Goal: Task Accomplishment & Management: Manage account settings

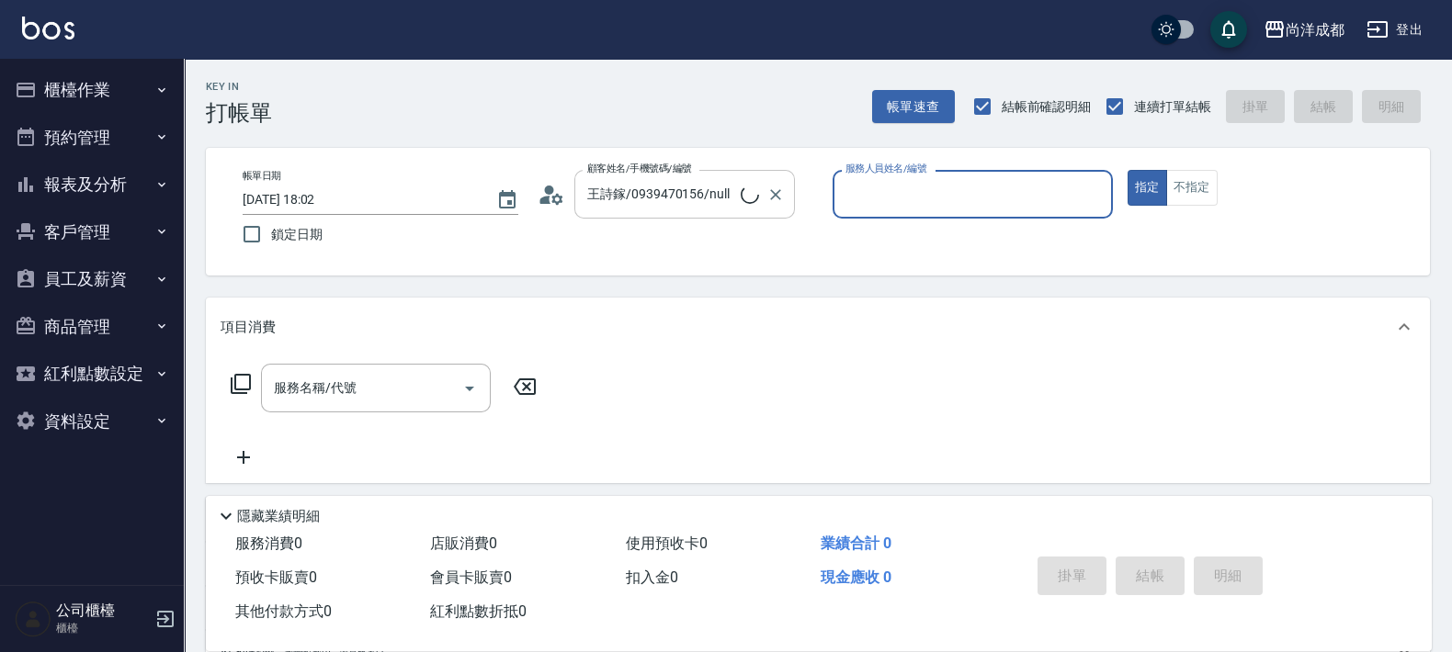
type input "不留客資/01/"
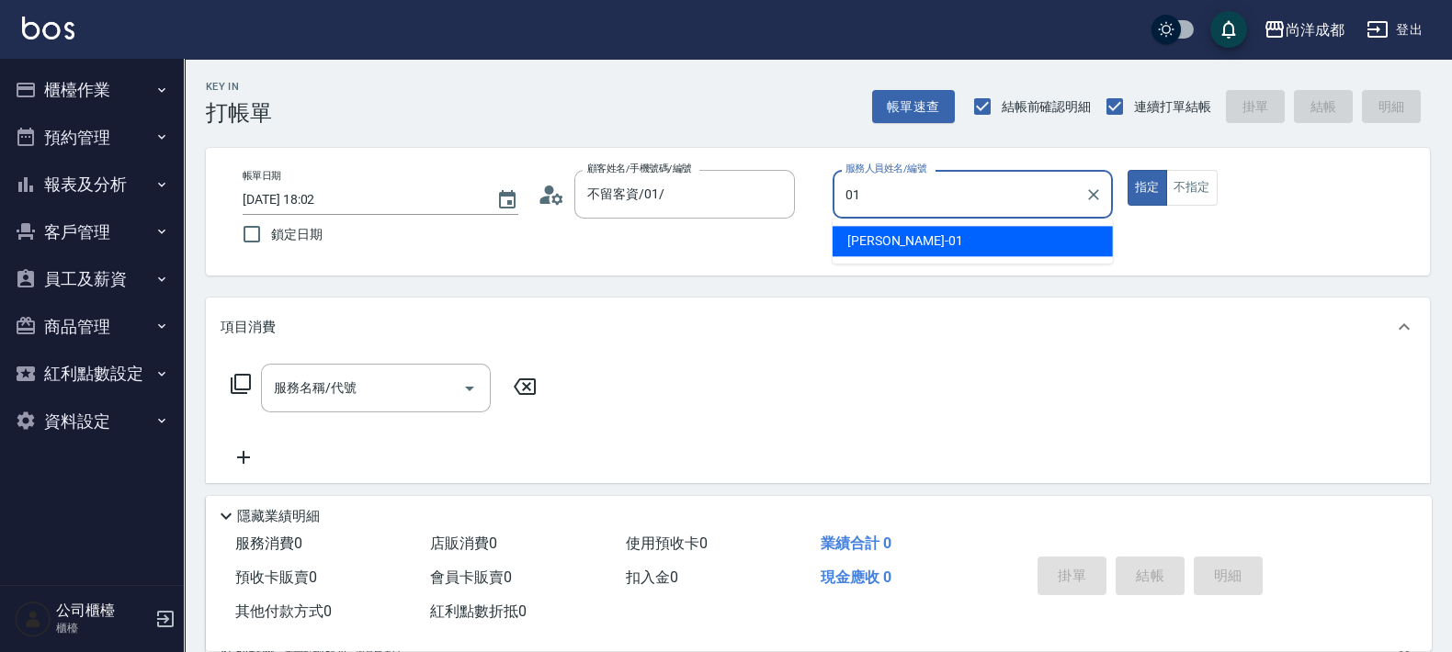
type input "[PERSON_NAME]-01"
type button "true"
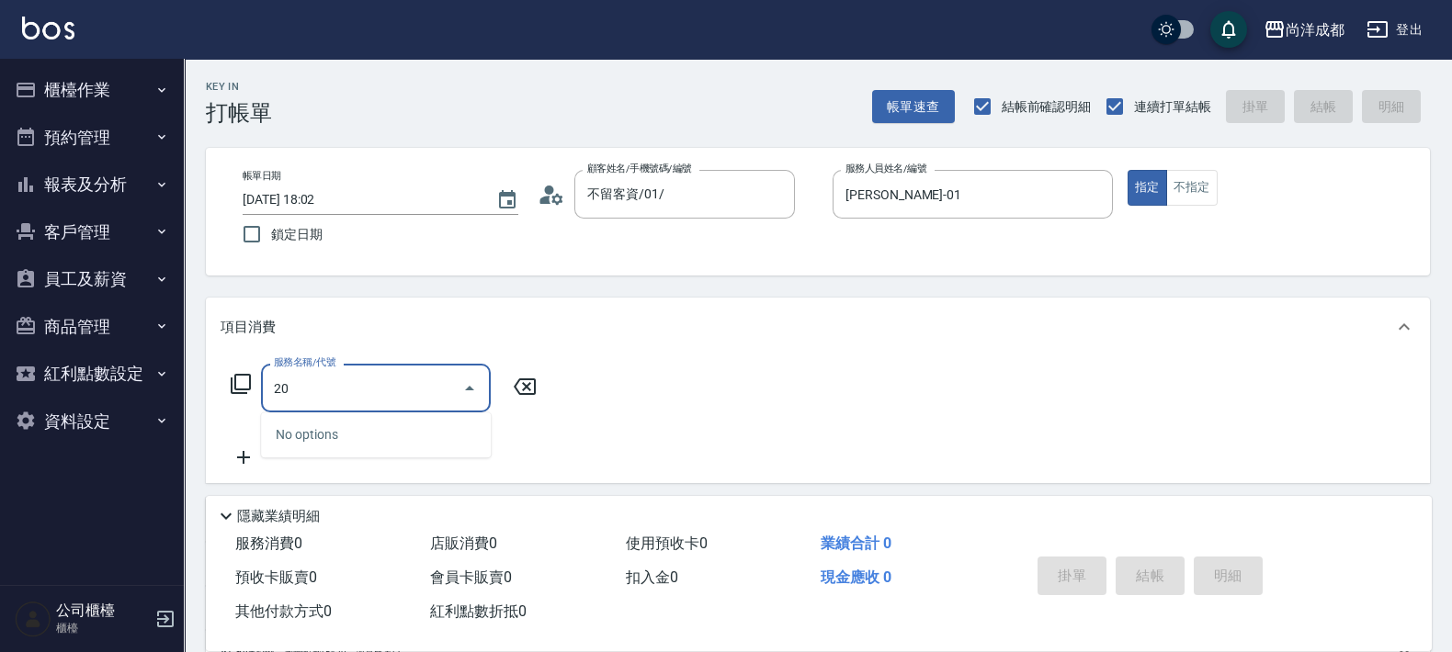
type input "201"
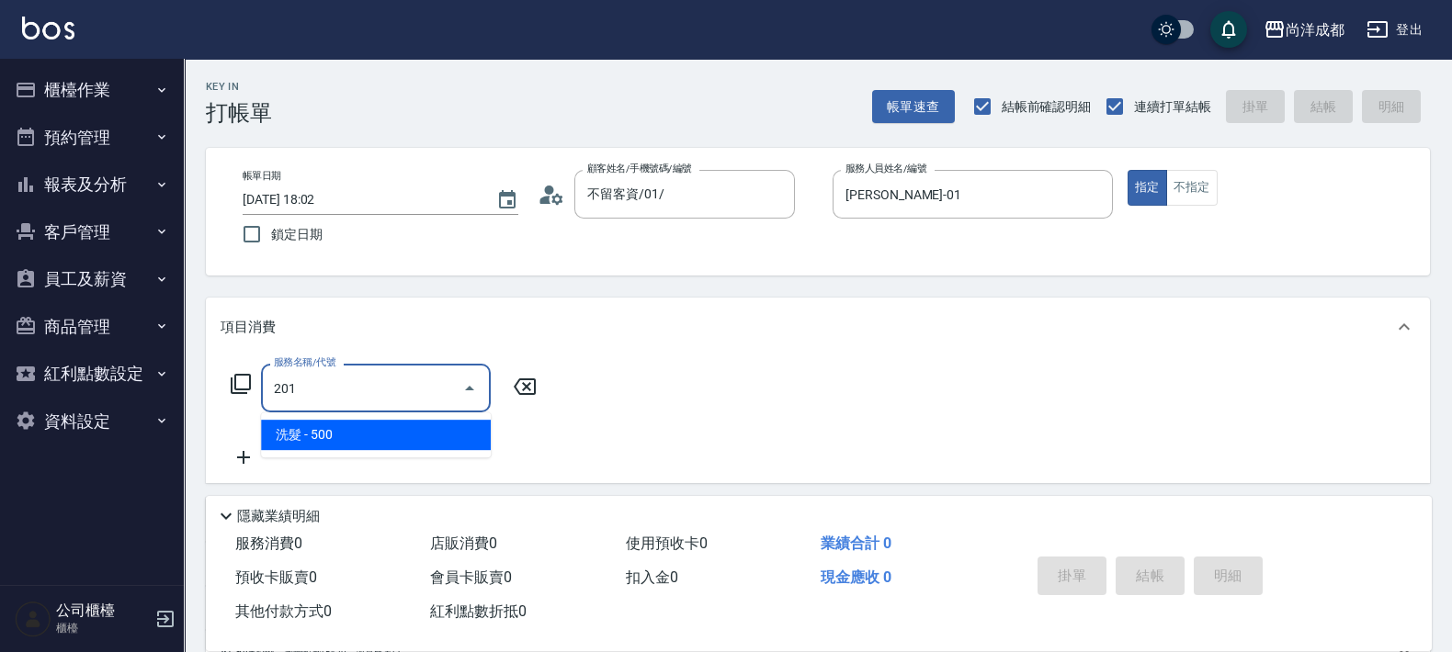
type input "50"
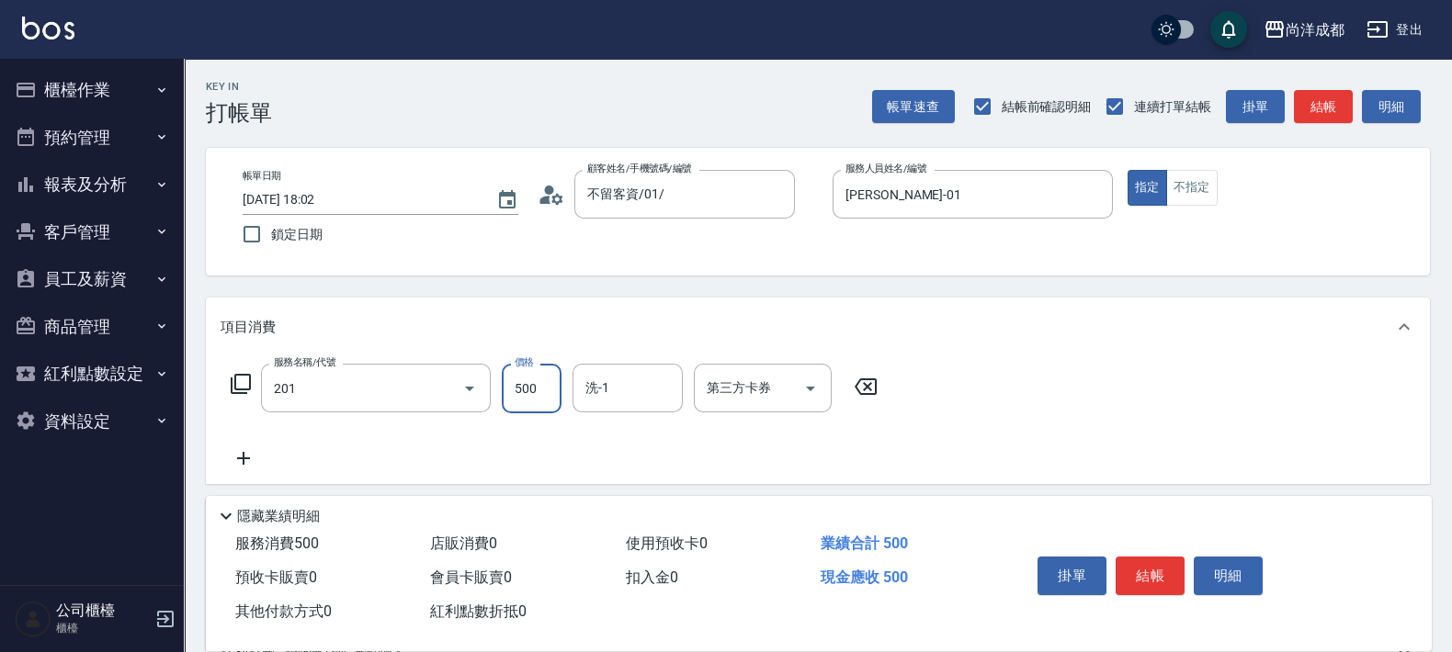
type input "洗髮(201)"
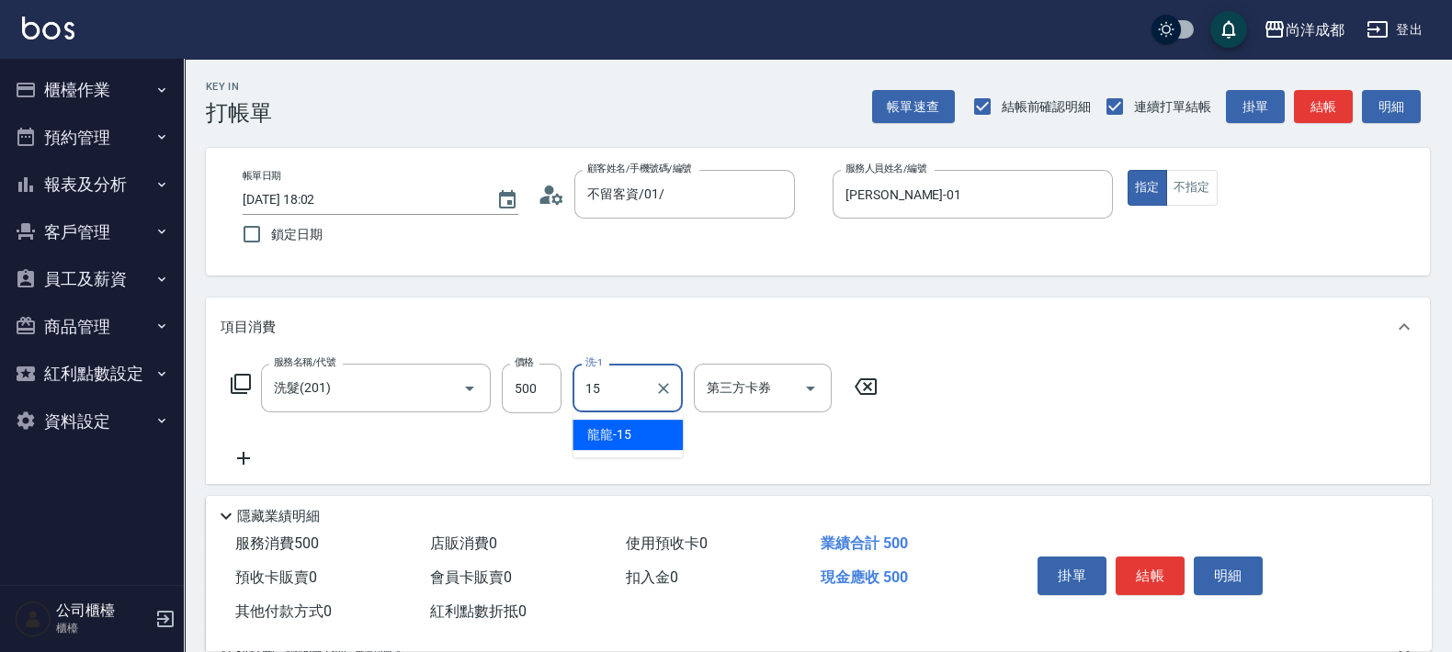
type input "龍龍-15"
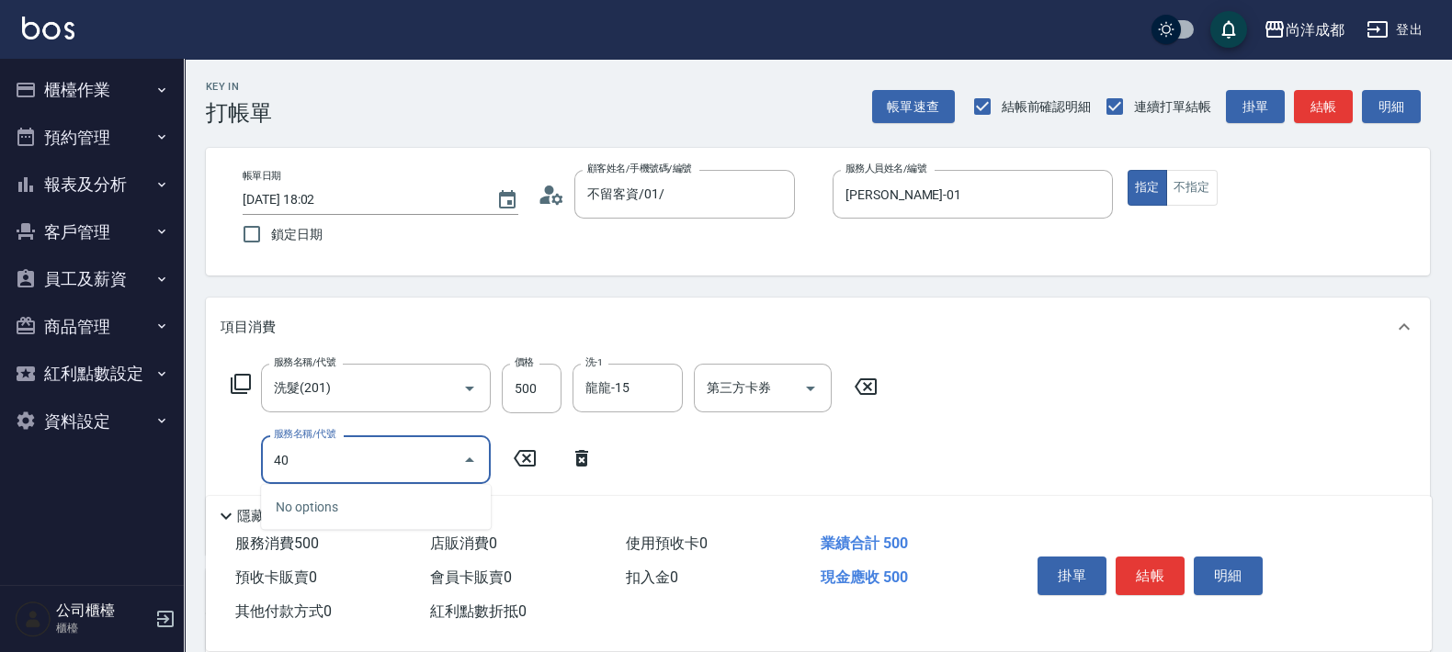
type input "401"
type input "70"
type input "剪髮(401)"
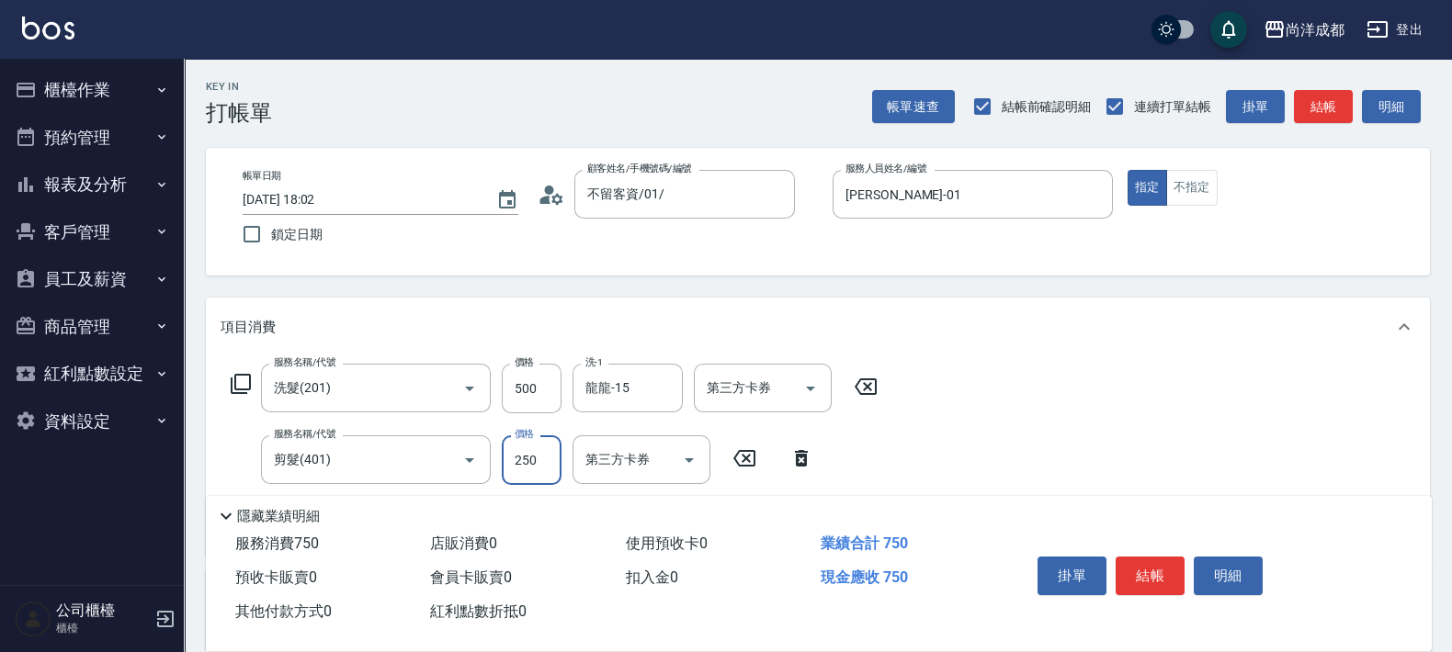
type input "50"
type input "100"
type input "150"
type input "1000"
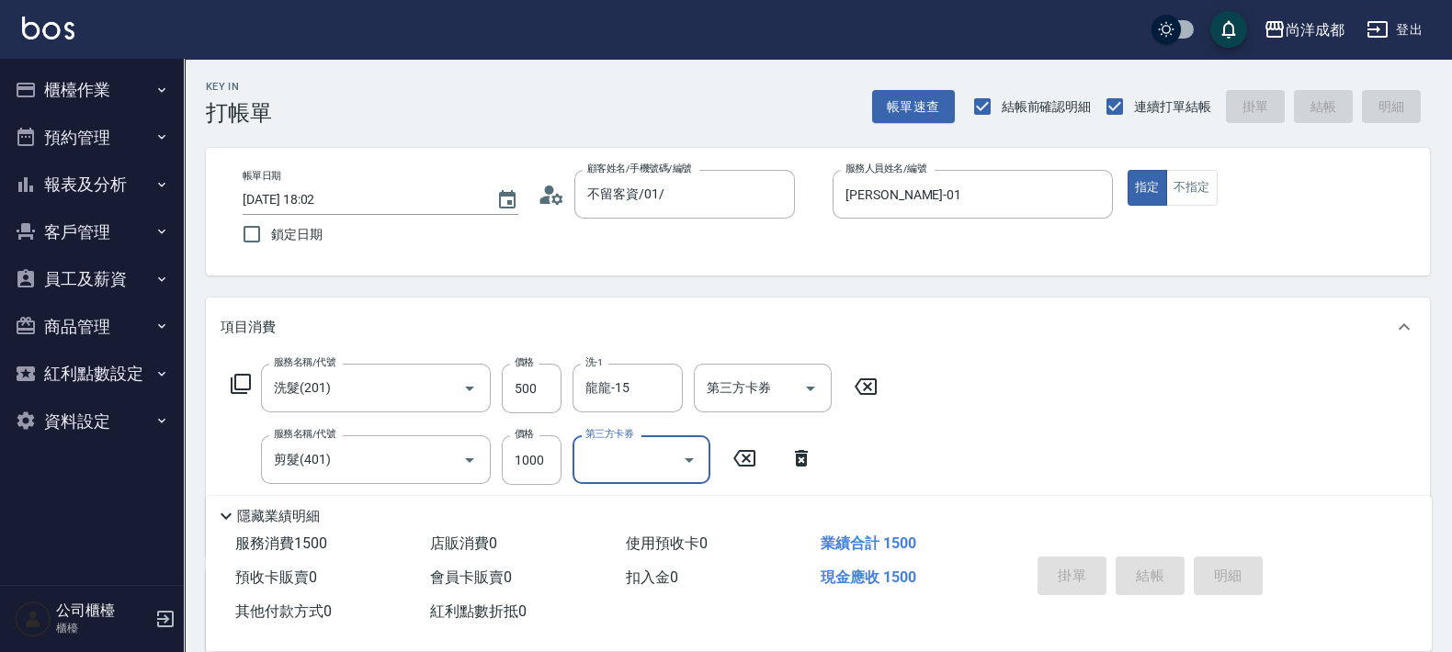
type input "[DATE] 18:06"
type input "0"
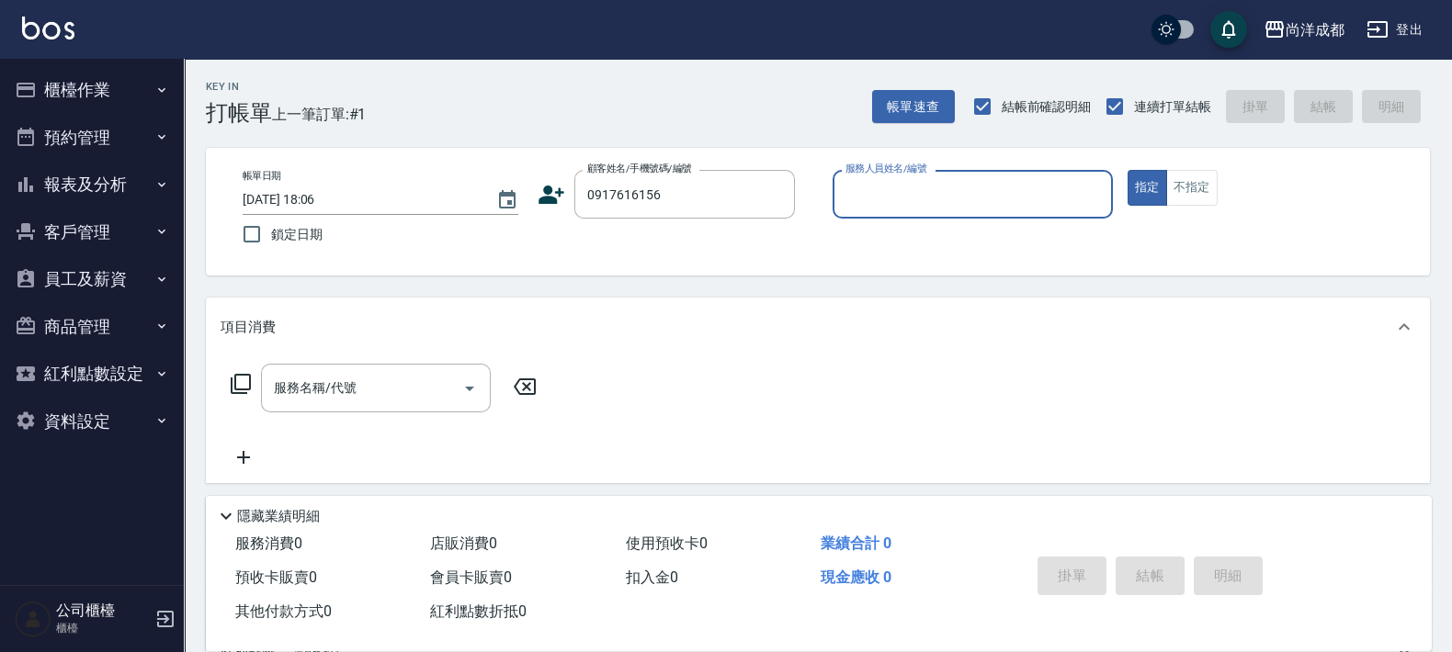
type input "[PERSON_NAME]/0917616156/null"
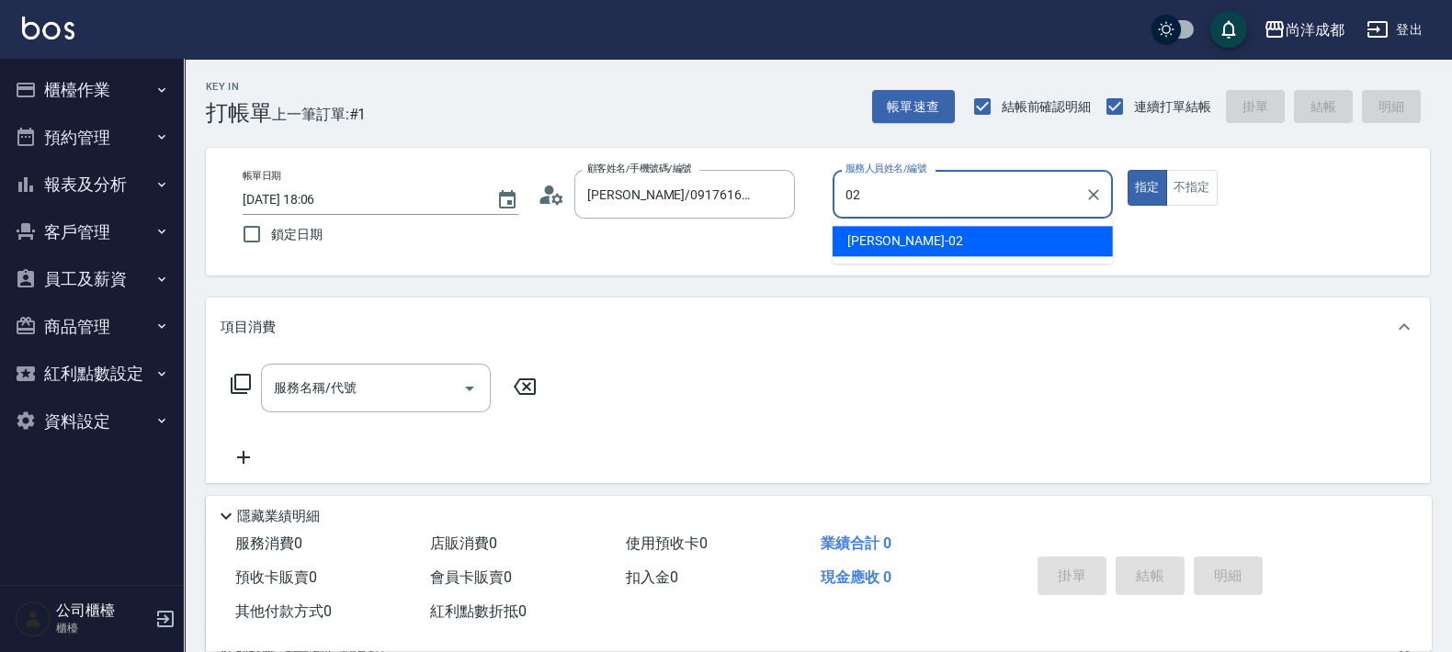
type input "Lance-02"
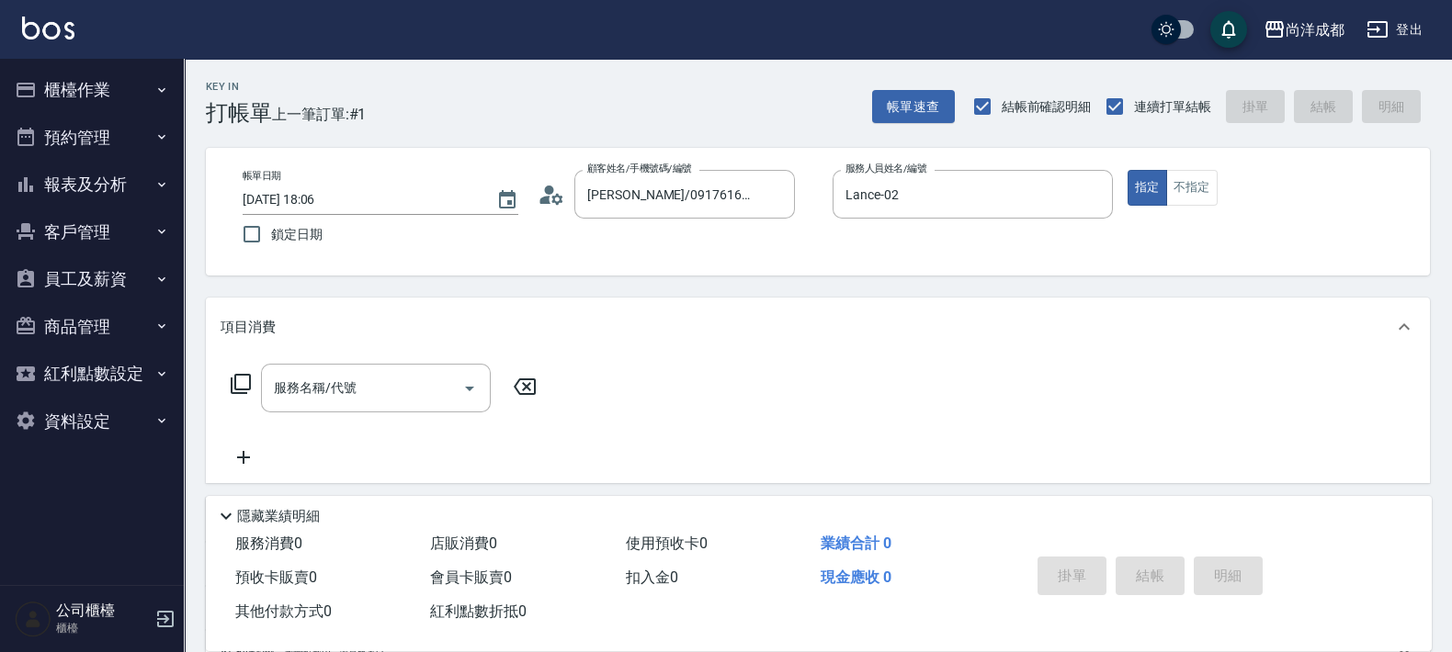
click at [571, 204] on div "顧客姓名/手機號碼/編號 [PERSON_NAME]/0917616156/null 顧客姓名/手機號碼/編號" at bounding box center [678, 194] width 280 height 49
click at [549, 197] on icon at bounding box center [552, 195] width 28 height 28
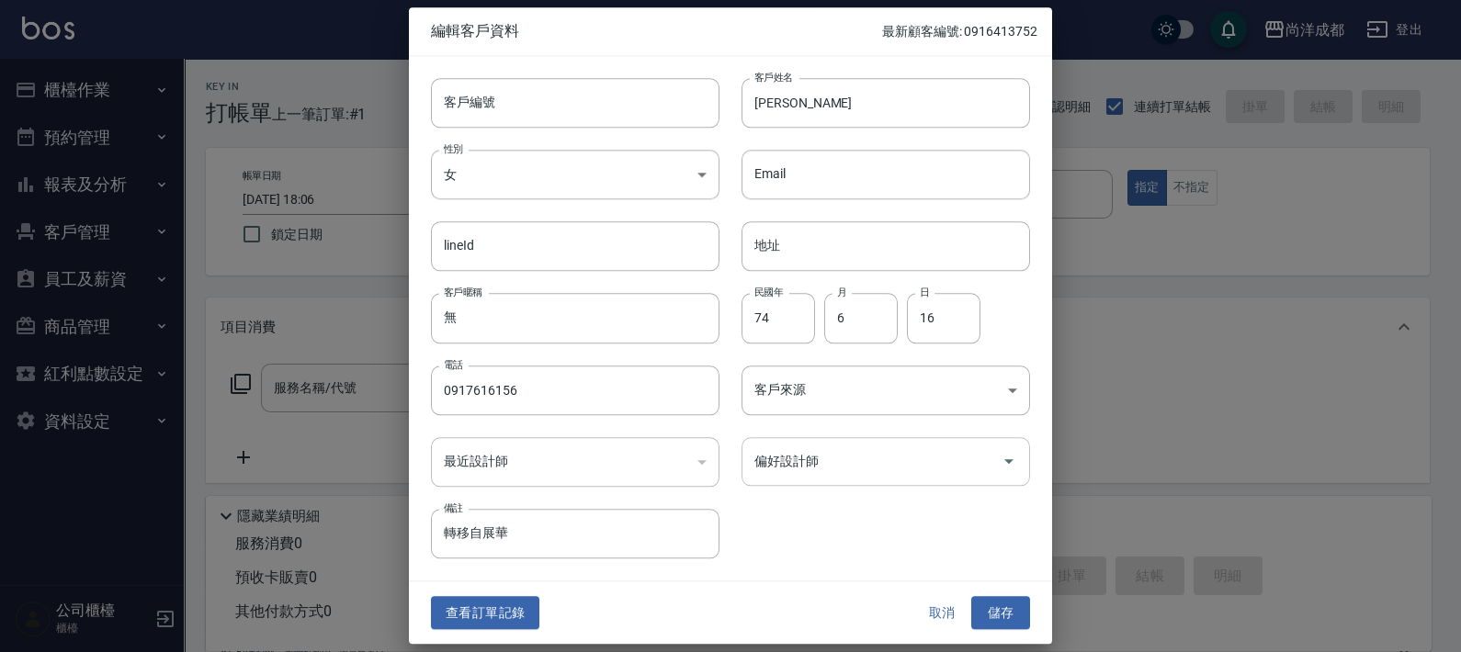
click at [866, 466] on input "偏好設計師" at bounding box center [872, 462] width 244 height 32
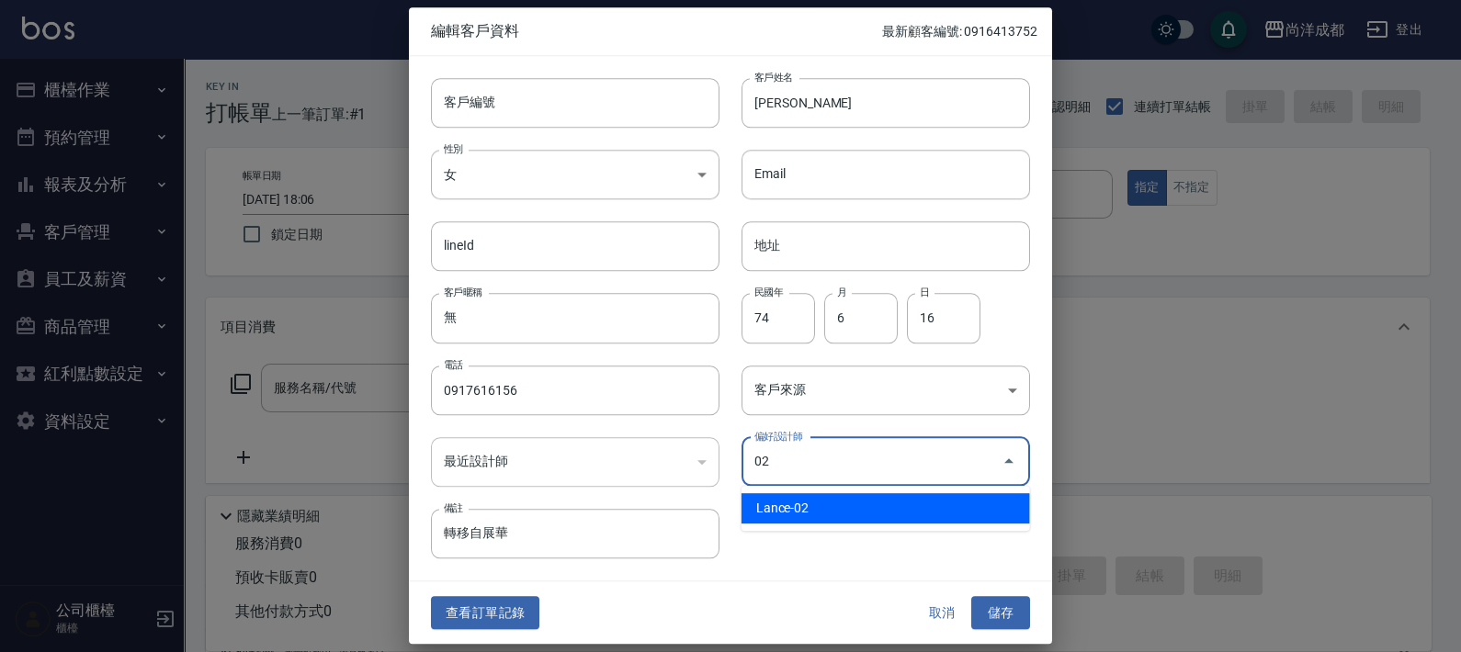
type input "[PERSON_NAME]"
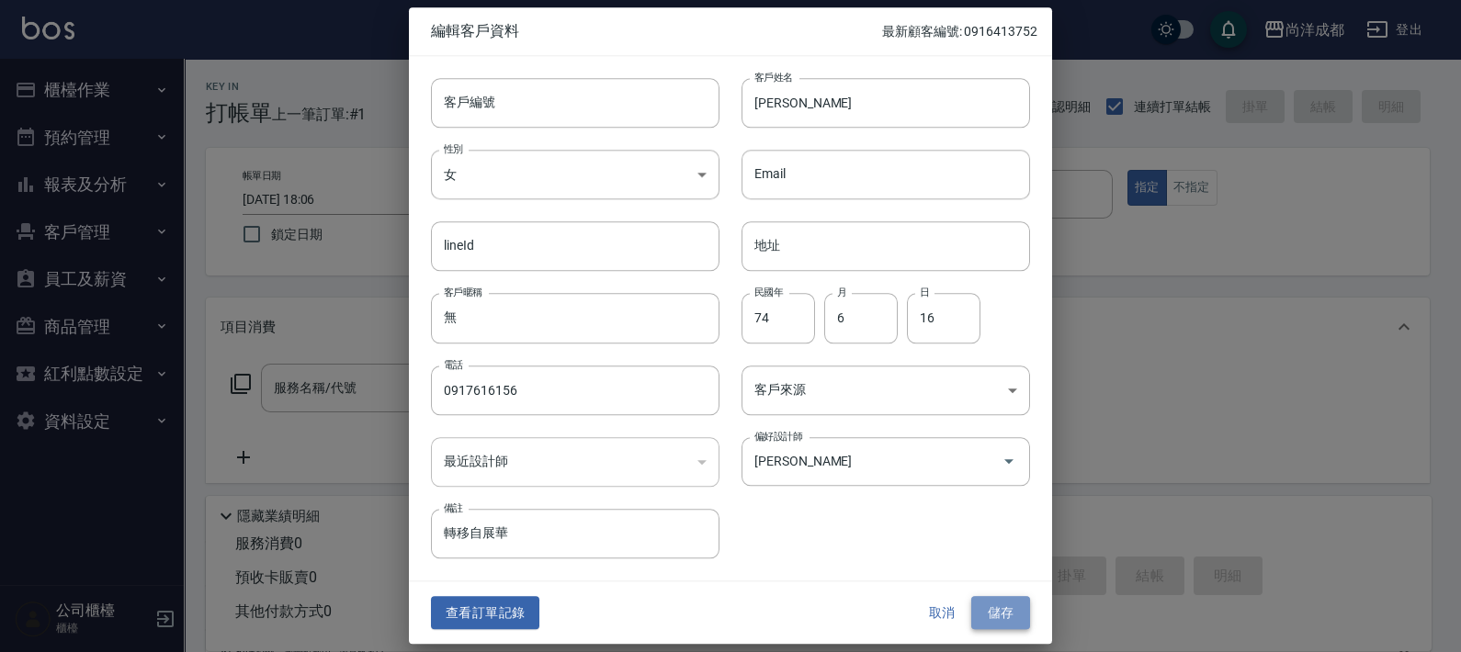
click at [1002, 604] on button "儲存" at bounding box center [1000, 613] width 59 height 34
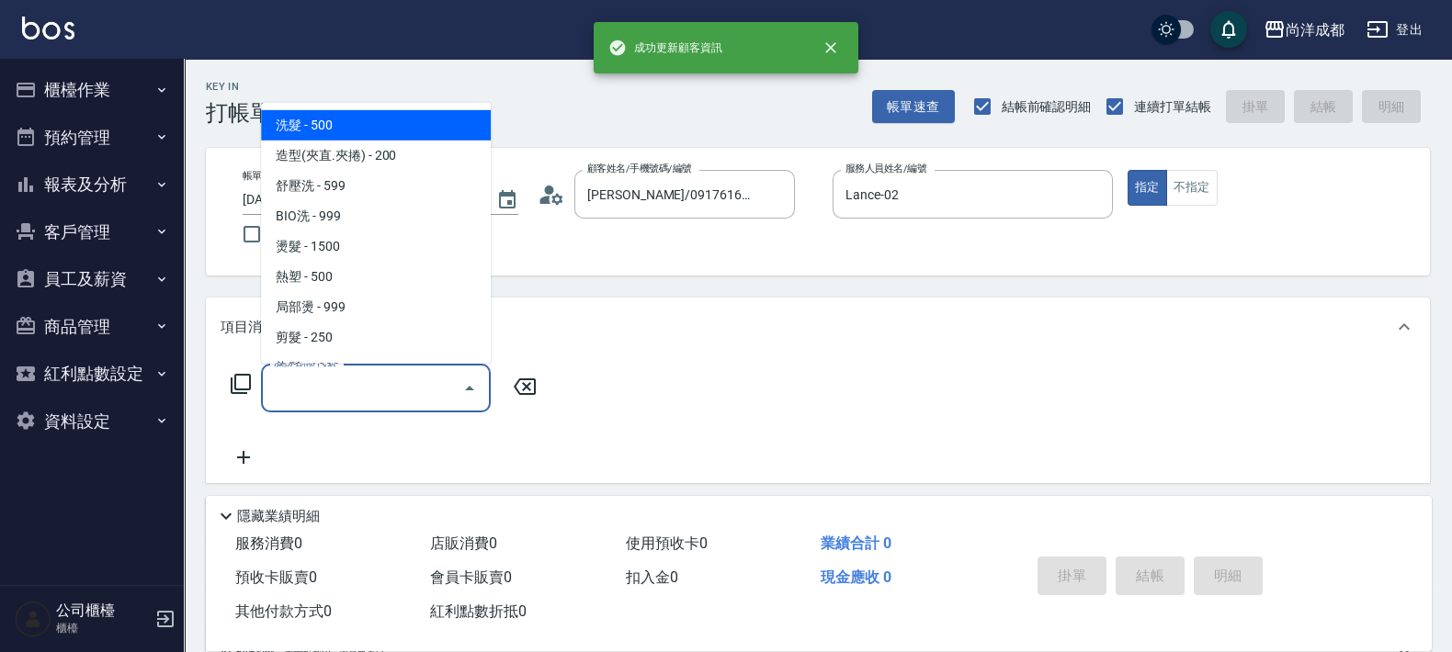
click at [359, 400] on input "服務名稱/代號" at bounding box center [362, 388] width 186 height 32
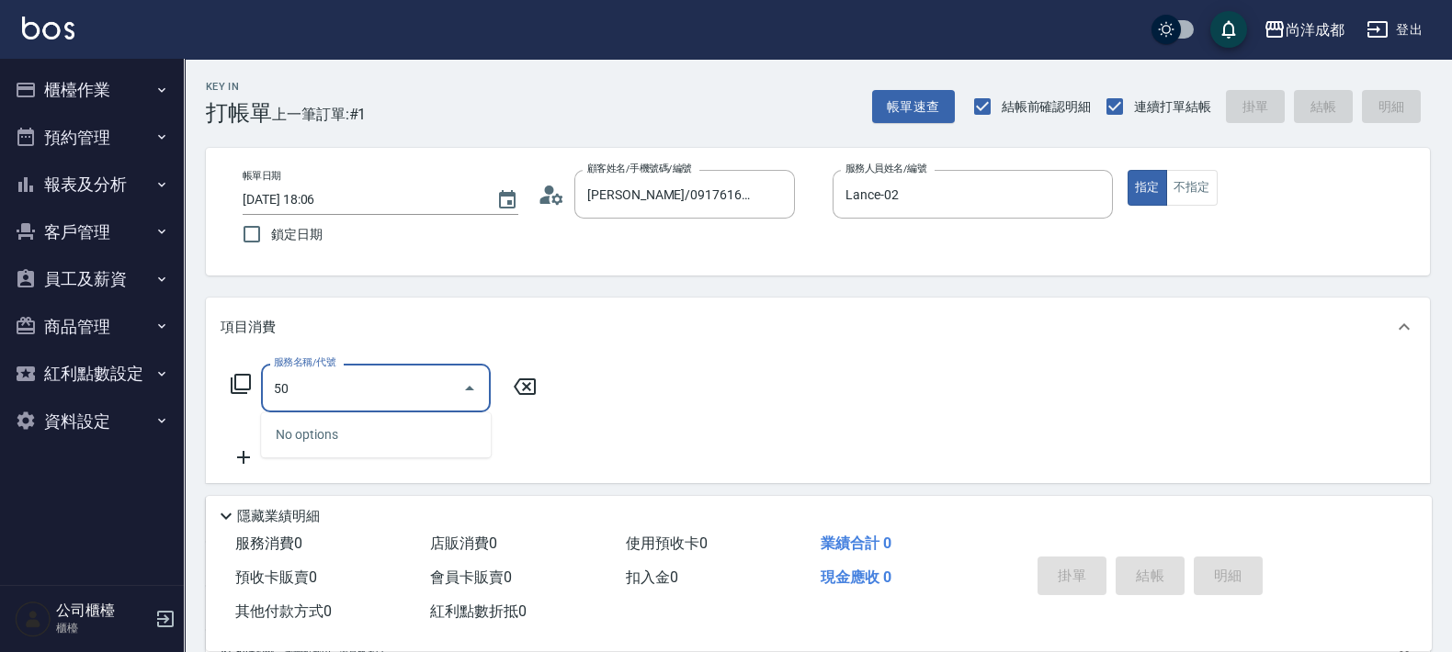
type input "501"
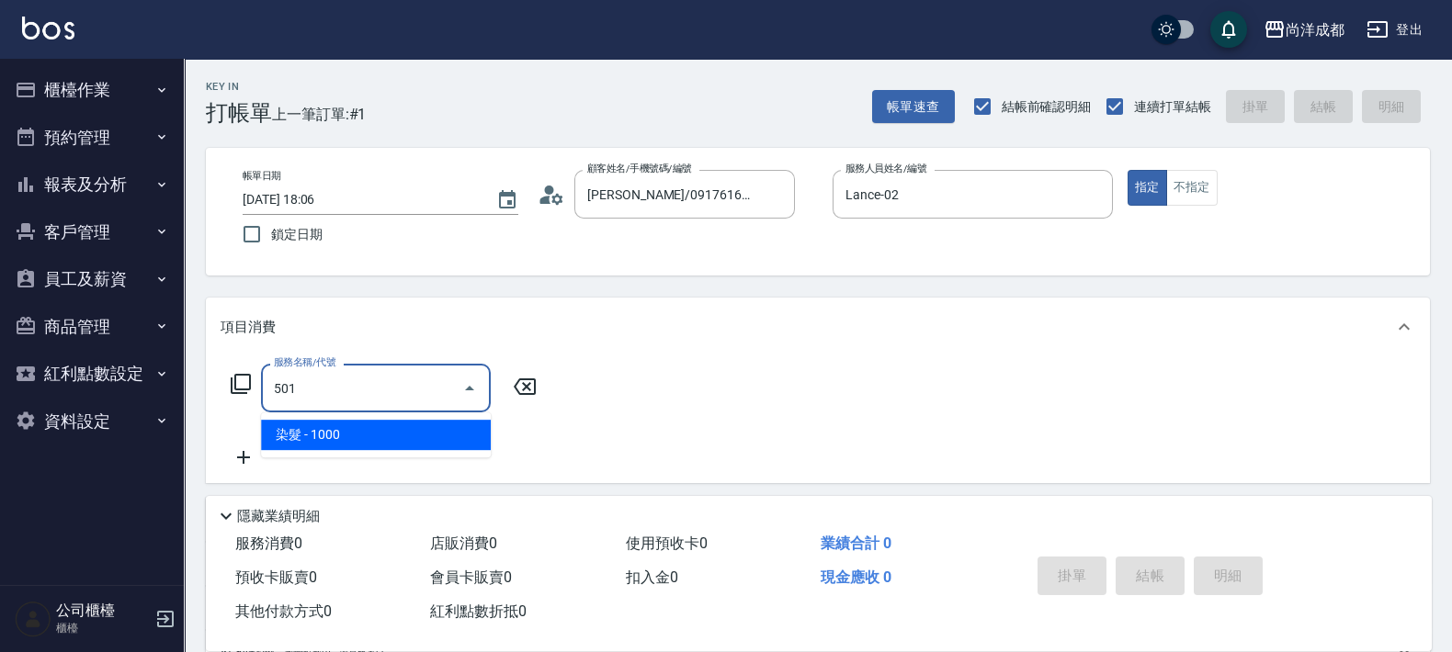
type input "100"
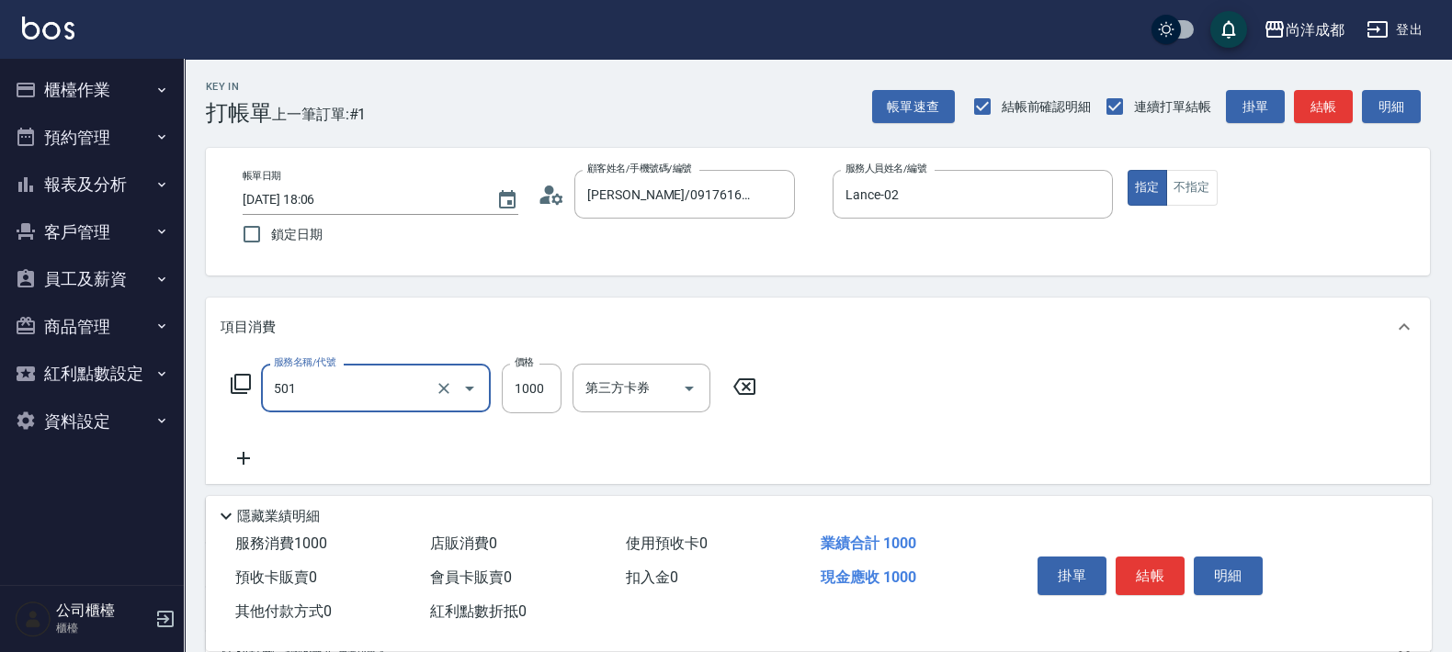
type input "染髮(501)"
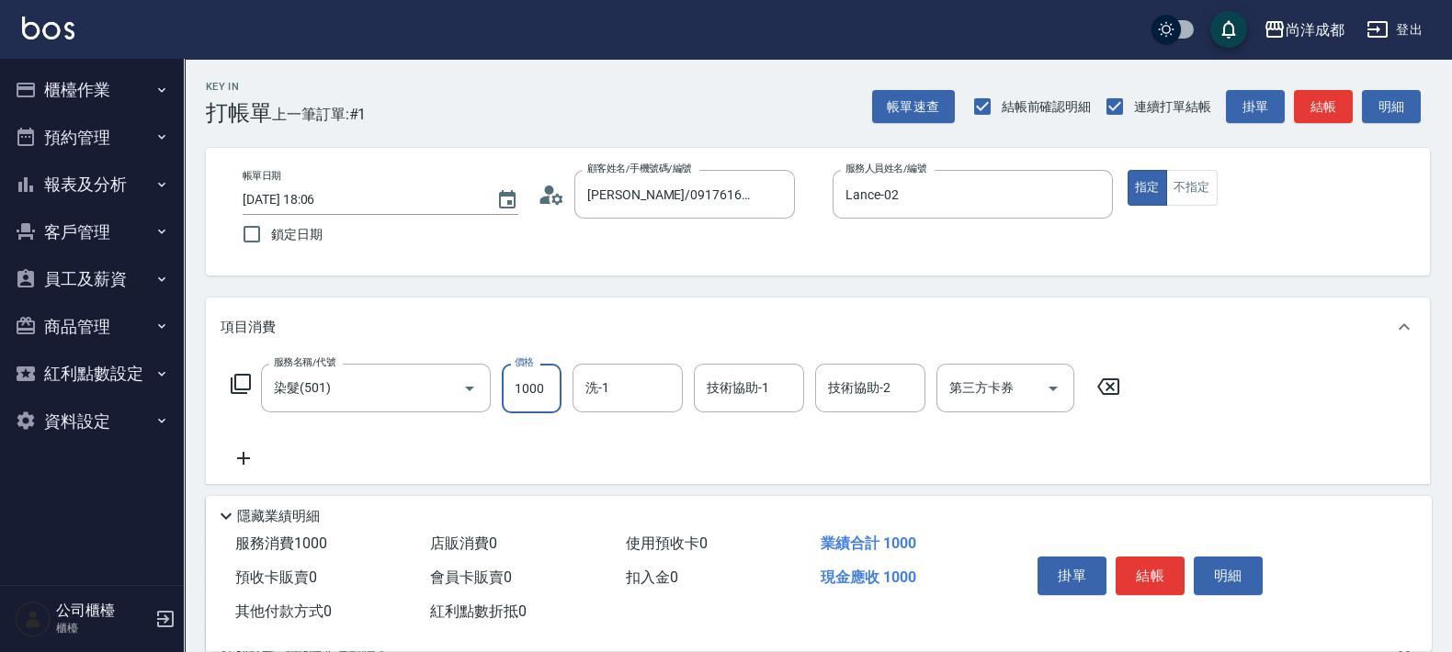
type input "0"
type input "49"
type input "40"
type input "498"
type input "490"
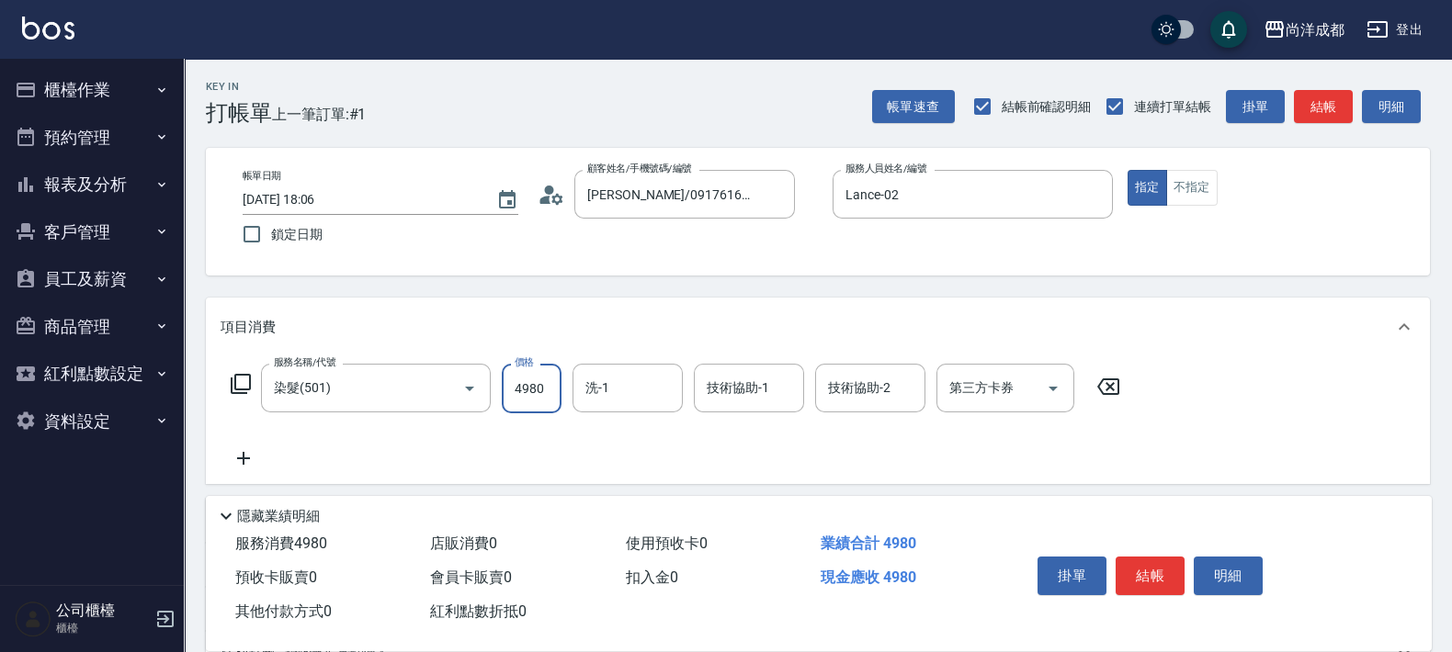
type input "4980"
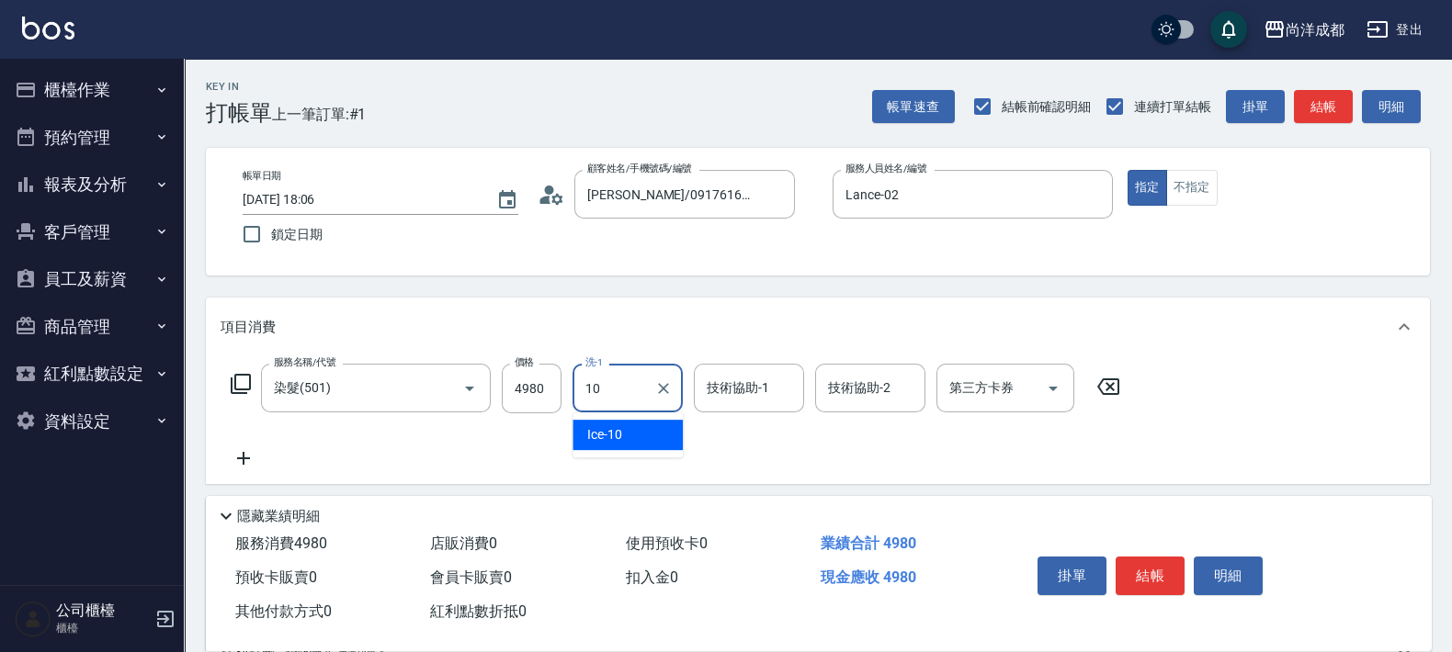
type input "Ice-10"
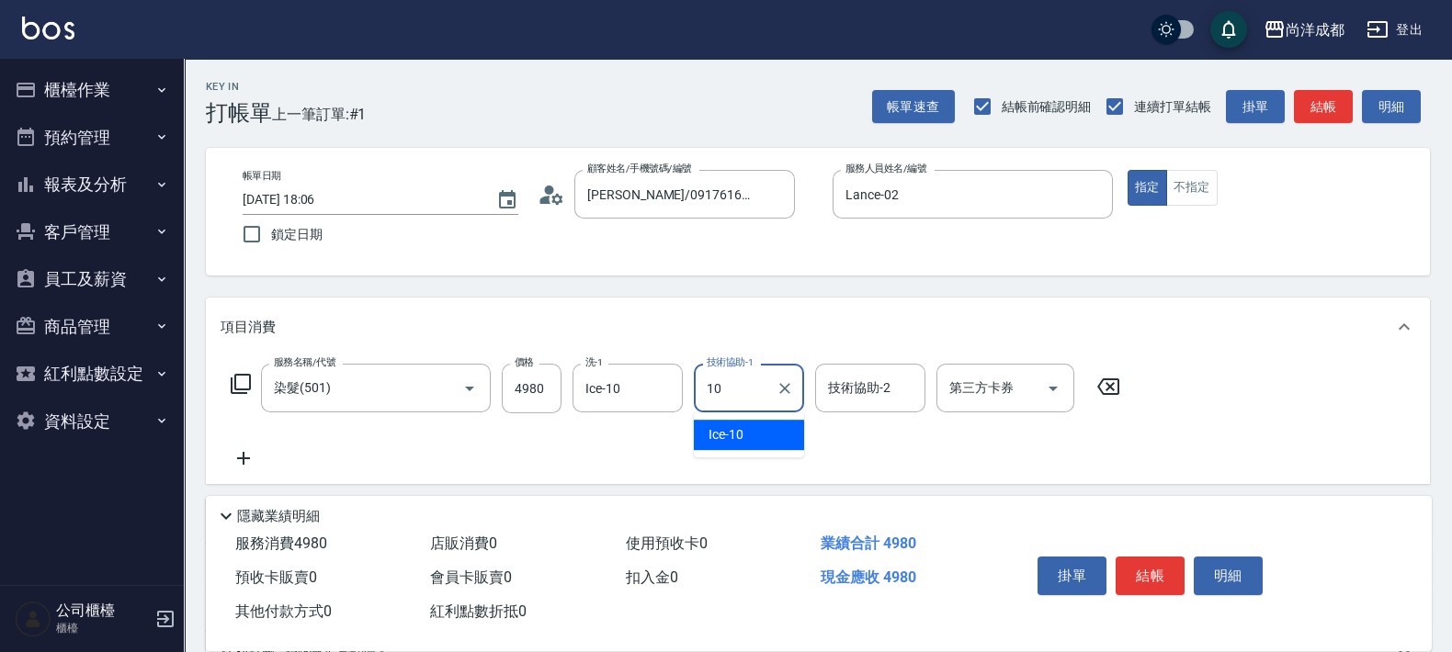
type input "Ice-10"
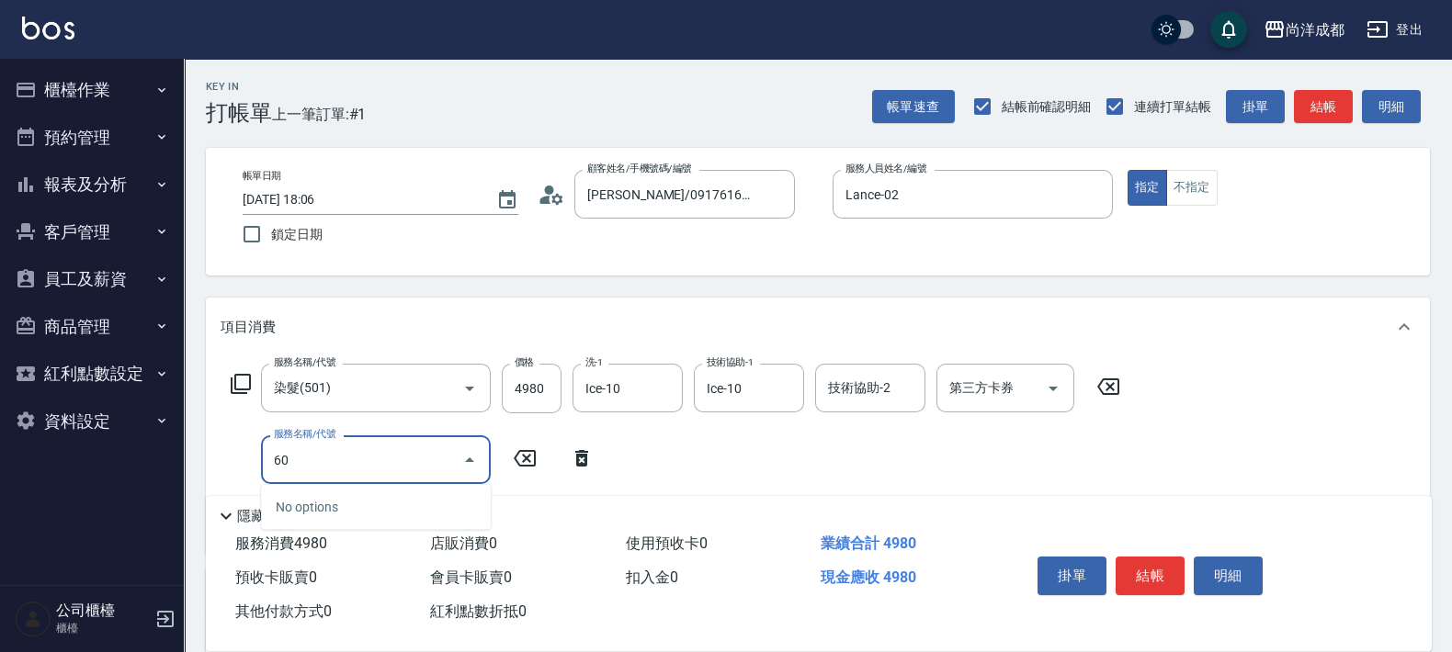
type input "601"
type input "590"
type input "自備護髮(1000以上)(601)"
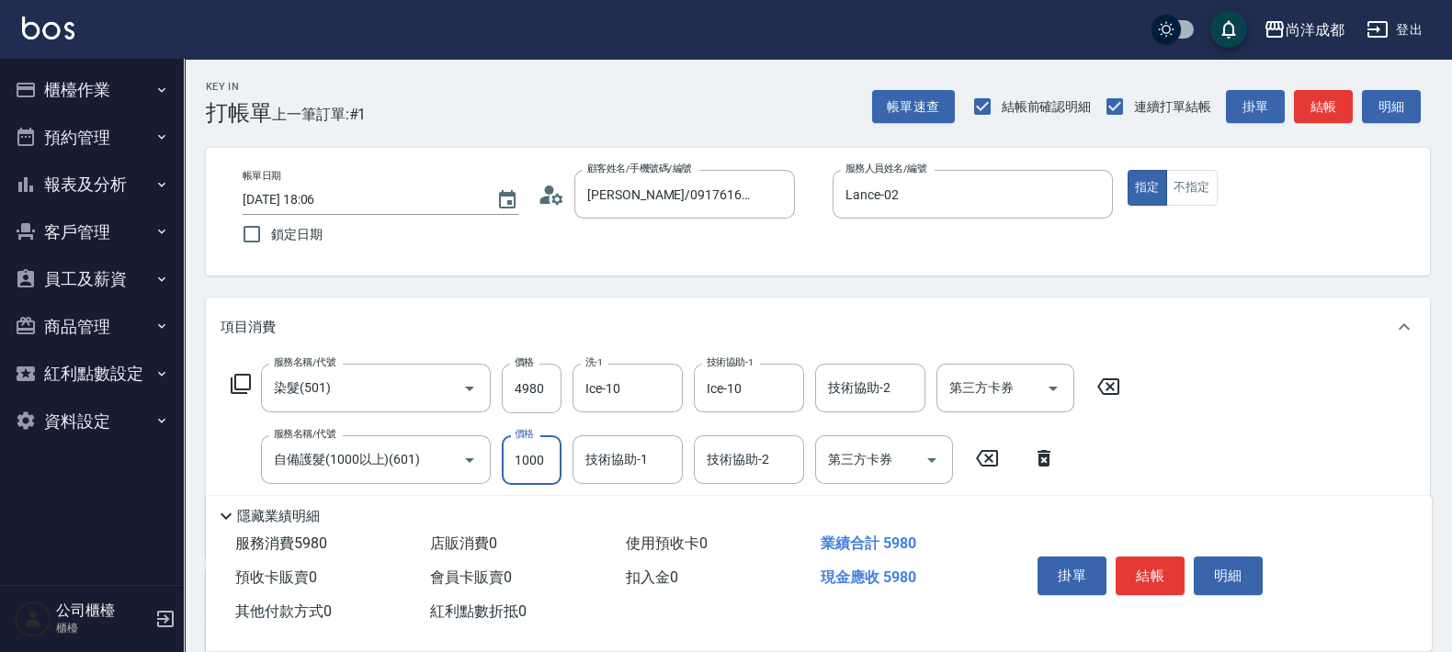
type input "490"
type input "150"
type input "640"
type input "1500"
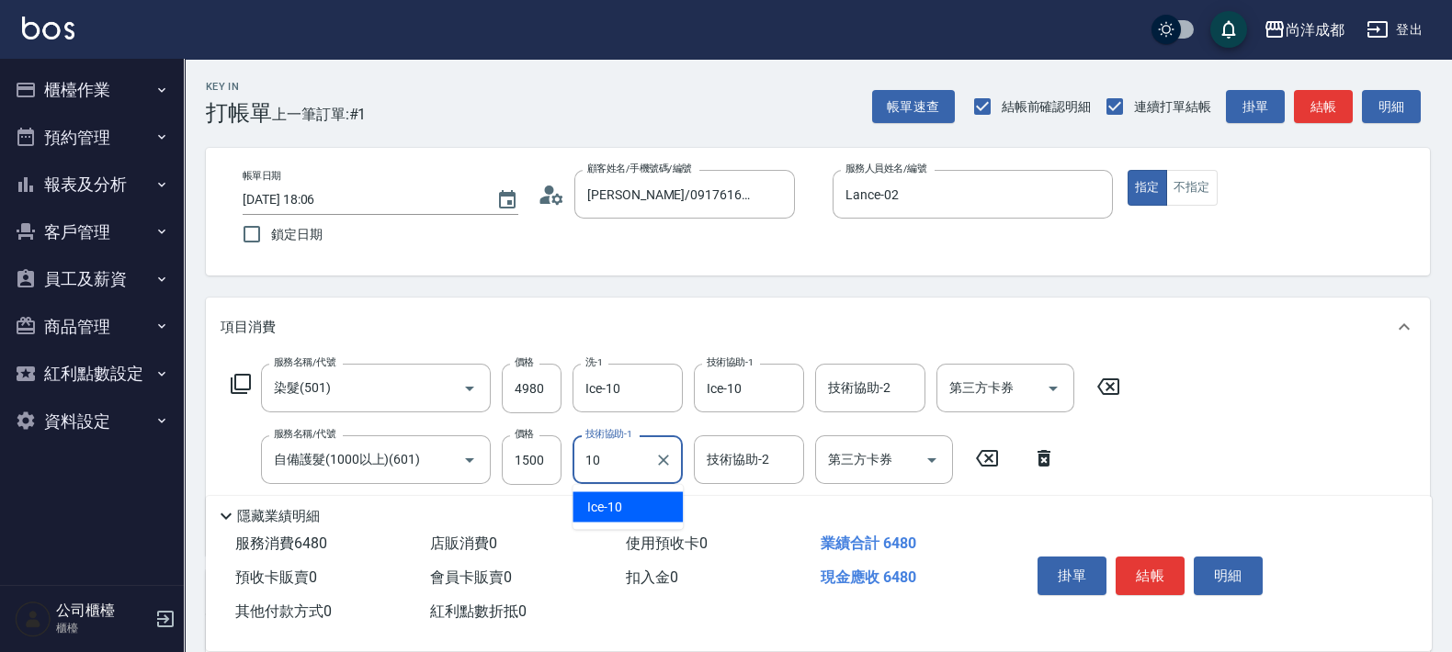
type input "Ice-10"
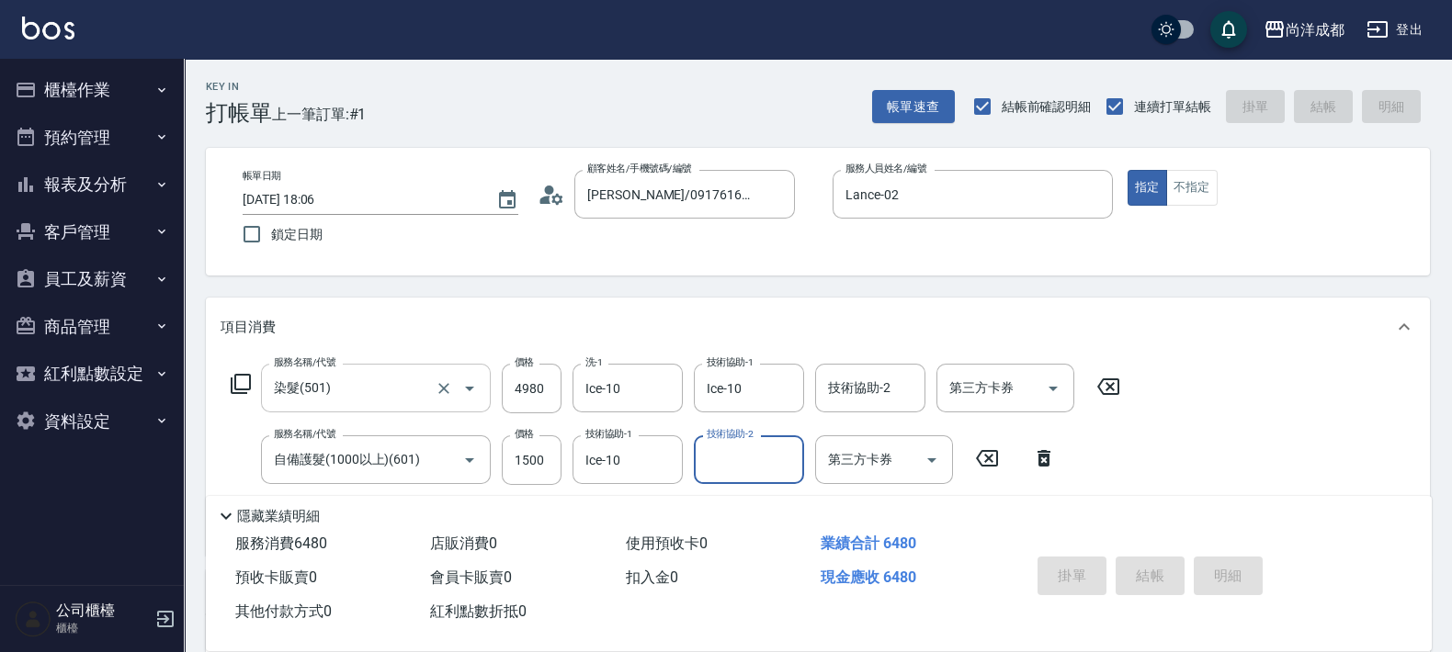
type input "[DATE] 18:07"
type input "0"
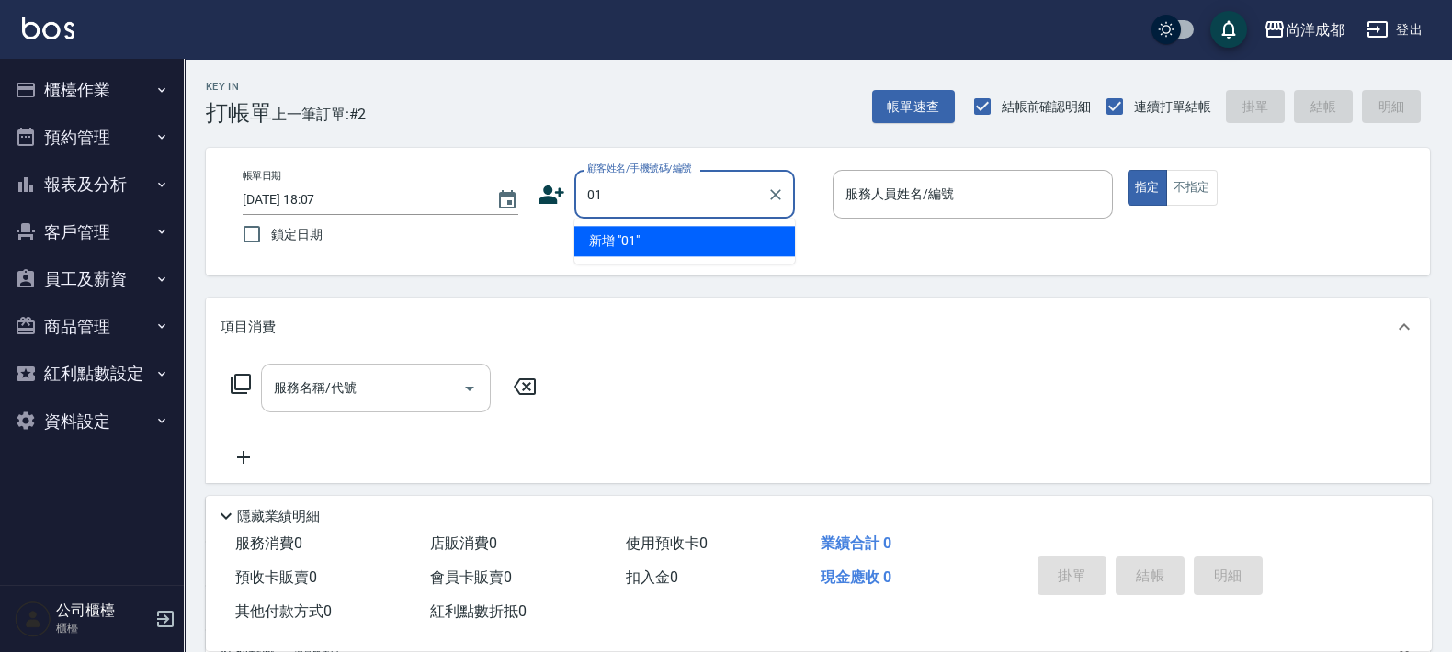
type input "01"
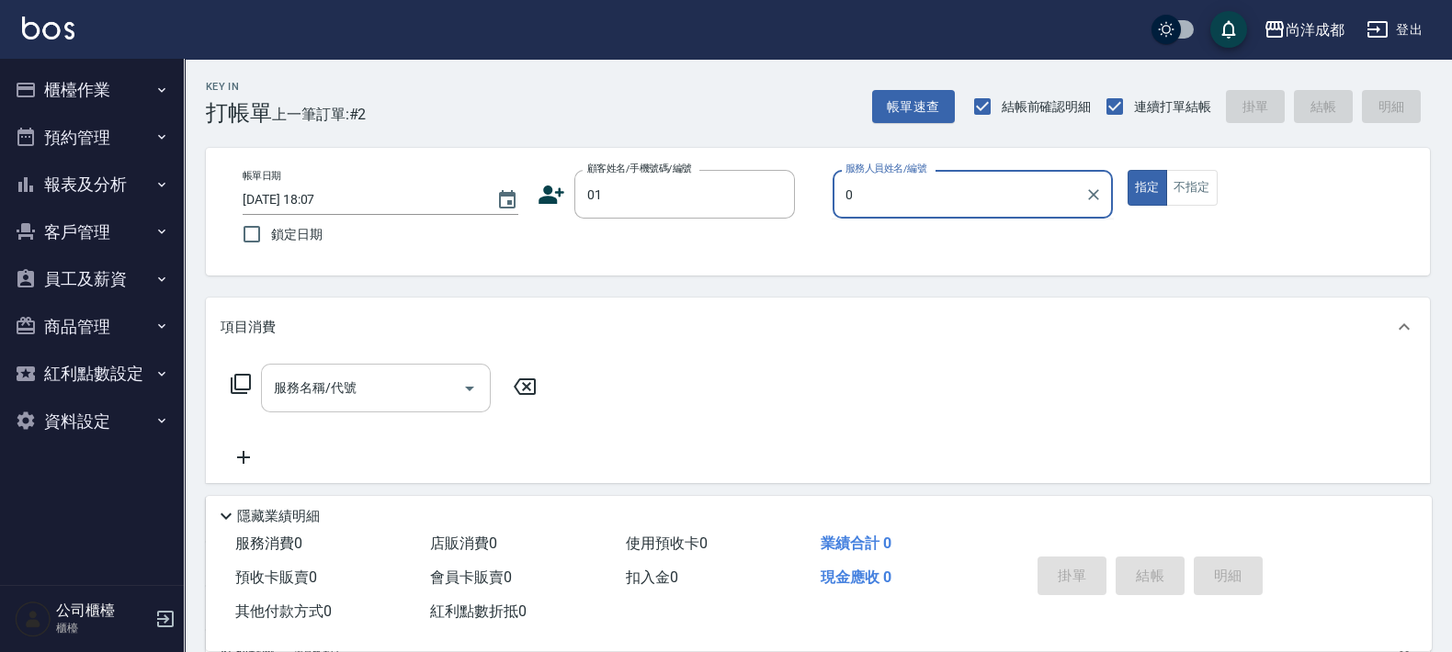
type input "04"
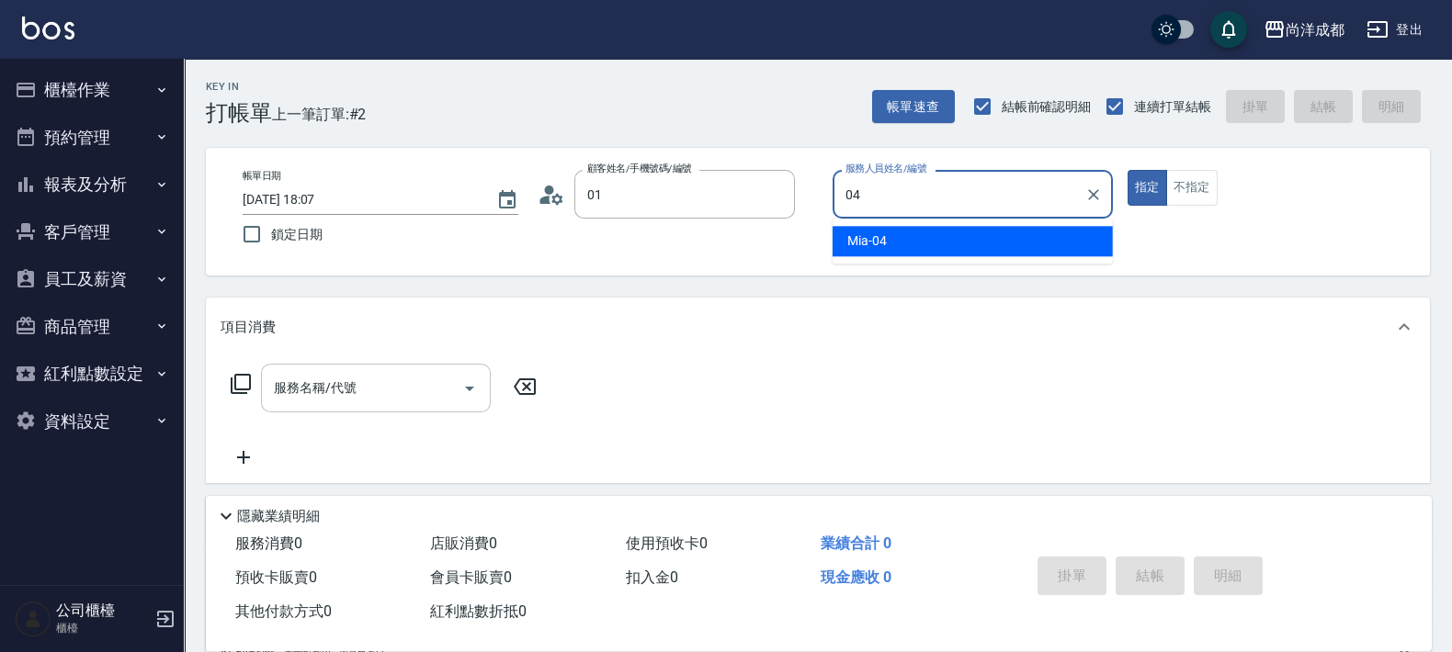
type input "不留客資/01/"
type input "Mia-04"
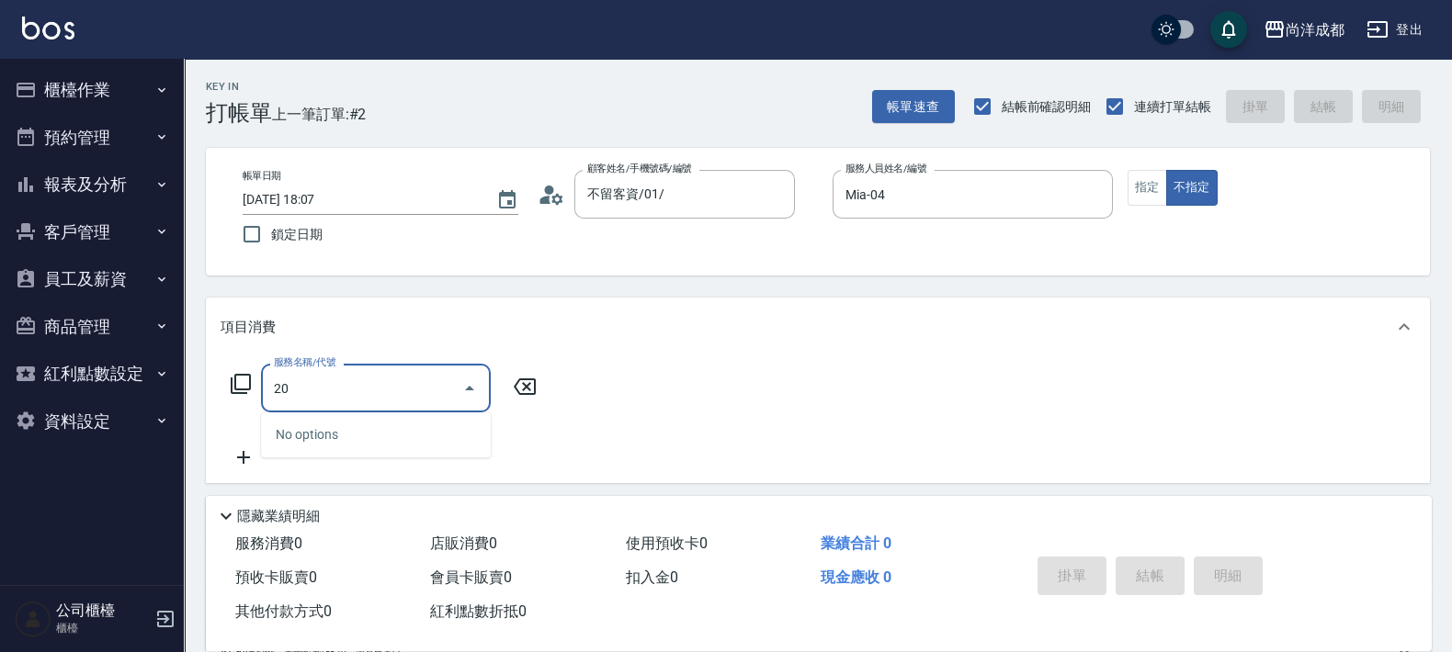
type input "201"
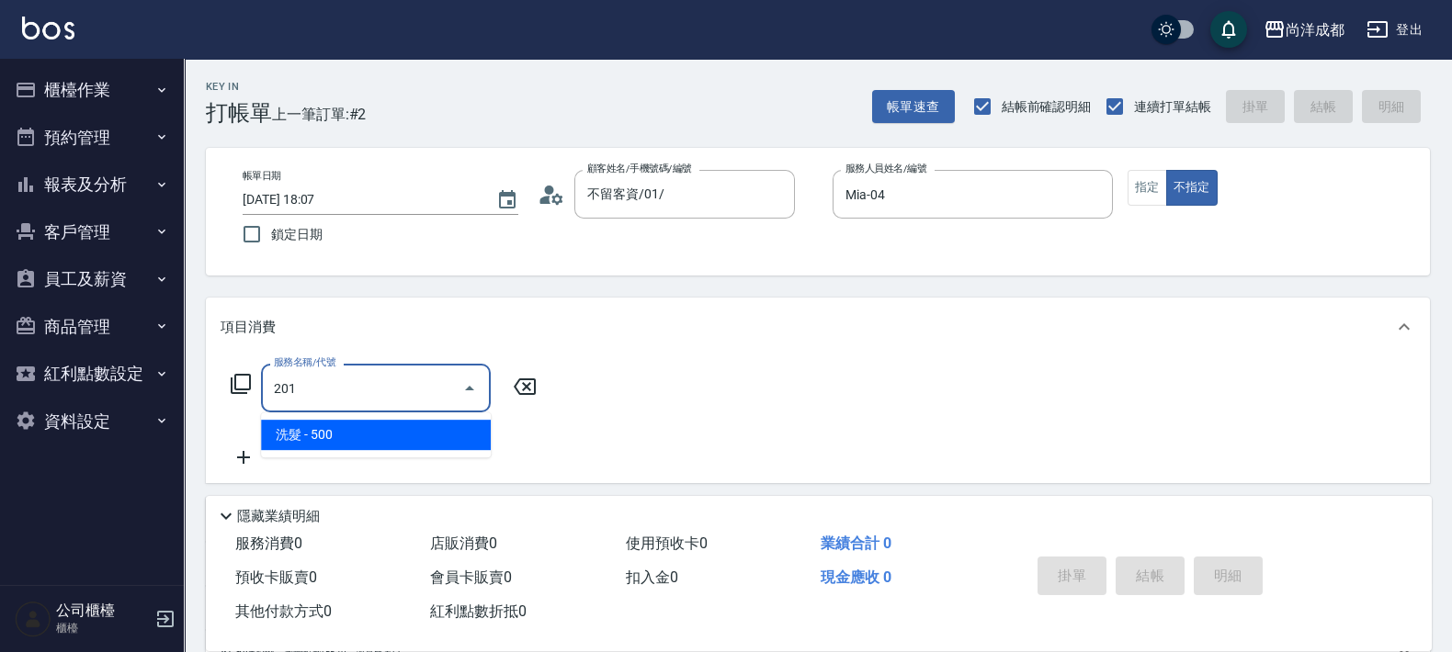
type input "50"
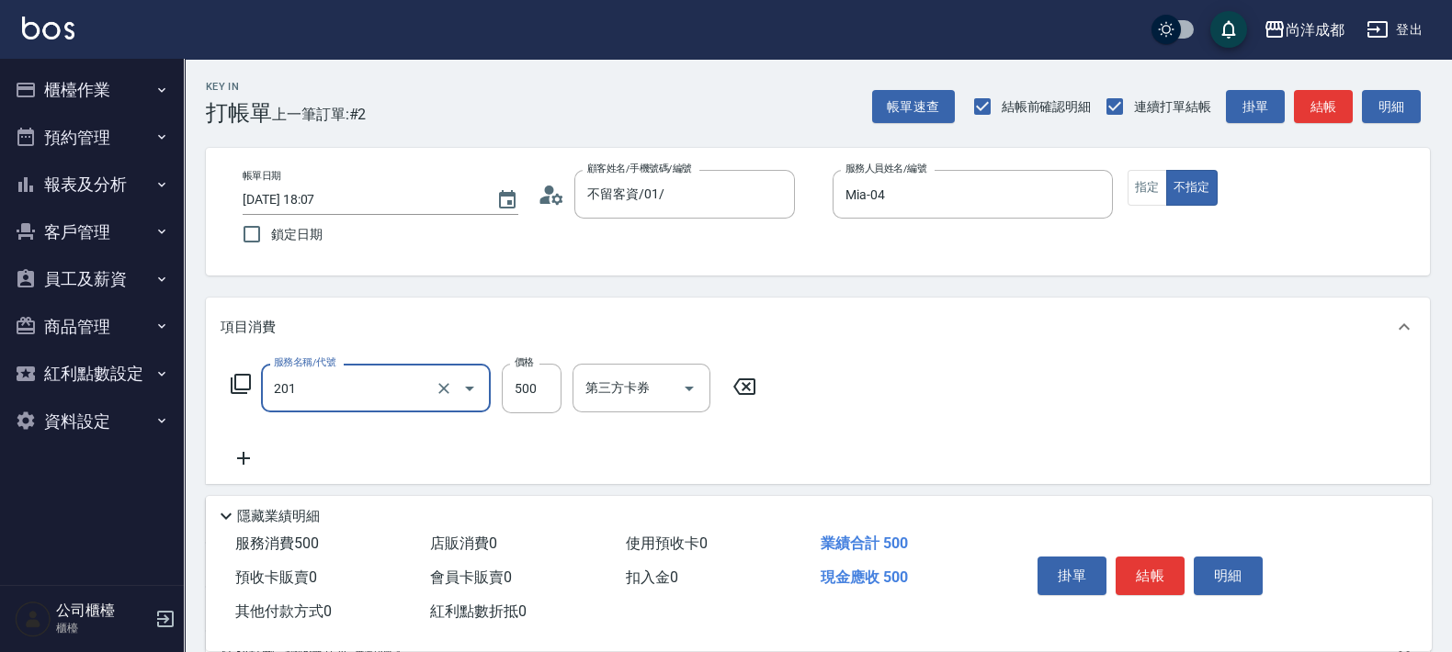
type input "洗髮(201)"
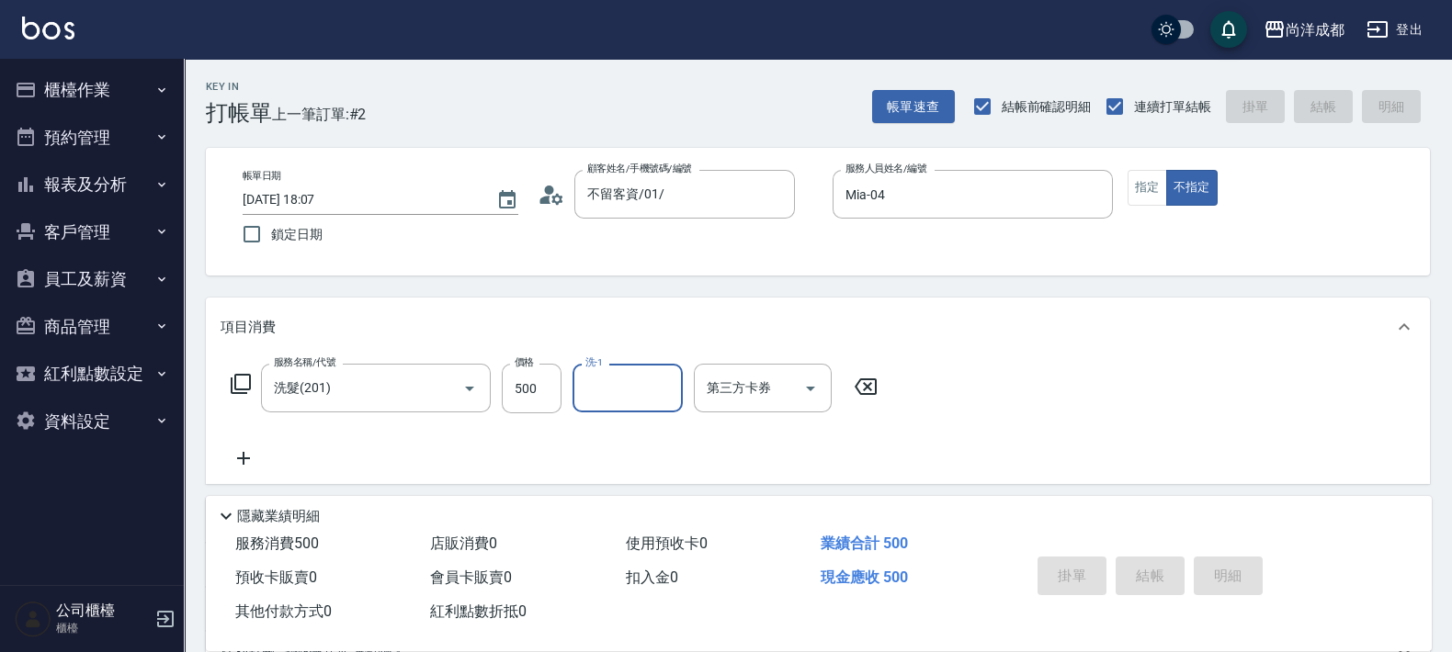
type input "0"
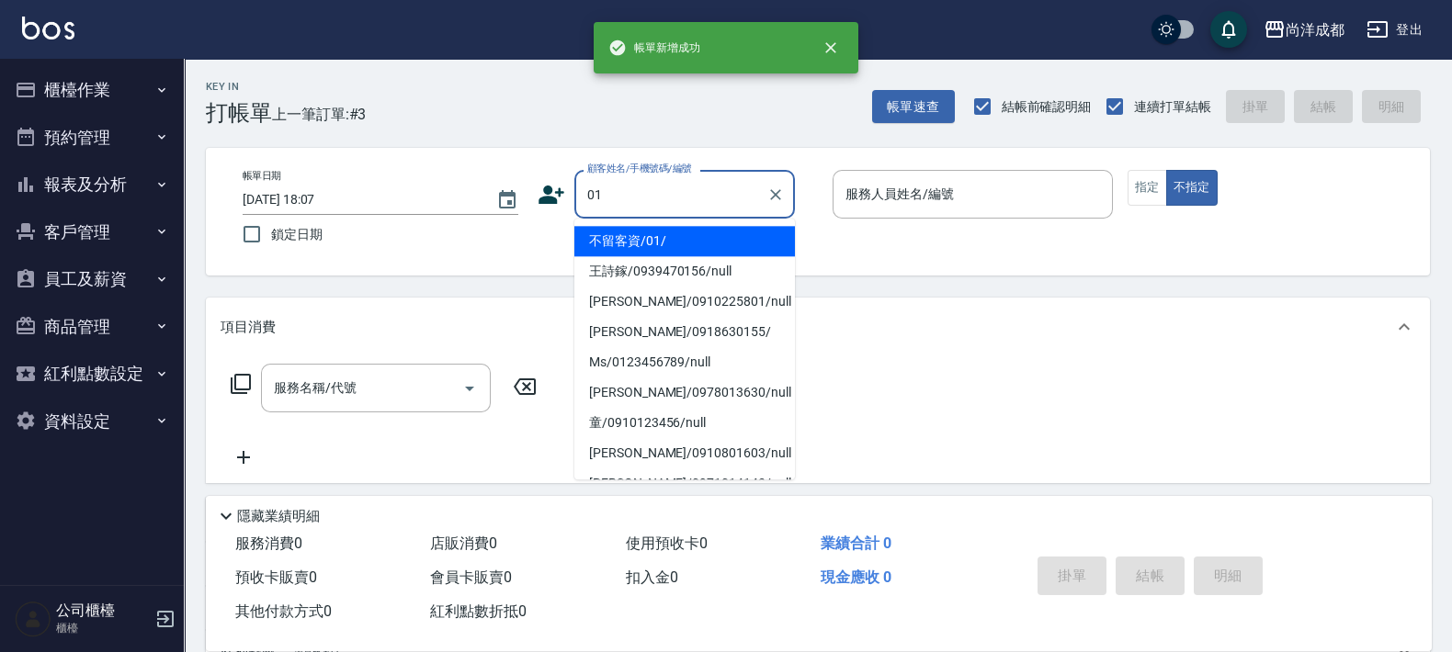
type input "不留客資/01/"
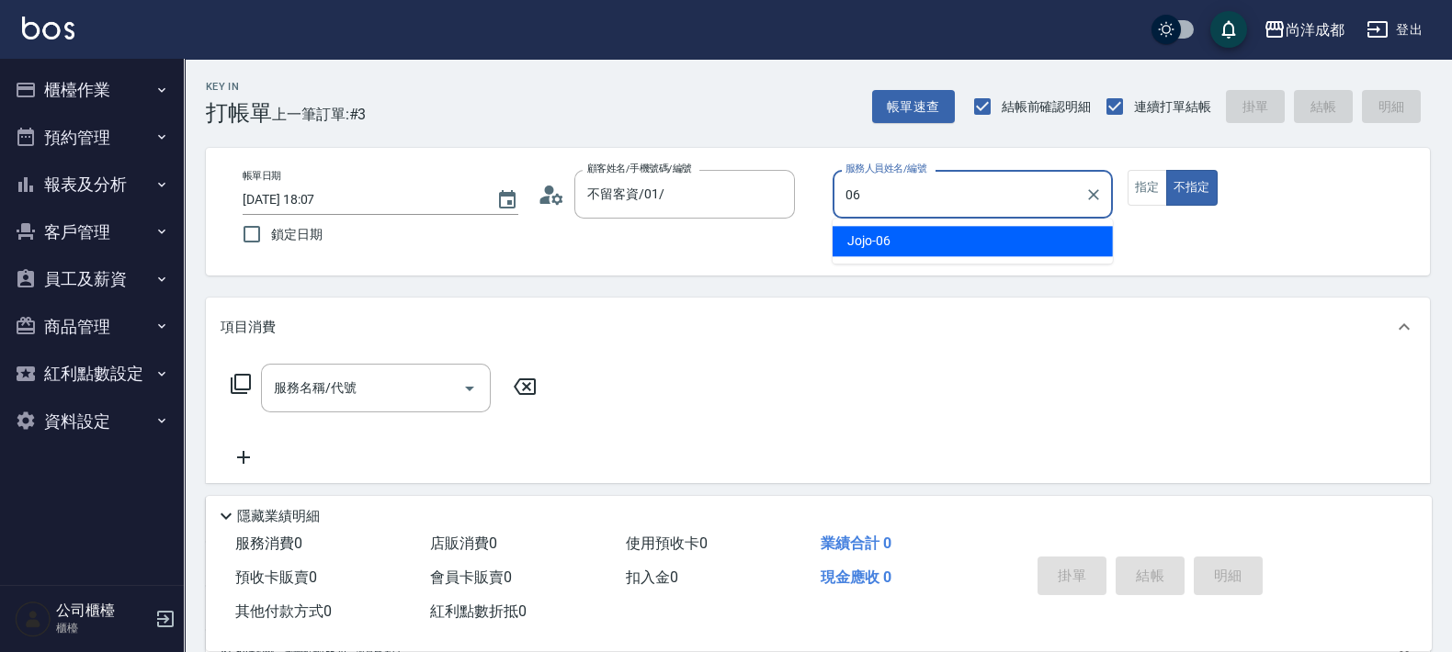
type input "Jojo-06"
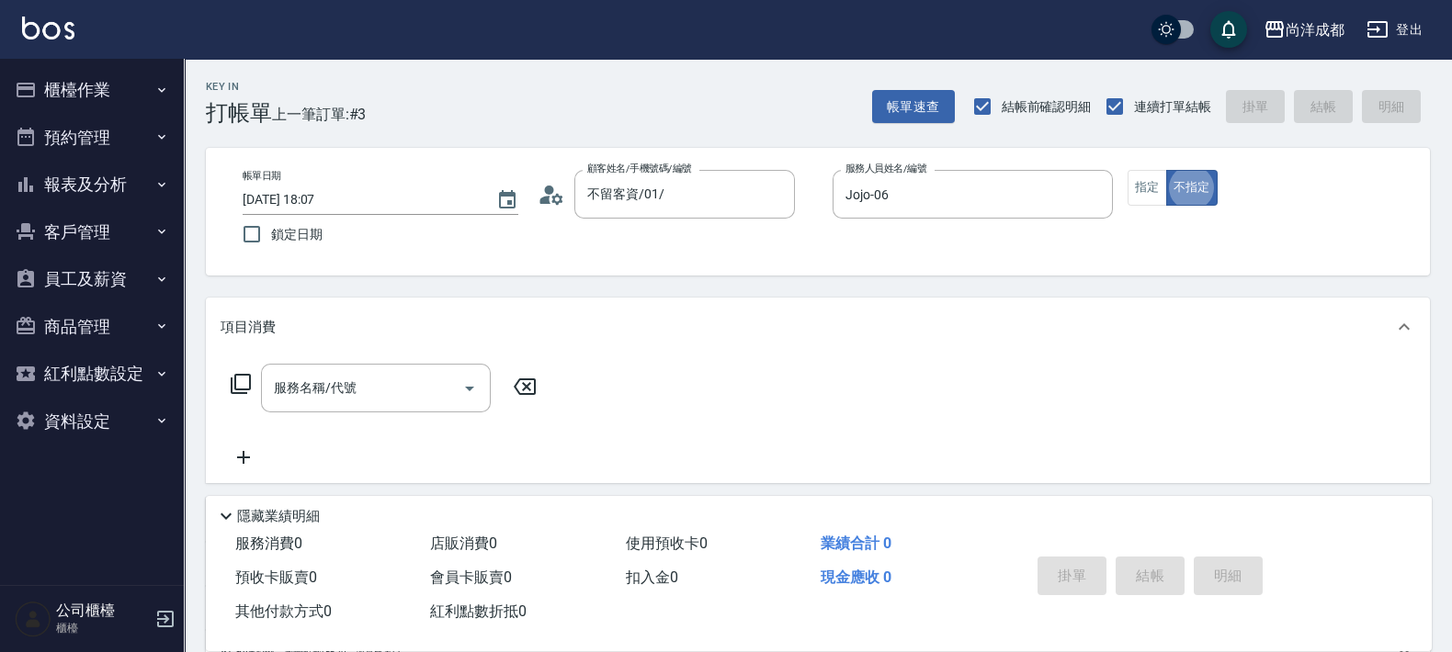
type button "false"
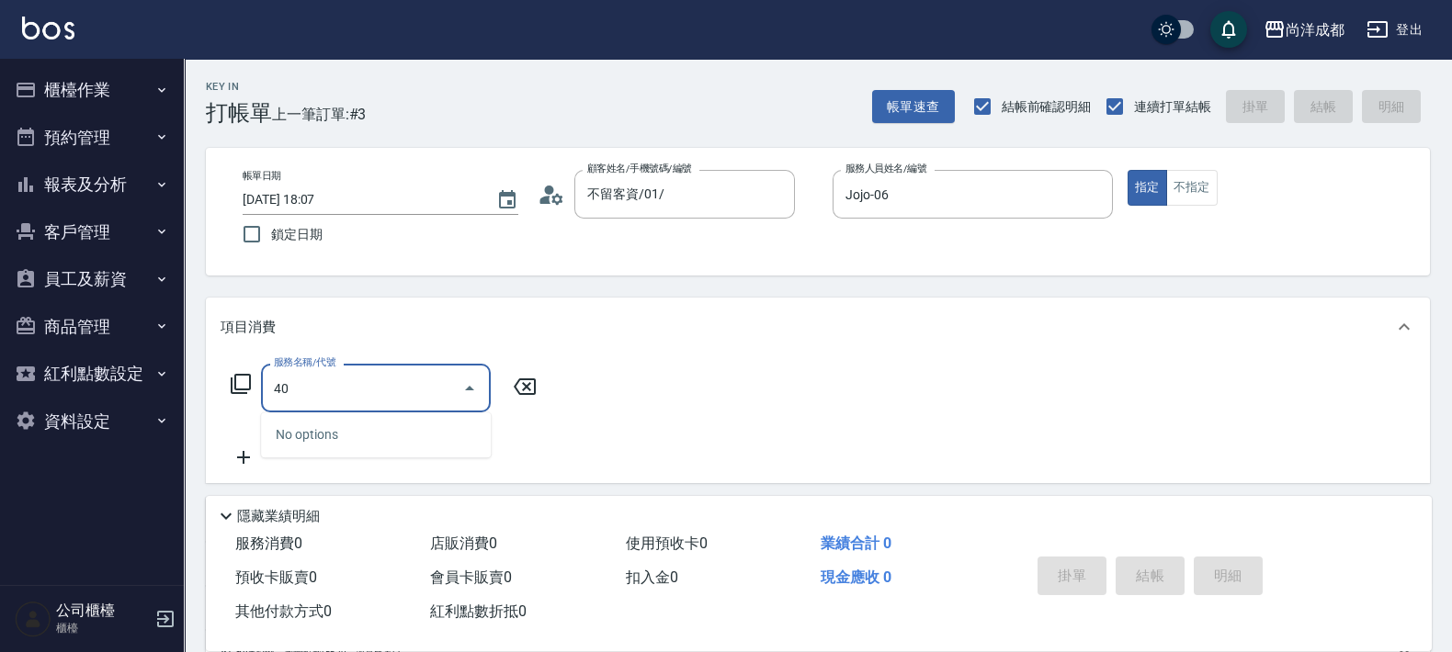
type input "401"
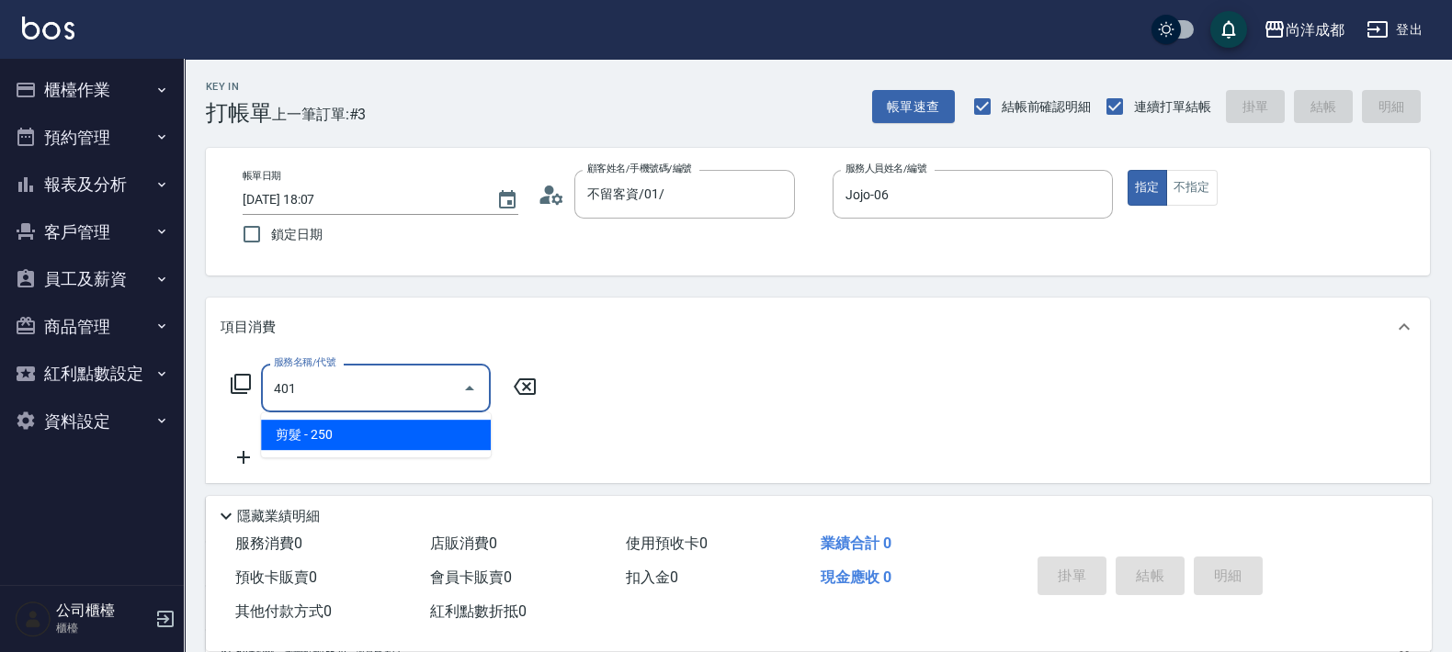
type input "20"
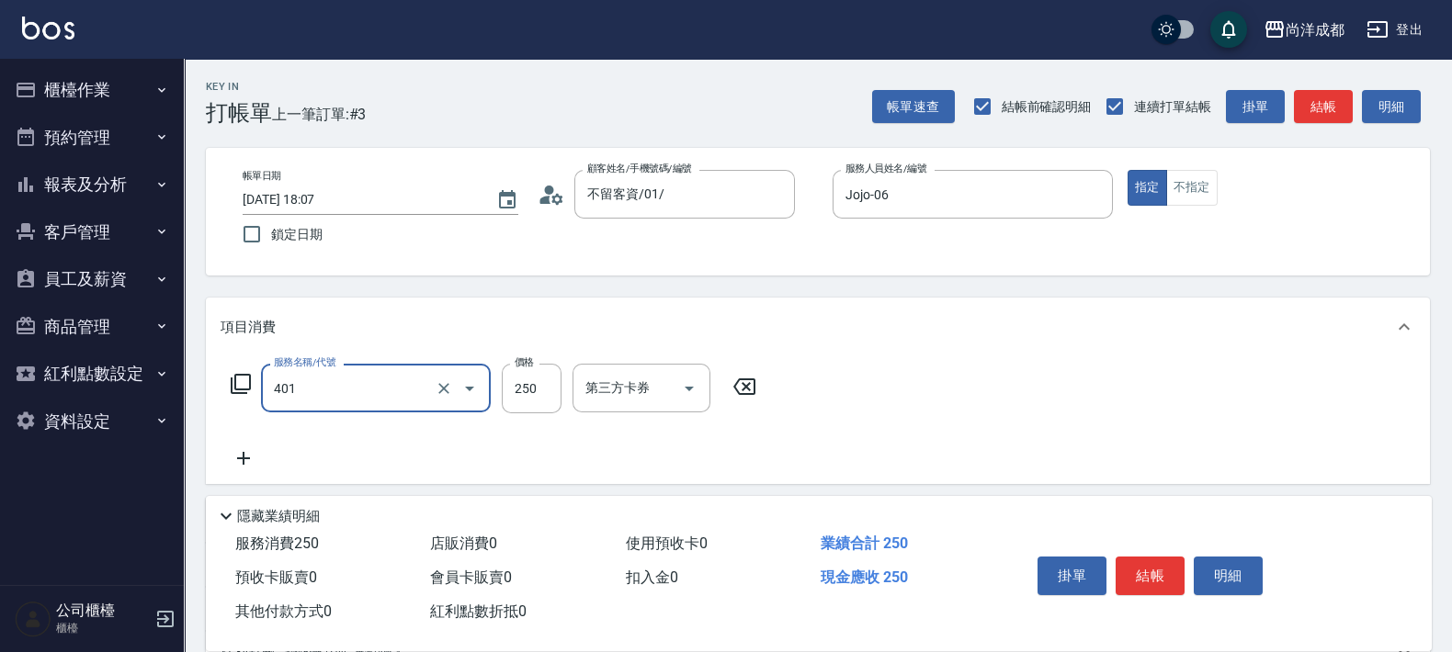
type input "剪髮(401)"
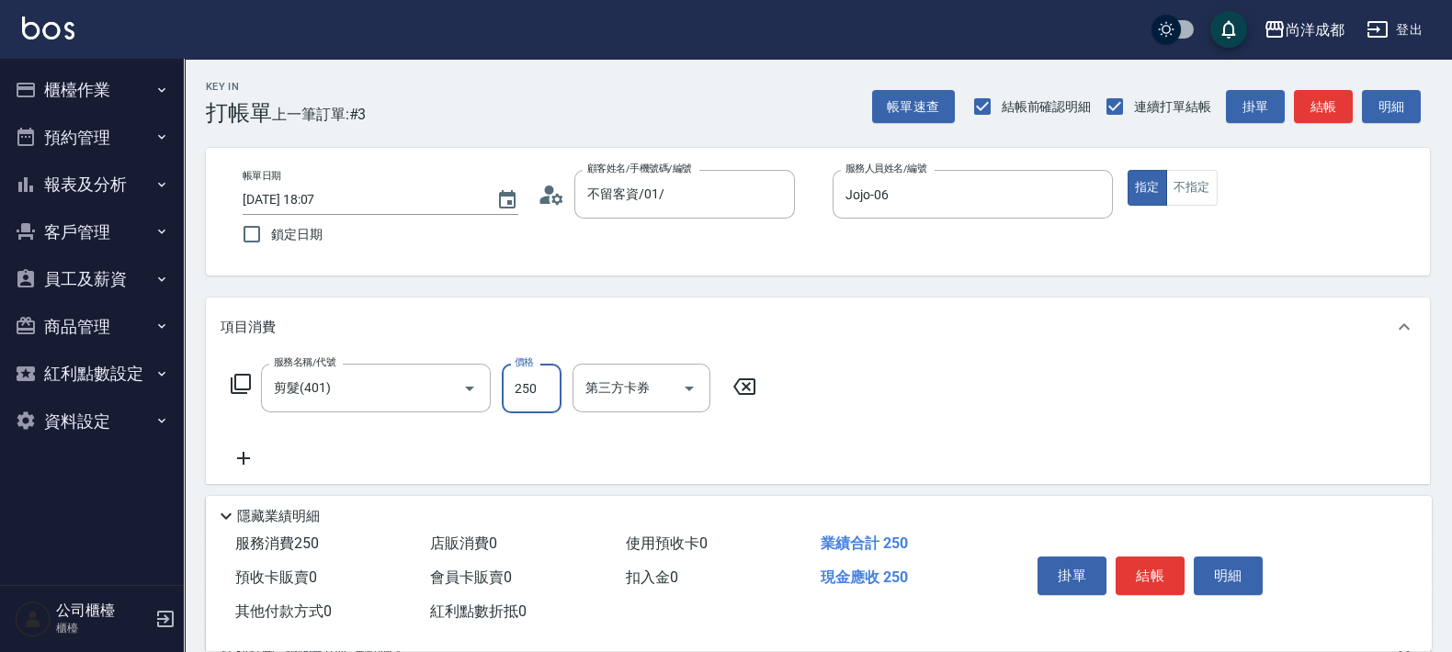
type input "0"
type input "80"
type input "800"
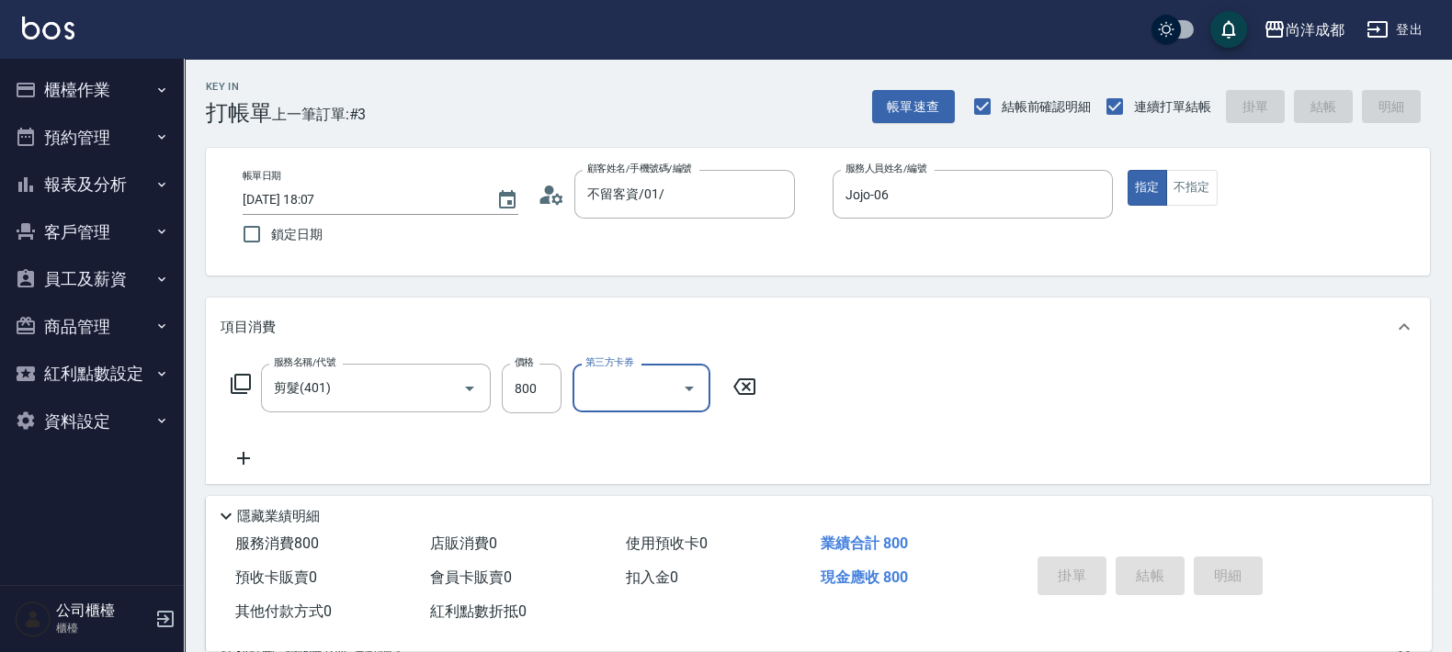
type input "0"
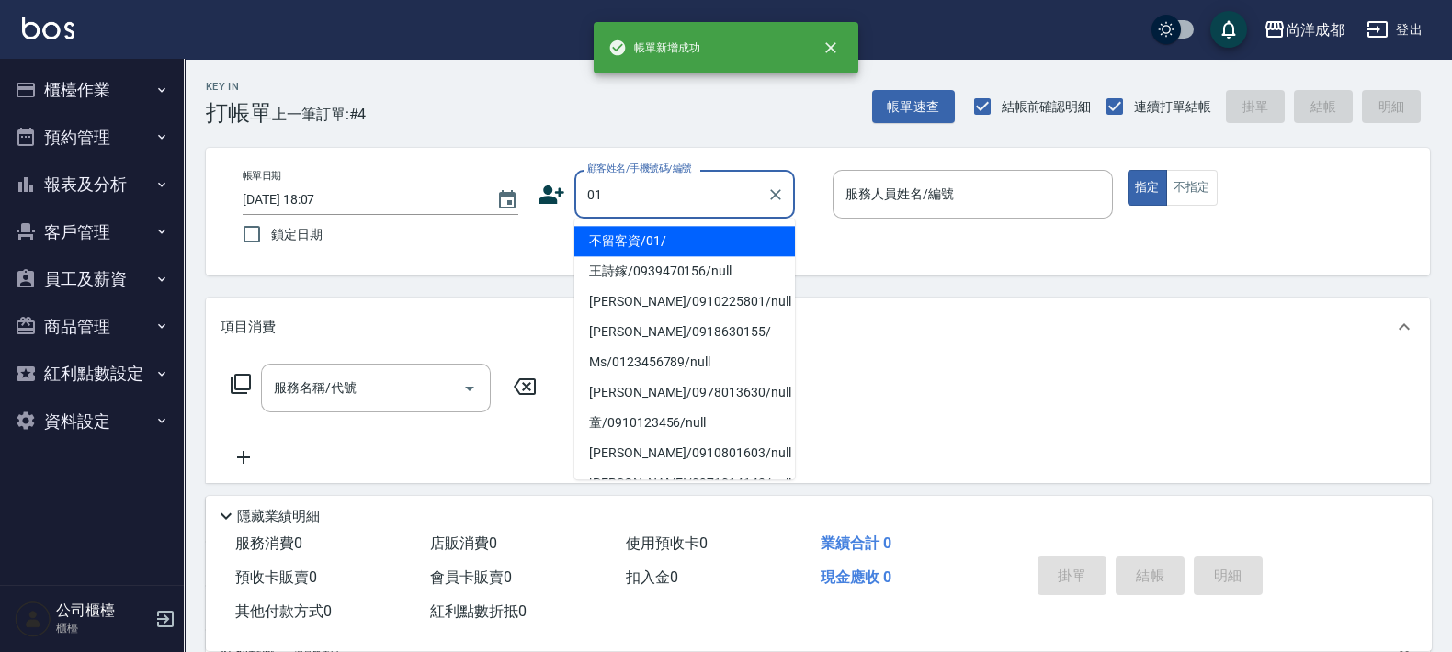
type input "不留客資/01/"
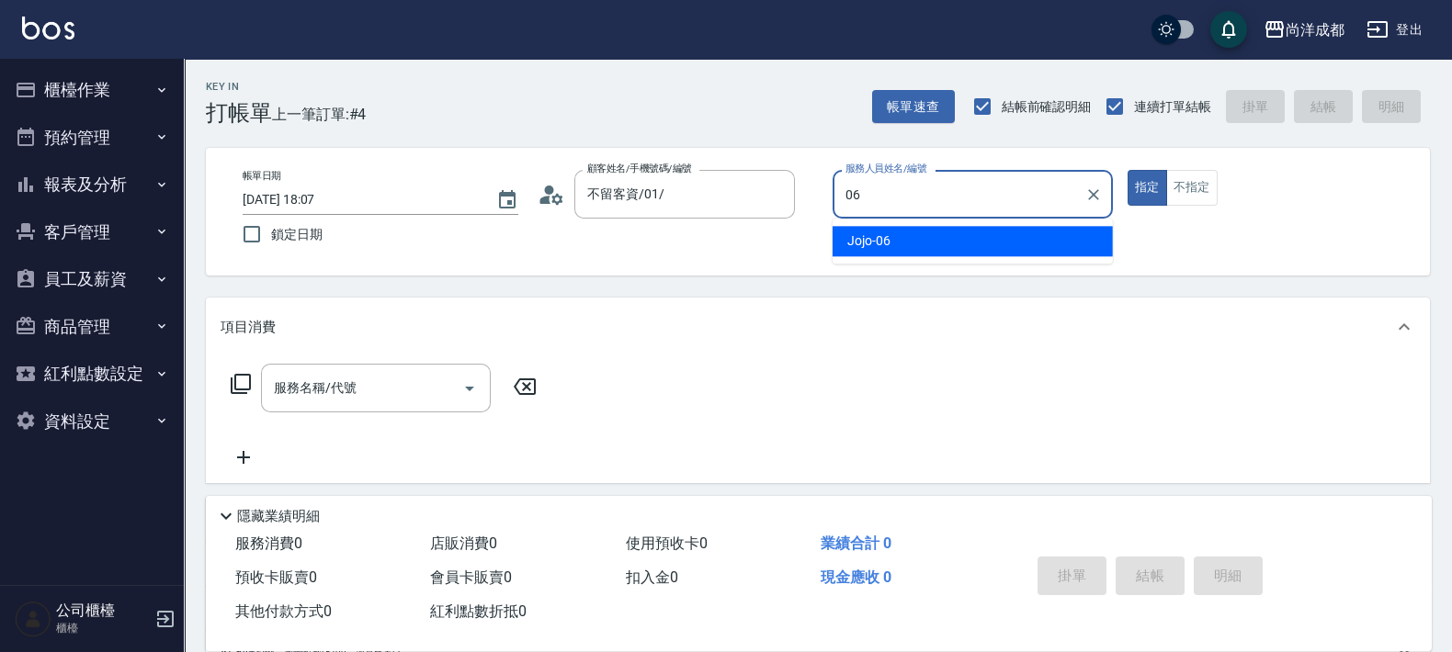
type input "Jojo-06"
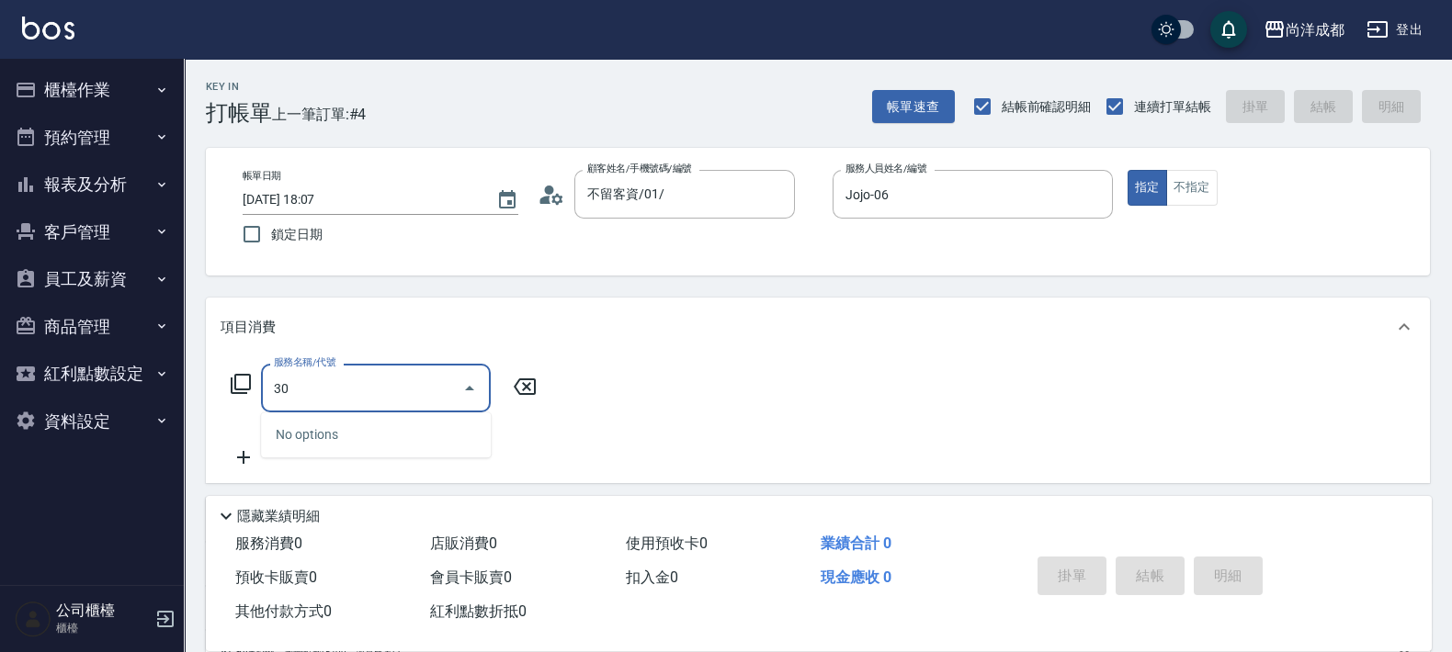
type input "301"
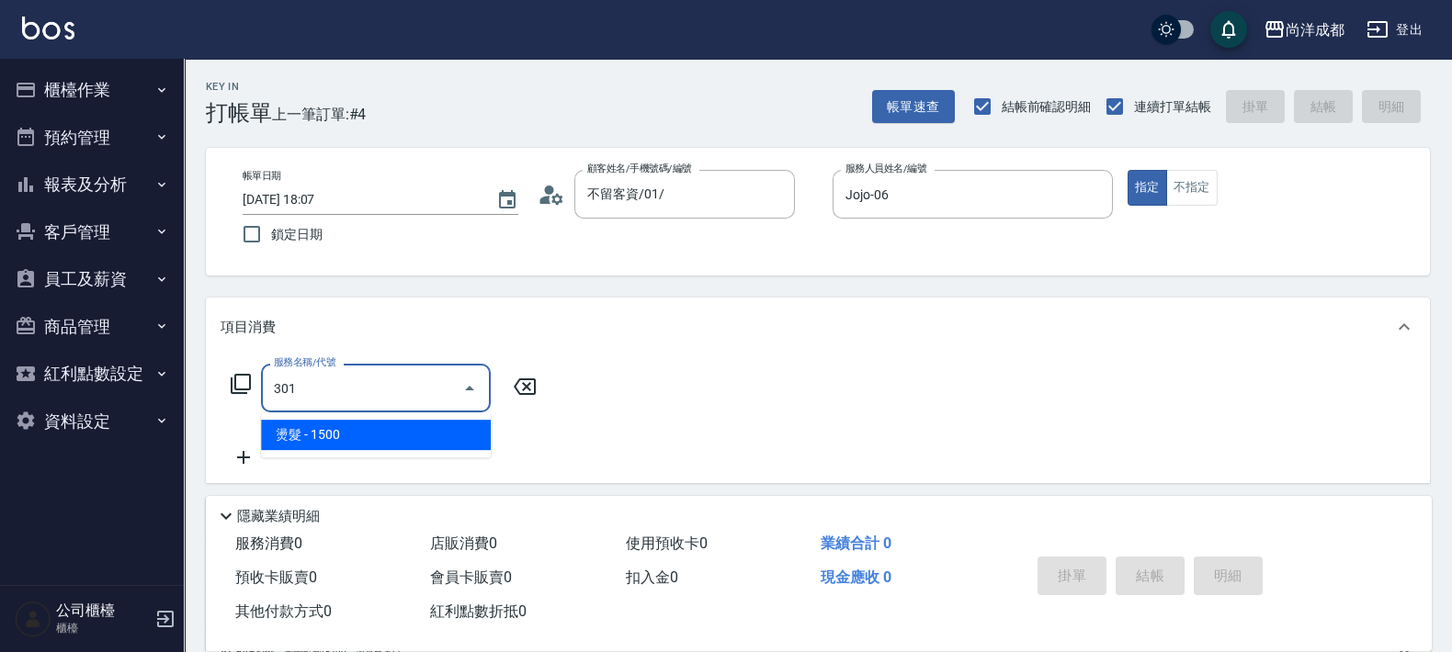
type input "150"
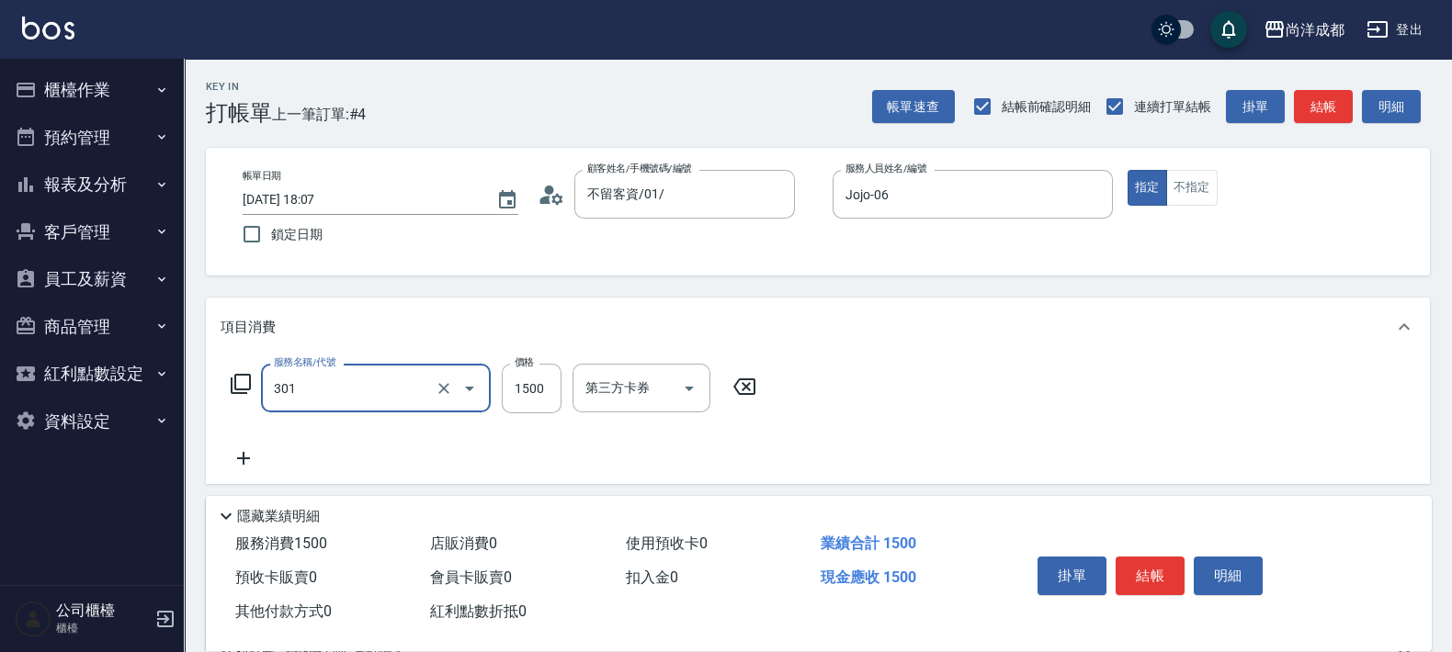
type input "燙髮(301)"
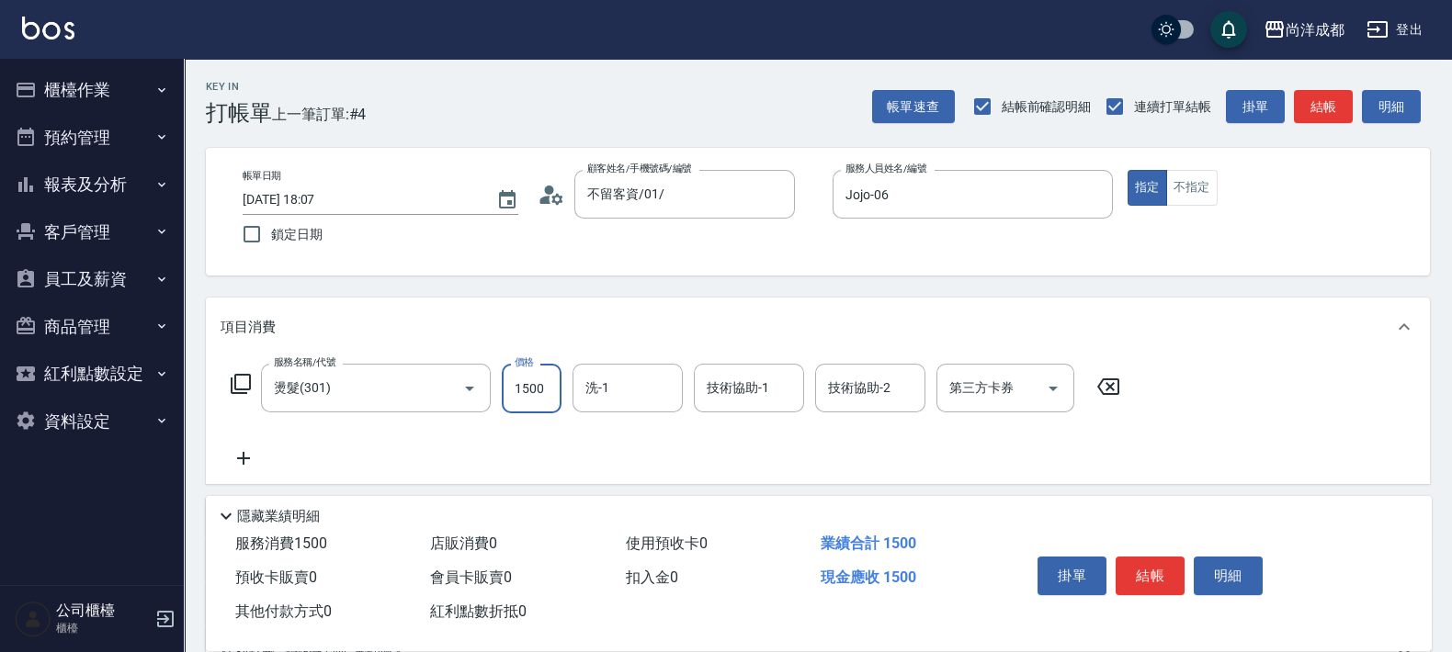
type input "0"
type input "35"
type input "30"
type input "350"
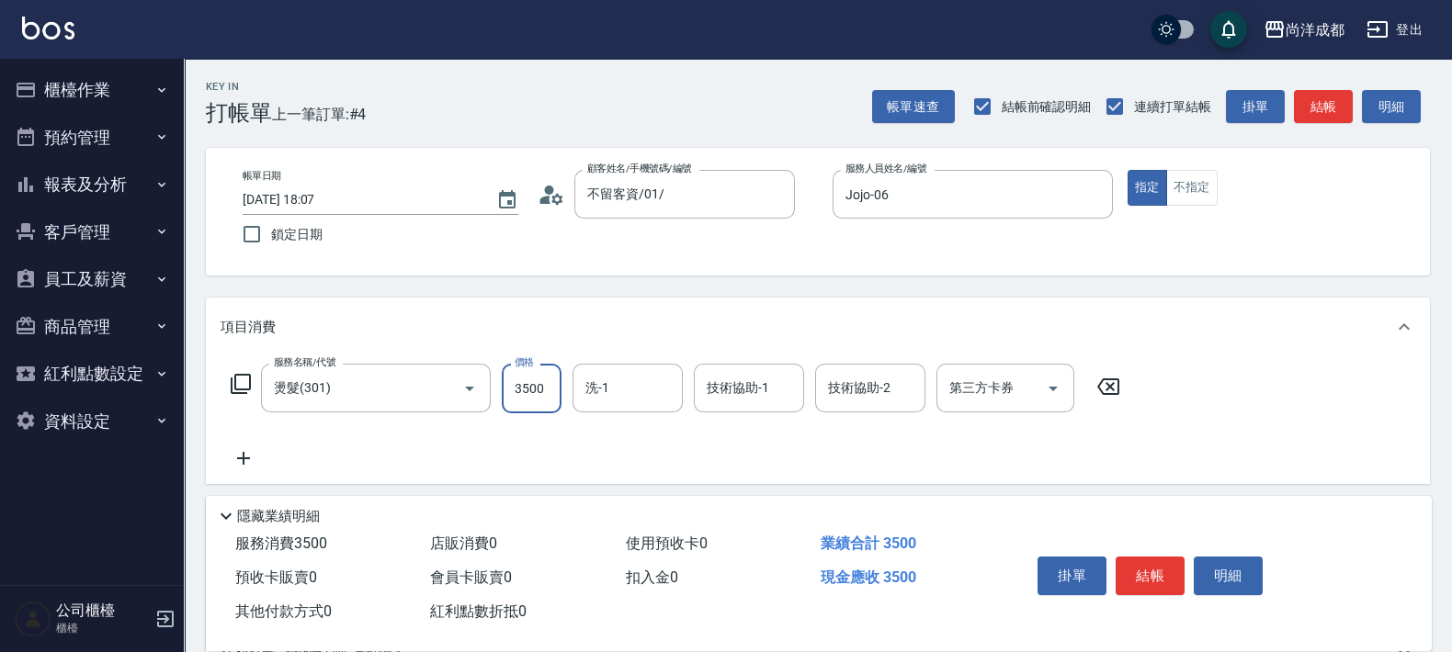
type input "3500"
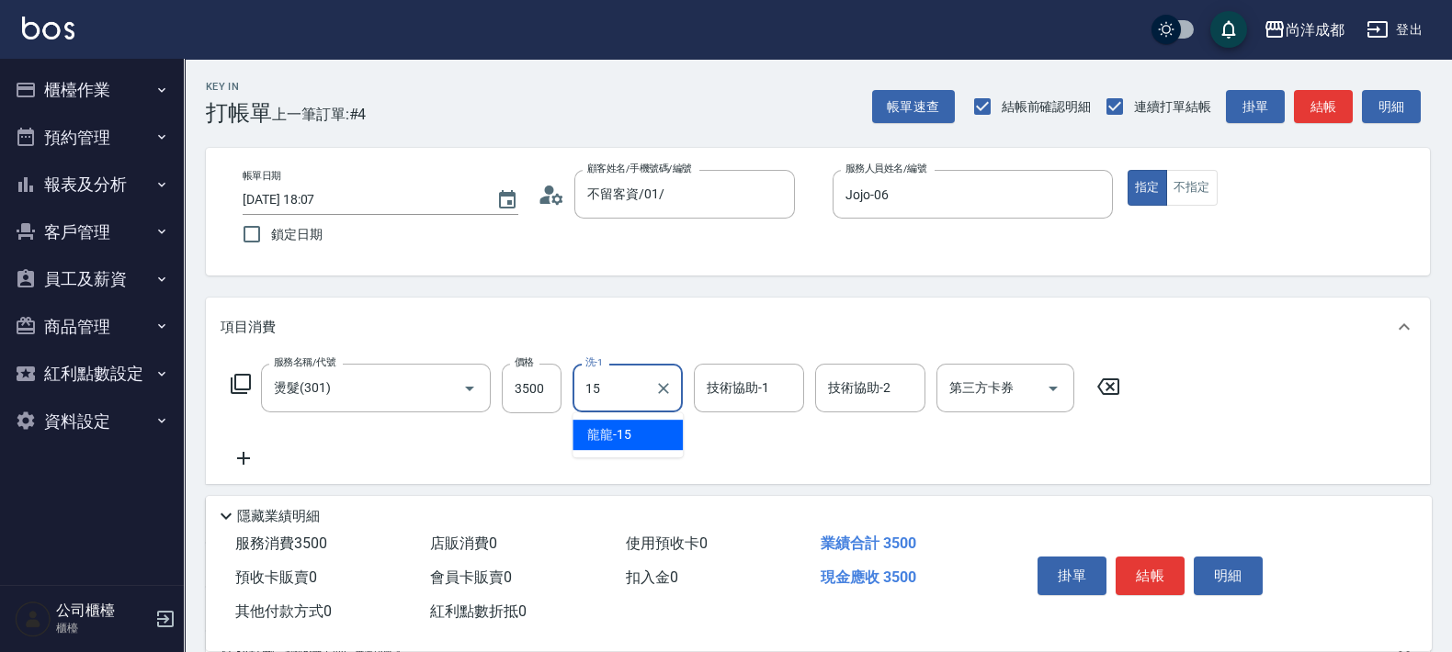
type input "龍龍-15"
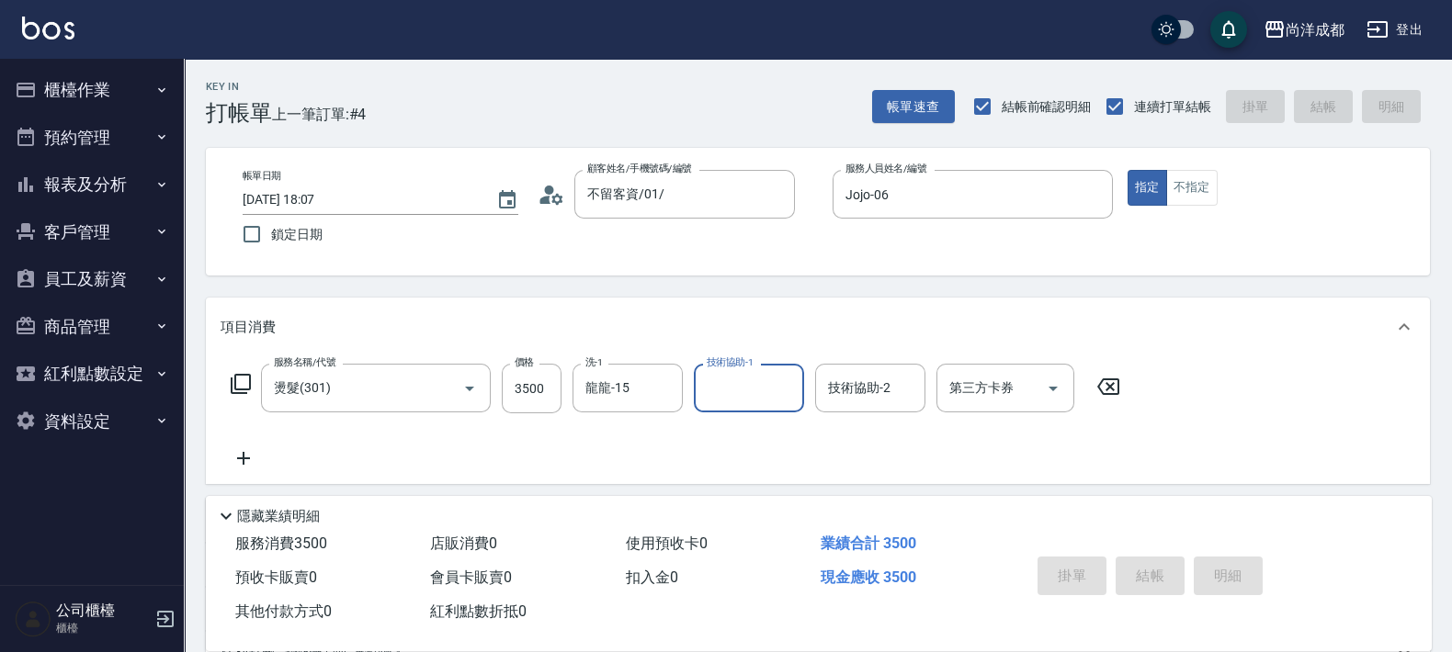
type input "[DATE] 18:08"
type input "0"
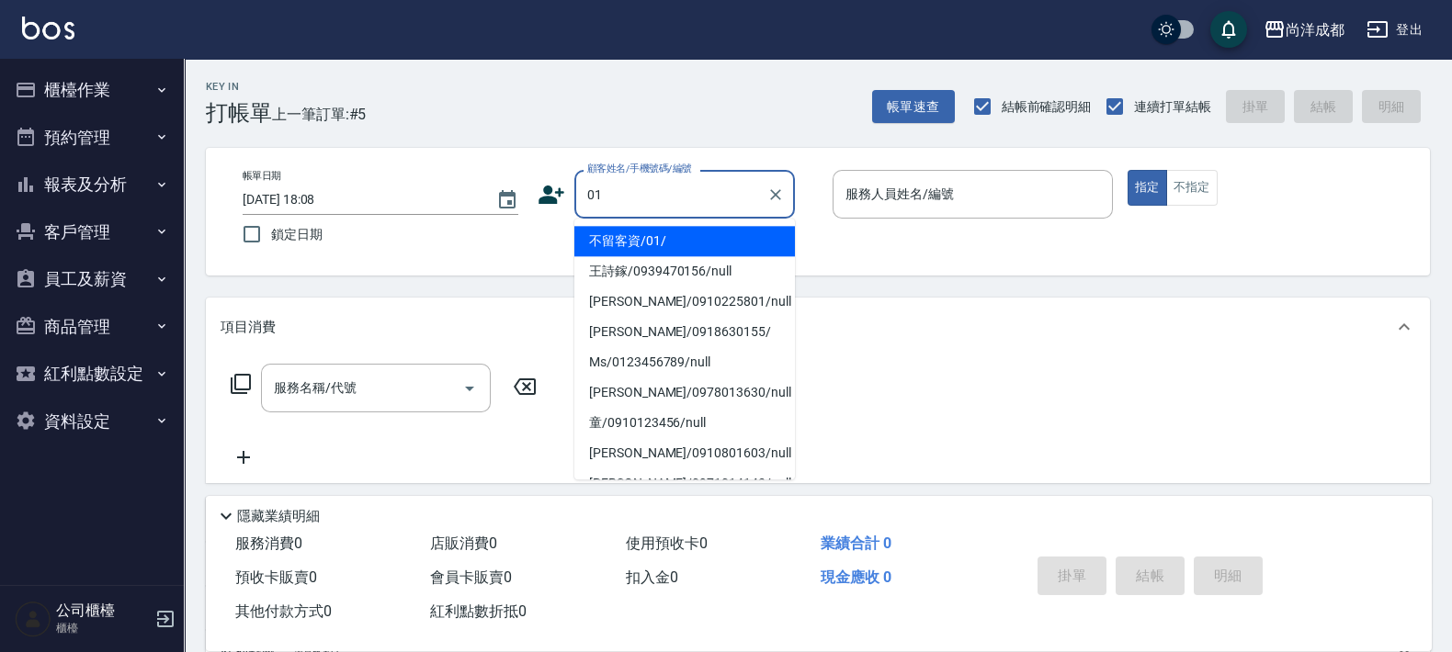
type input "不留客資/01/"
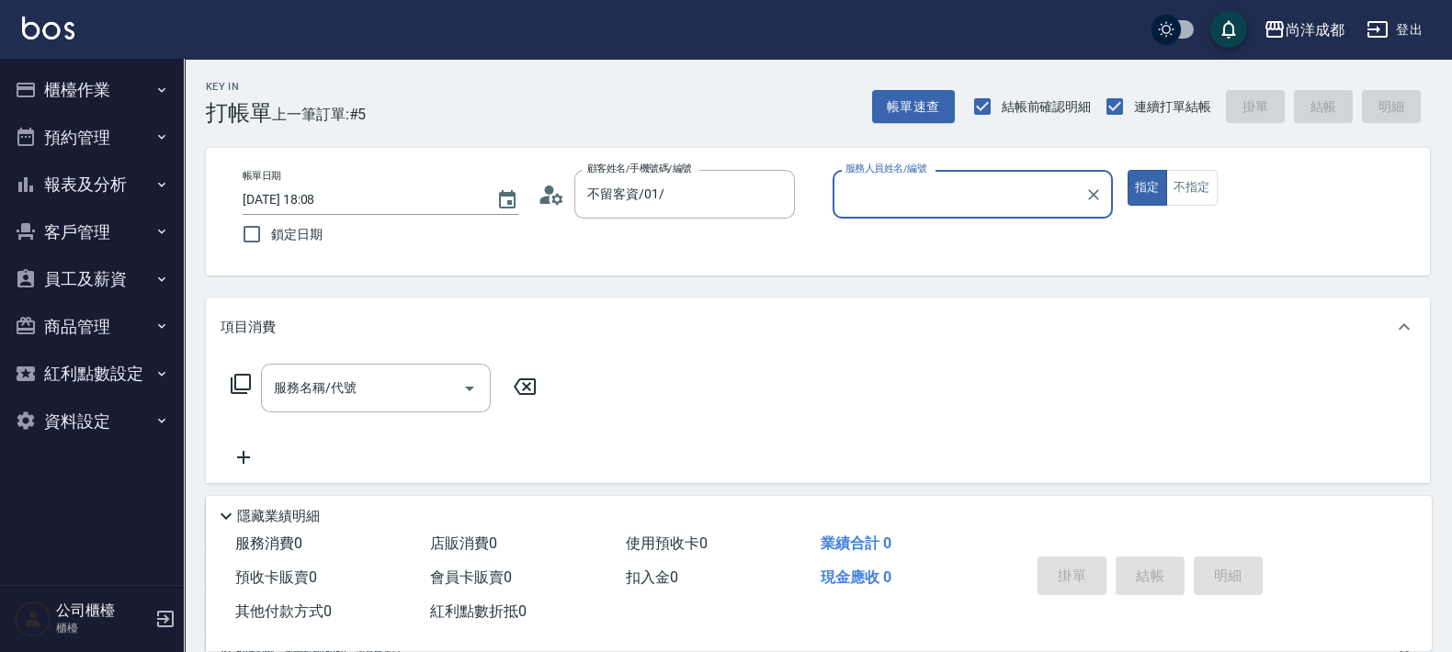
type input "0"
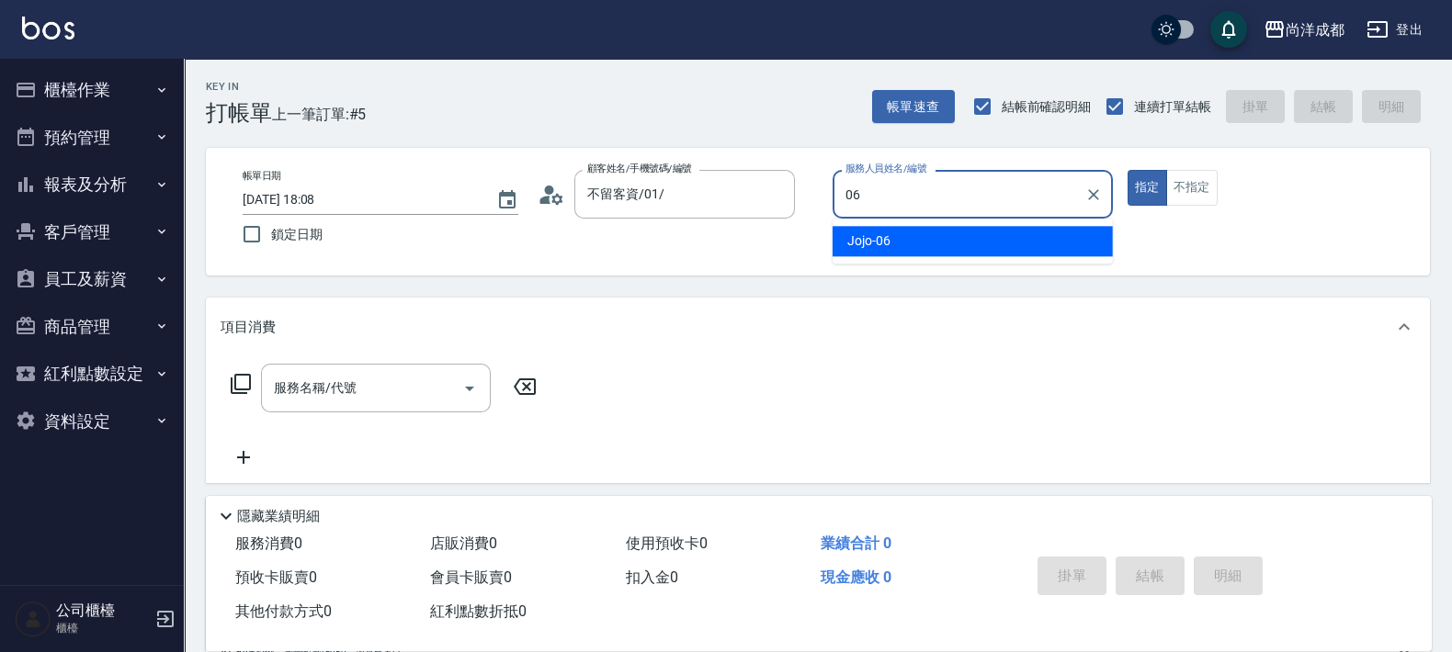
type input "Jojo-06"
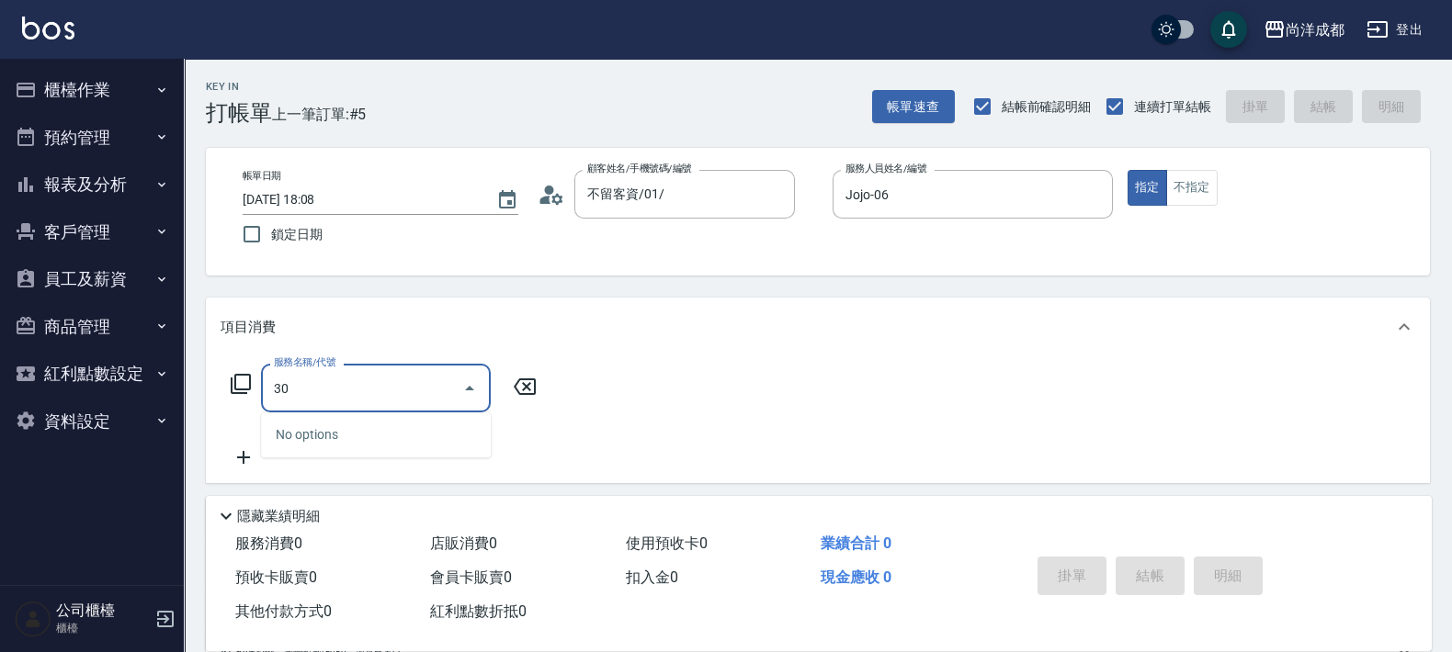
type input "301"
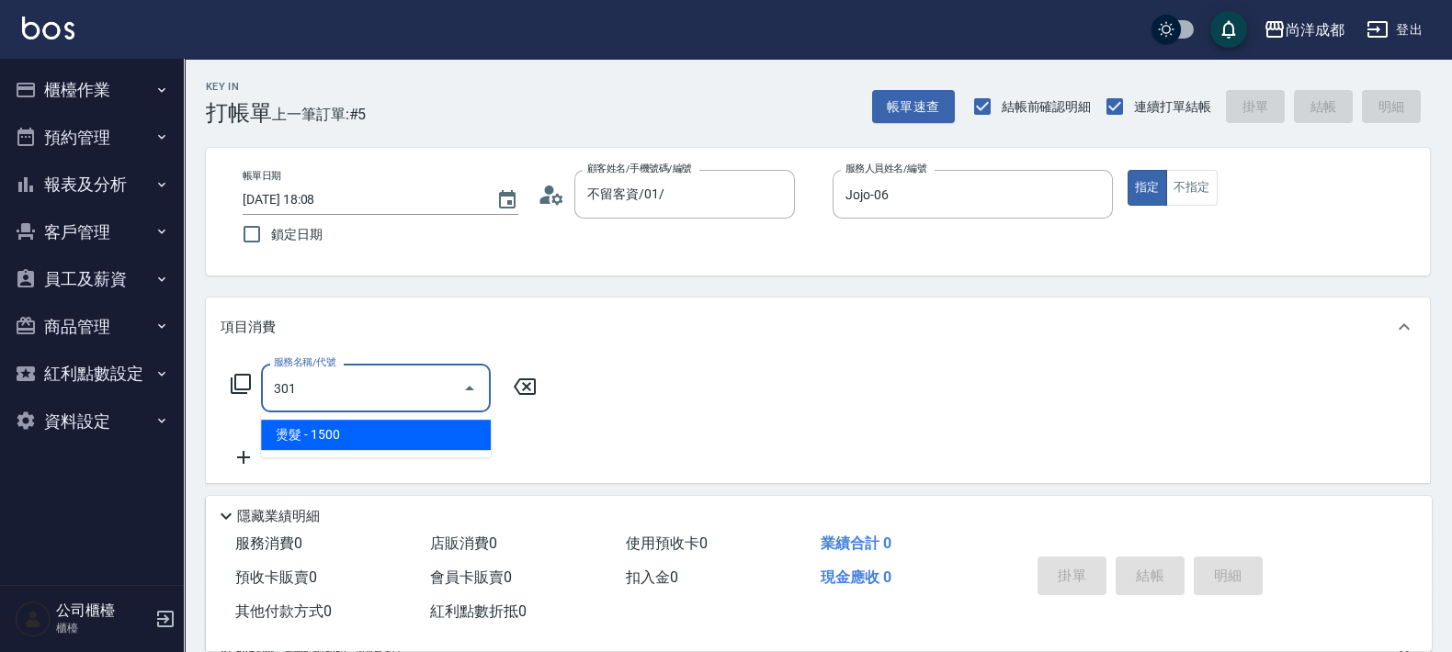
type input "150"
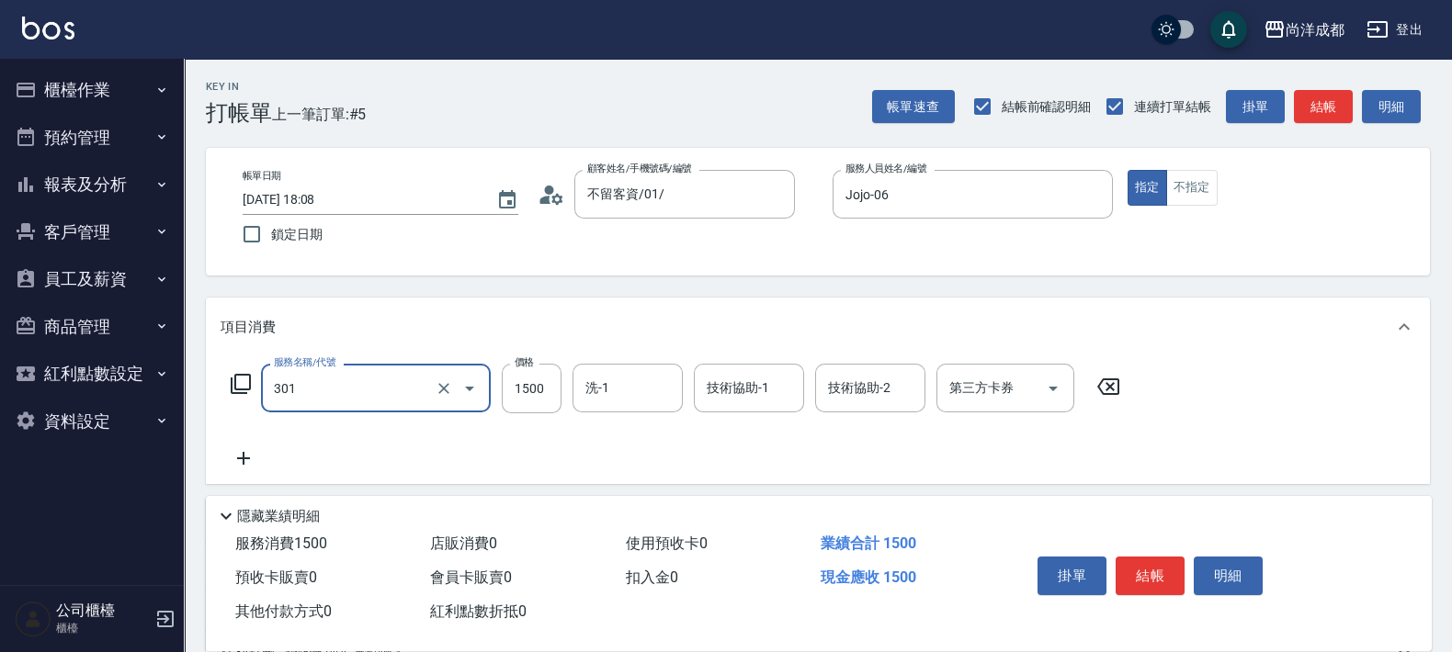
type input "燙髮(301)"
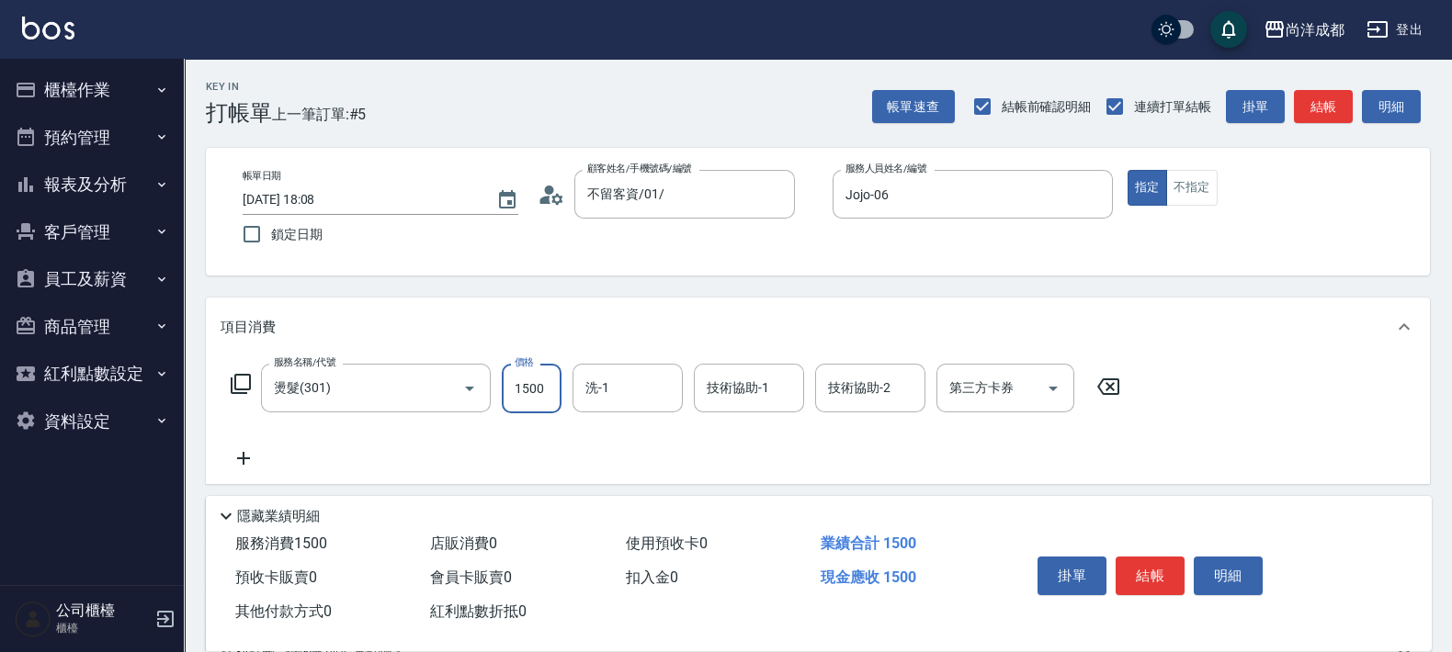
type input "0"
type input "400"
type input "4000"
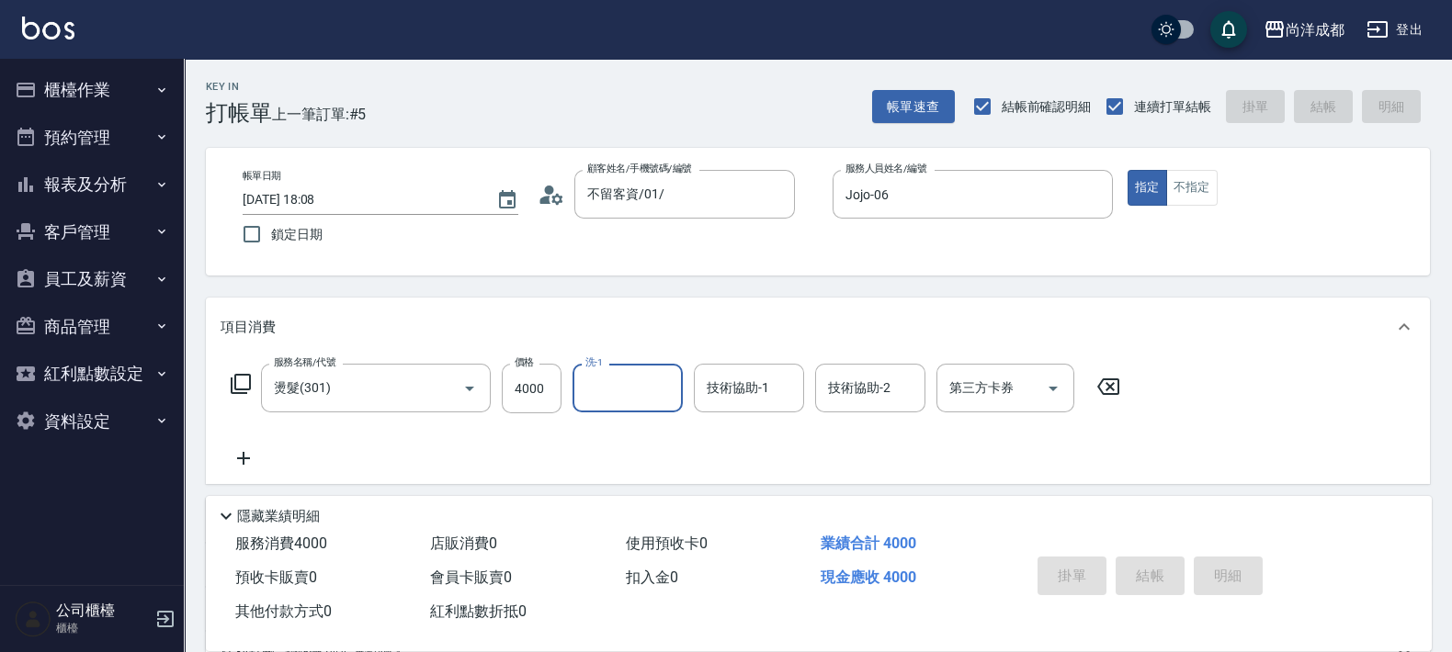
type input "0"
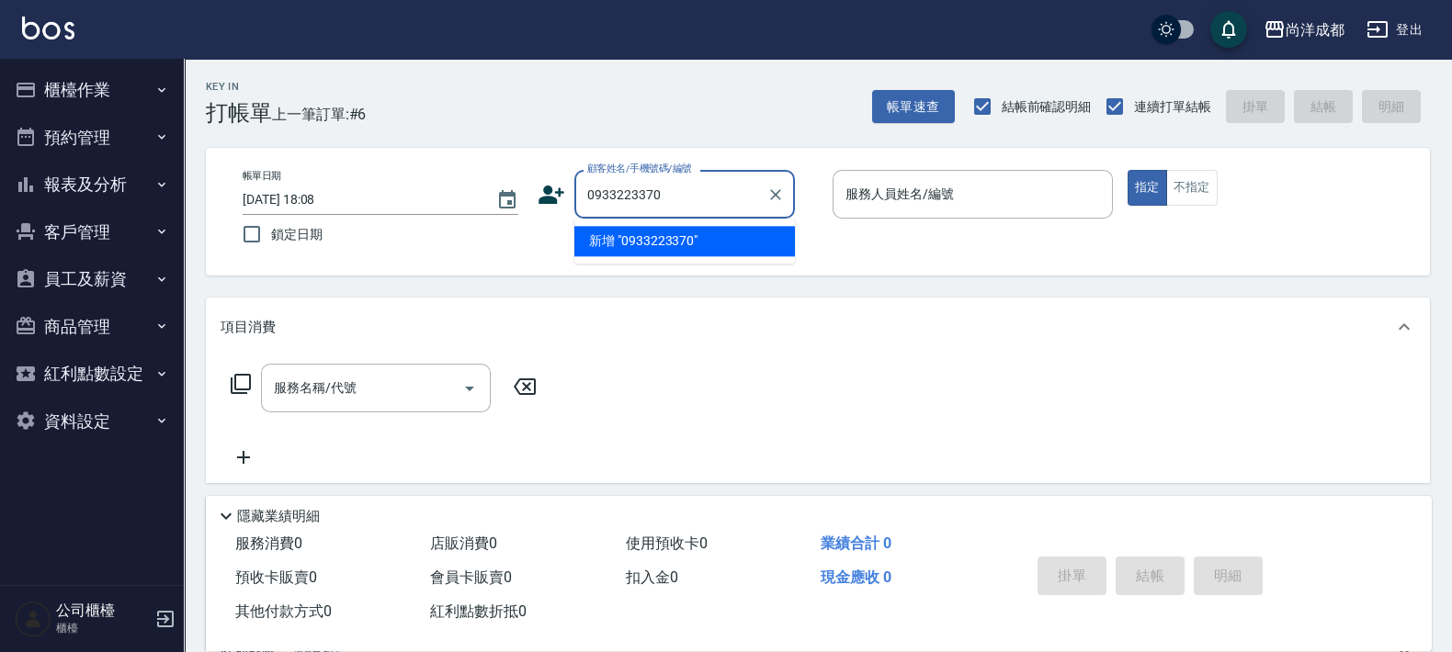
type input "0933223370"
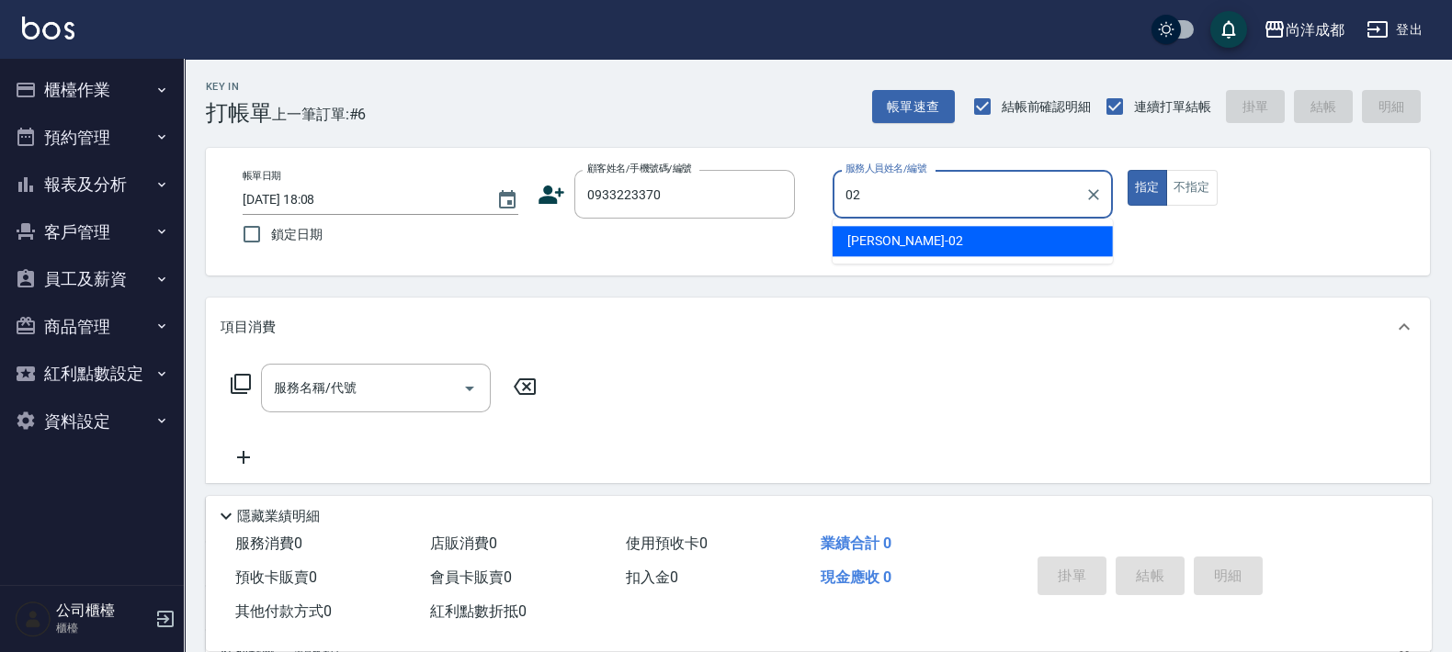
type input "Lance-02"
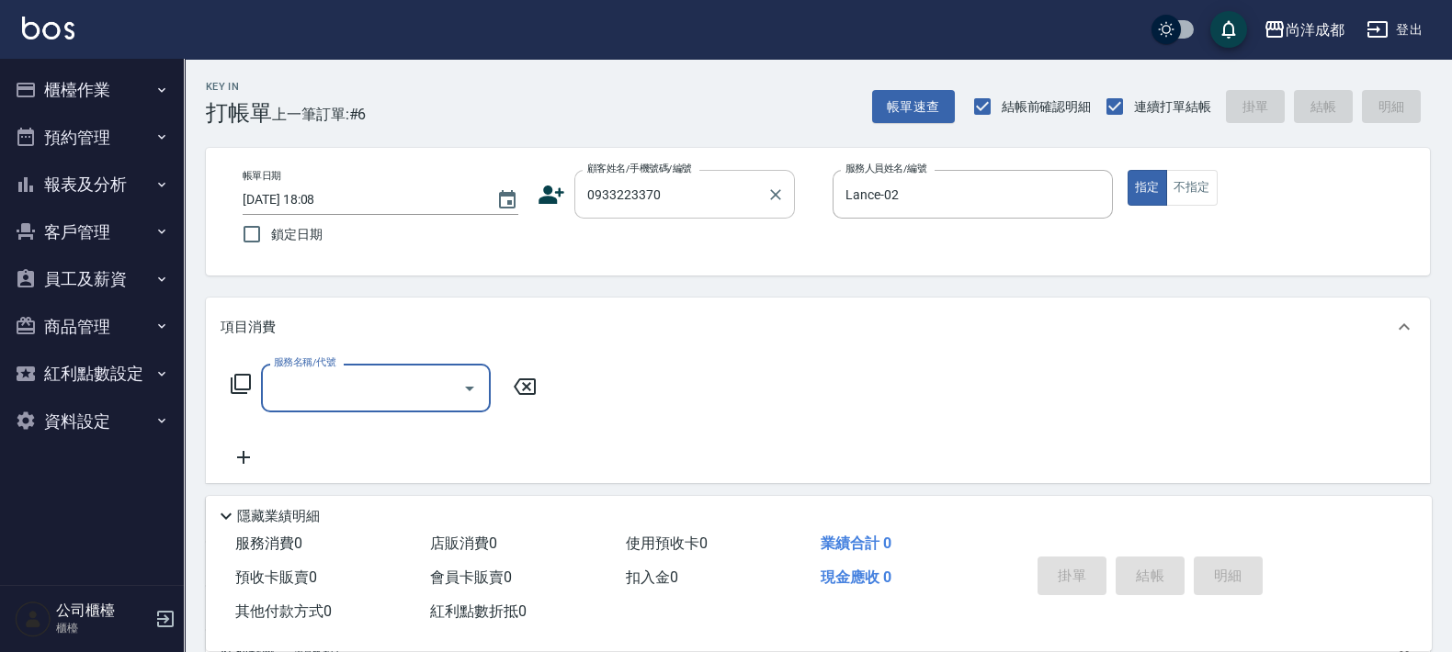
click at [683, 210] on div "0933223370 顧客姓名/手機號碼/編號" at bounding box center [684, 194] width 221 height 49
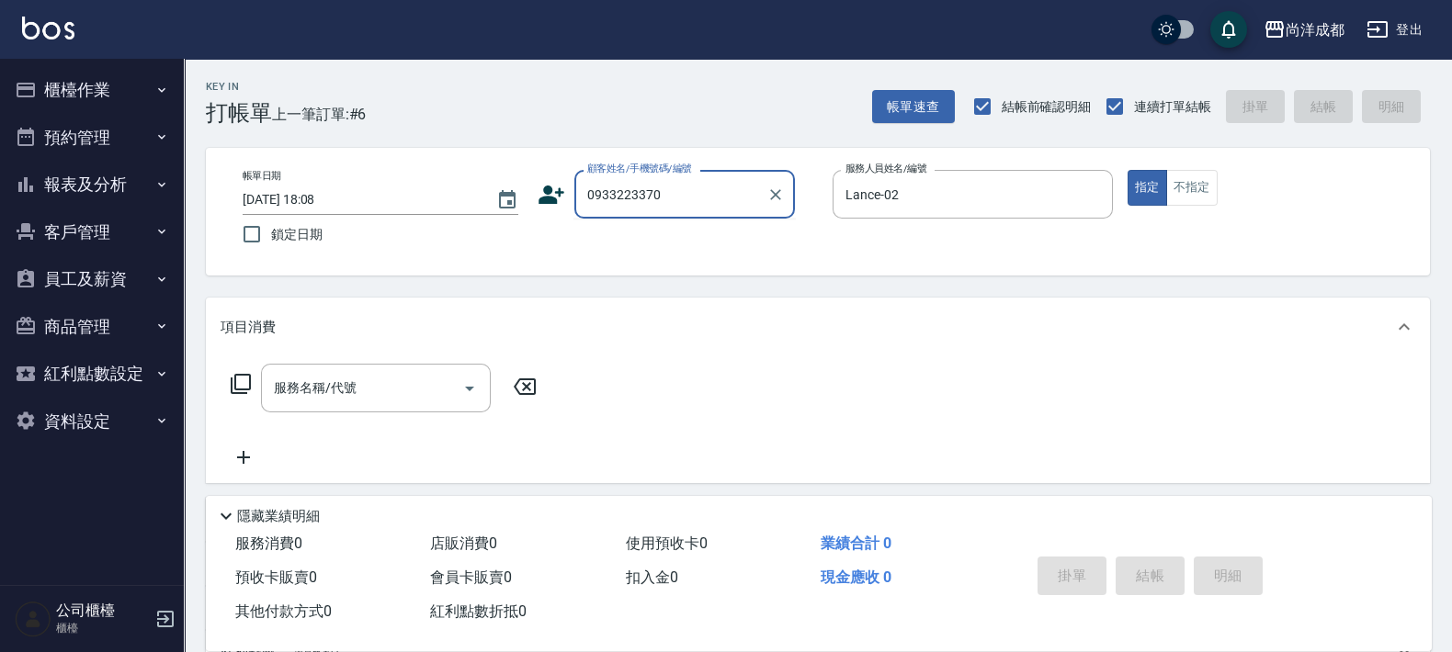
click at [648, 201] on input "0933223370" at bounding box center [671, 194] width 176 height 32
click at [650, 188] on input "09332266670" at bounding box center [671, 194] width 176 height 32
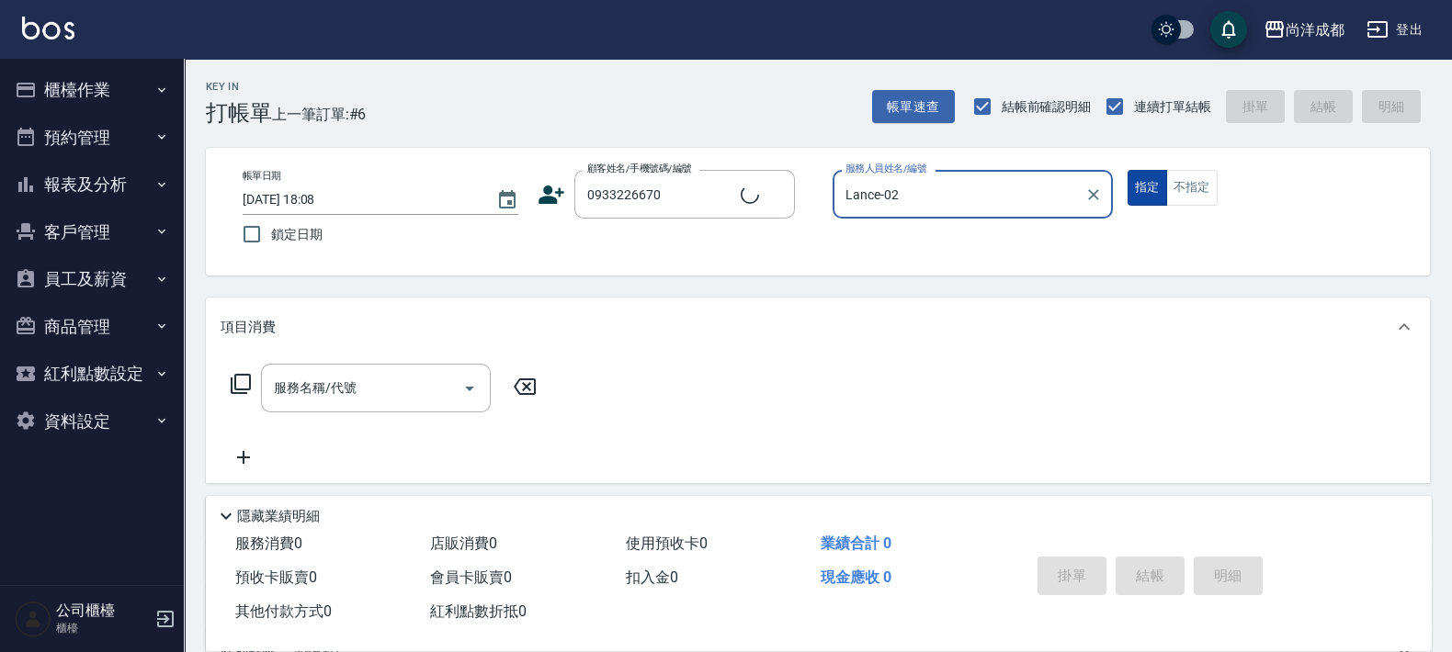
type input "[PERSON_NAME]/0933226670/null"
click at [1127, 170] on button "指定" at bounding box center [1147, 188] width 40 height 36
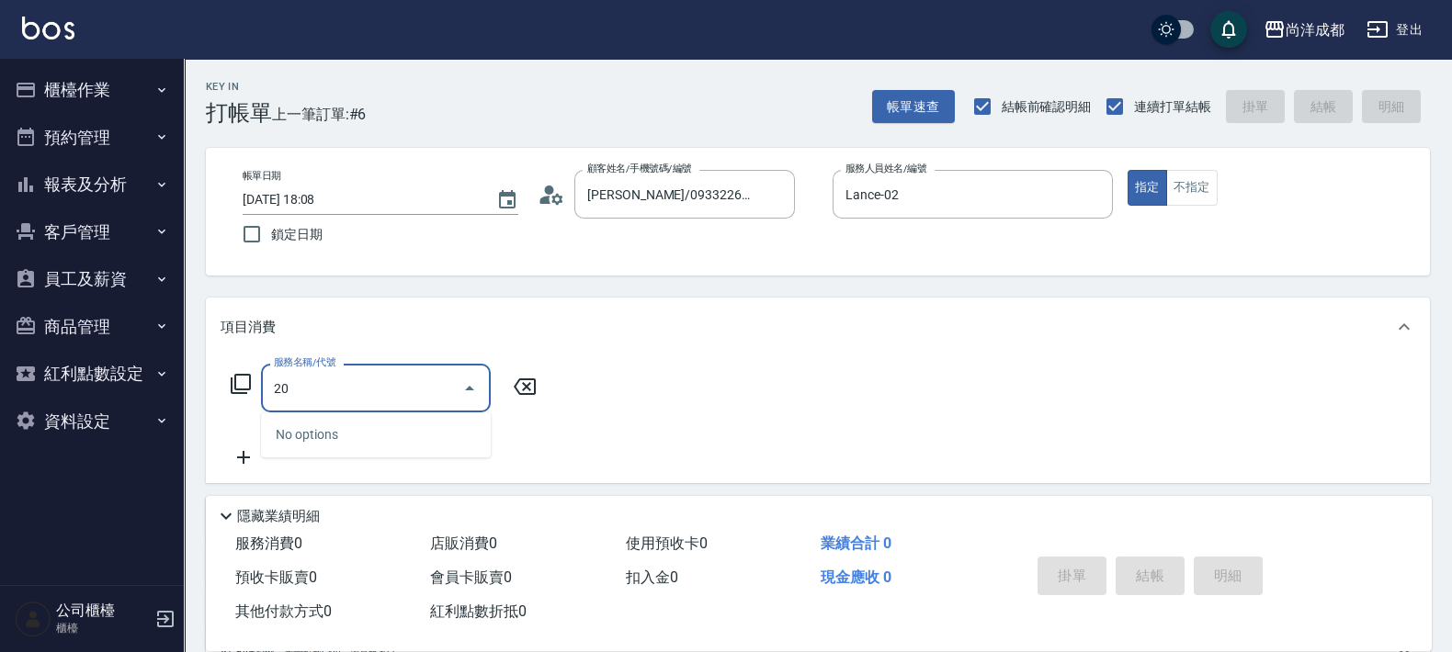
type input "201"
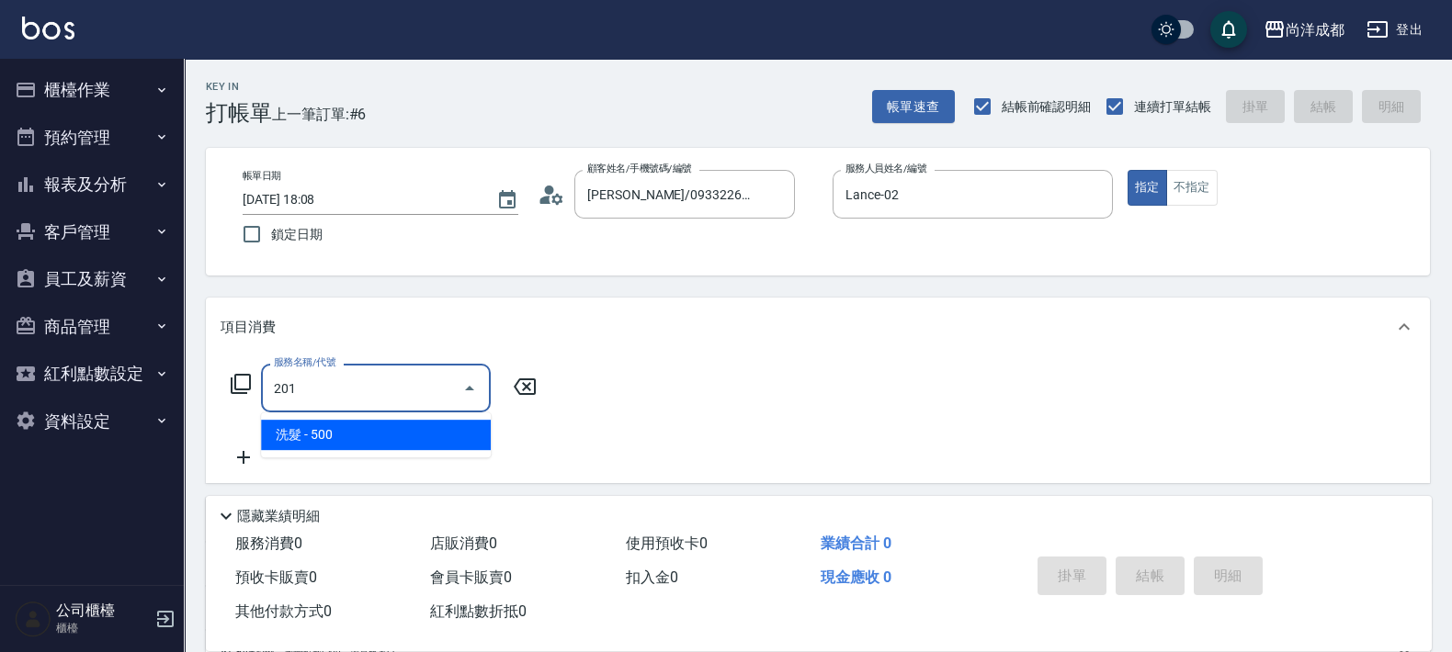
type input "50"
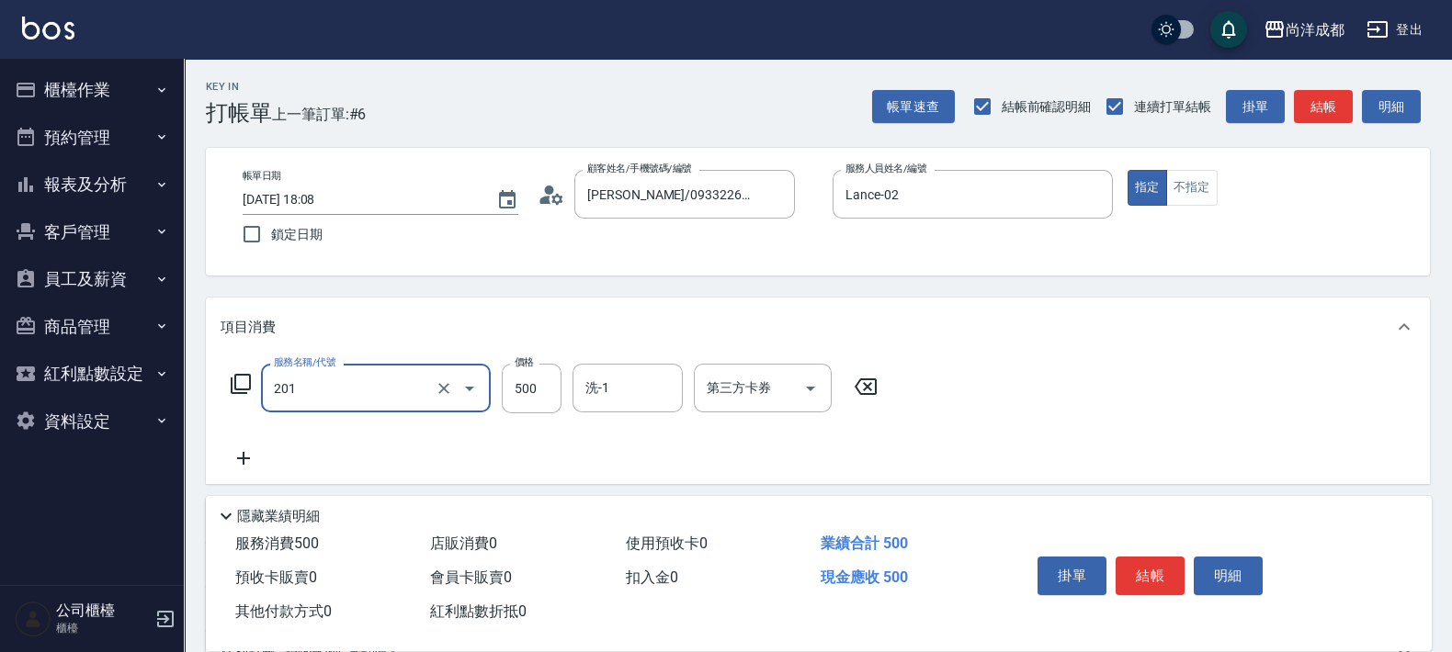
type input "洗髮(201)"
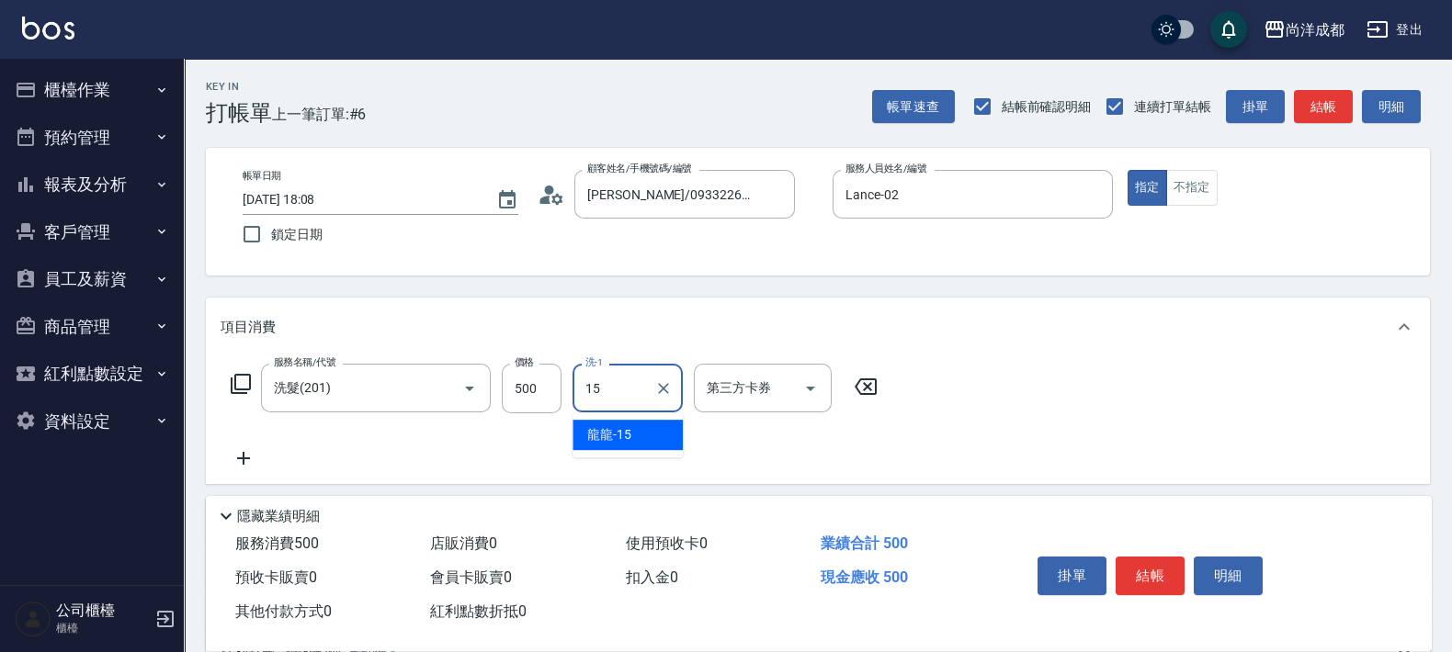
type input "龍龍-15"
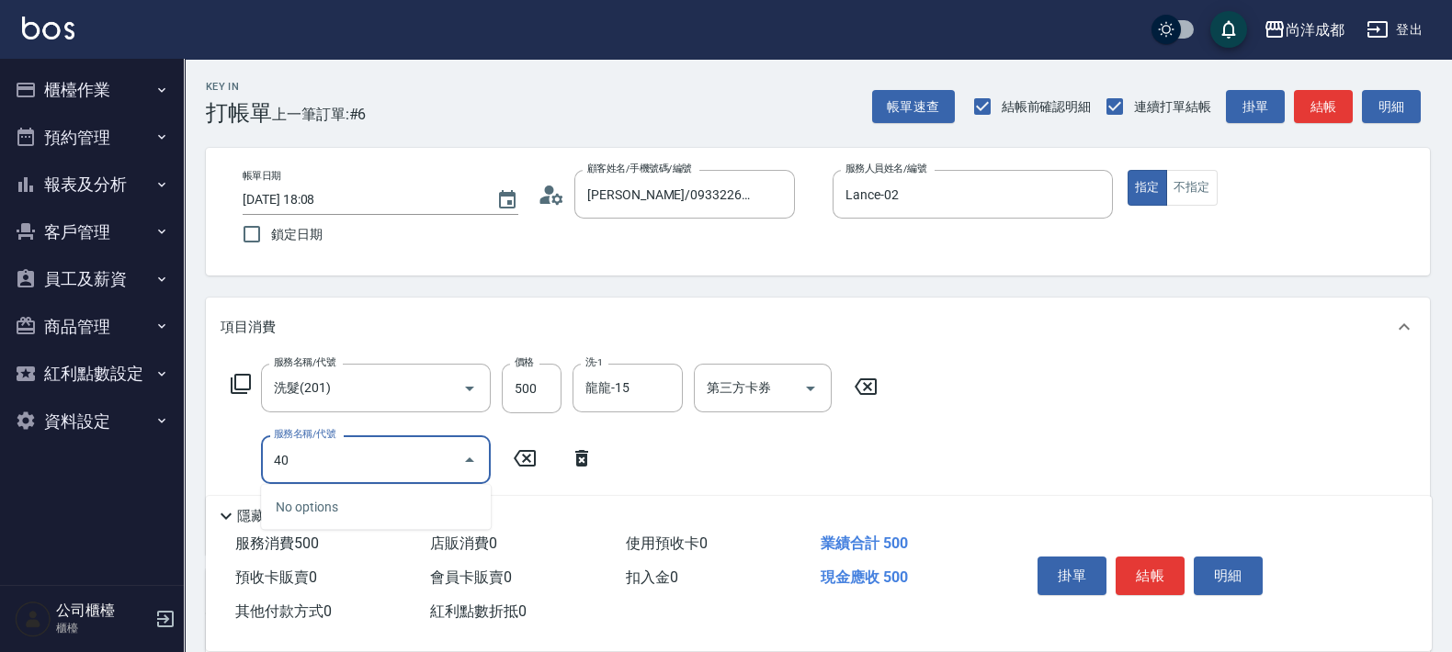
type input "401"
type input "70"
type input "剪髮(401)"
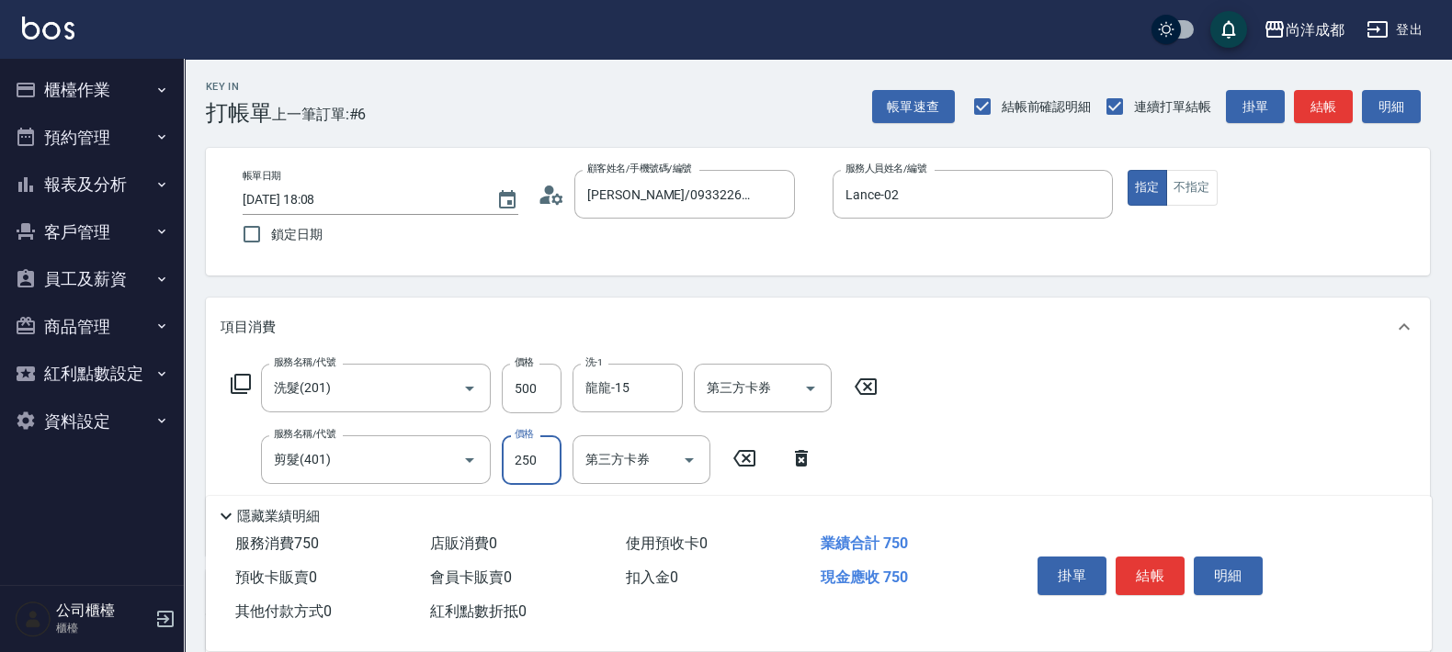
type input "50"
type input "20"
type input "70"
type input "200"
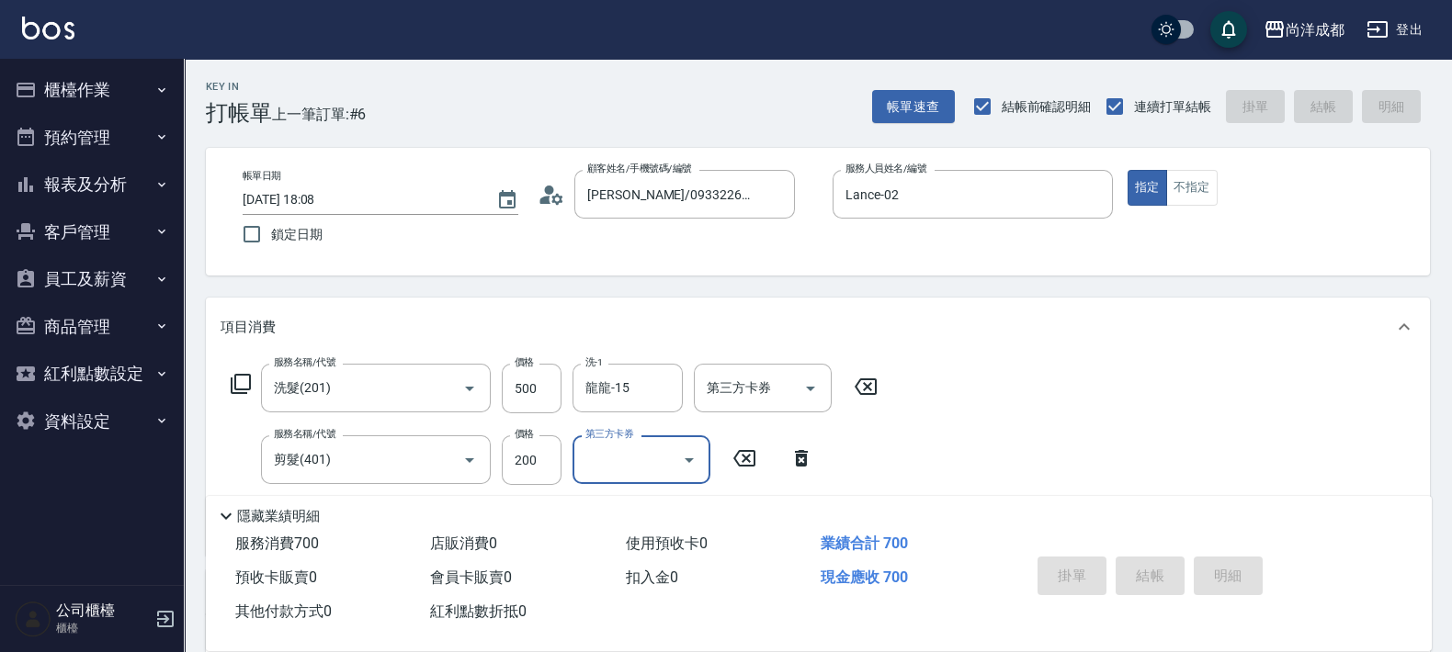
type input "[DATE] 18:09"
type input "0"
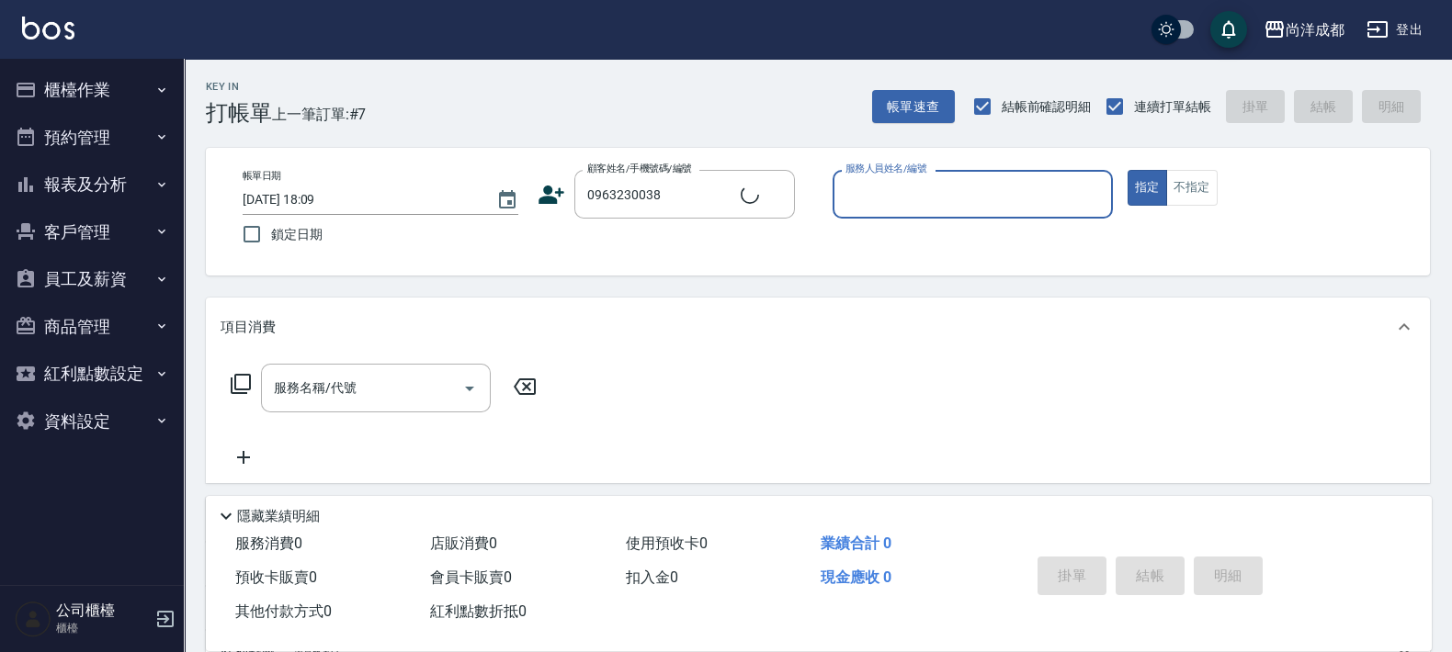
type input "[PERSON_NAME]/0963230038/"
type input "[PERSON_NAME]-01"
click at [1127, 170] on button "指定" at bounding box center [1147, 188] width 40 height 36
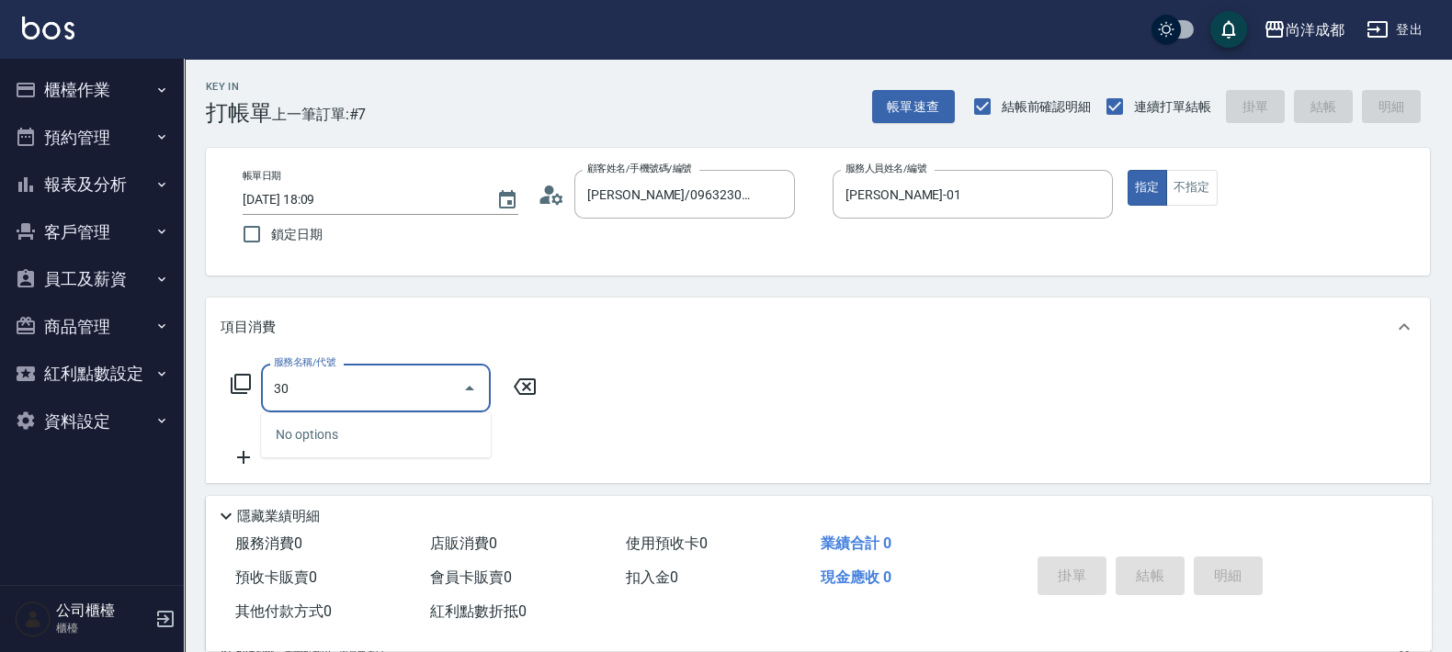
type input "301"
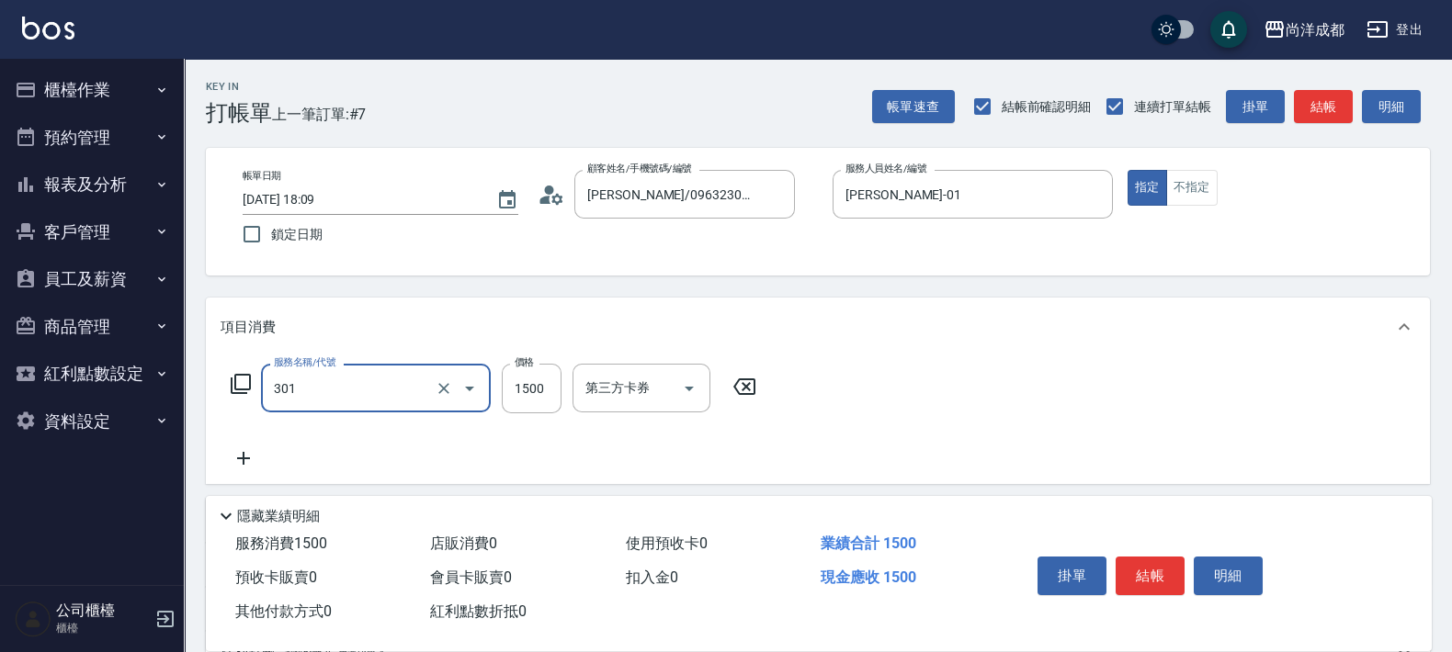
type input "150"
type input "燙髮(301)"
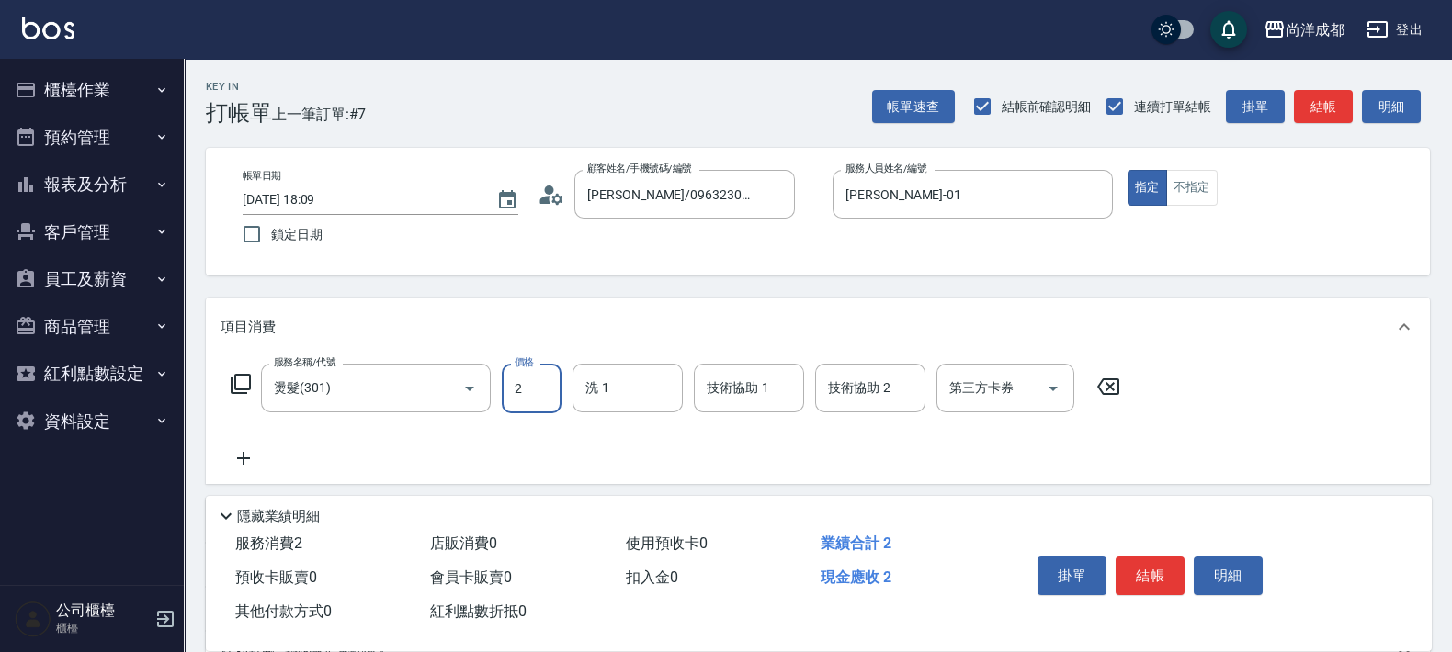
type input "0"
type input "29"
type input "20"
type input "298"
type input "290"
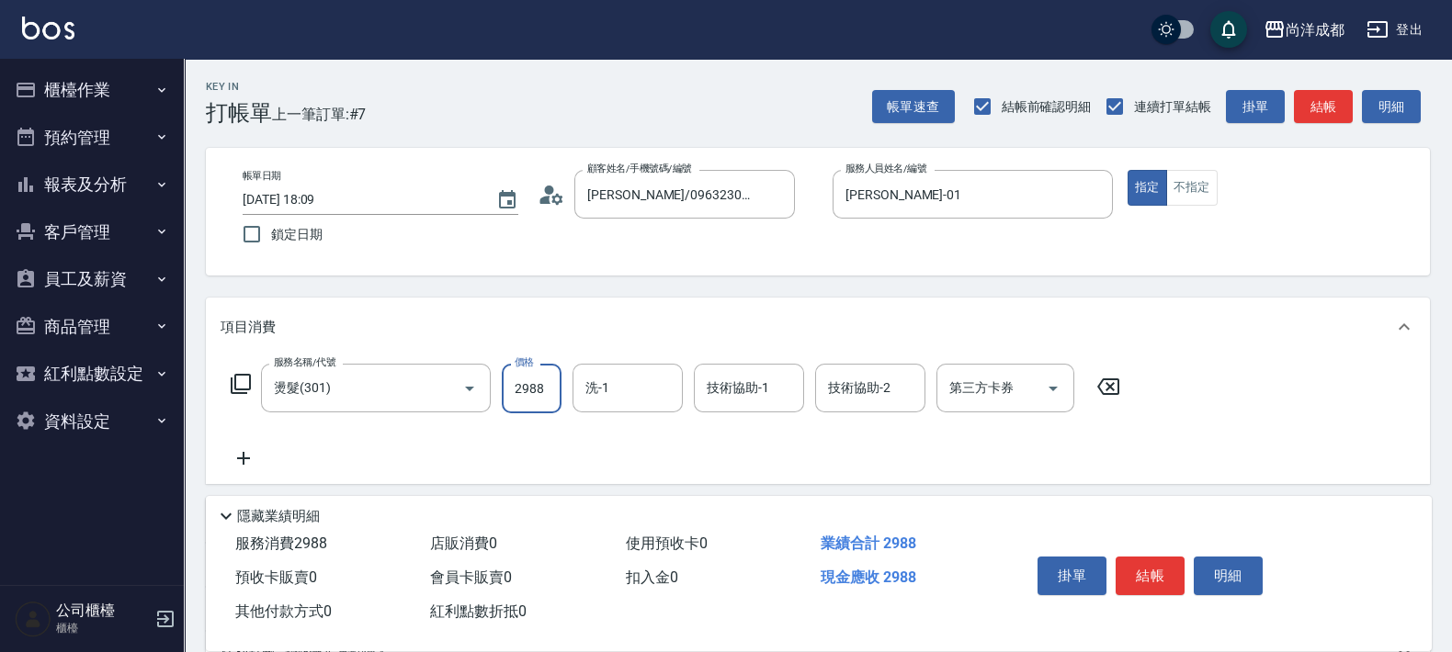
type input "2988"
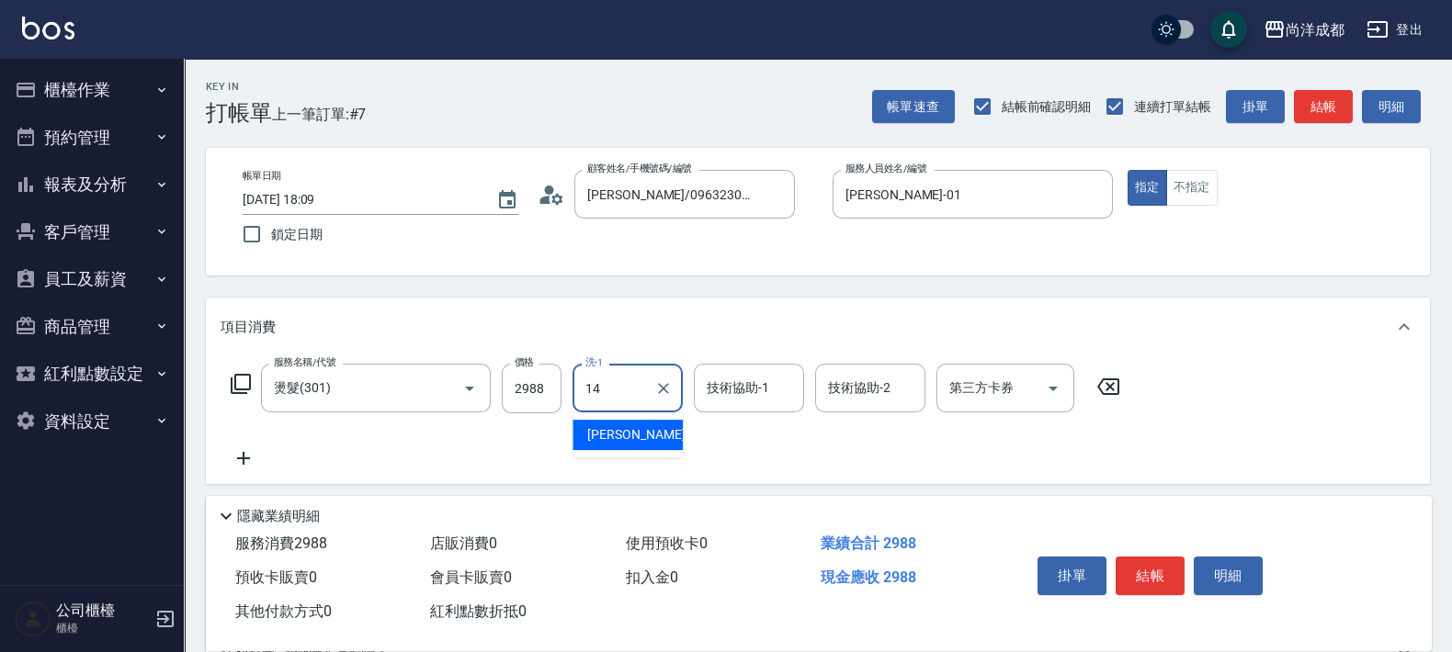
type input "Emma-14"
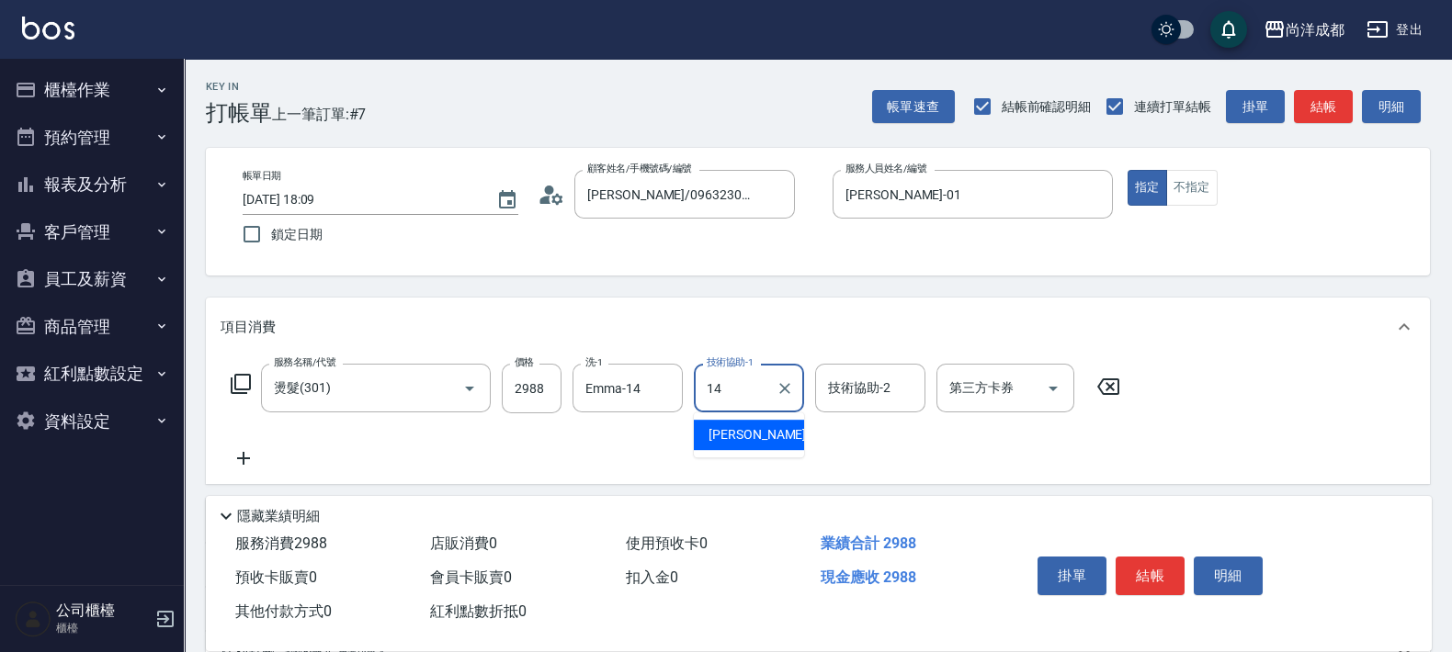
type input "Emma-14"
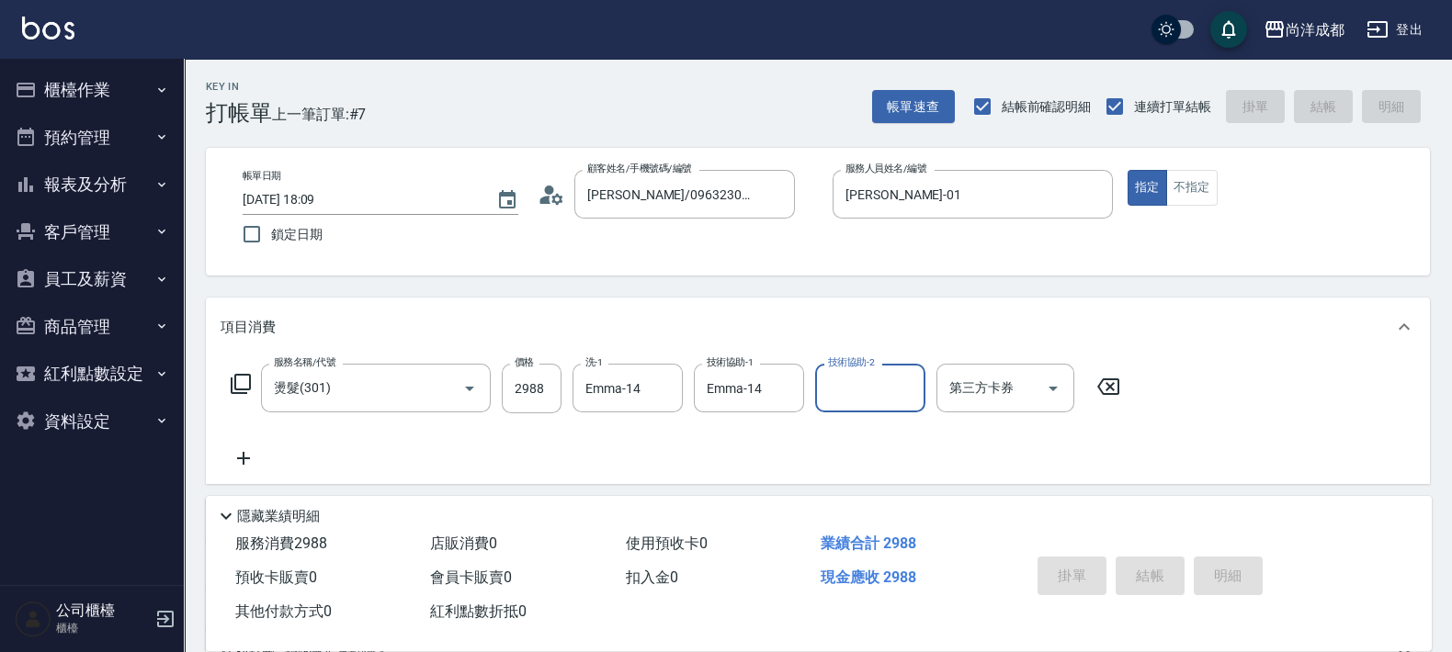
type input "0"
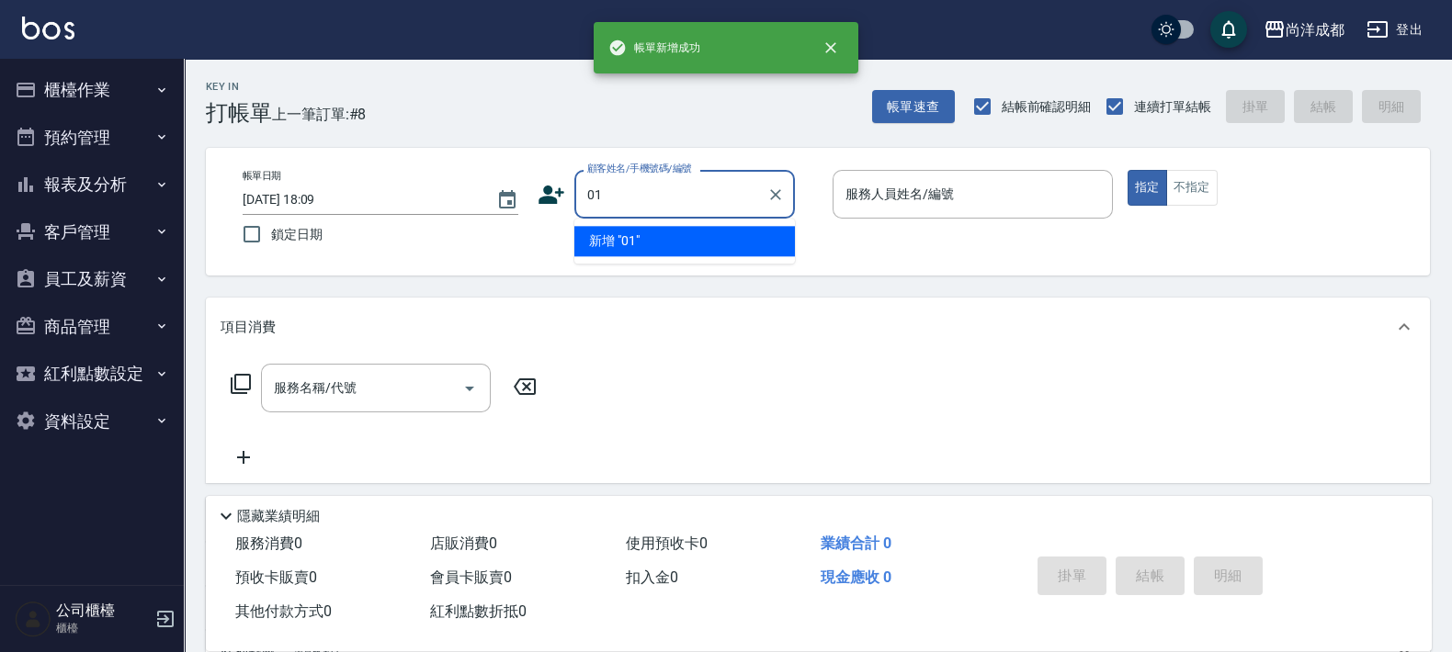
type input "01"
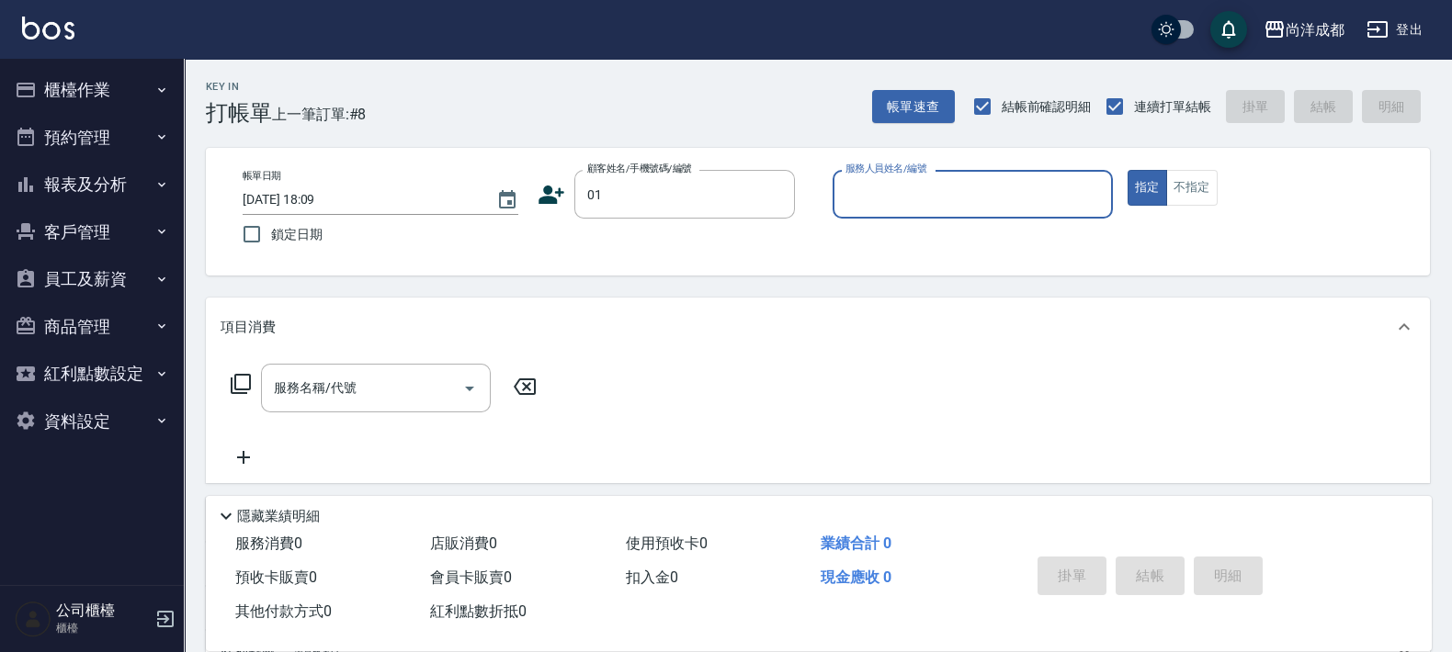
type input "0"
type input "不留客資/01/"
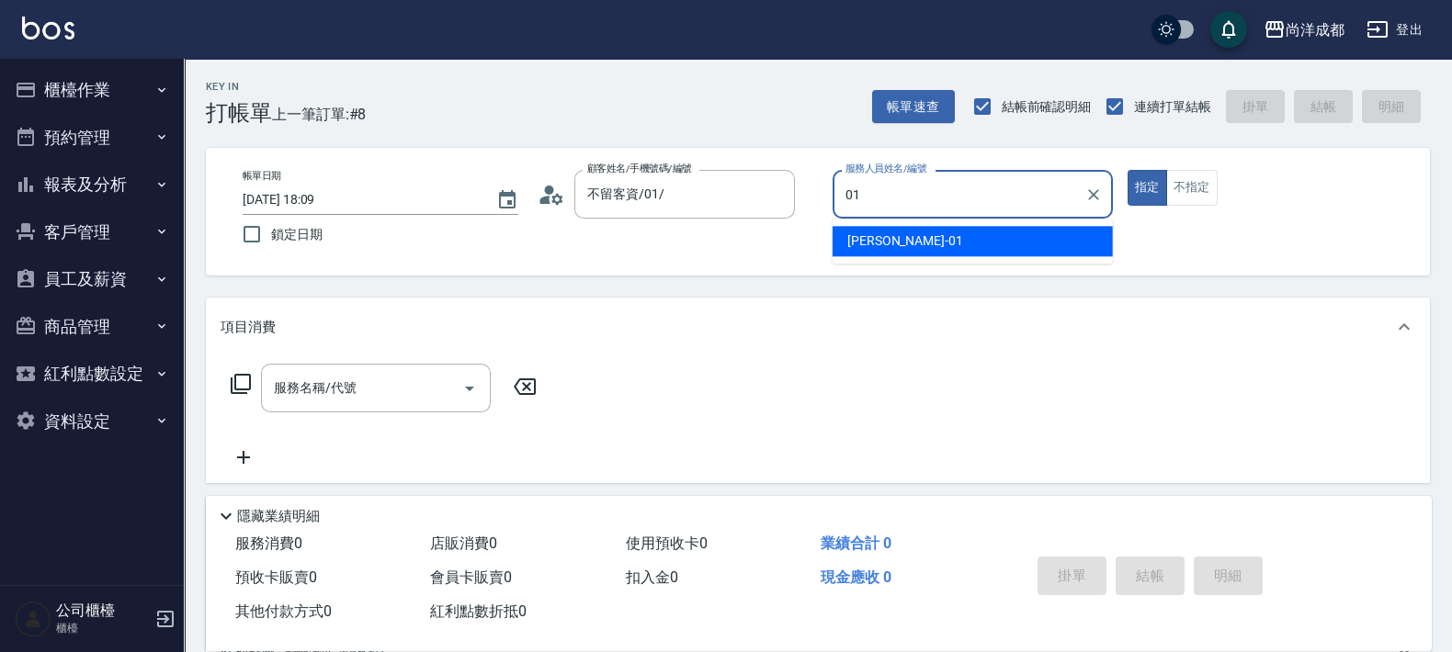
type input "[PERSON_NAME]-01"
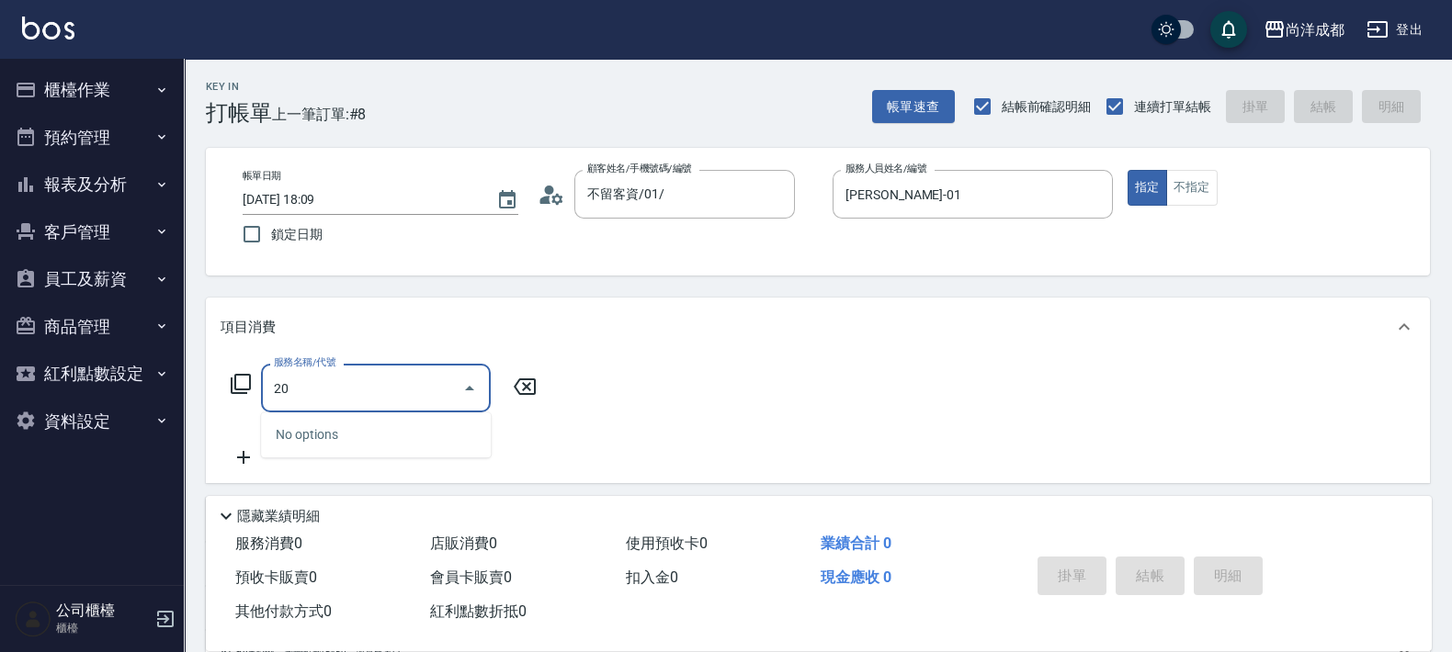
type input "2"
type input "401"
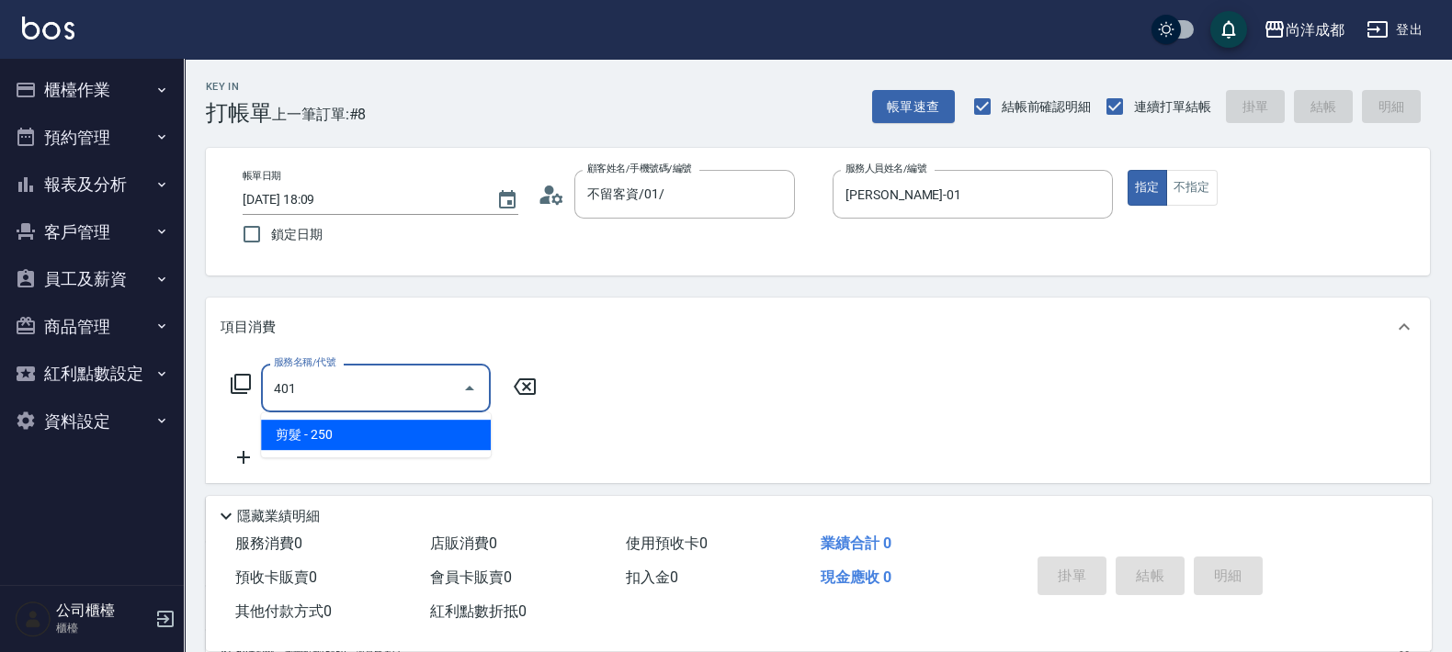
type input "20"
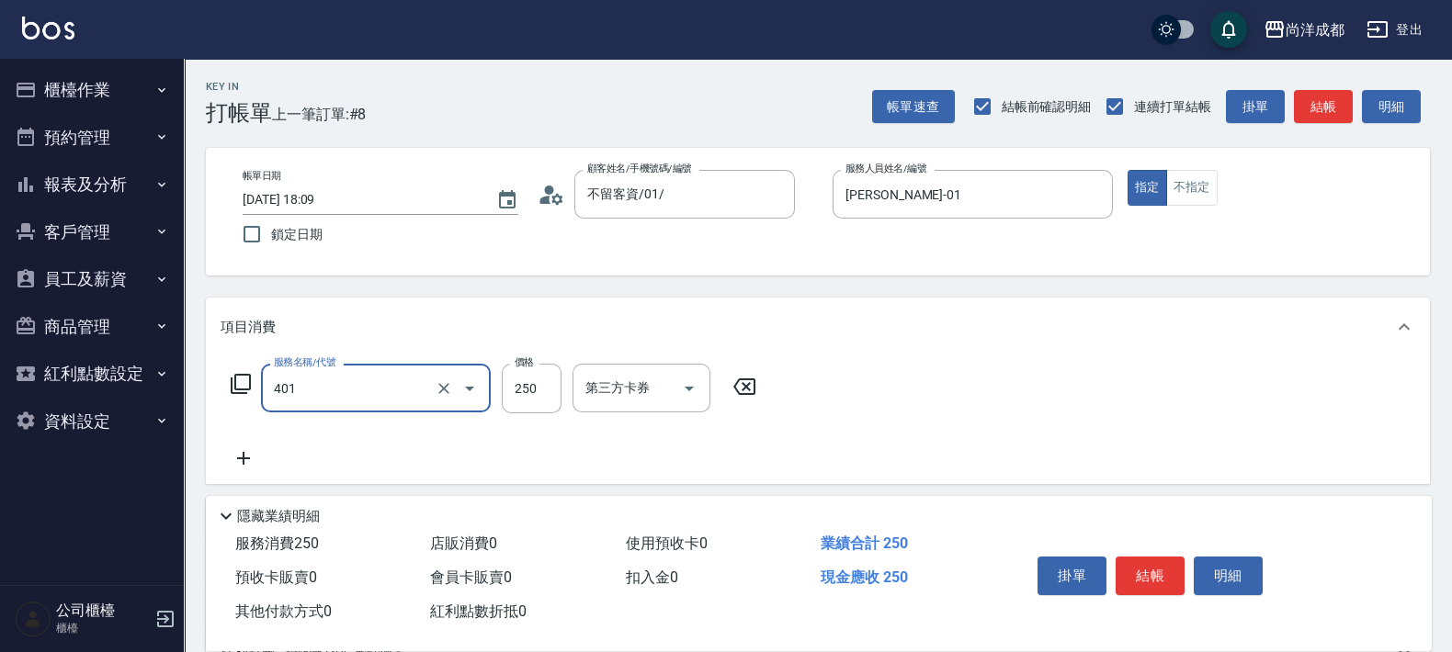
type input "剪髮(401)"
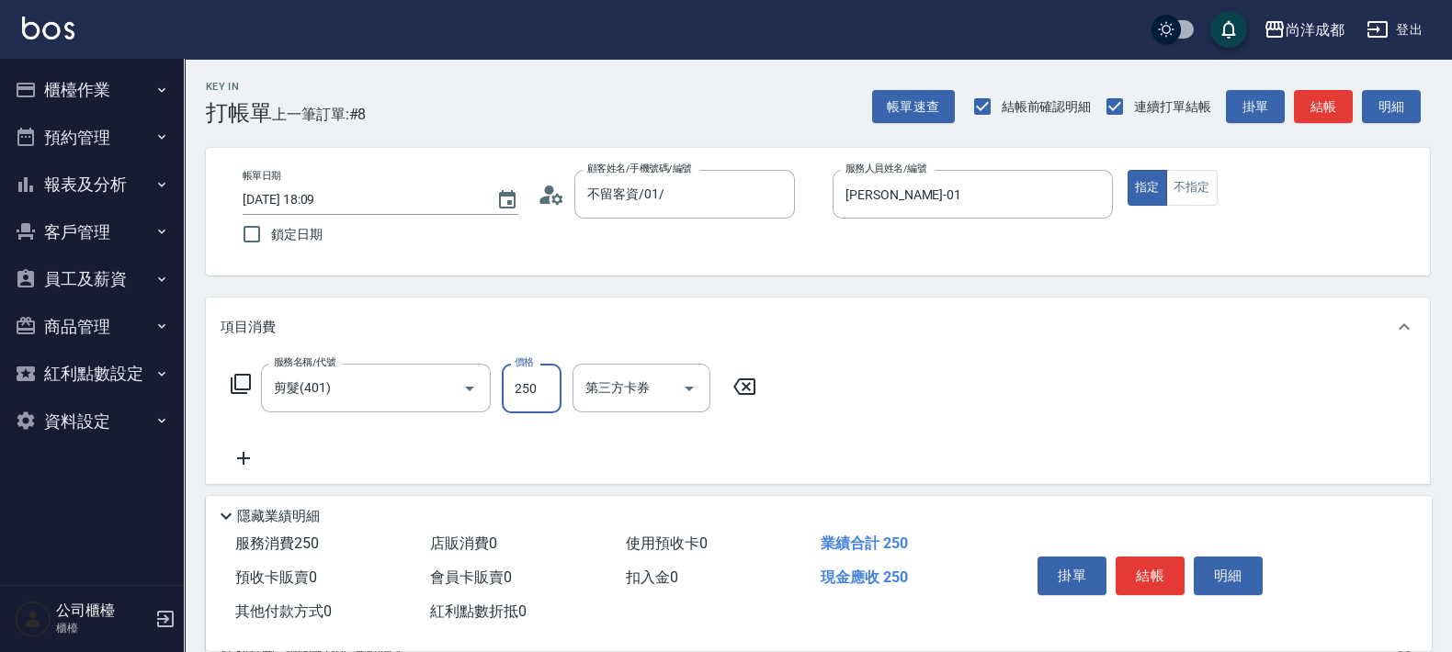
type input "0"
type input "13"
type input "10"
type input "130"
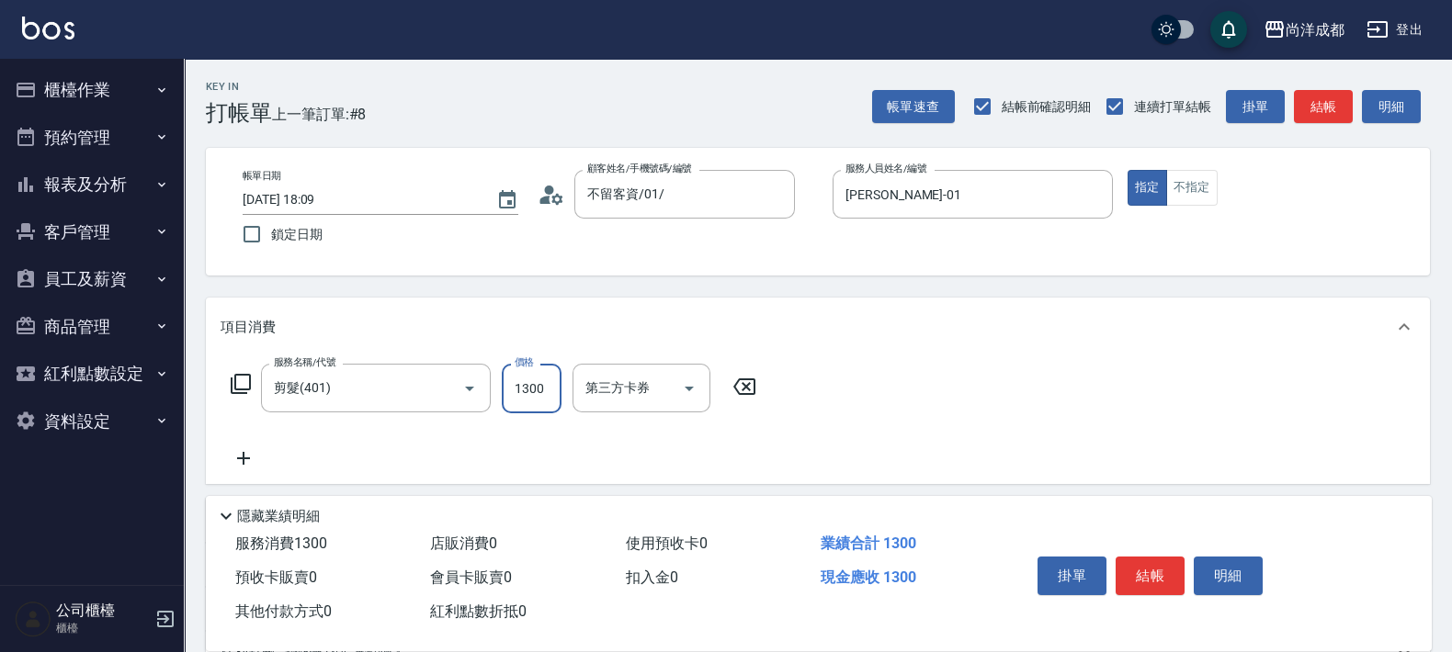
type input "1300"
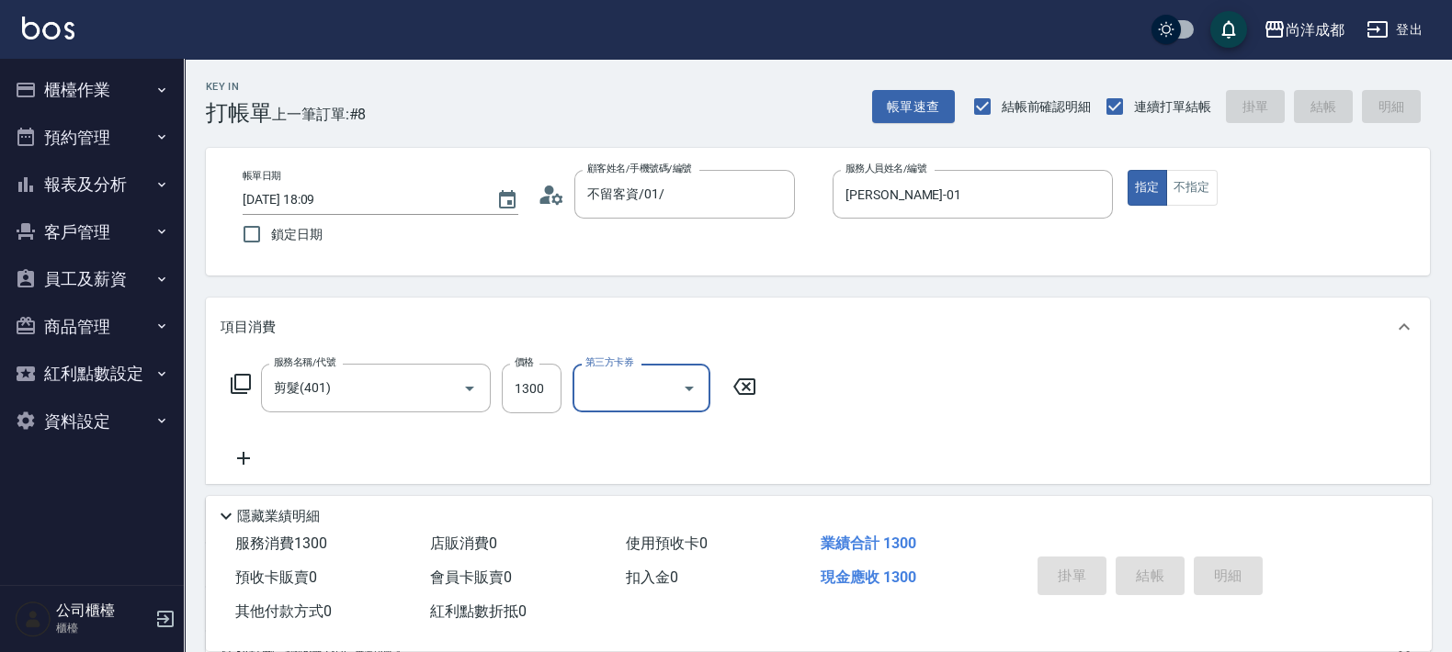
type input "0"
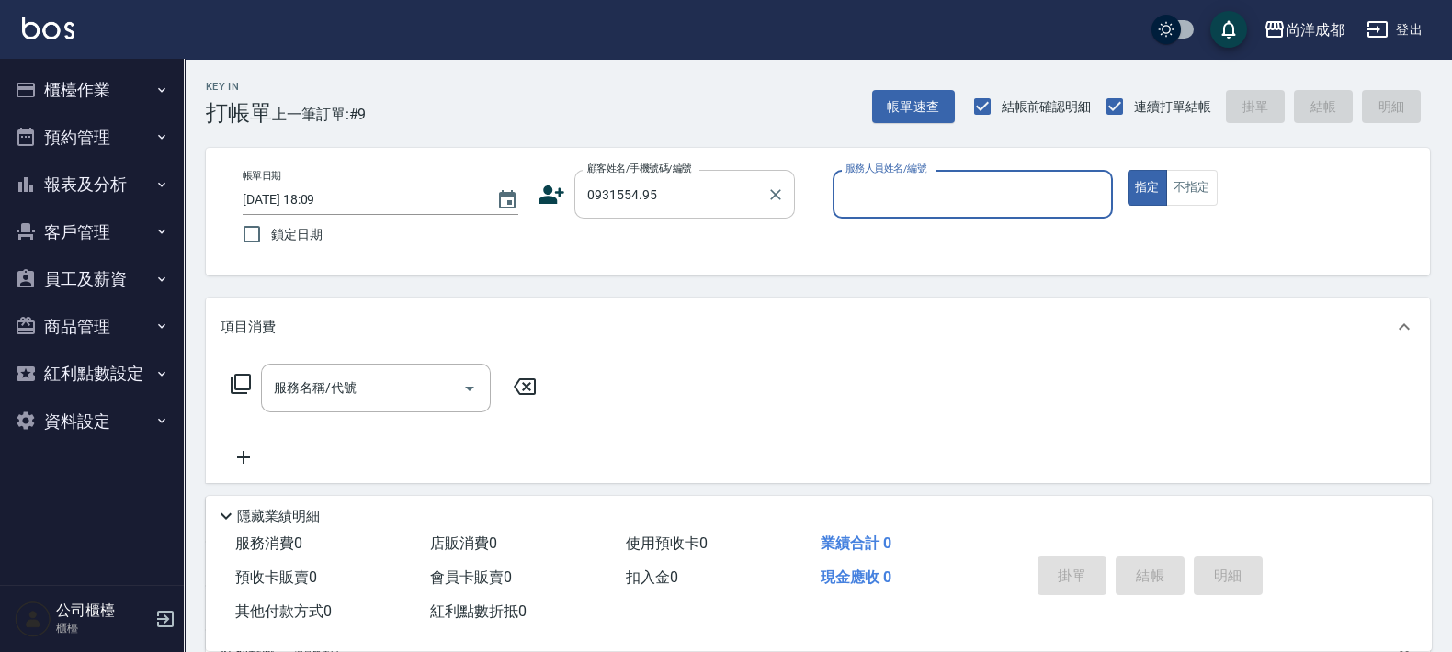
click at [689, 202] on input "0931554.95" at bounding box center [671, 194] width 176 height 32
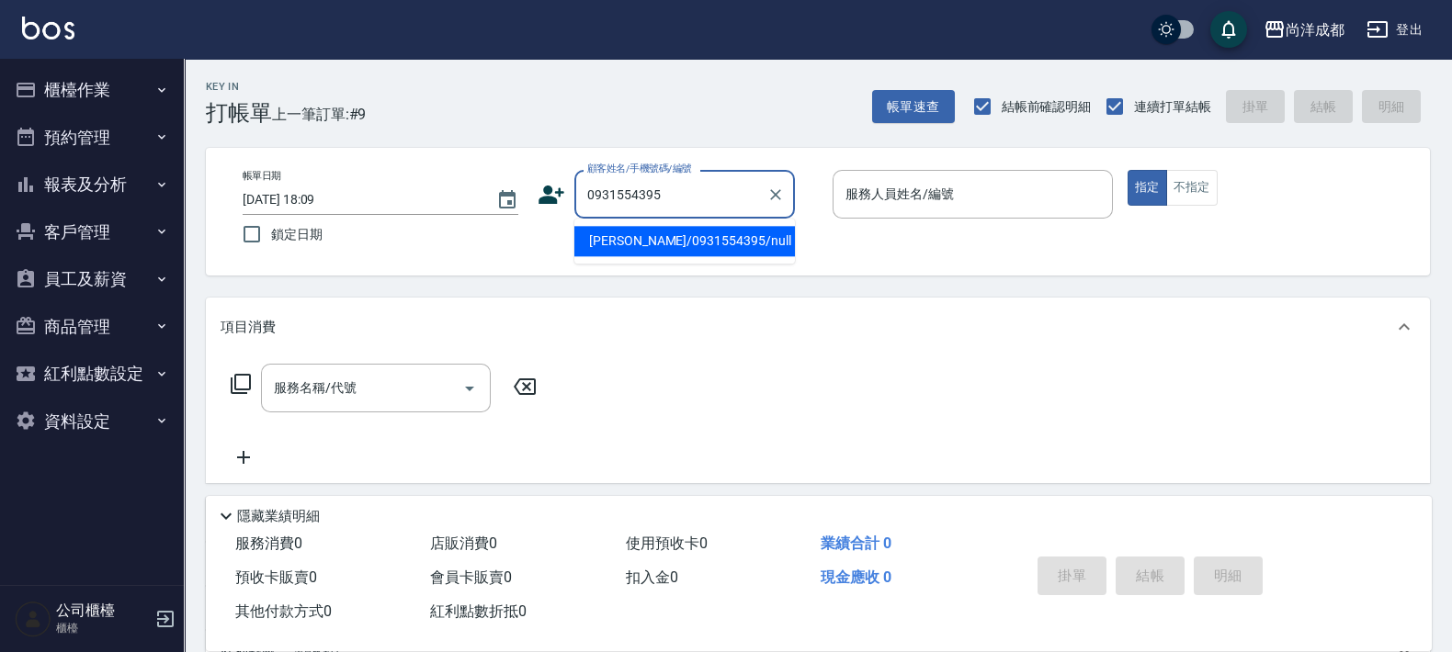
type input "[PERSON_NAME]/0931554395/null"
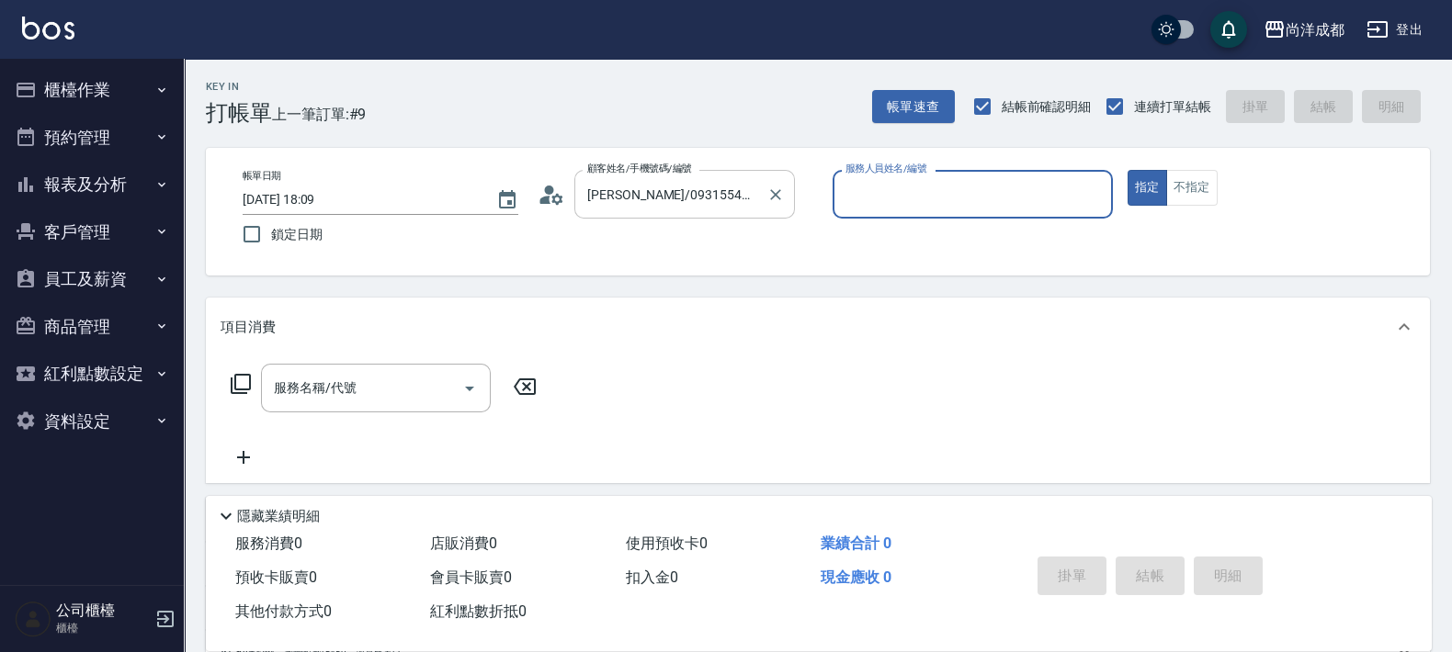
type input "[PERSON_NAME]-01"
click at [1127, 170] on button "指定" at bounding box center [1147, 188] width 40 height 36
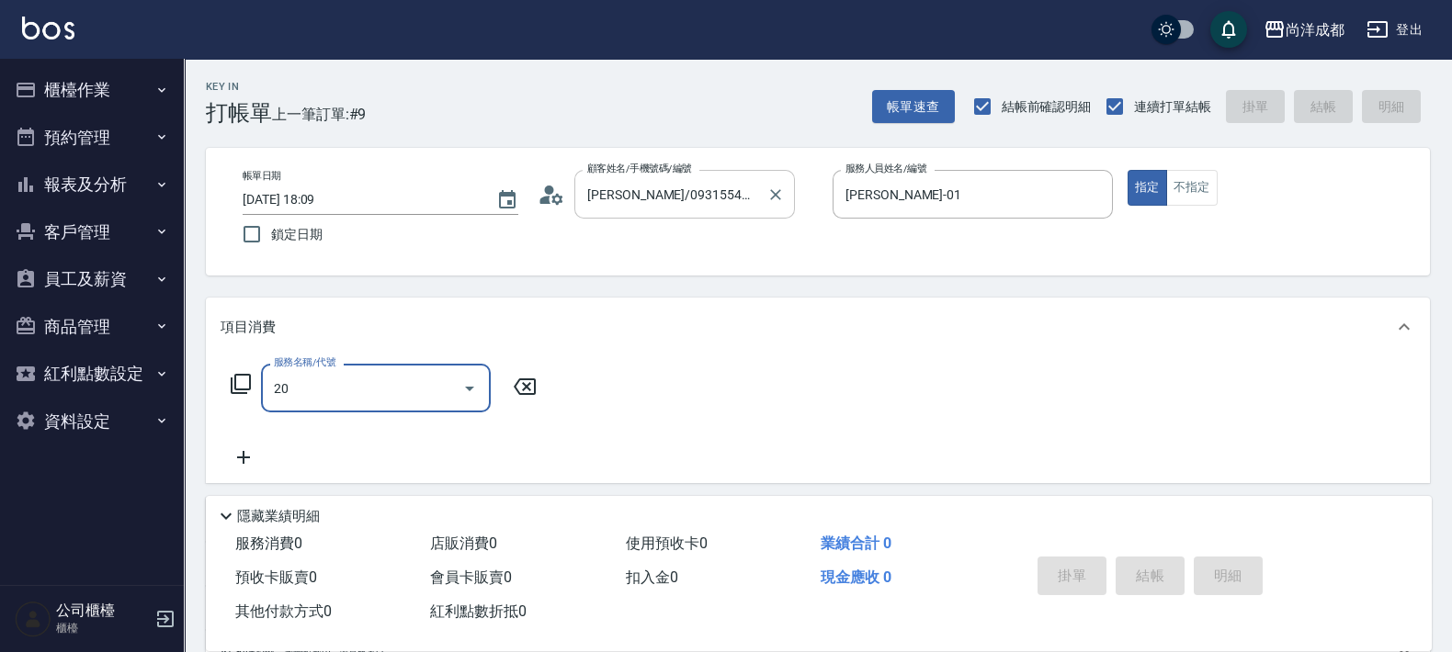
type input "201"
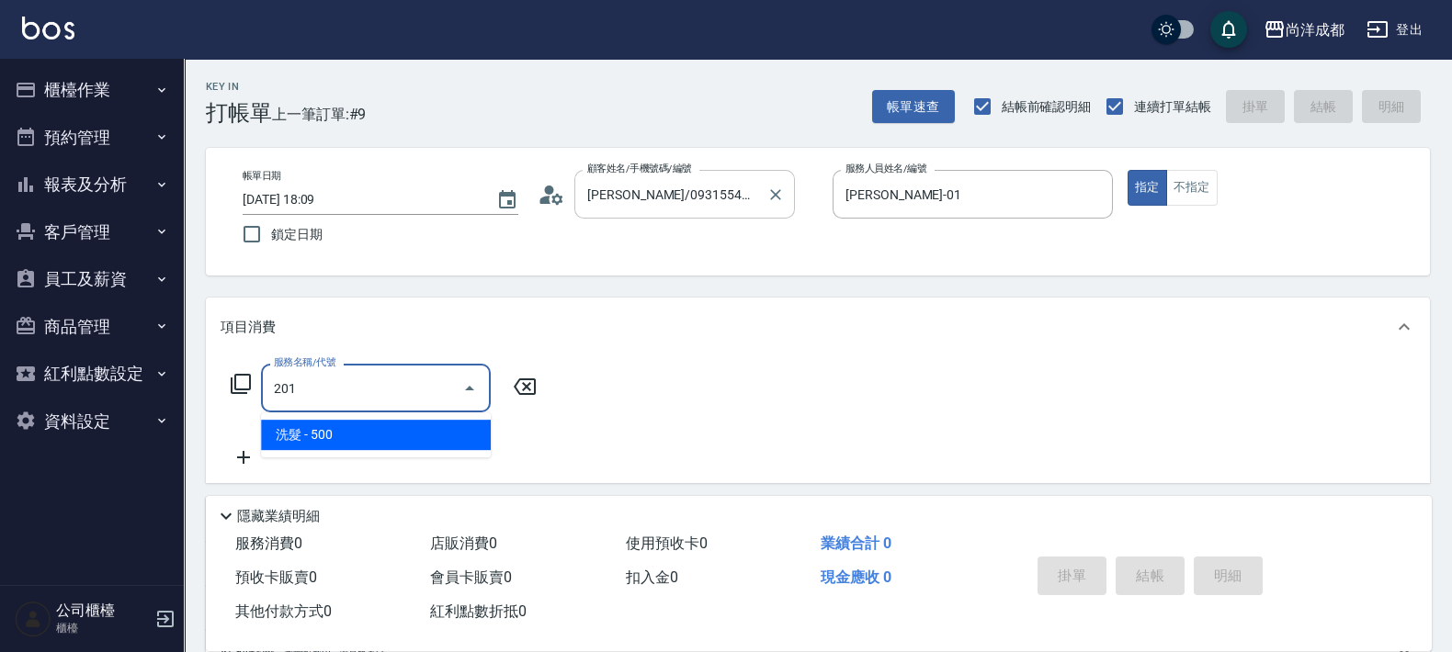
type input "50"
type input "洗髮(201)"
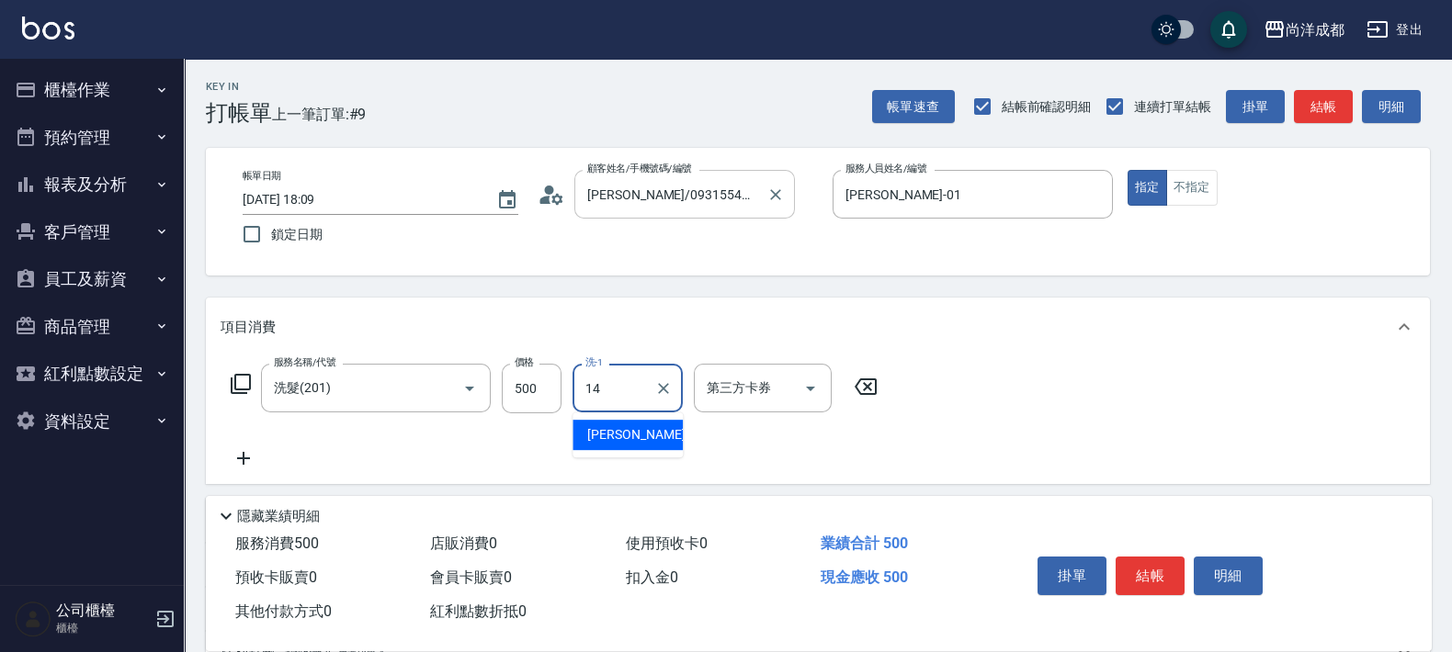
type input "Emma-14"
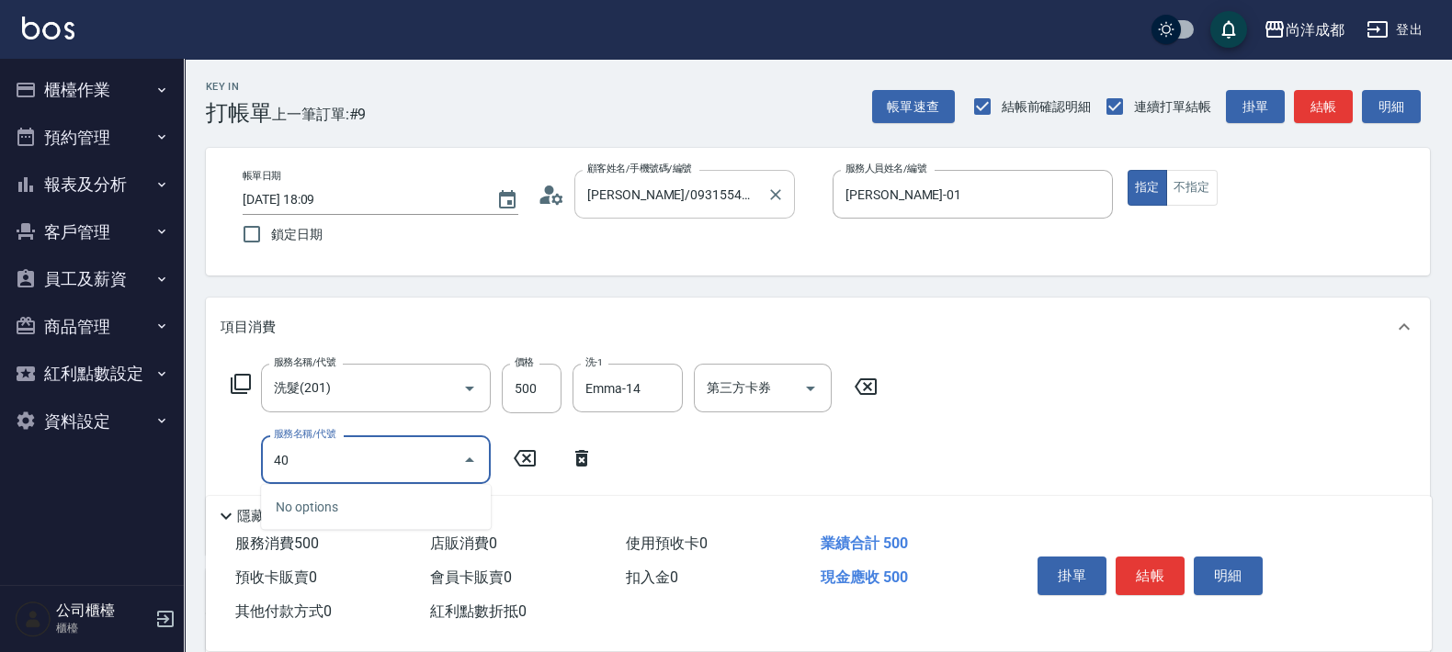
type input "401"
type input "70"
type input "剪髮(401)"
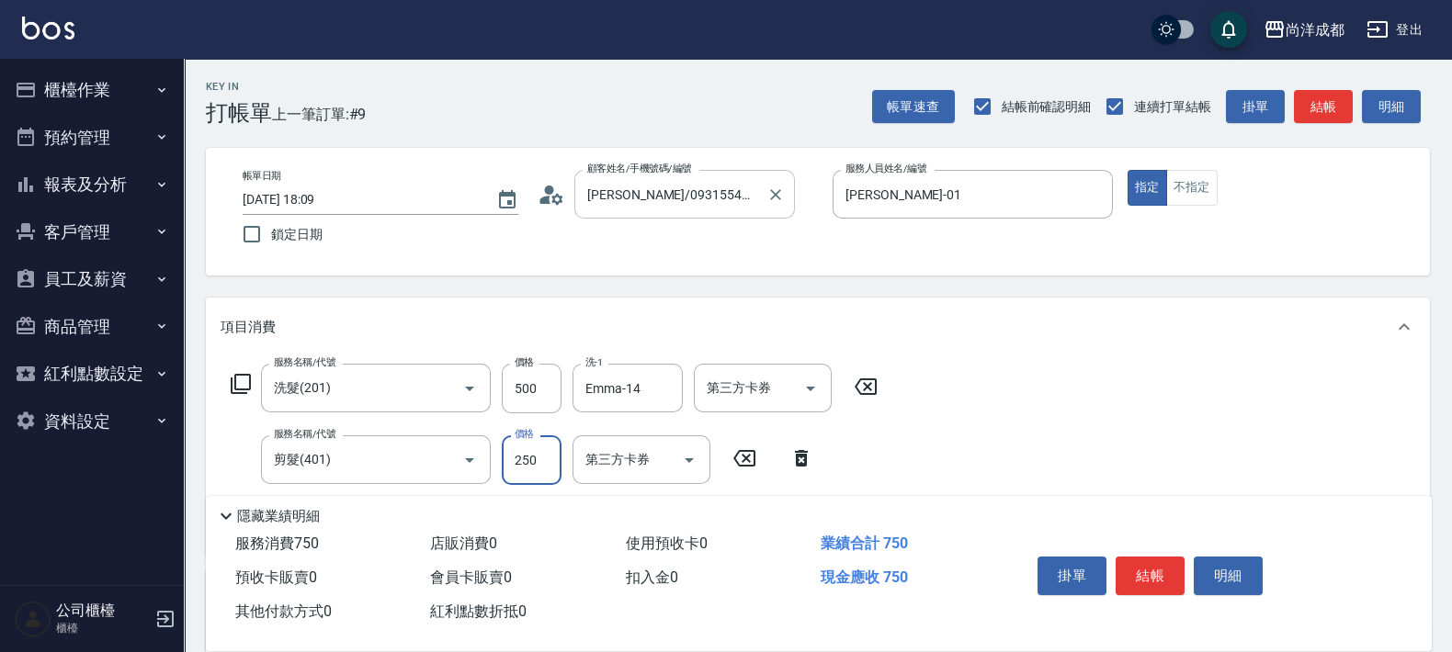
type input "50"
type input "80"
type input "130"
type input "800"
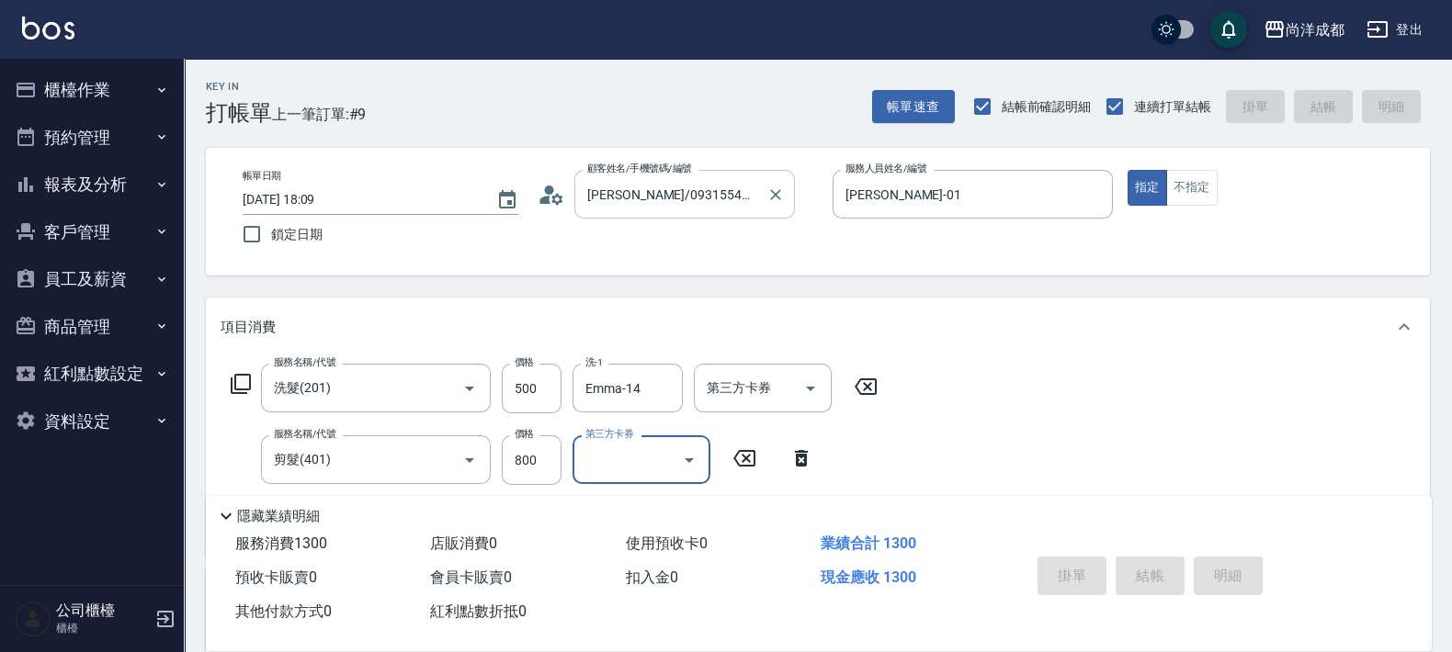
type input "0"
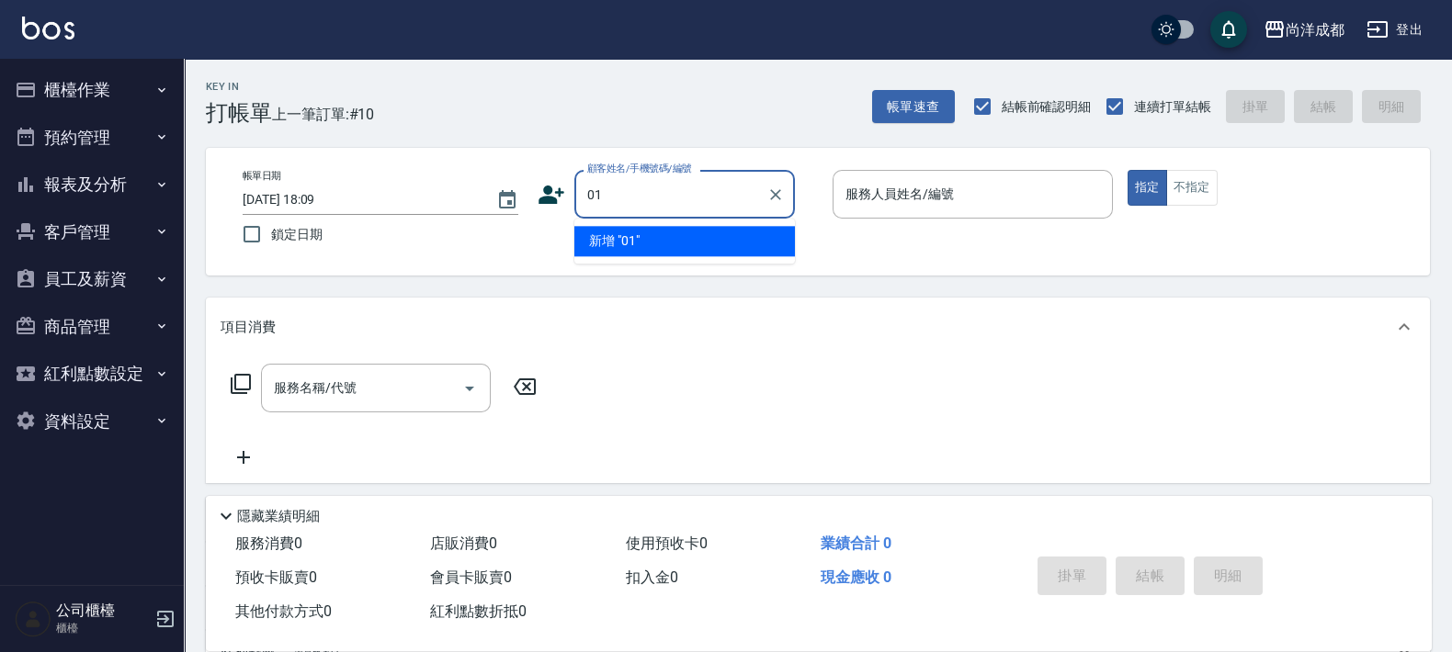
type input "01"
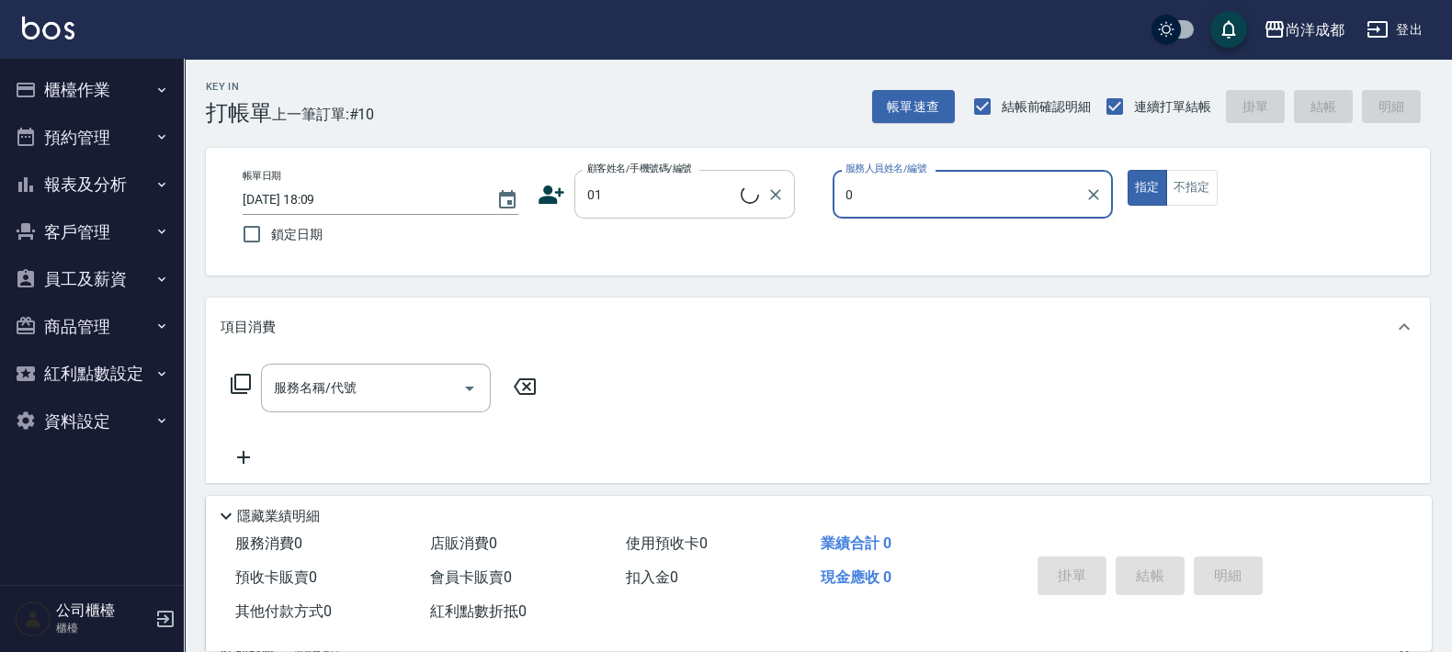
type input "04"
type input "不留客資/01/"
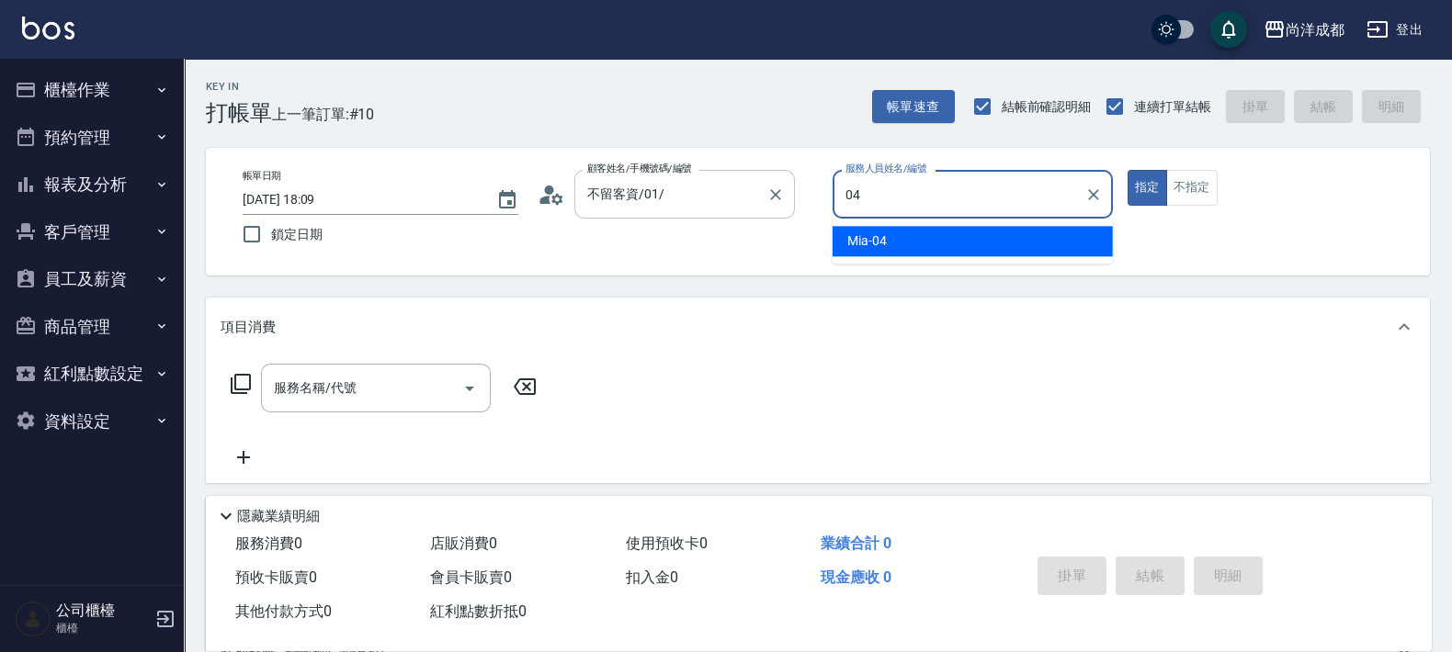
type input "Mia-04"
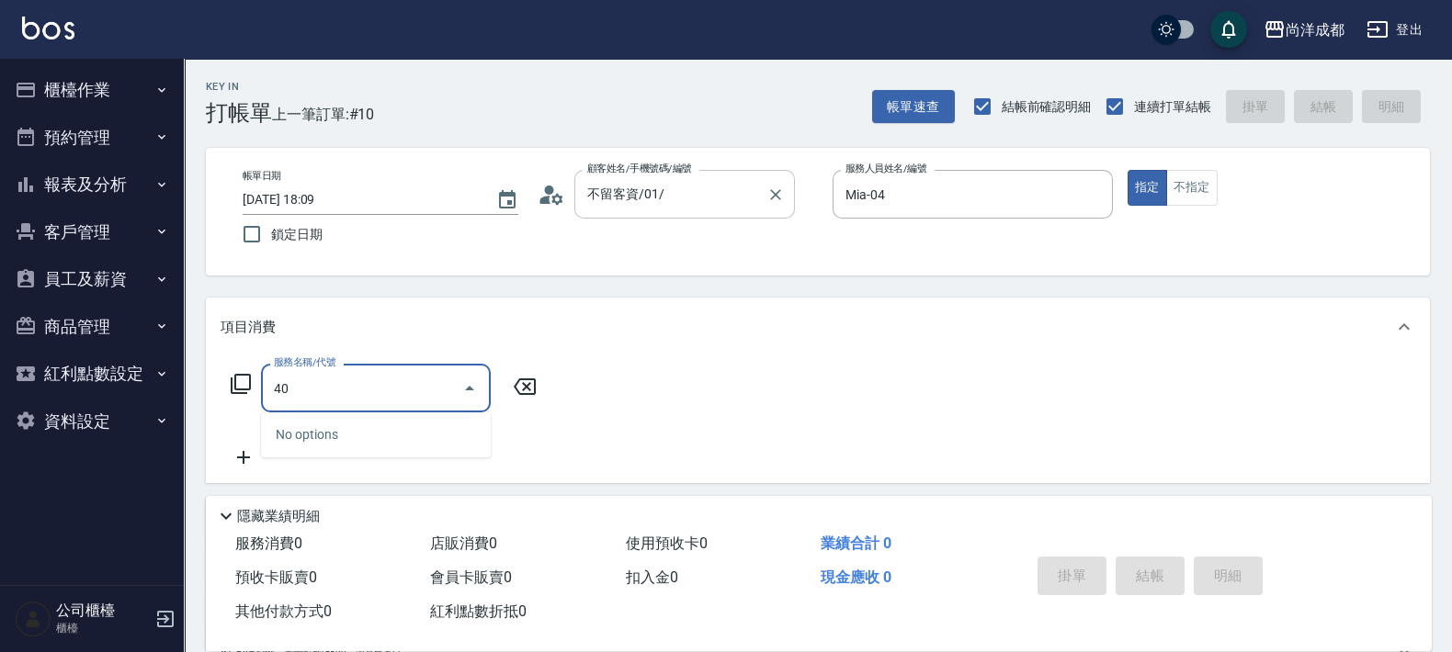
type input "401"
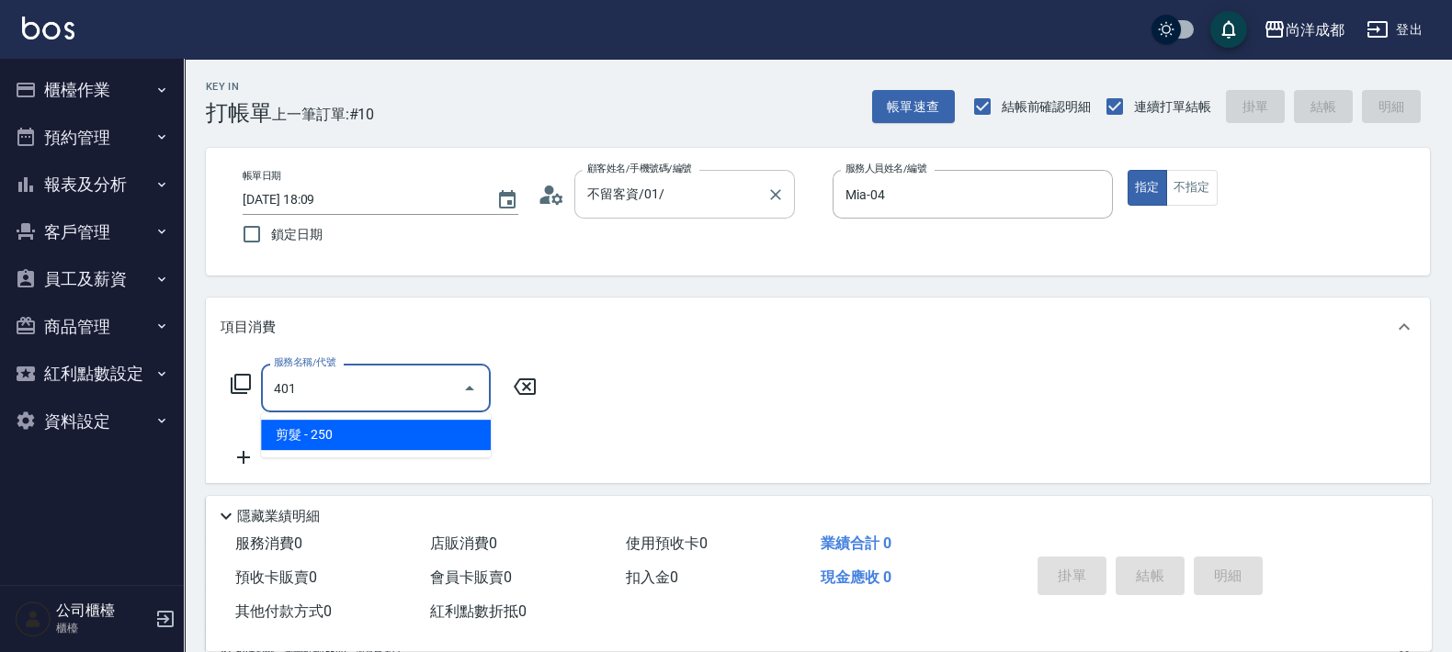
type input "20"
type input "剪髮(401)"
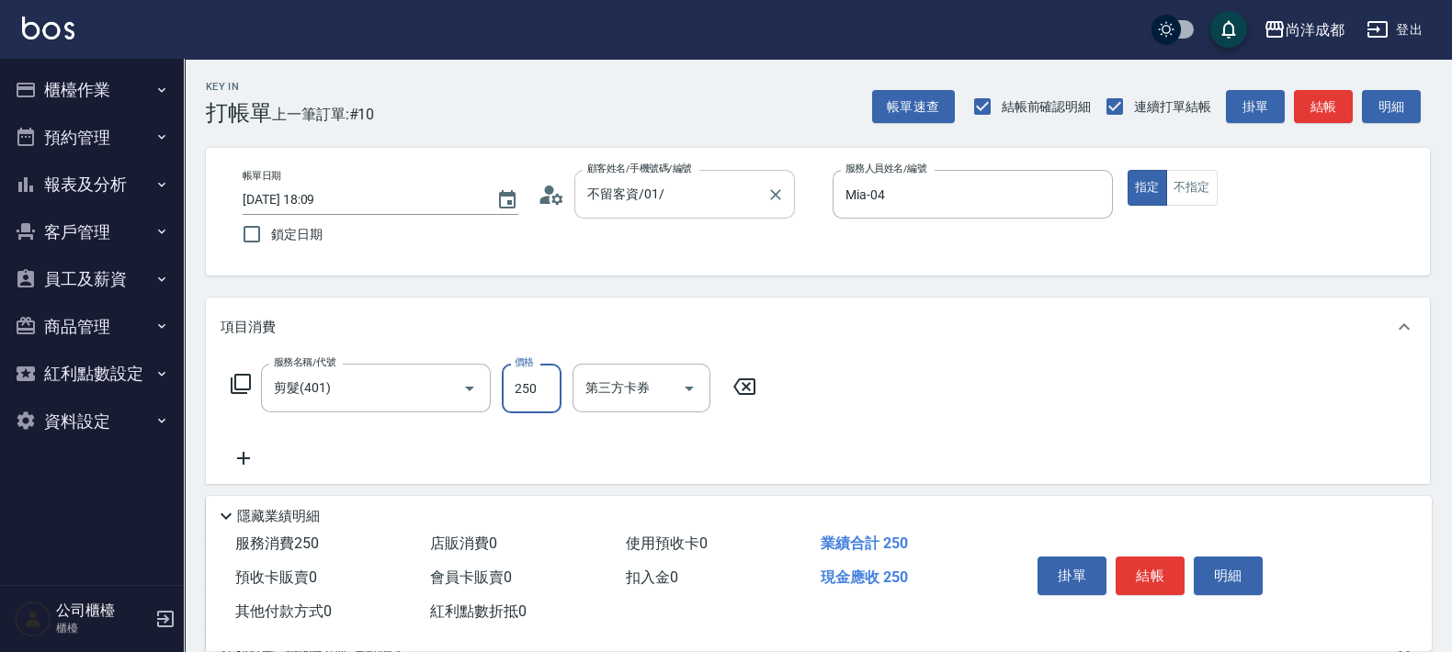
type input "0"
type input "70"
type input "700"
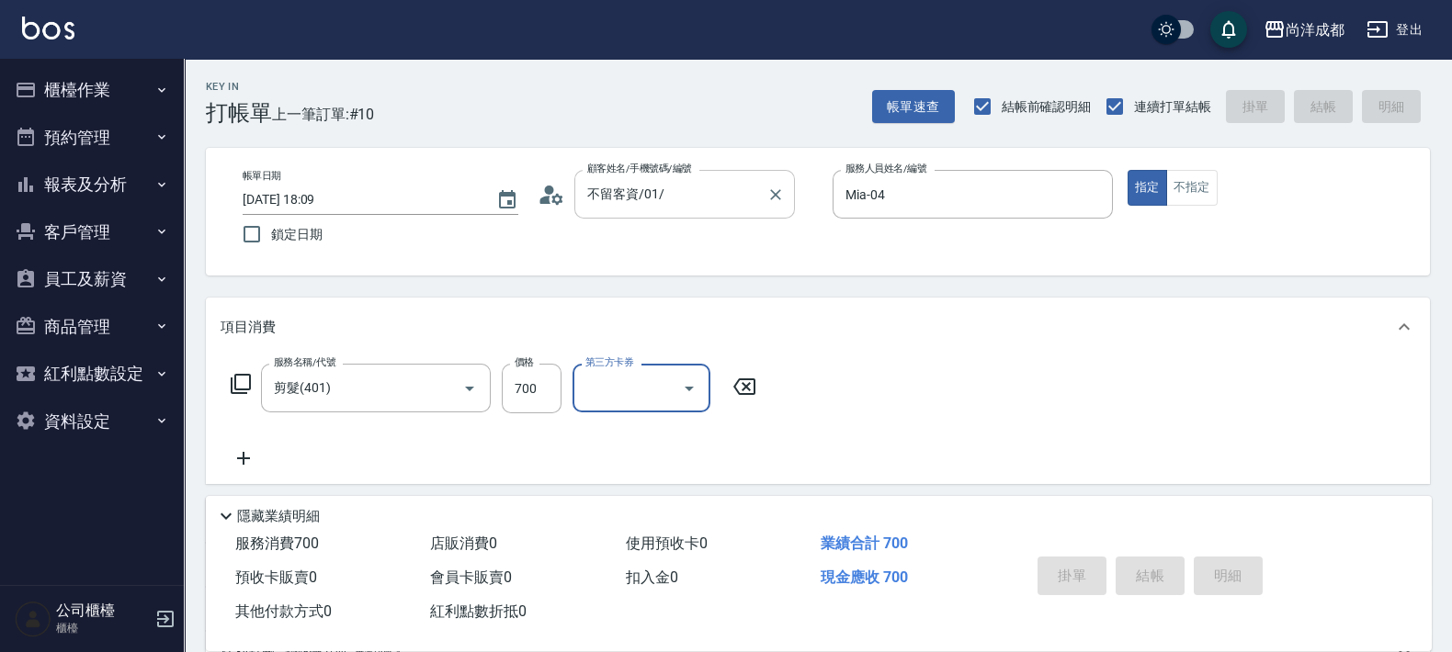
type input "[DATE] 18:10"
type input "0"
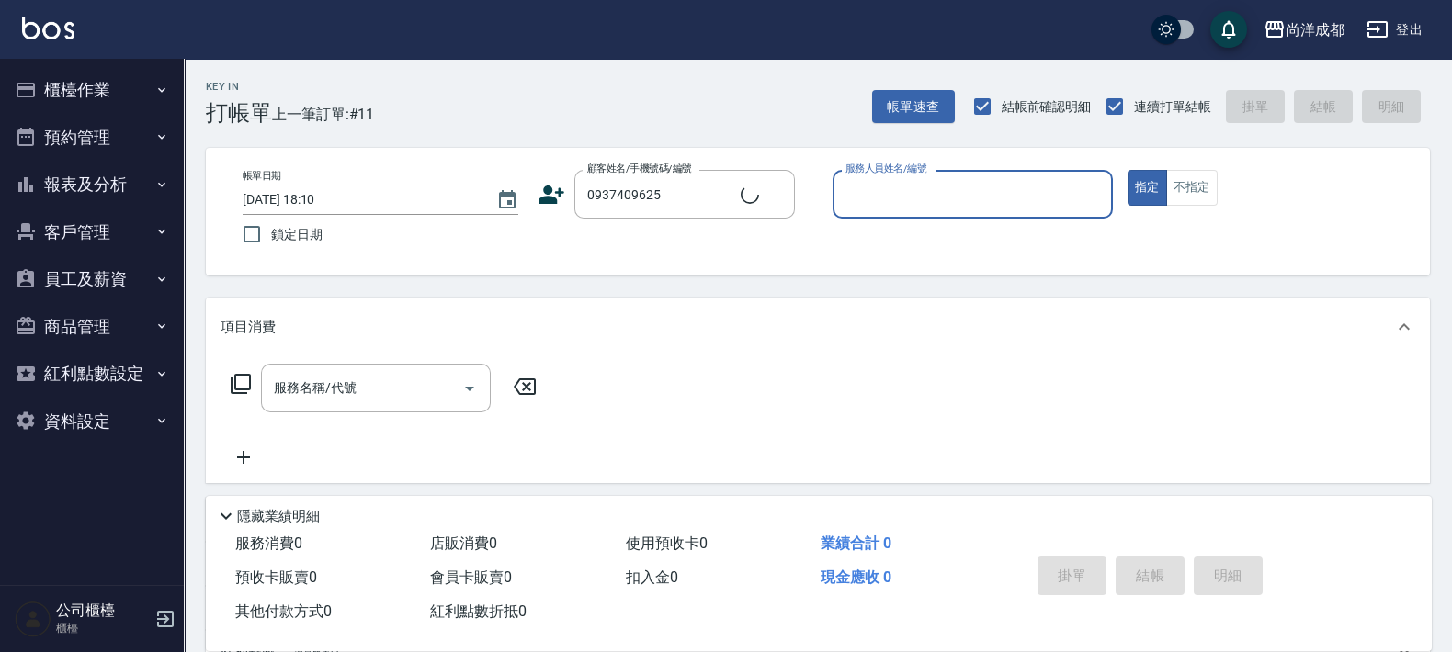
type input "[PERSON_NAME]/0937409625/"
click at [1127, 170] on button "指定" at bounding box center [1147, 188] width 40 height 36
type input "[PERSON_NAME]-01"
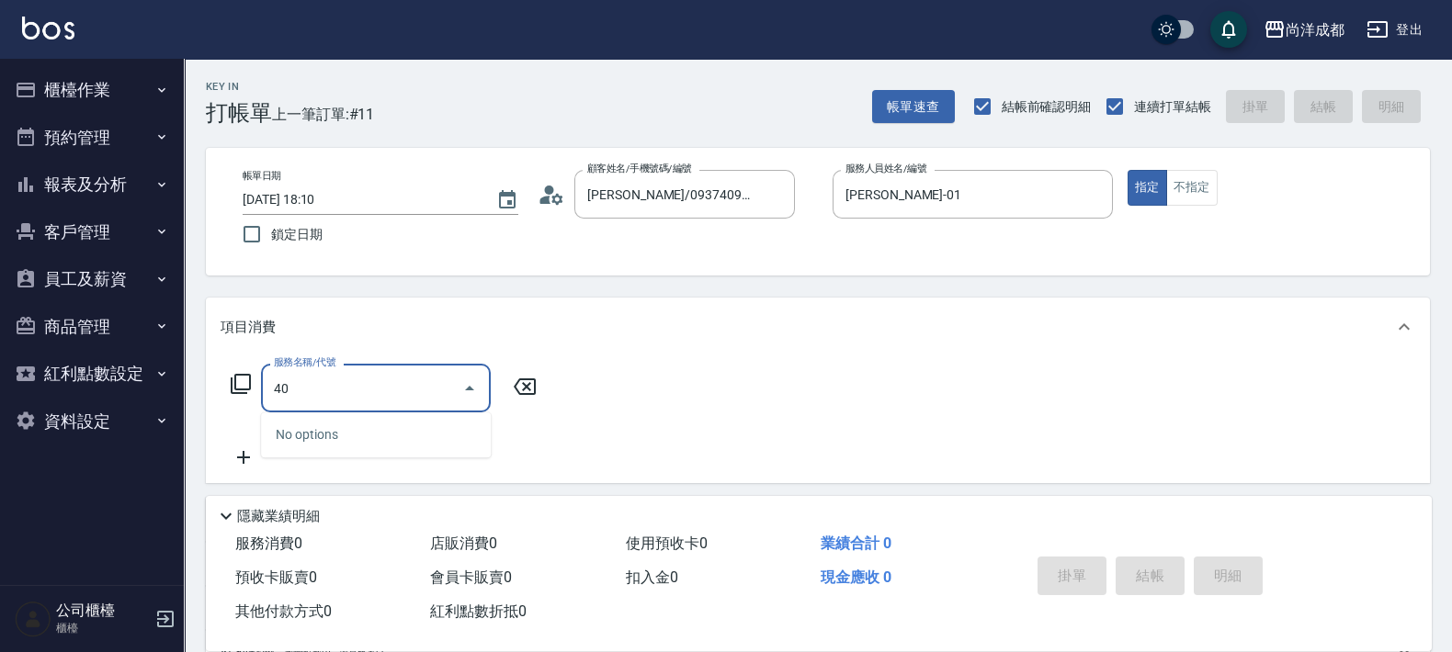
type input "401"
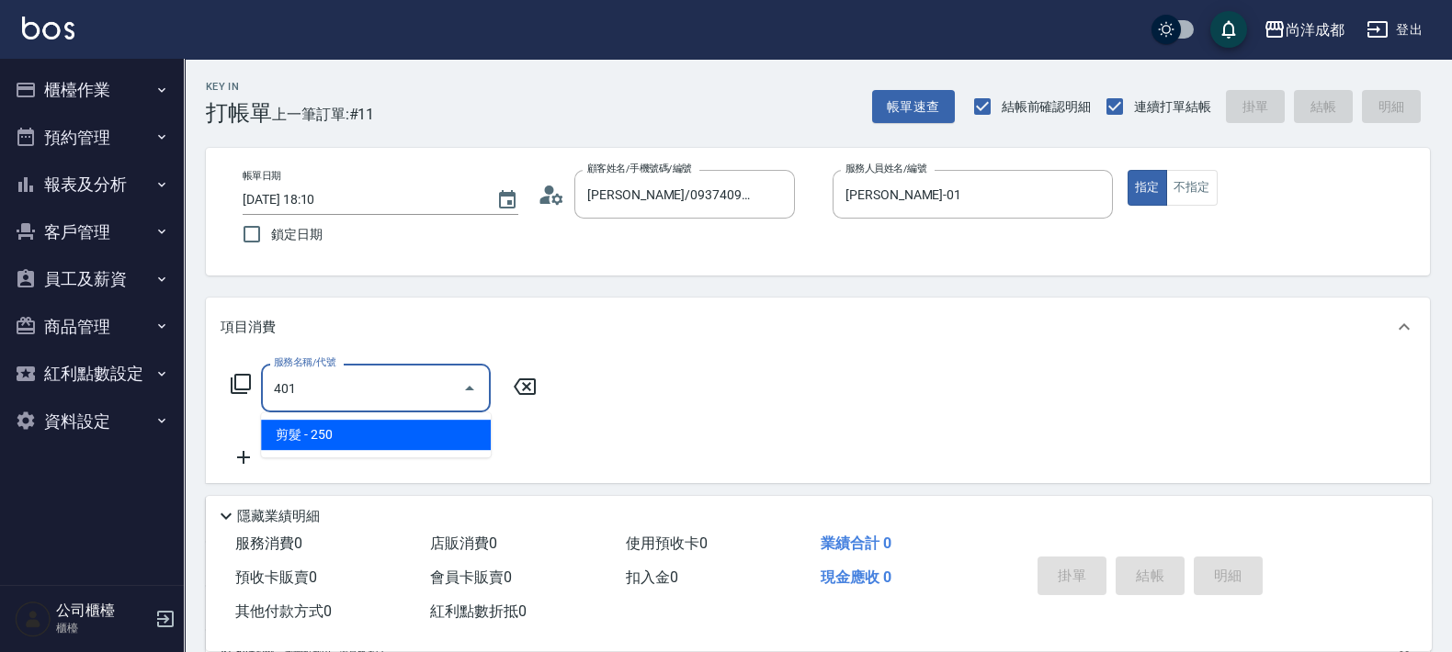
type input "20"
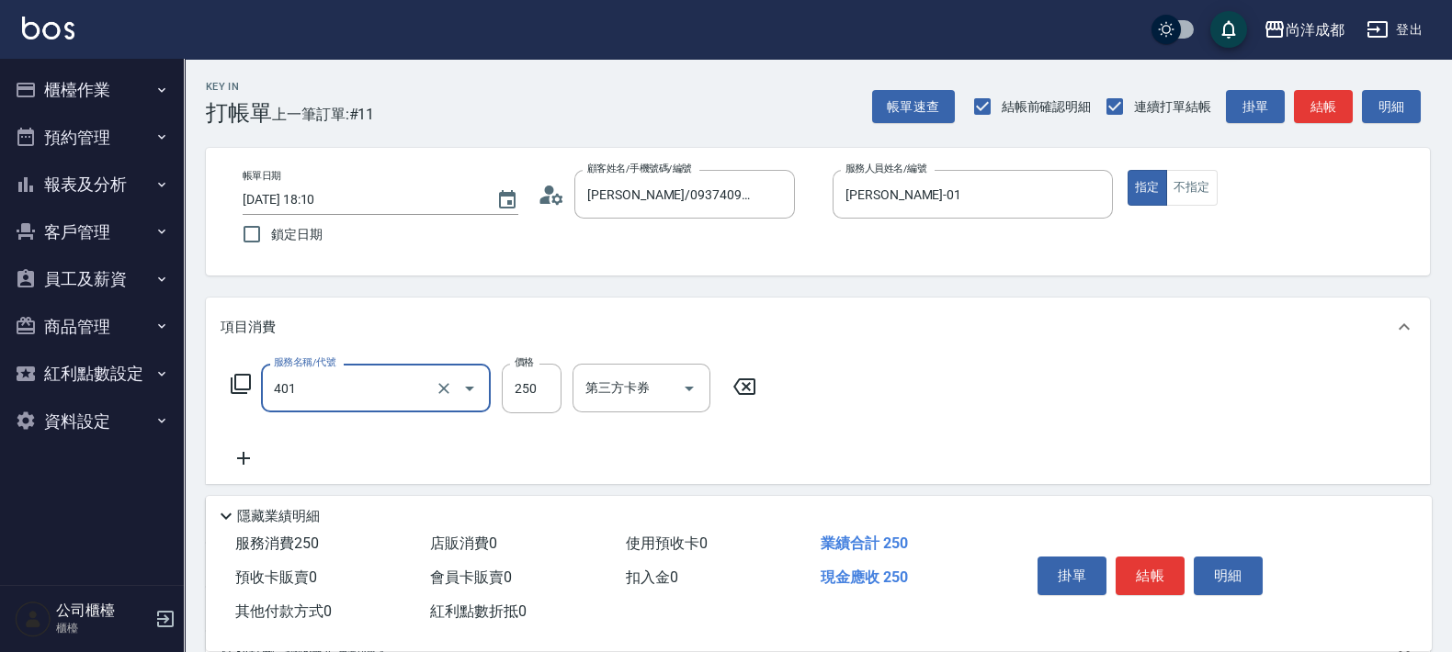
type input "剪髮(401)"
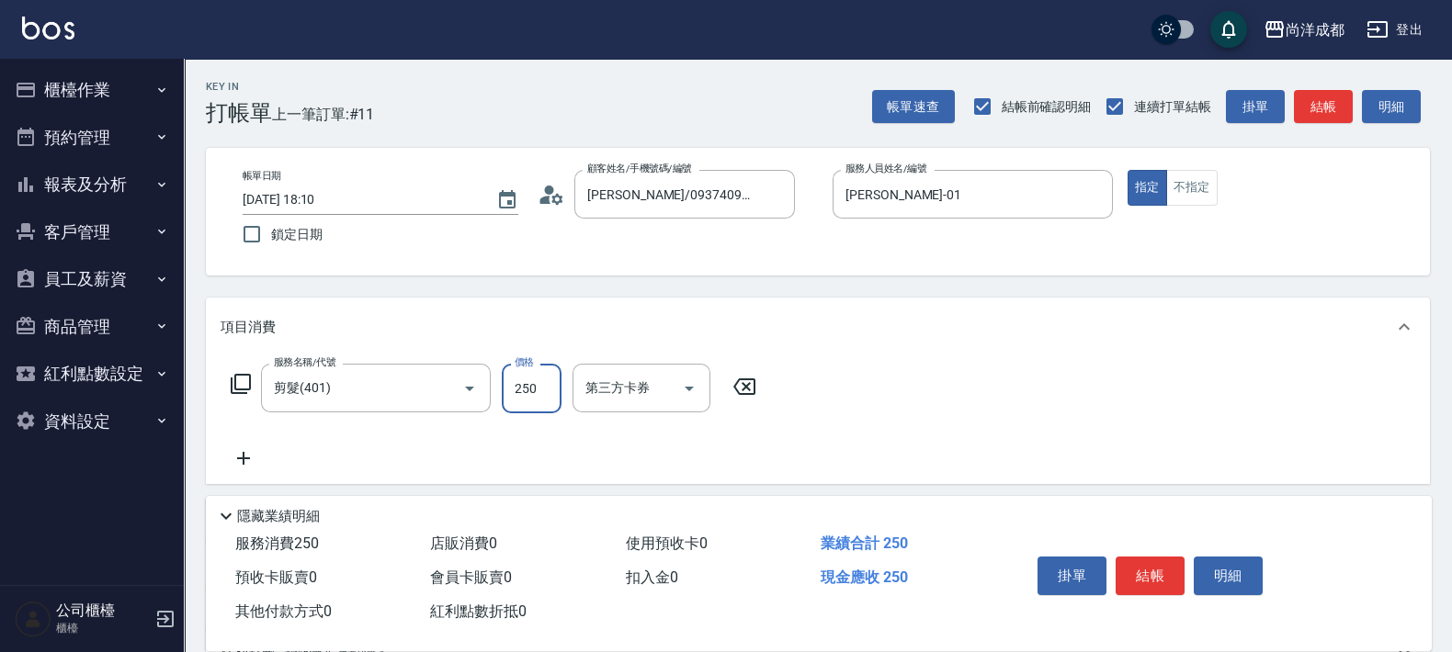
type input "0"
type input "13"
type input "10"
type input "130"
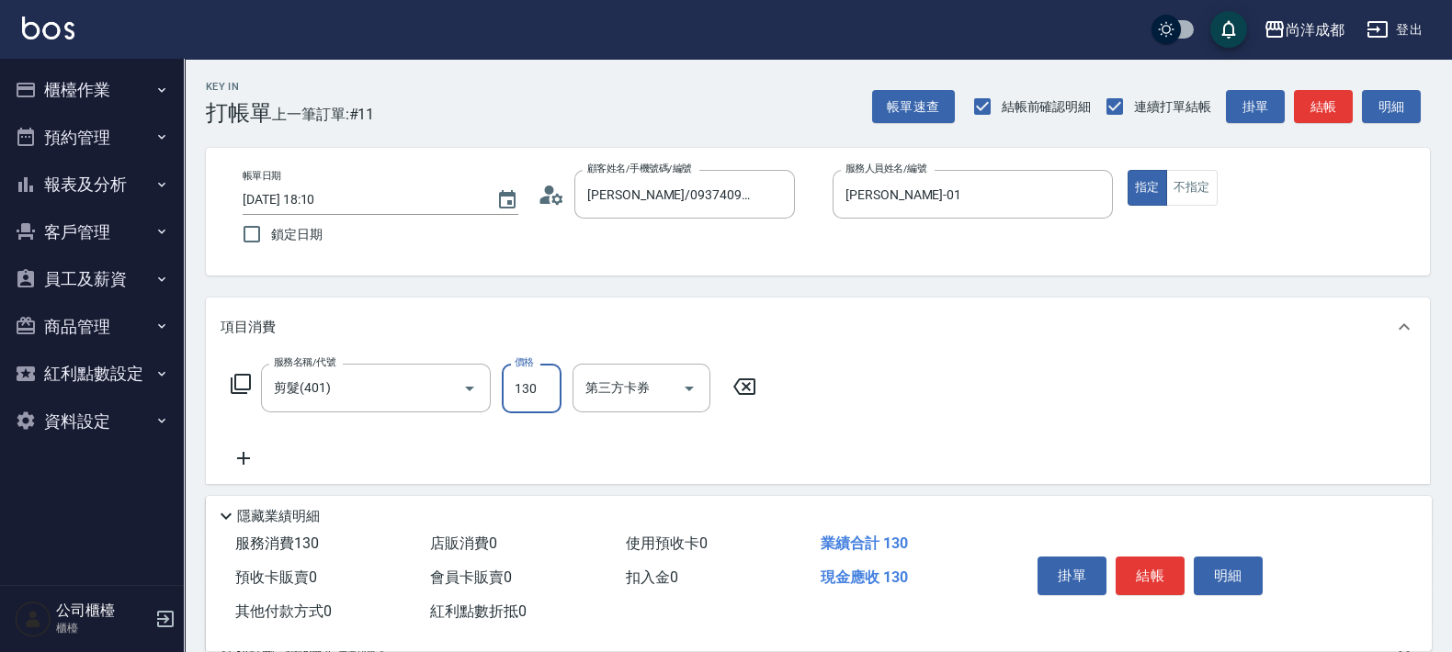
type input "1300"
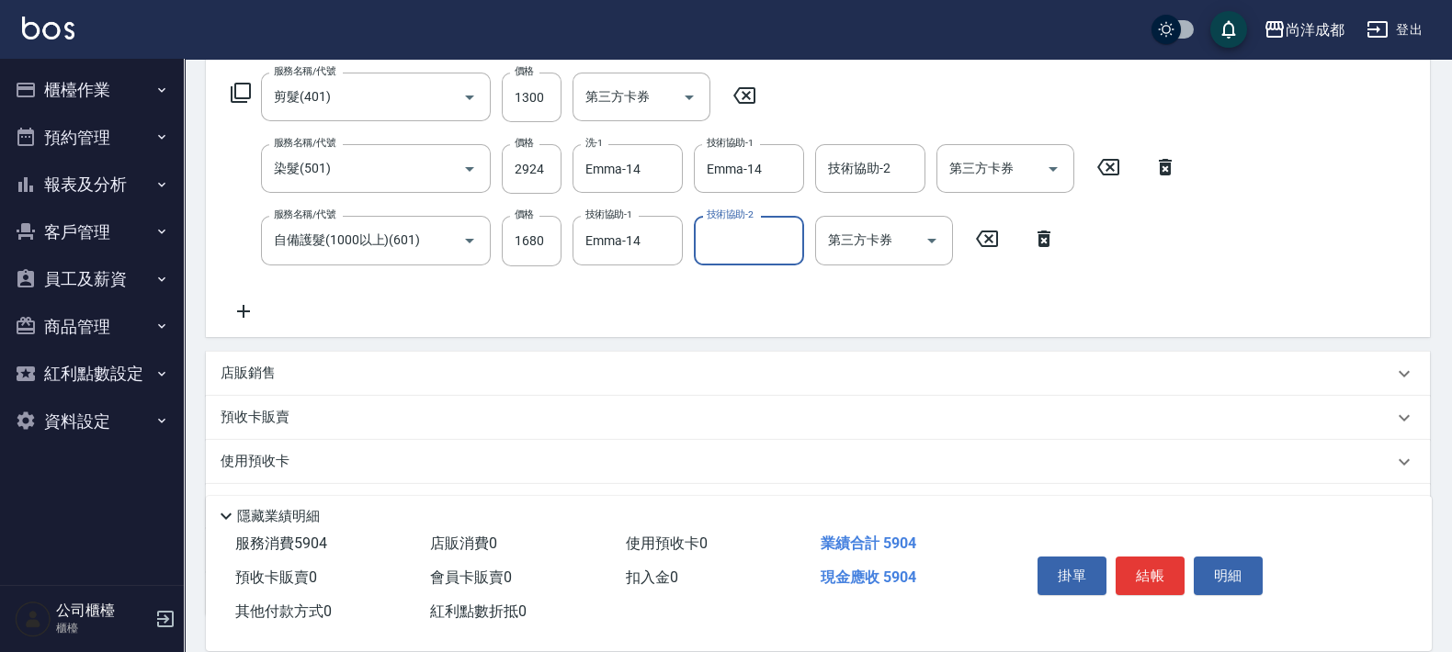
scroll to position [176, 0]
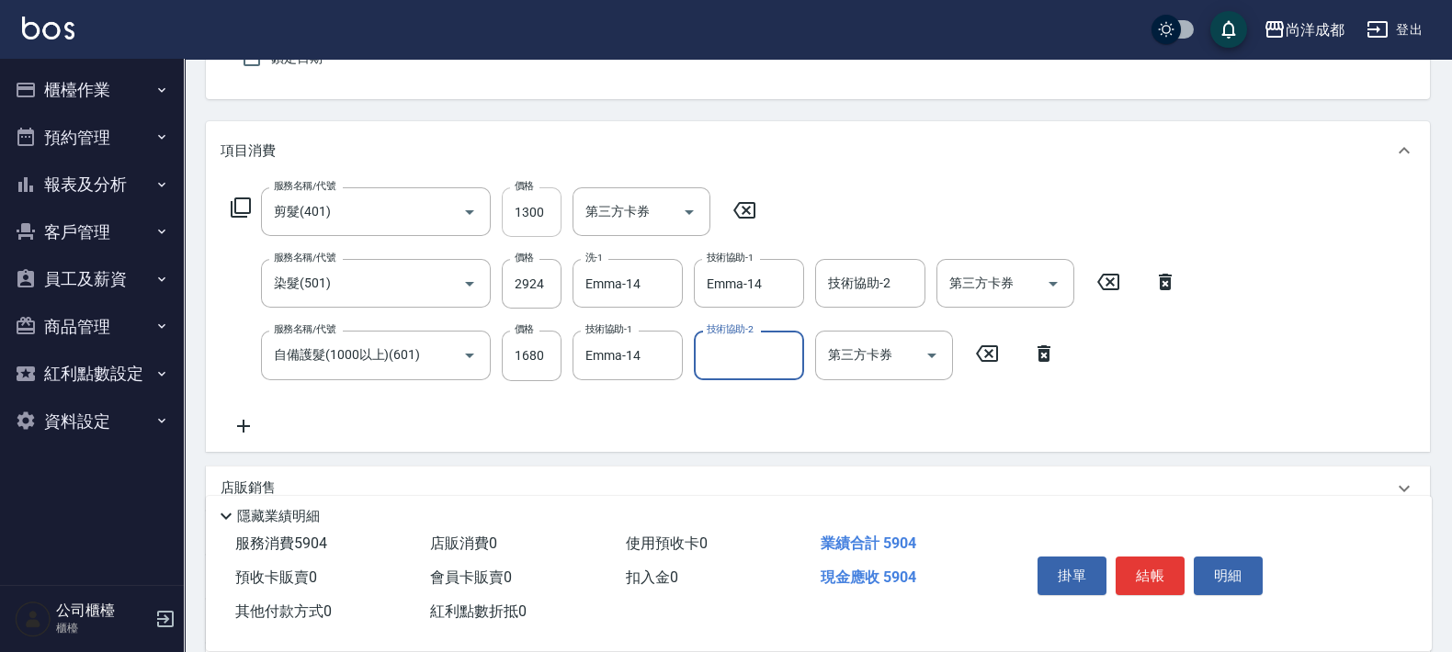
click at [539, 202] on input "1300" at bounding box center [532, 212] width 60 height 50
click at [546, 199] on input "1300" at bounding box center [532, 212] width 60 height 50
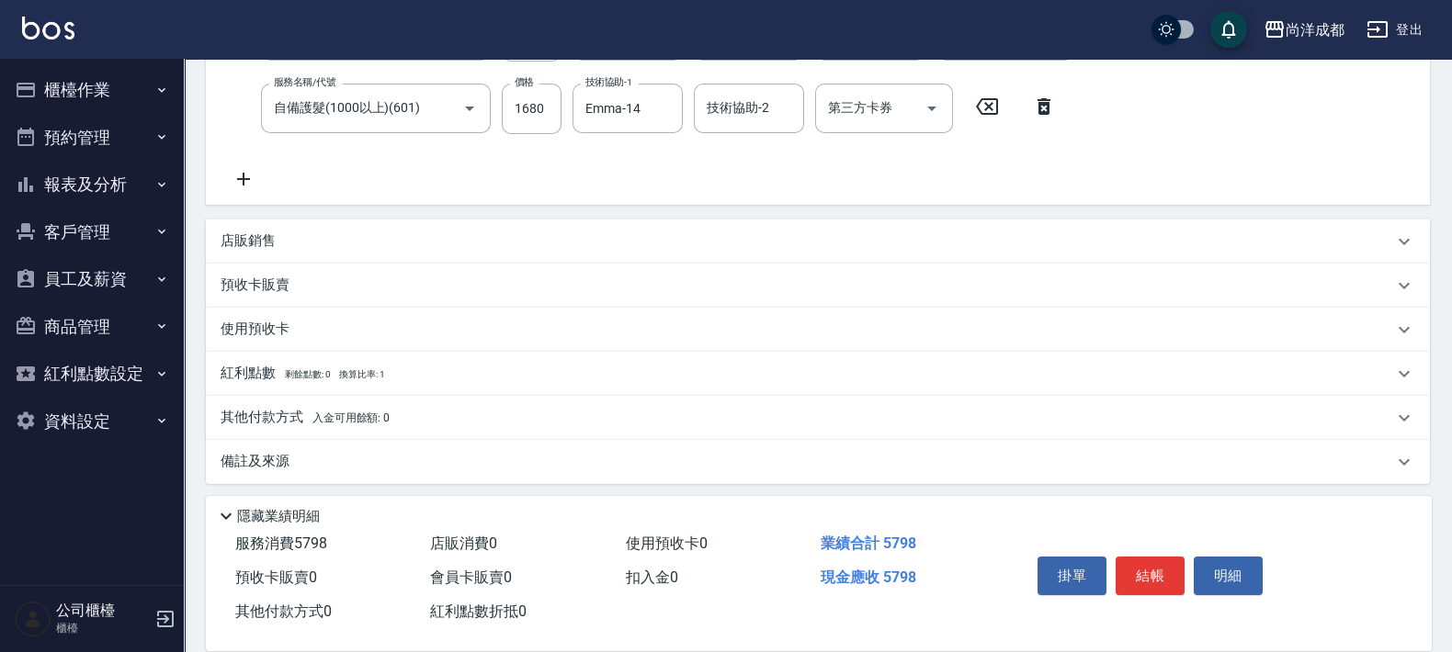
scroll to position [429, 0]
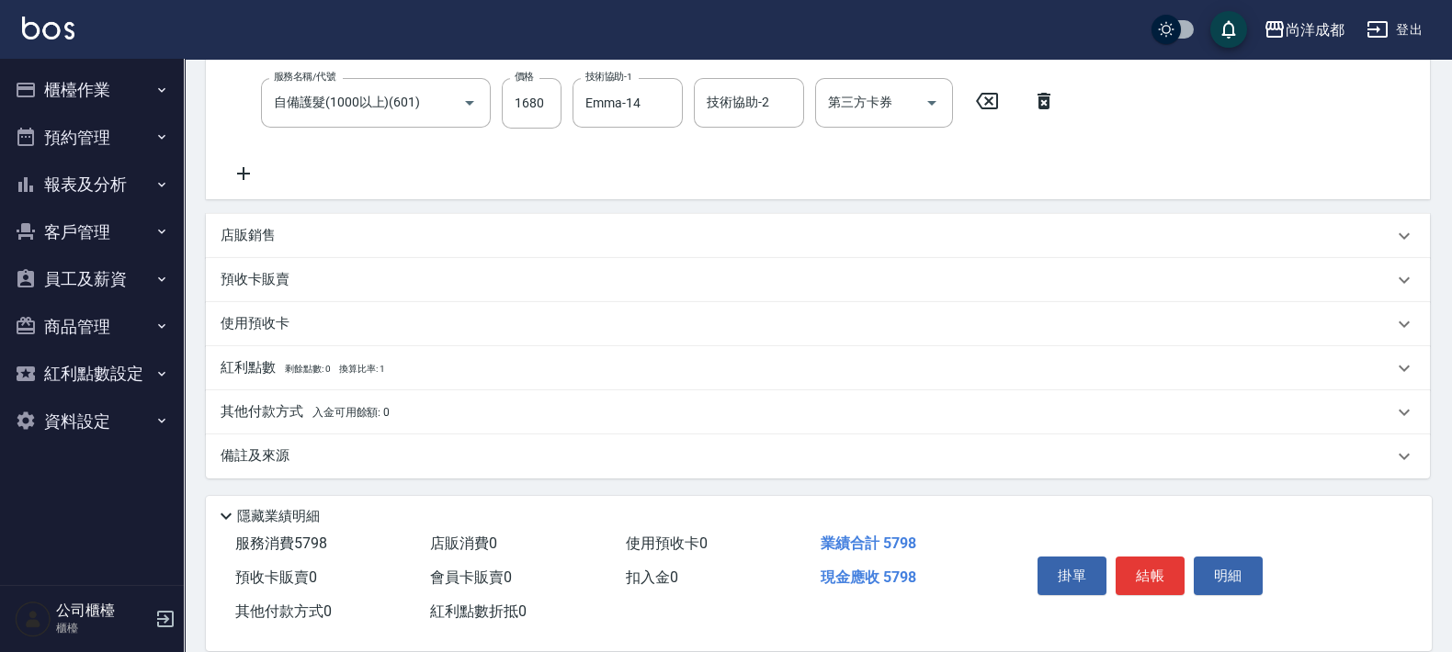
click at [271, 393] on div "其他付款方式 入金可用餘額: 0" at bounding box center [818, 413] width 1224 height 44
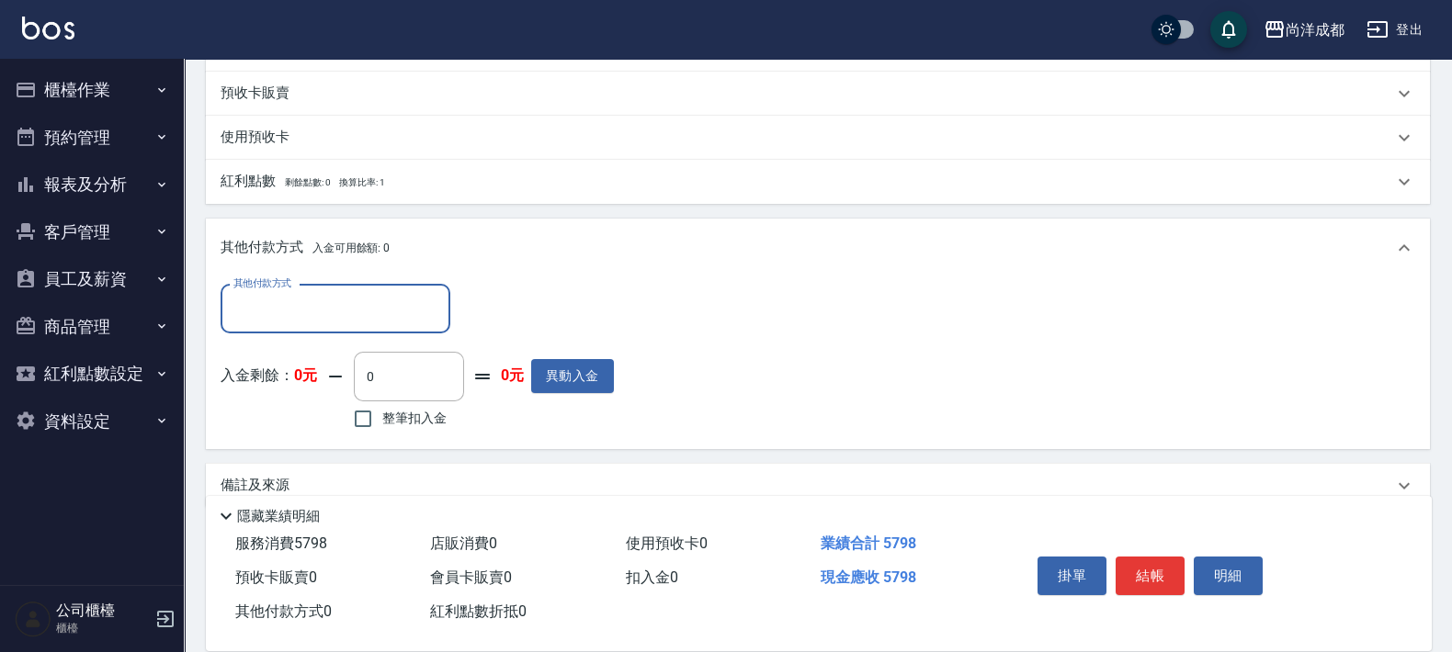
scroll to position [645, 0]
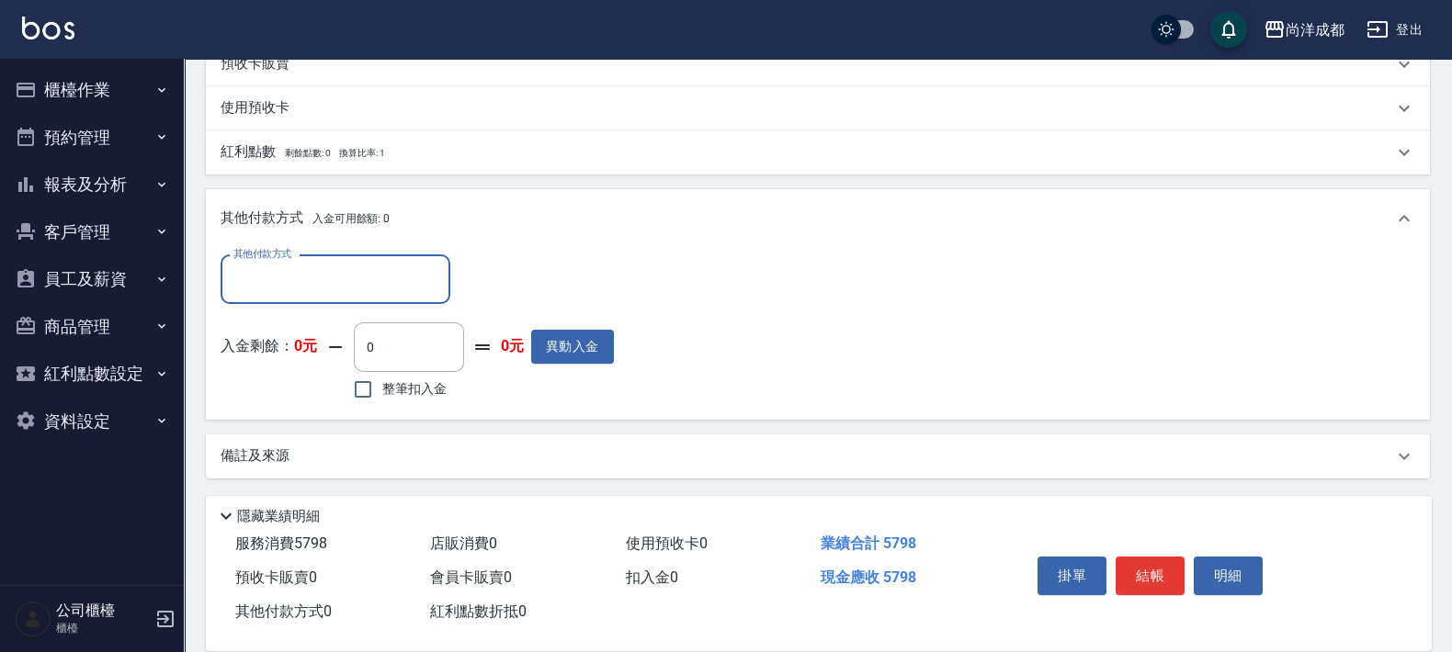
click at [334, 276] on input "其他付款方式" at bounding box center [335, 280] width 213 height 32
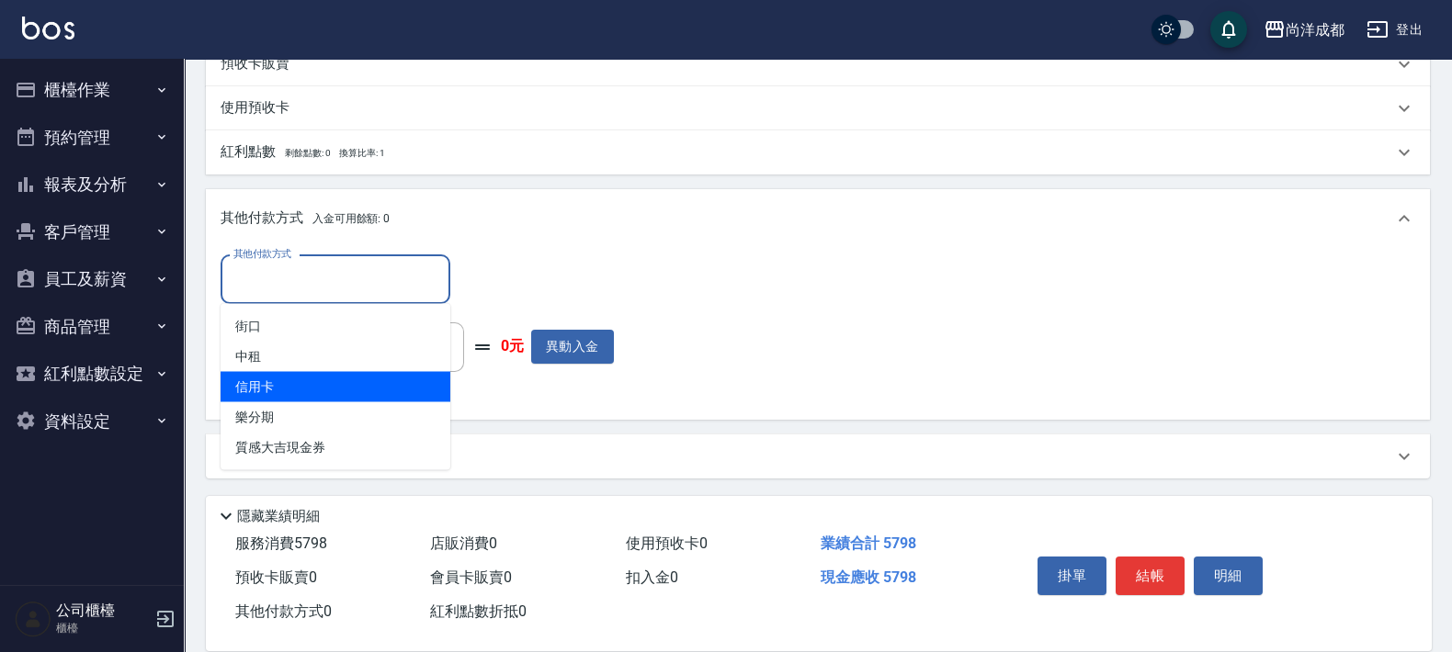
click at [280, 379] on span "信用卡" at bounding box center [336, 387] width 230 height 30
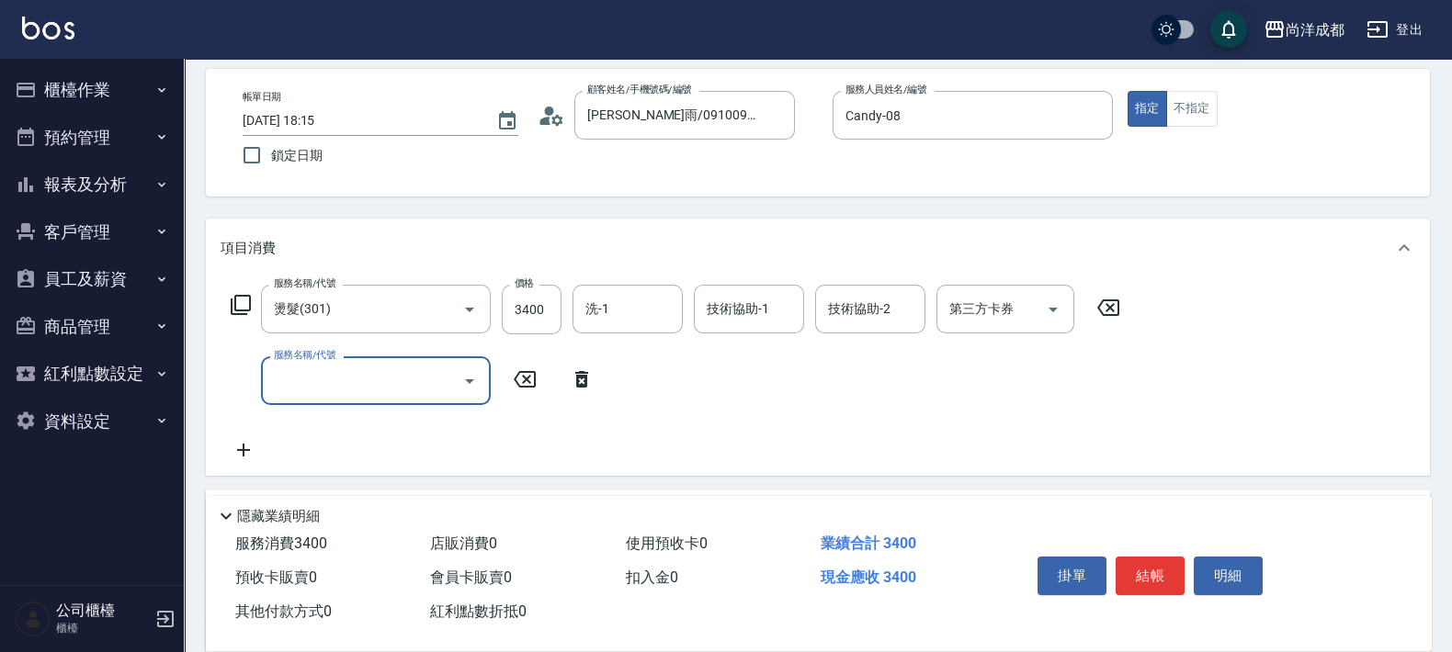
scroll to position [114, 0]
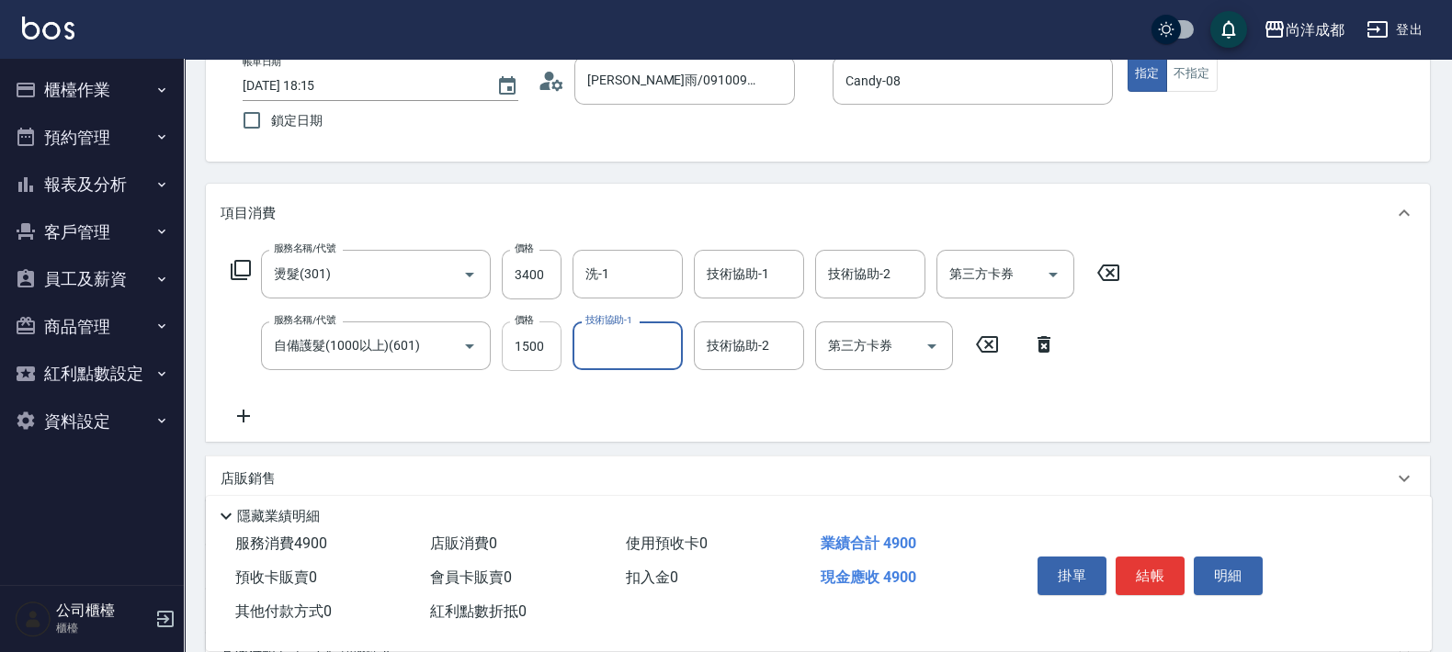
click at [543, 361] on input "1500" at bounding box center [532, 347] width 60 height 50
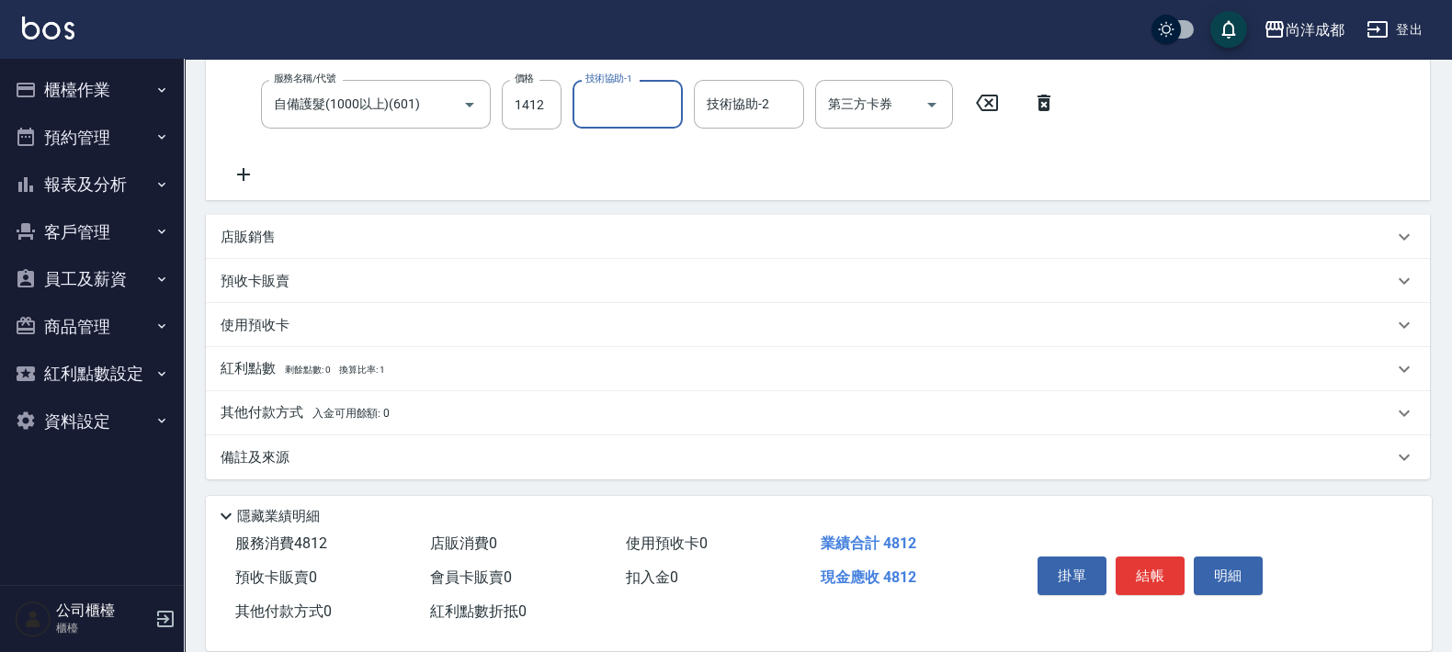
scroll to position [357, 0]
click at [348, 405] on span "入金可用餘額: 0" at bounding box center [351, 411] width 78 height 13
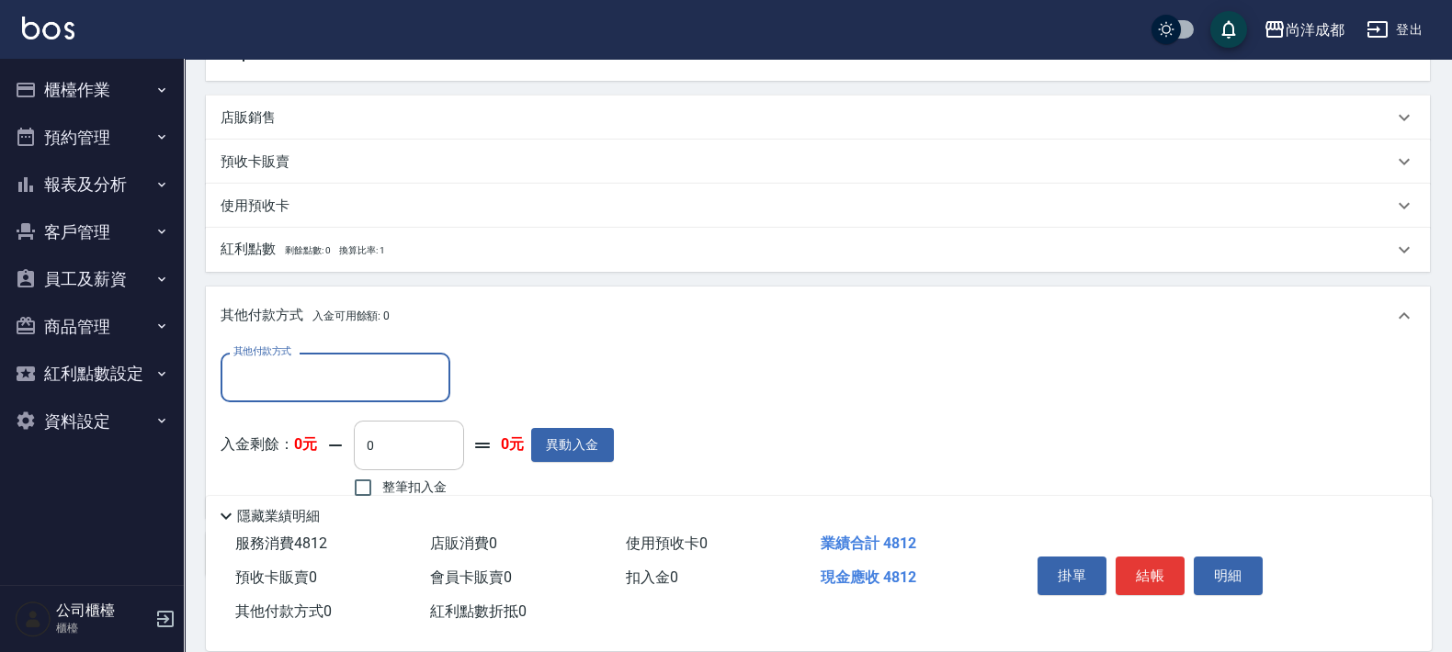
scroll to position [573, 0]
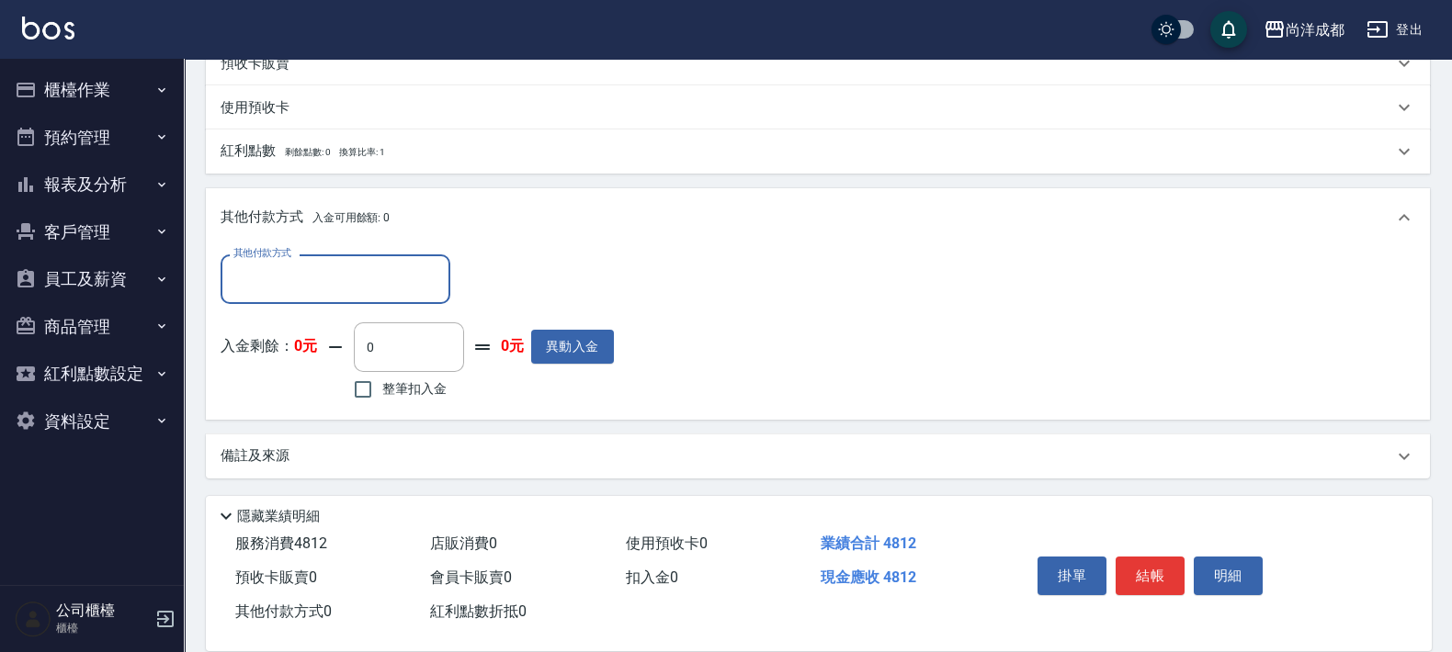
click at [368, 273] on input "其他付款方式" at bounding box center [335, 279] width 213 height 32
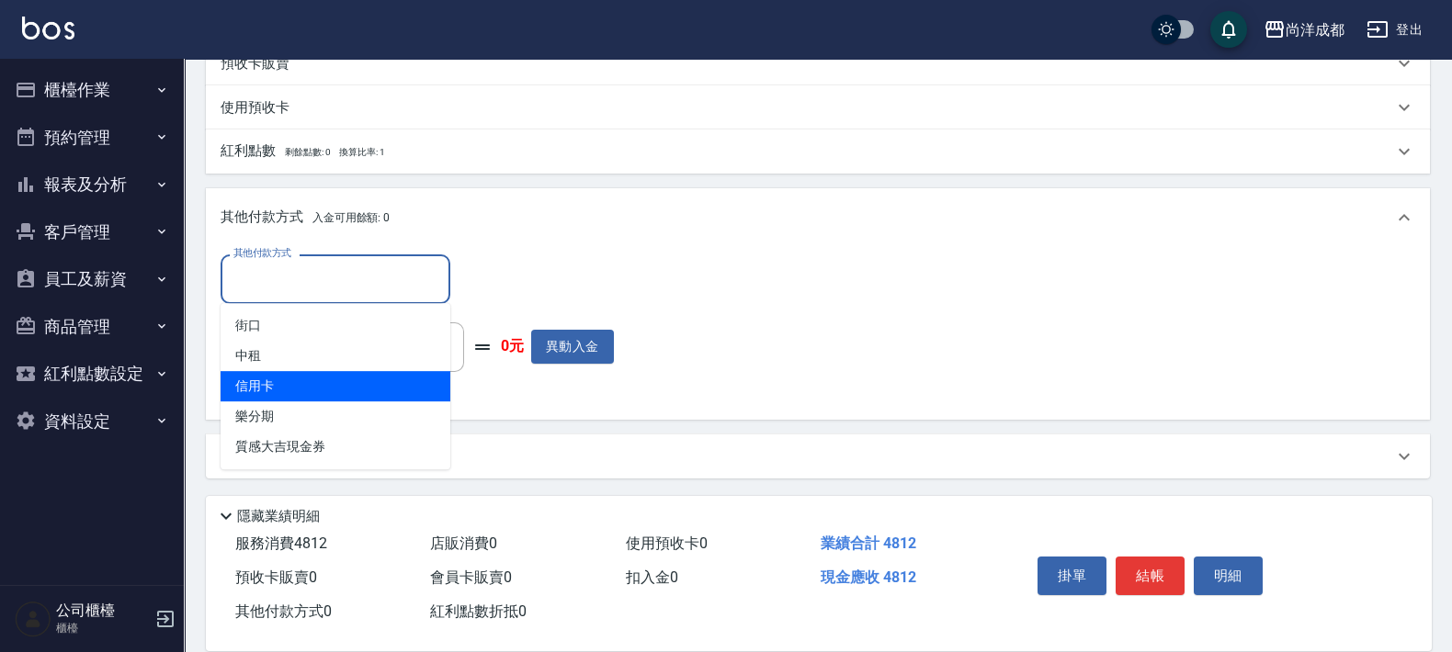
click at [276, 391] on span "信用卡" at bounding box center [336, 386] width 230 height 30
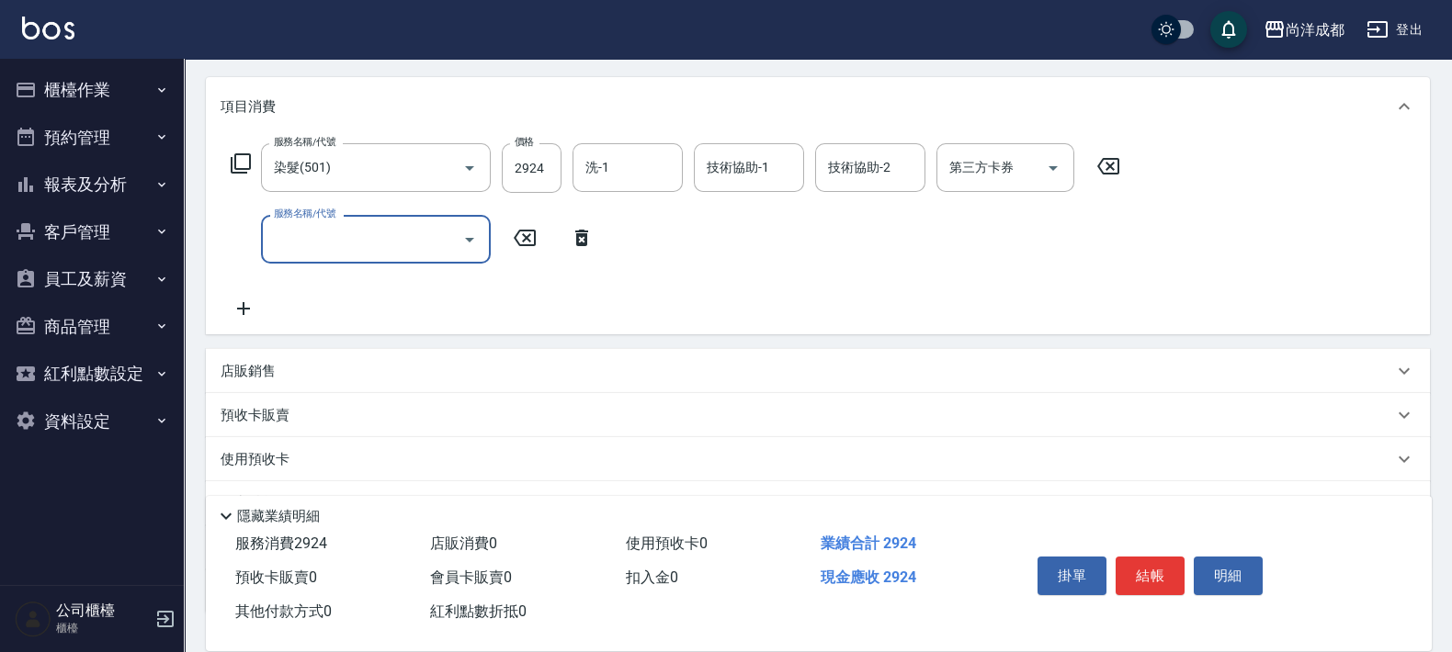
scroll to position [229, 0]
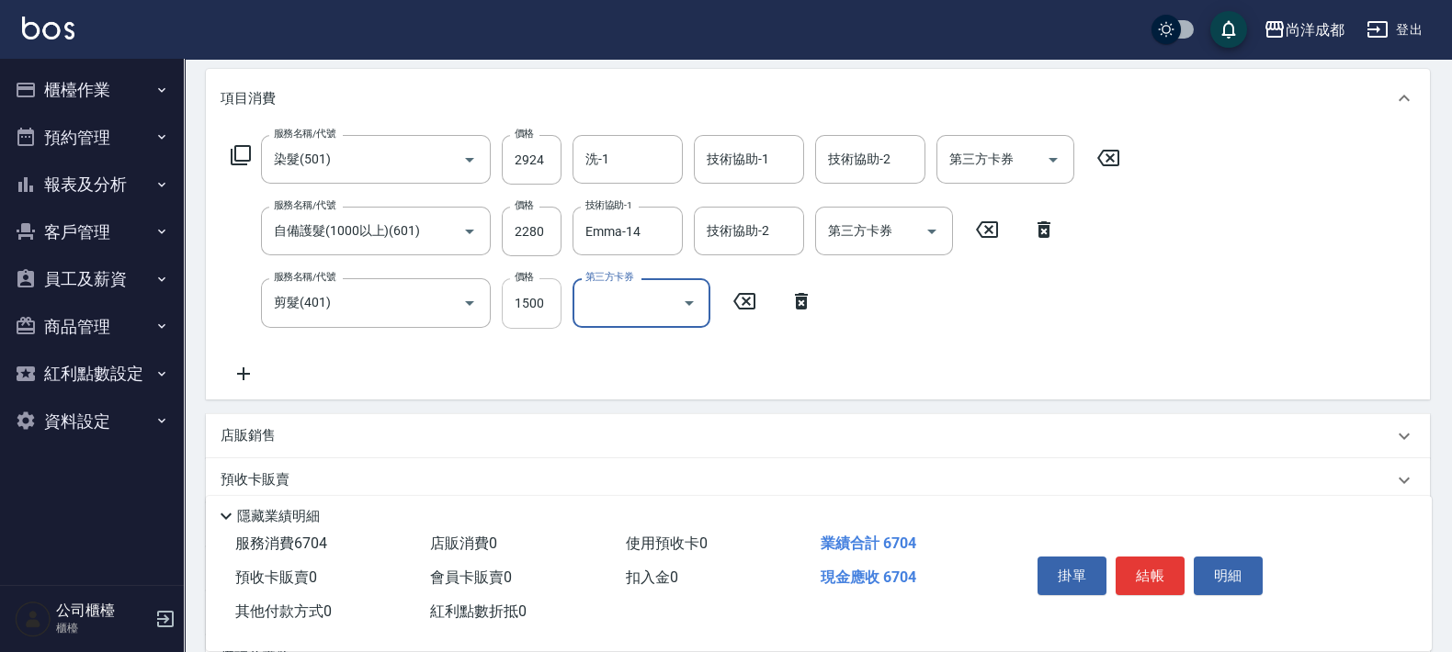
click at [521, 305] on input "1500" at bounding box center [532, 303] width 60 height 50
click at [685, 367] on div "服務名稱/代號 染髮(501) 服務名稱/代號 價格 2924 價格 洗-1 洗-1 技術協助-1 技術協助-1 技術協助-2 技術協助-2 第三方卡券 第三…" at bounding box center [676, 259] width 911 height 249
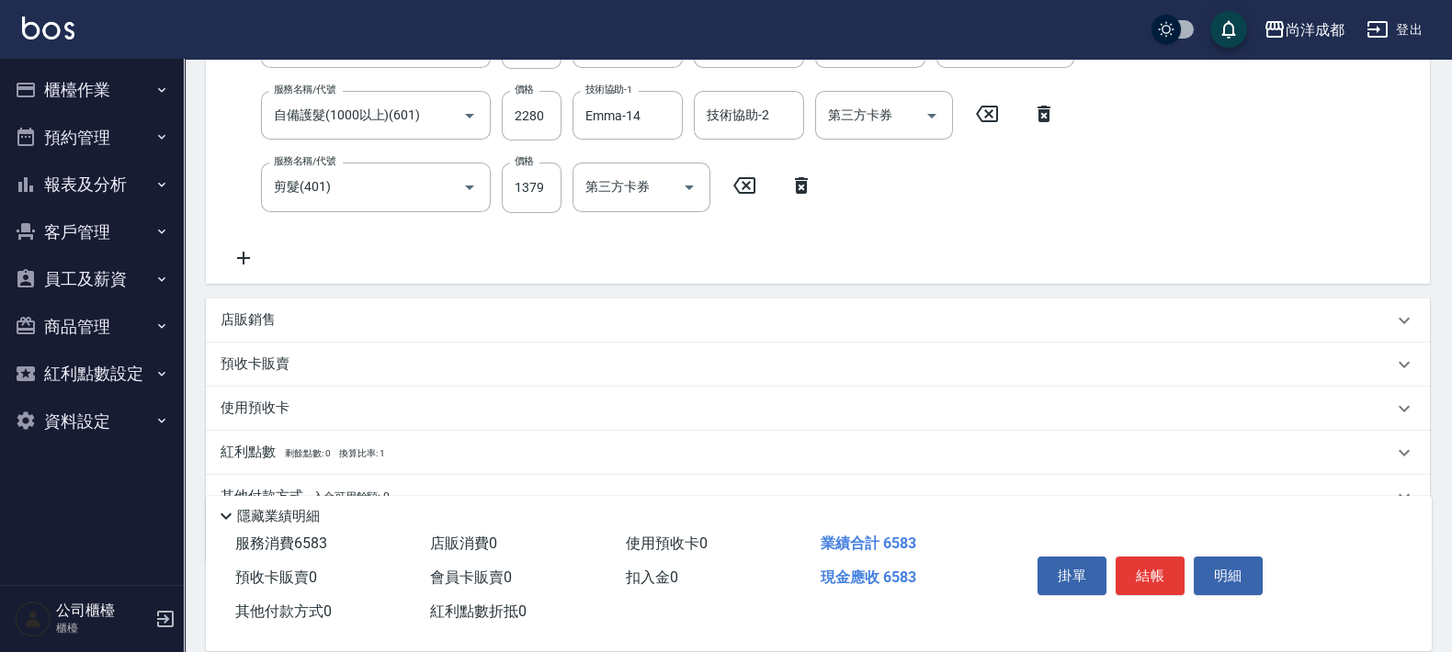
scroll to position [429, 0]
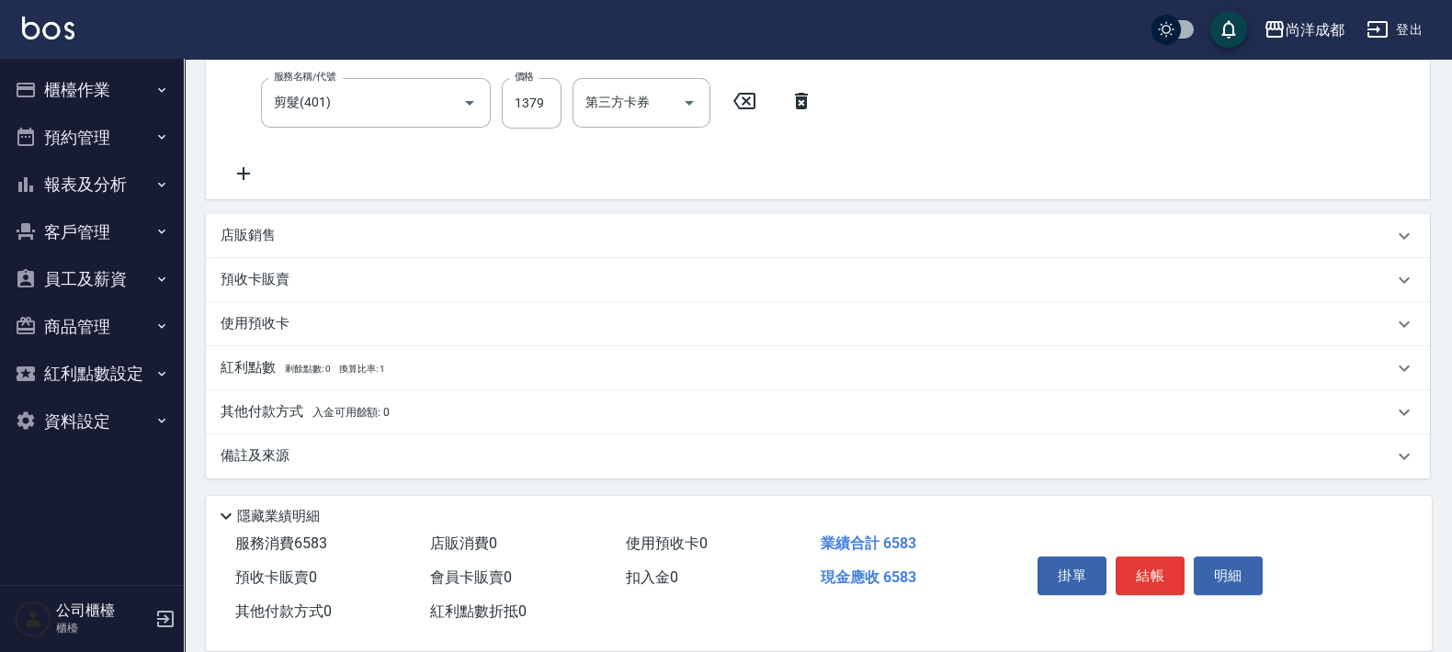
click at [310, 400] on div "其他付款方式 入金可用餘額: 0" at bounding box center [818, 413] width 1224 height 44
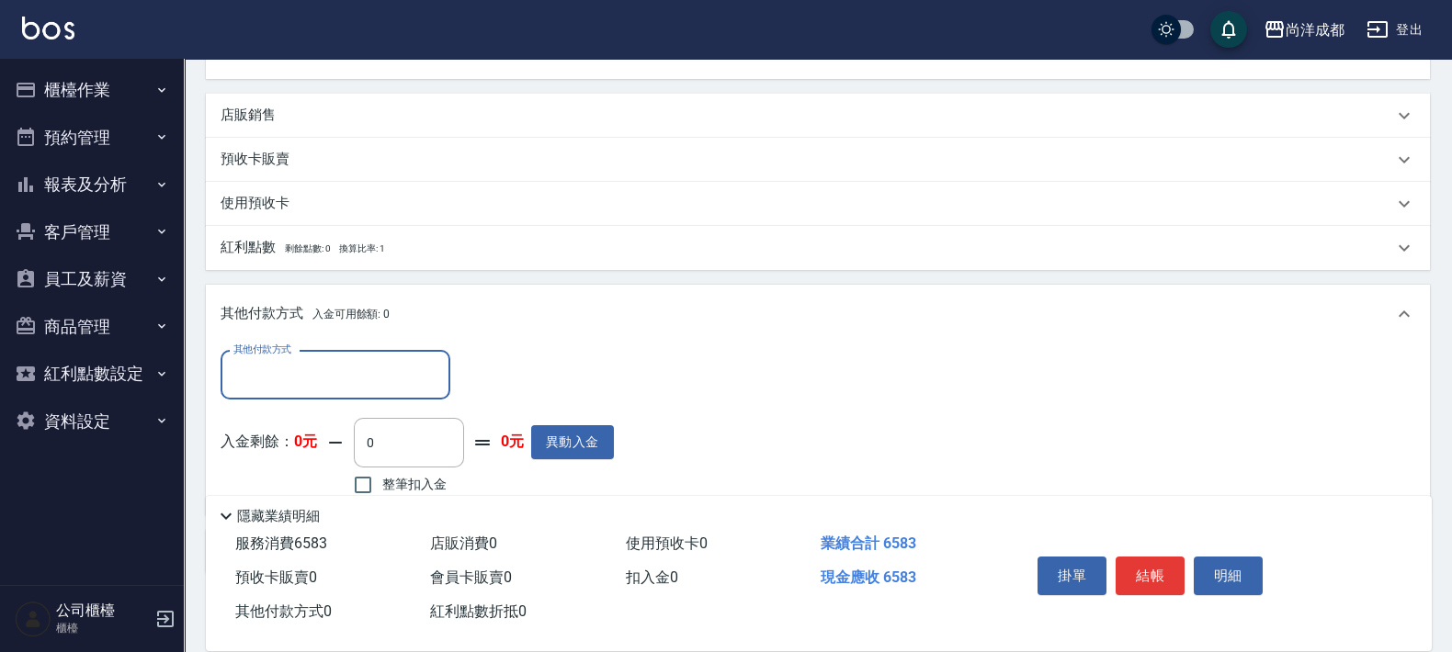
scroll to position [645, 0]
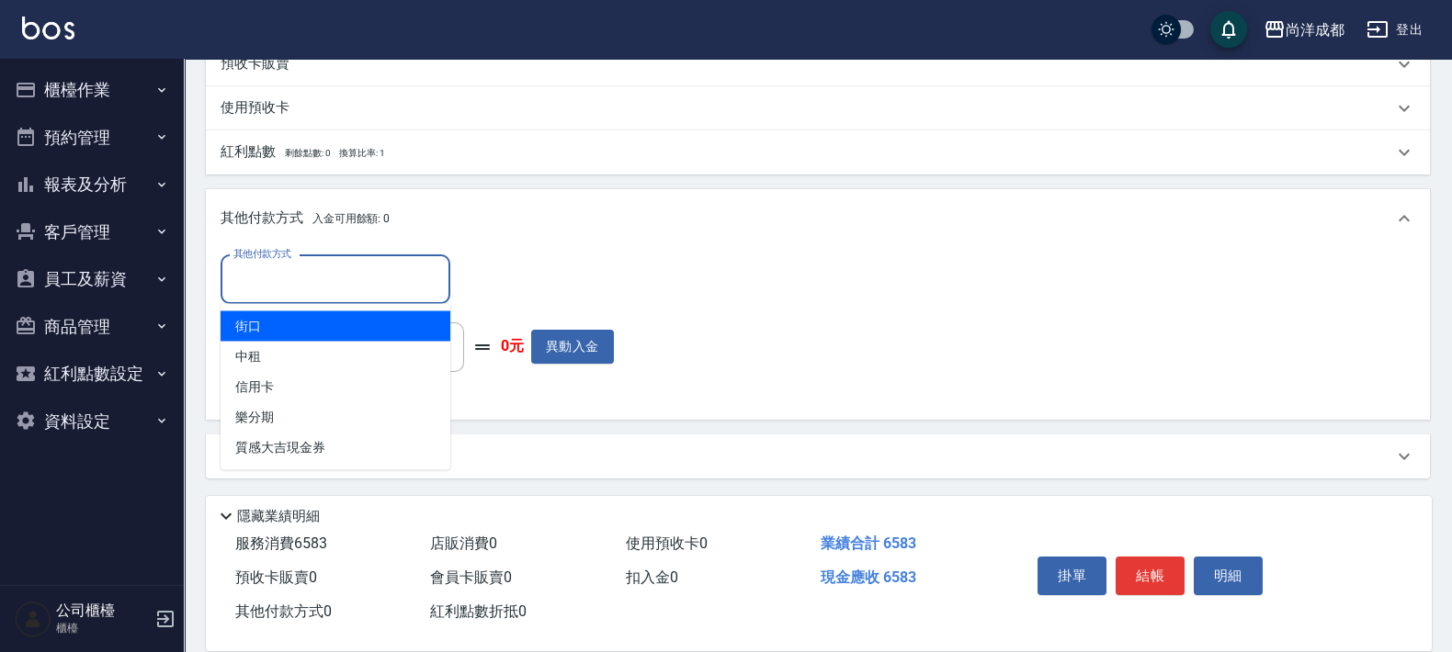
click at [320, 289] on input "其他付款方式" at bounding box center [335, 280] width 213 height 32
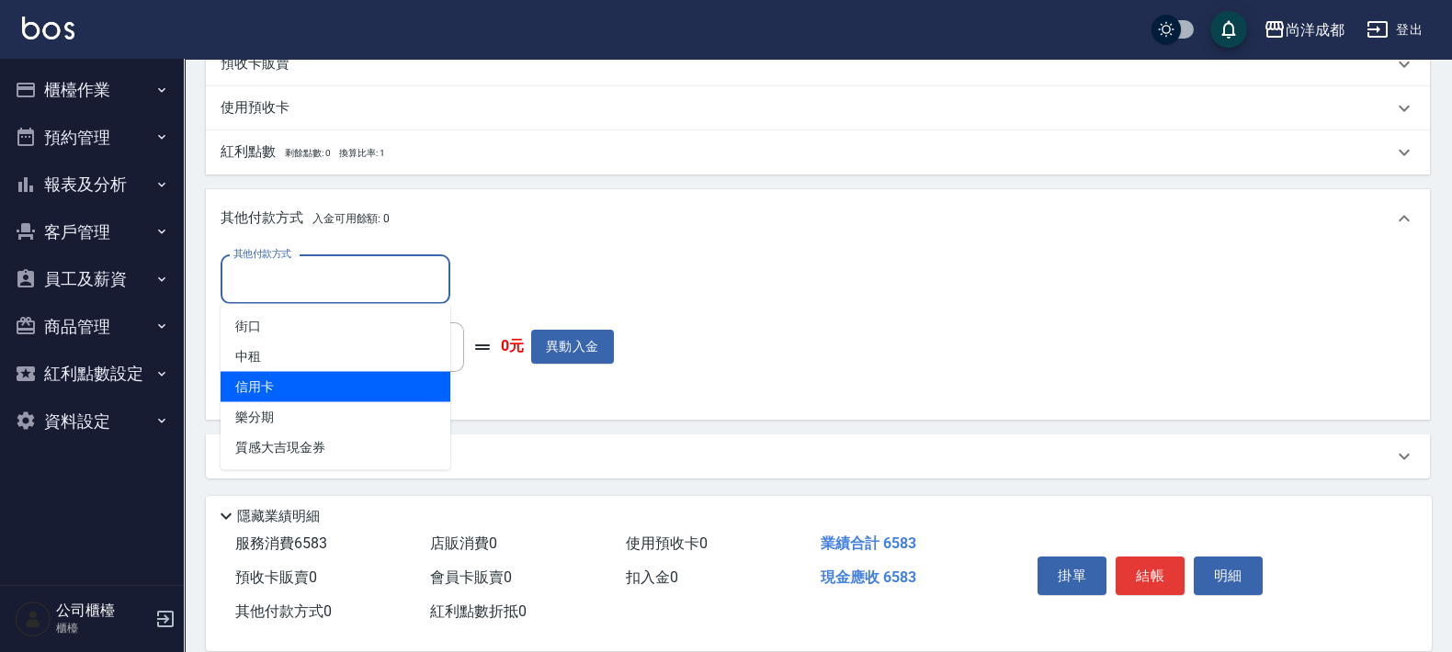
click at [231, 391] on span "信用卡" at bounding box center [336, 387] width 230 height 30
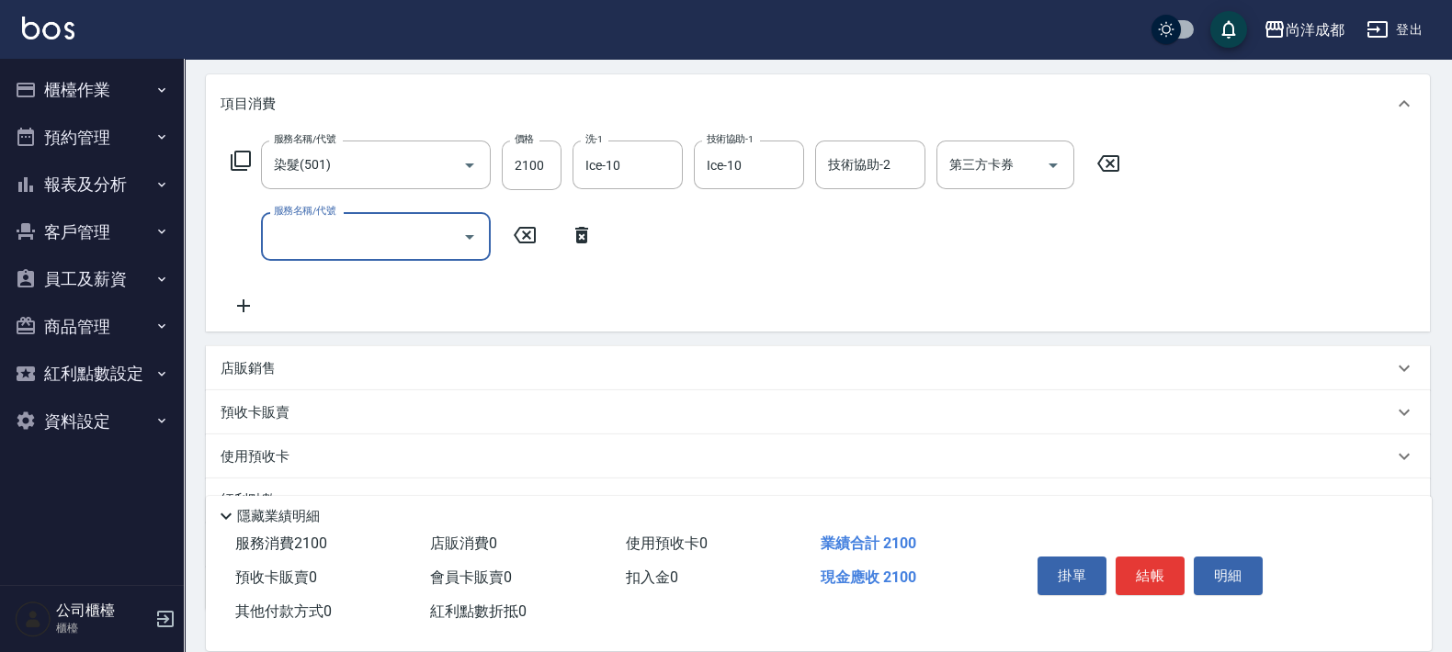
scroll to position [229, 0]
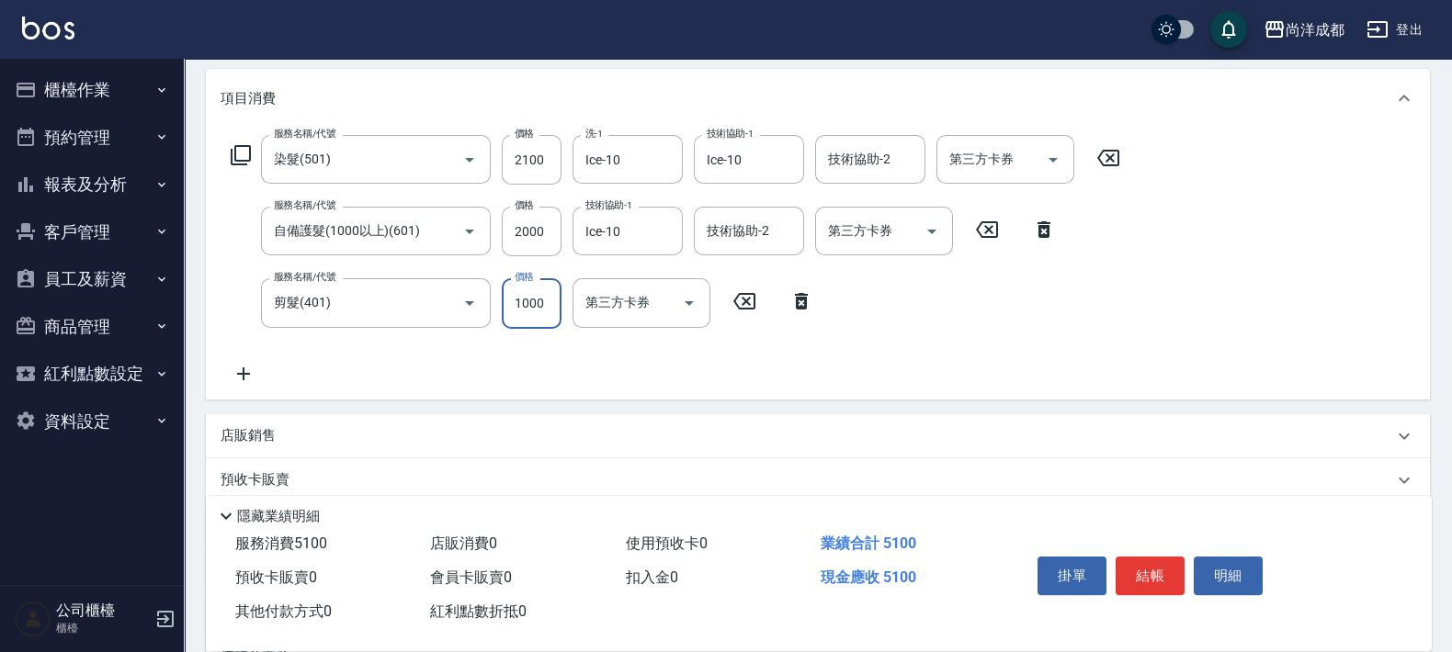
click at [543, 310] on input "1000" at bounding box center [532, 303] width 60 height 50
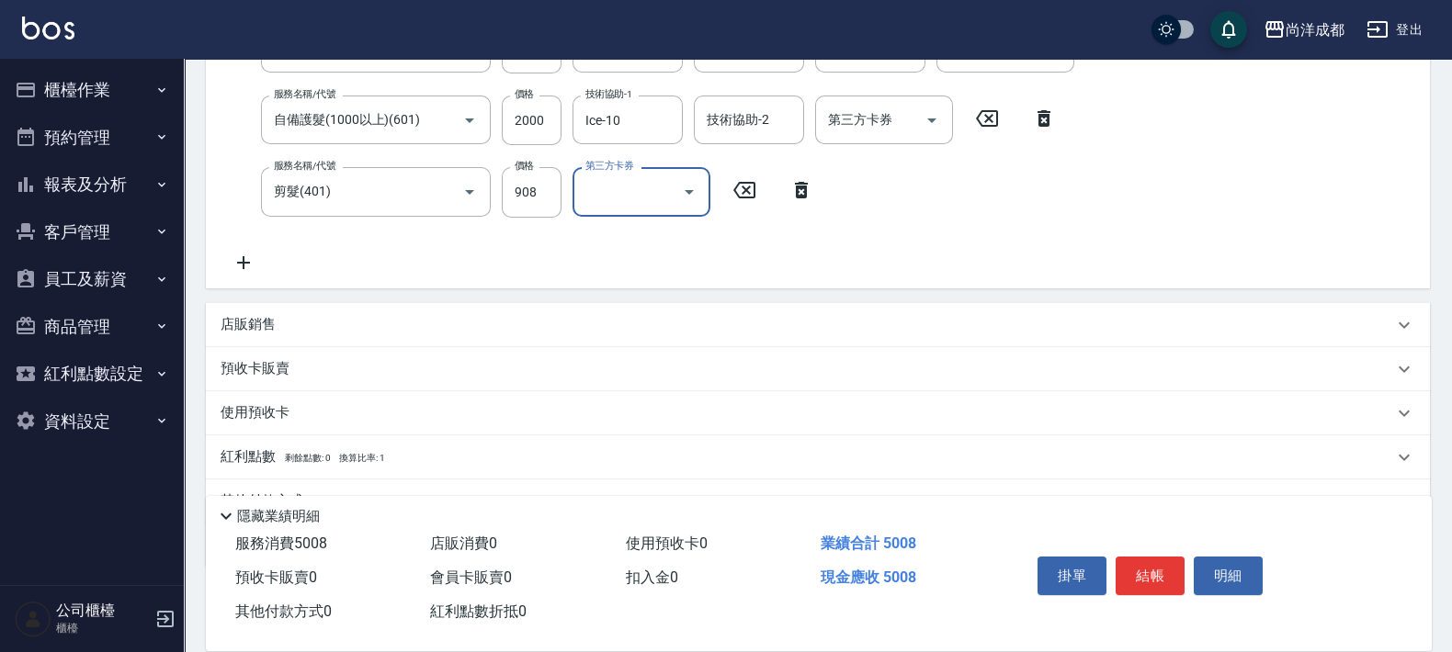
scroll to position [429, 0]
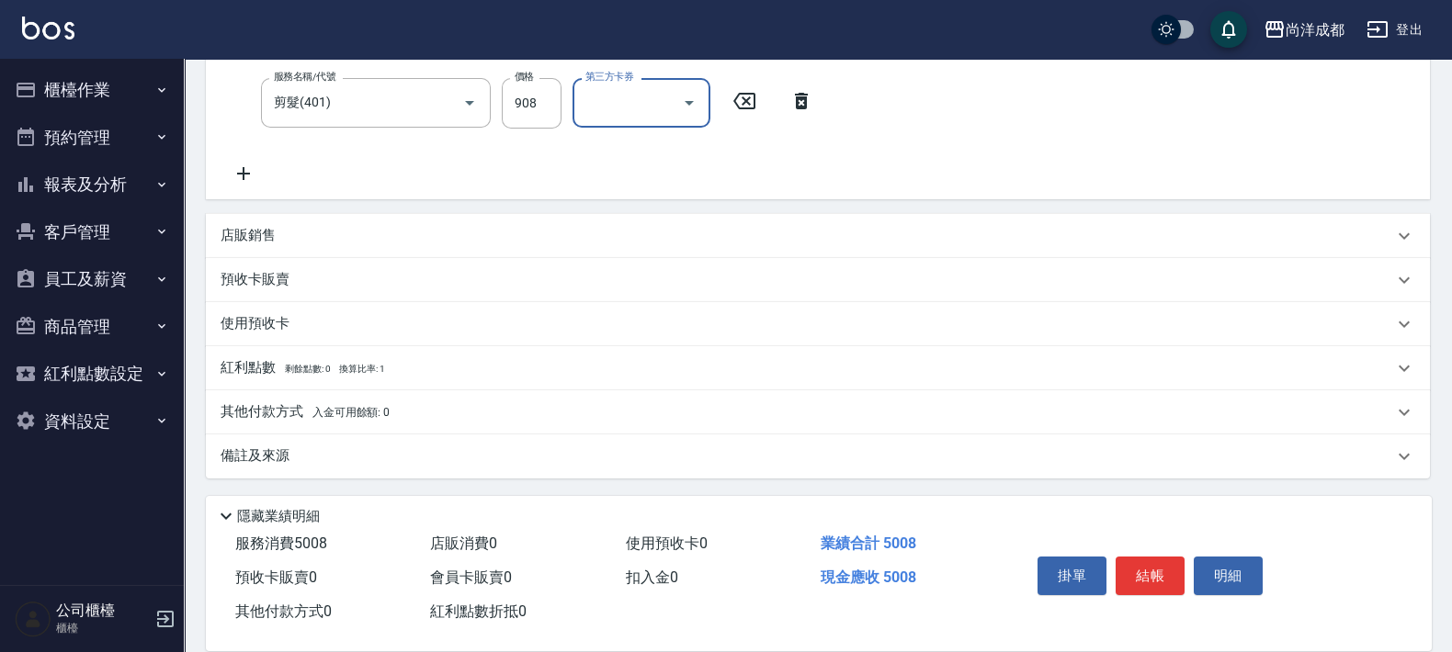
click at [304, 406] on p "其他付款方式 入金可用餘額: 0" at bounding box center [305, 412] width 169 height 20
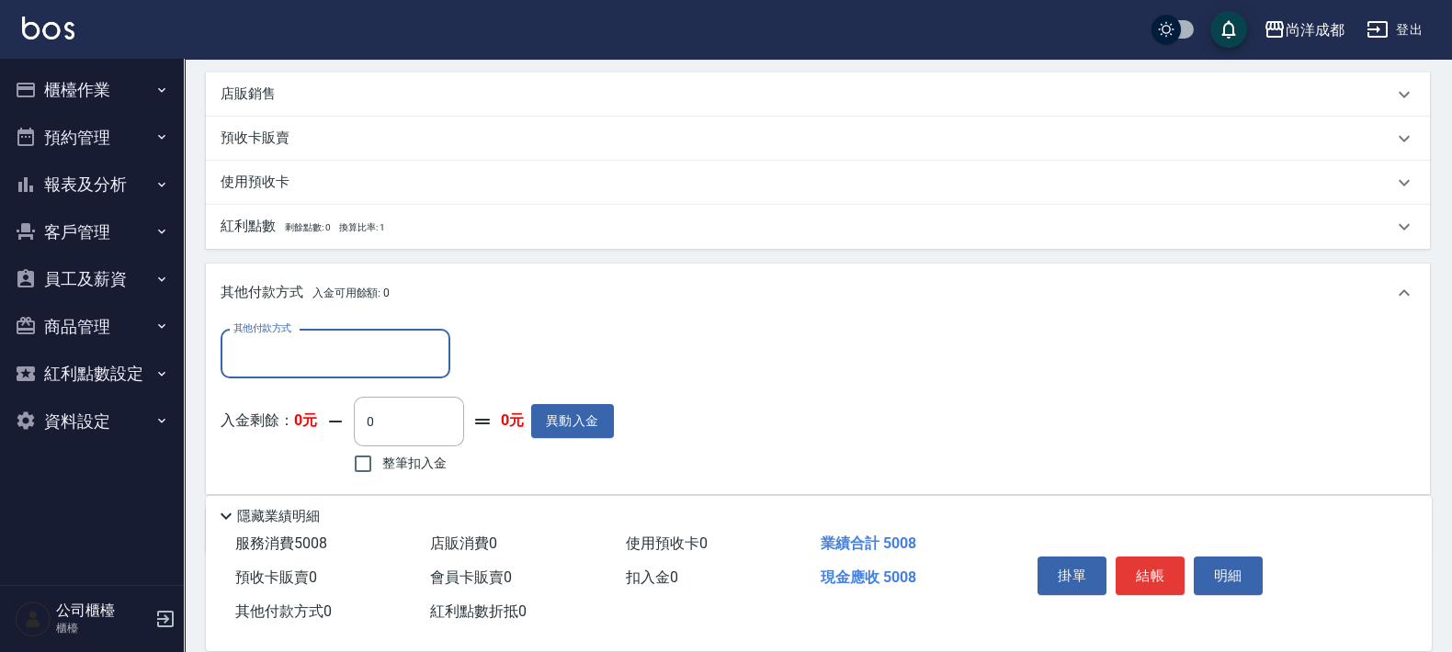
scroll to position [645, 0]
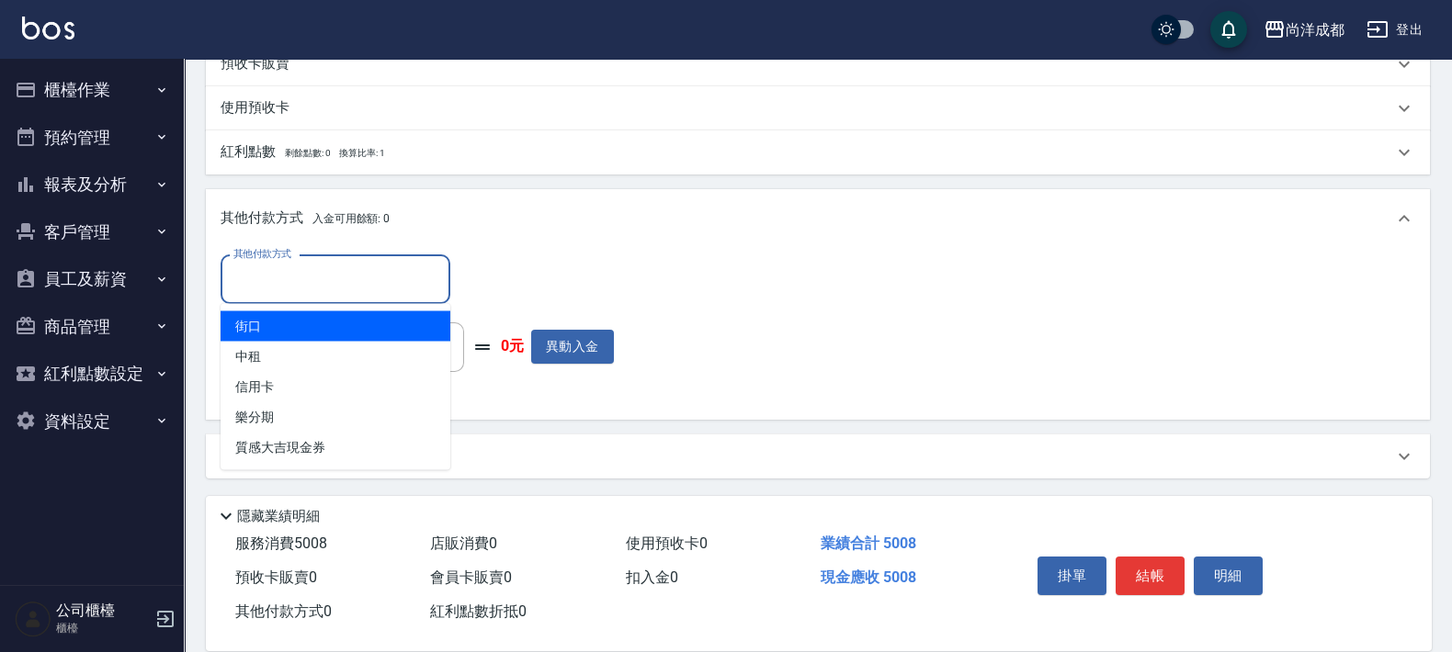
click at [356, 287] on input "其他付款方式" at bounding box center [335, 280] width 213 height 32
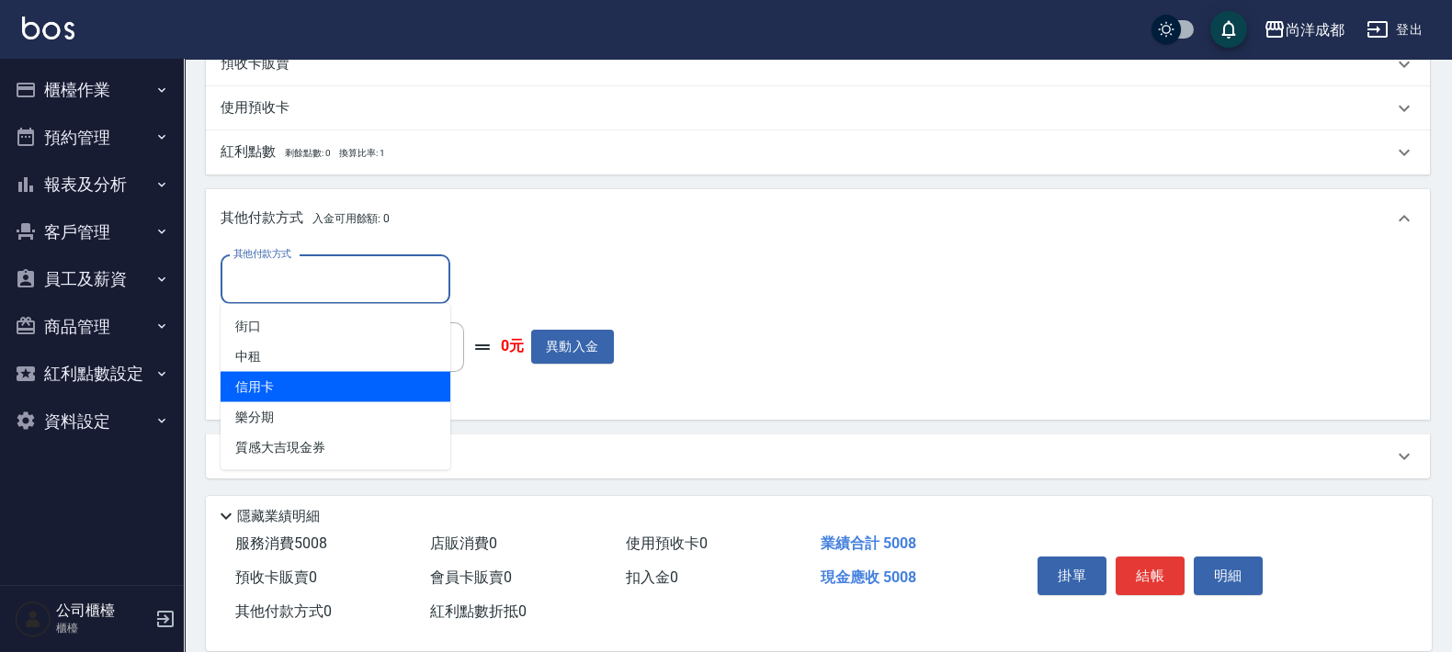
click at [289, 377] on span "信用卡" at bounding box center [336, 387] width 230 height 30
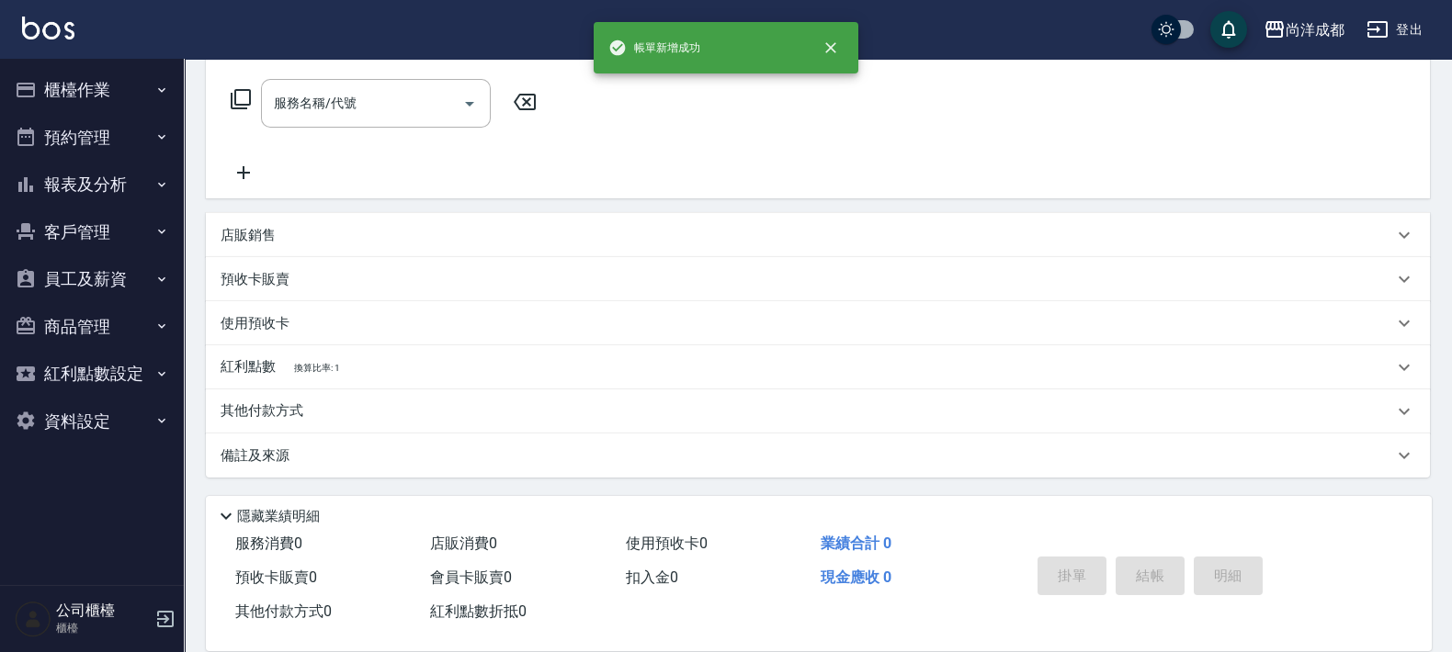
scroll to position [0, 0]
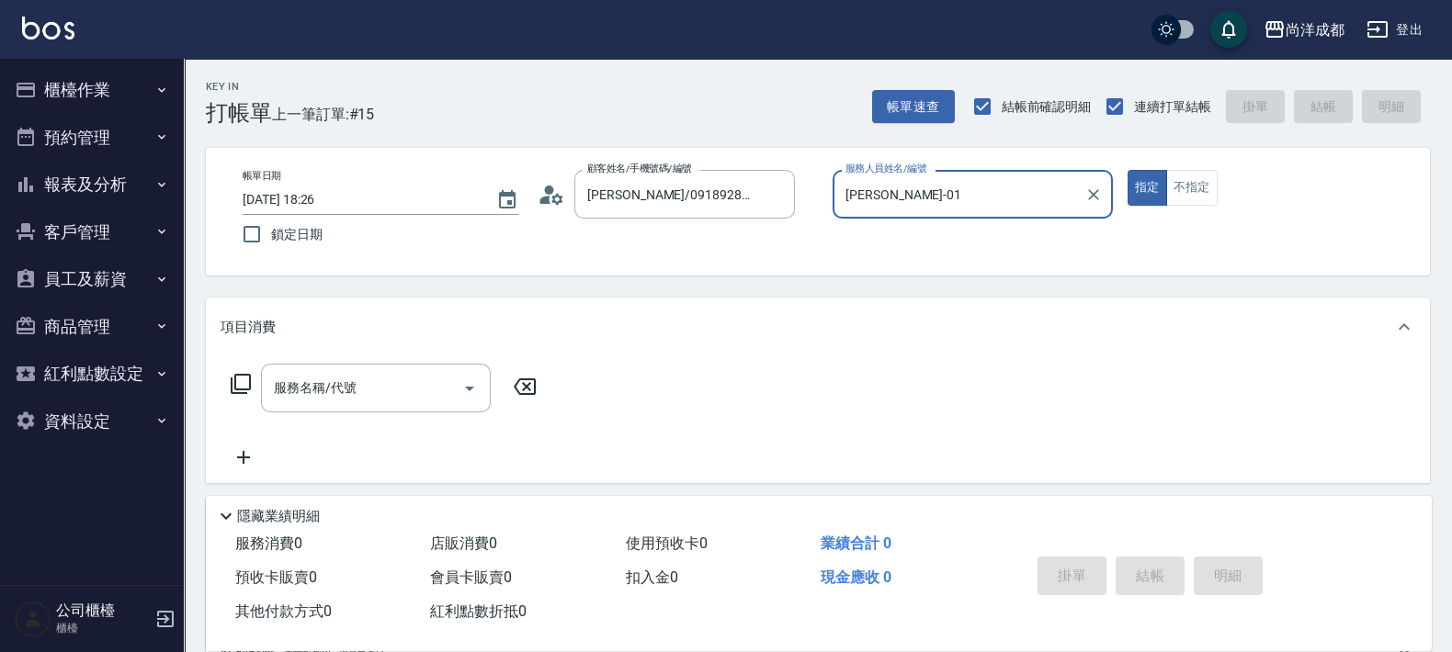
click at [1127, 170] on button "指定" at bounding box center [1147, 188] width 40 height 36
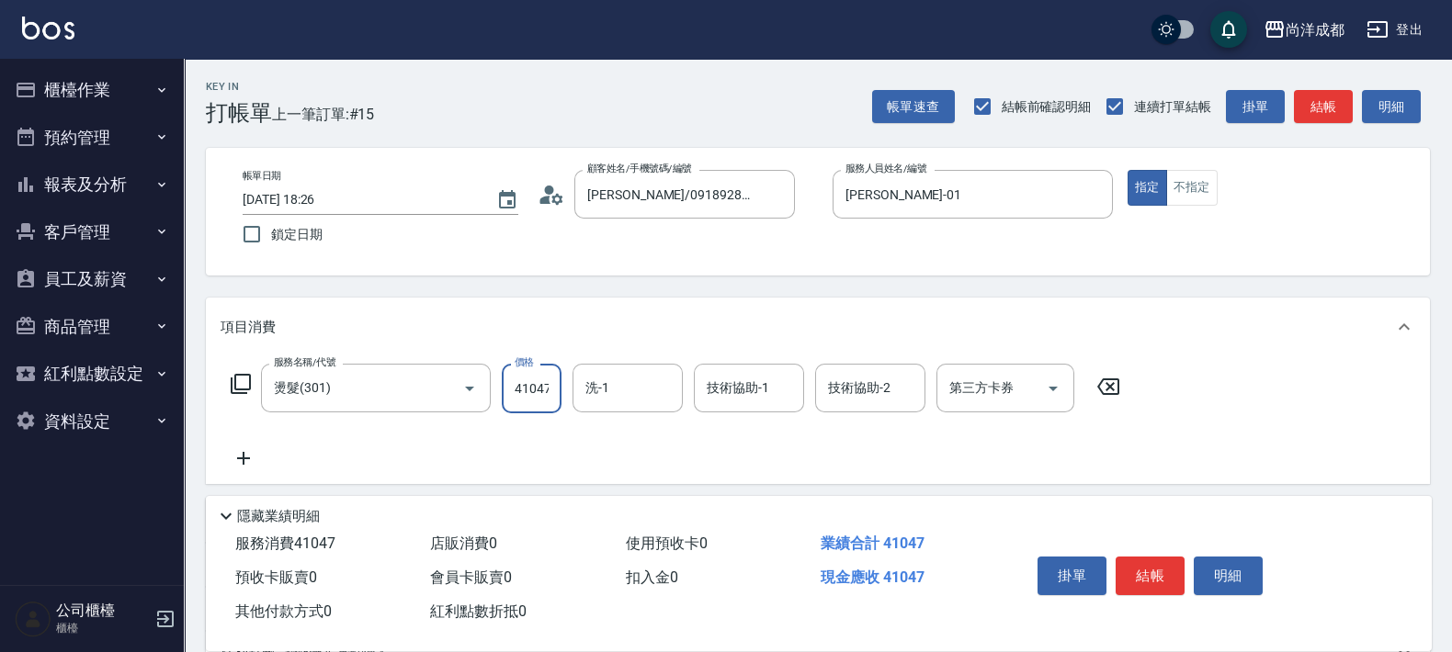
click at [538, 392] on input "41047" at bounding box center [532, 389] width 60 height 50
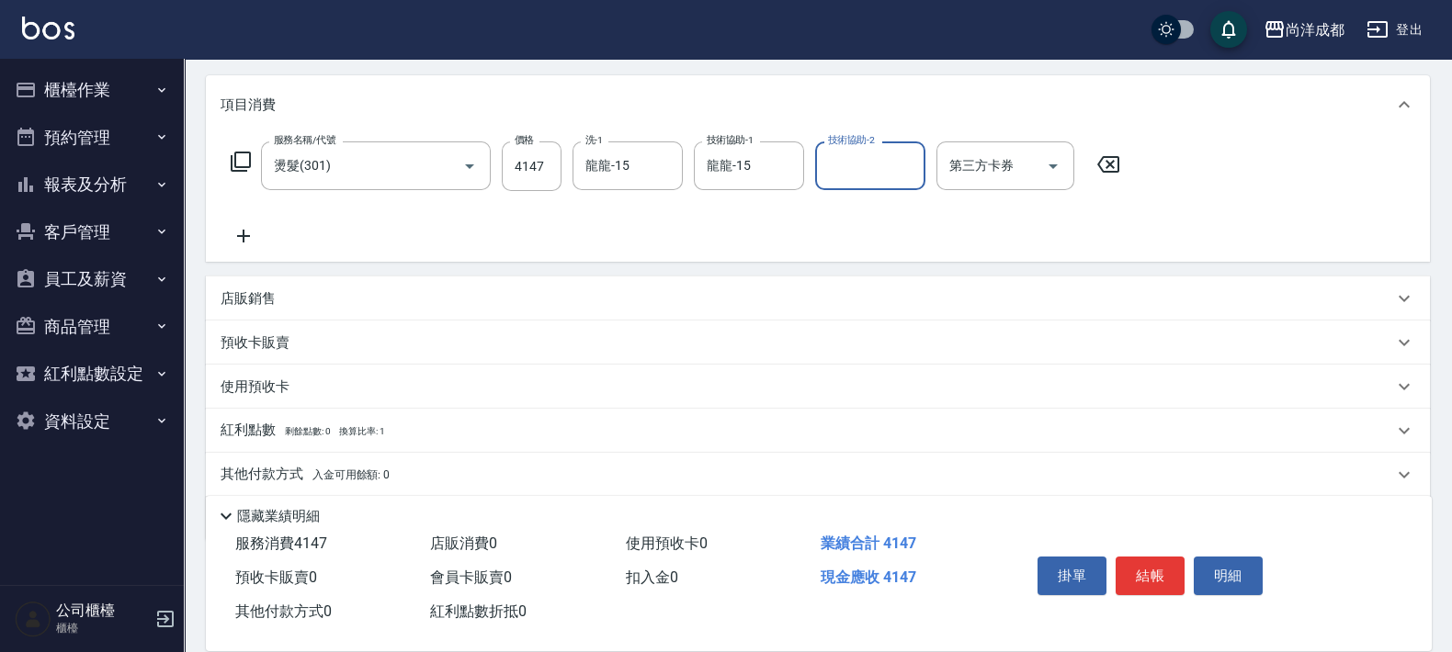
scroll to position [285, 0]
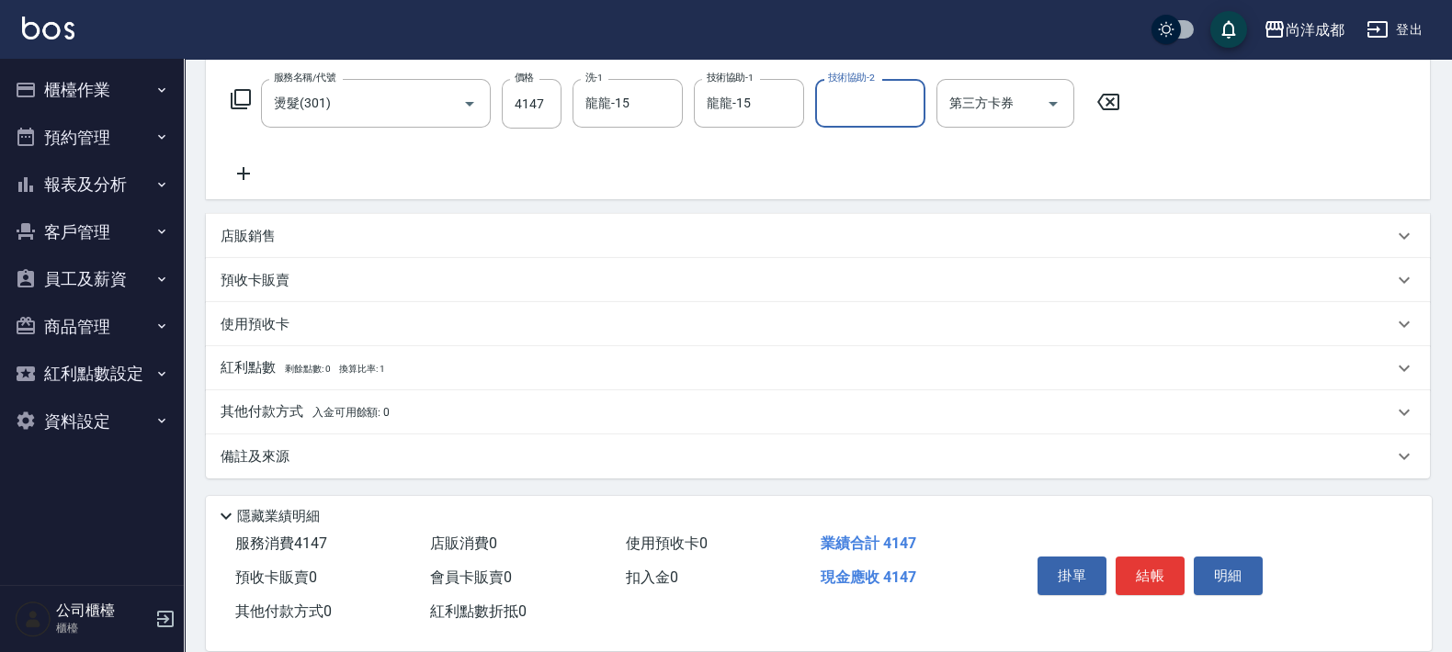
click at [271, 404] on p "其他付款方式 入金可用餘額: 0" at bounding box center [305, 412] width 169 height 20
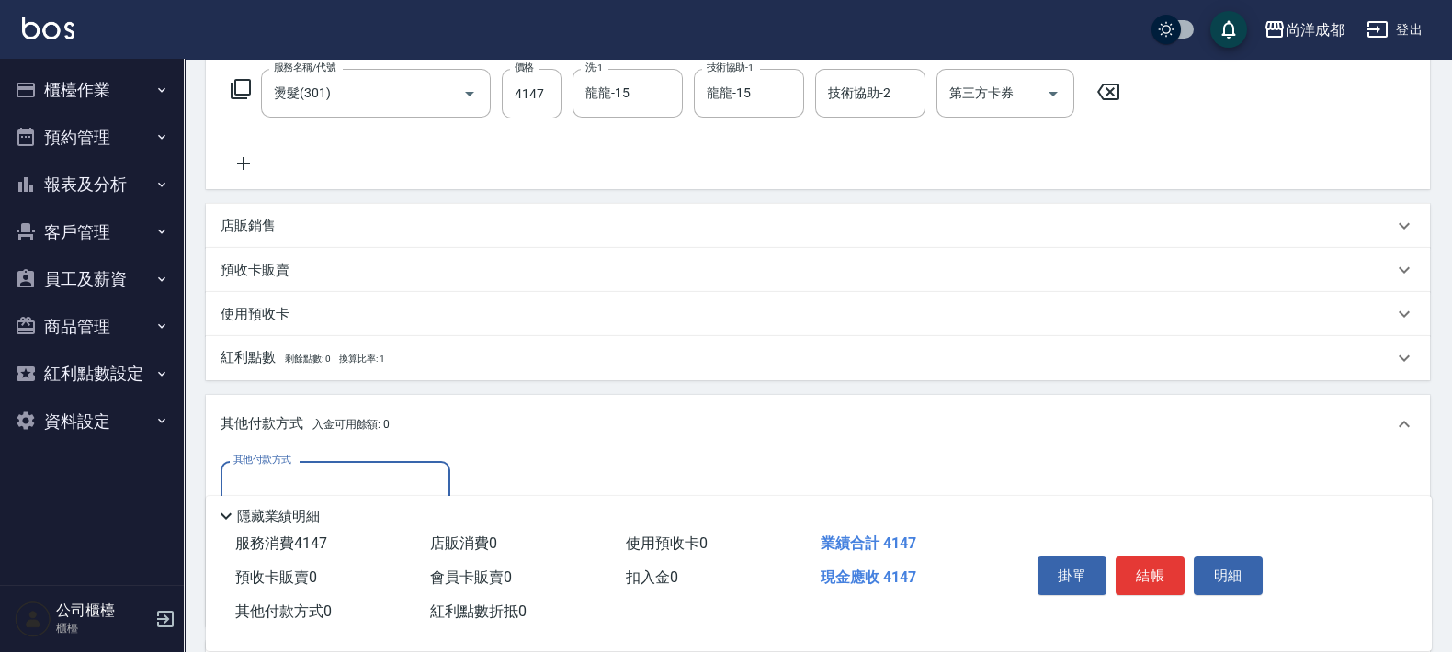
scroll to position [501, 0]
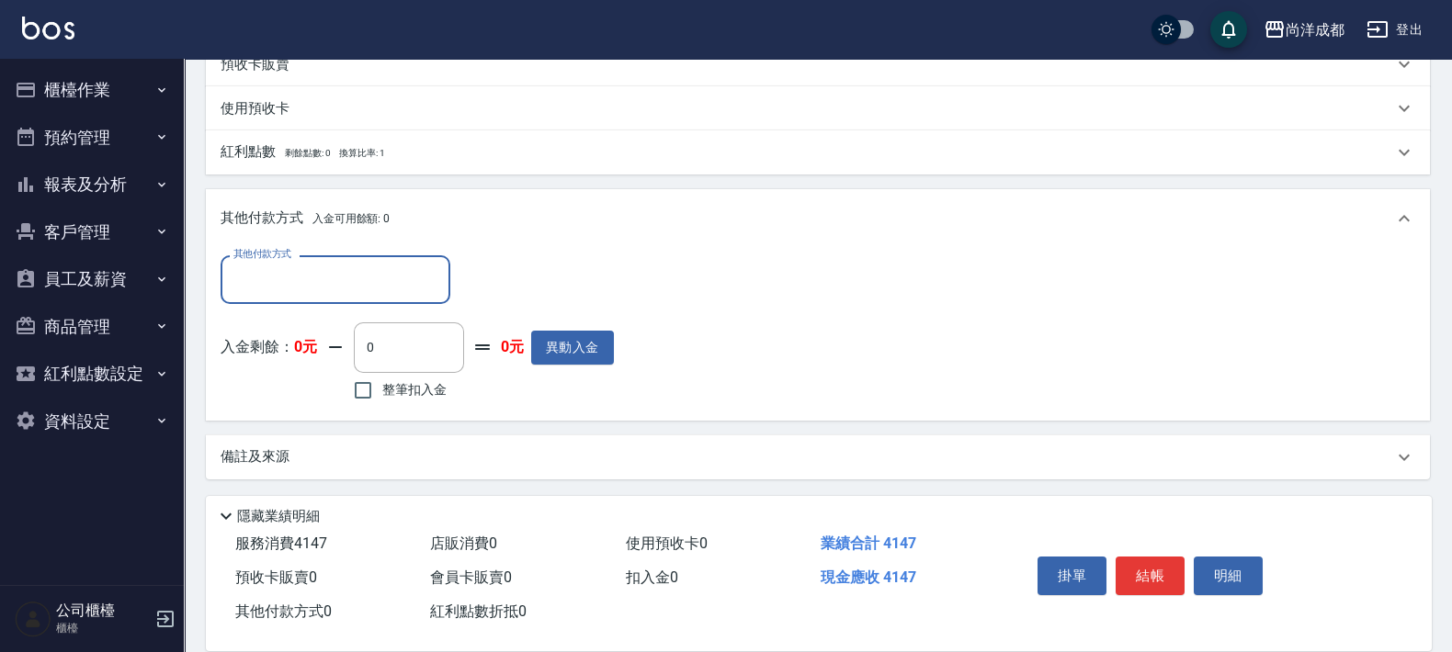
click at [413, 269] on input "其他付款方式" at bounding box center [335, 280] width 213 height 32
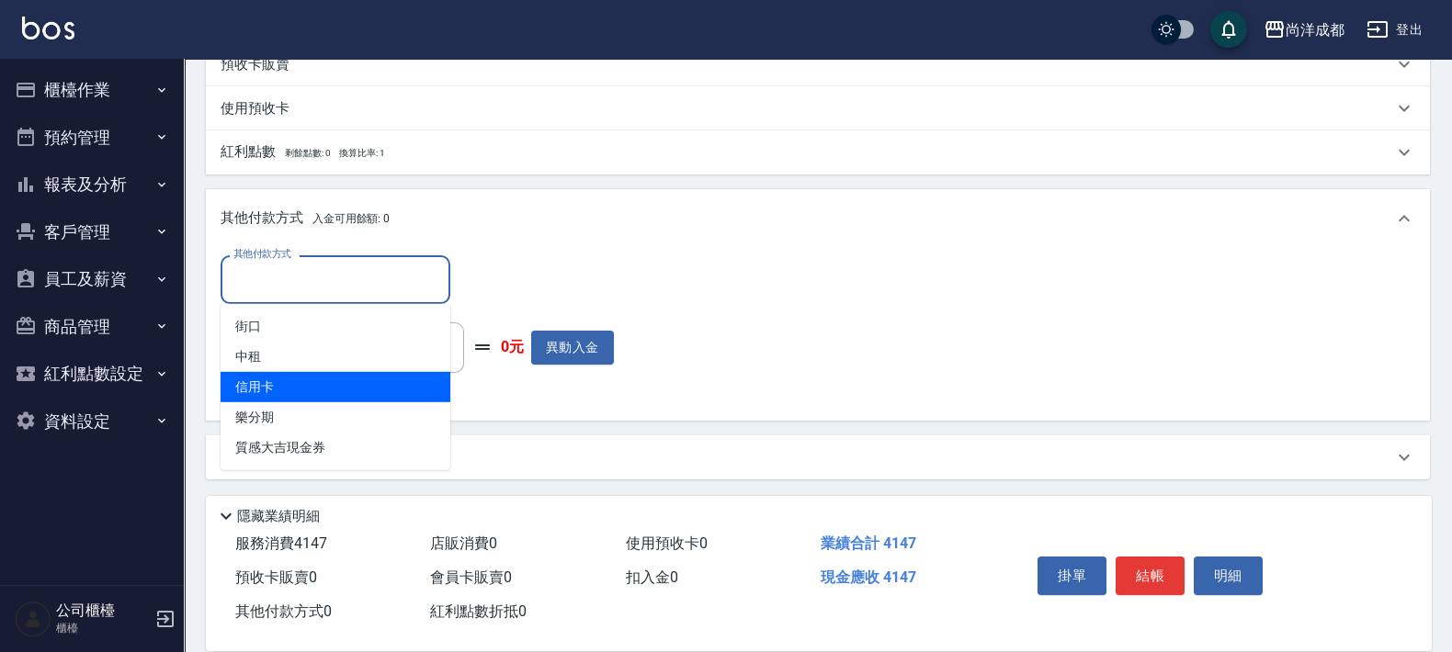
click at [258, 391] on span "信用卡" at bounding box center [336, 387] width 230 height 30
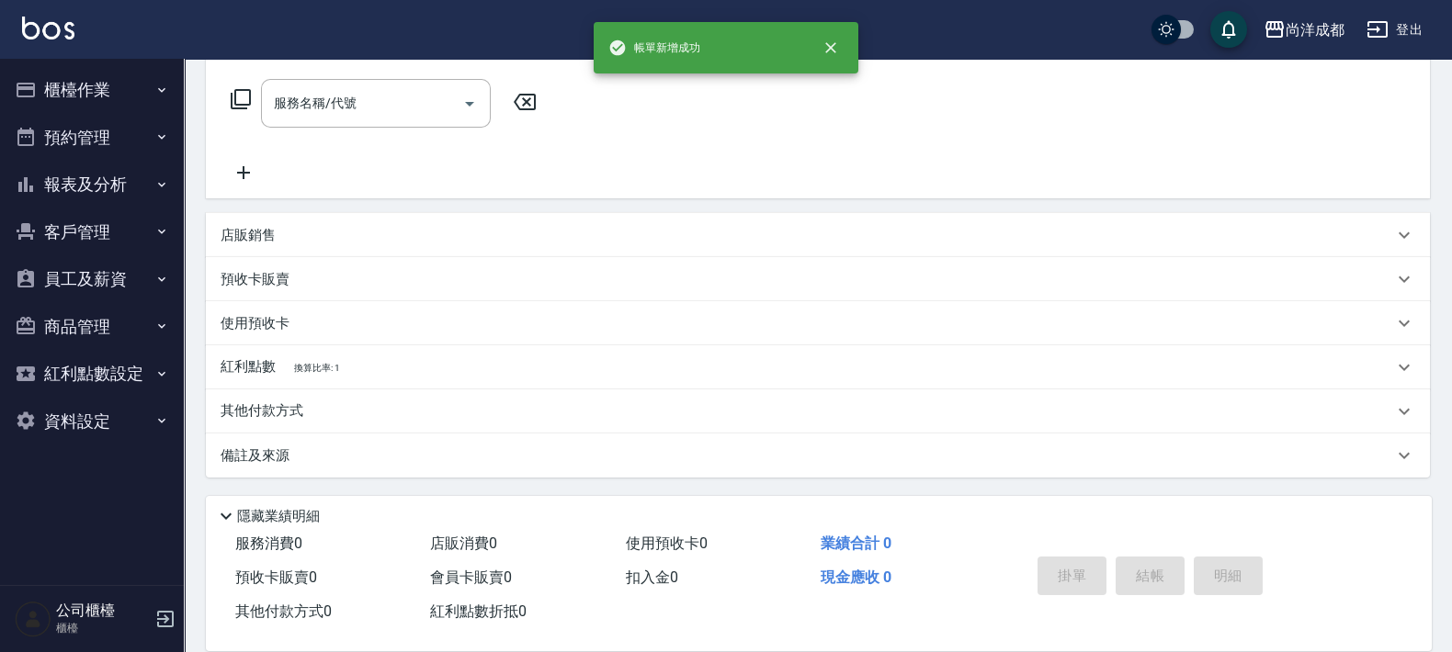
scroll to position [0, 0]
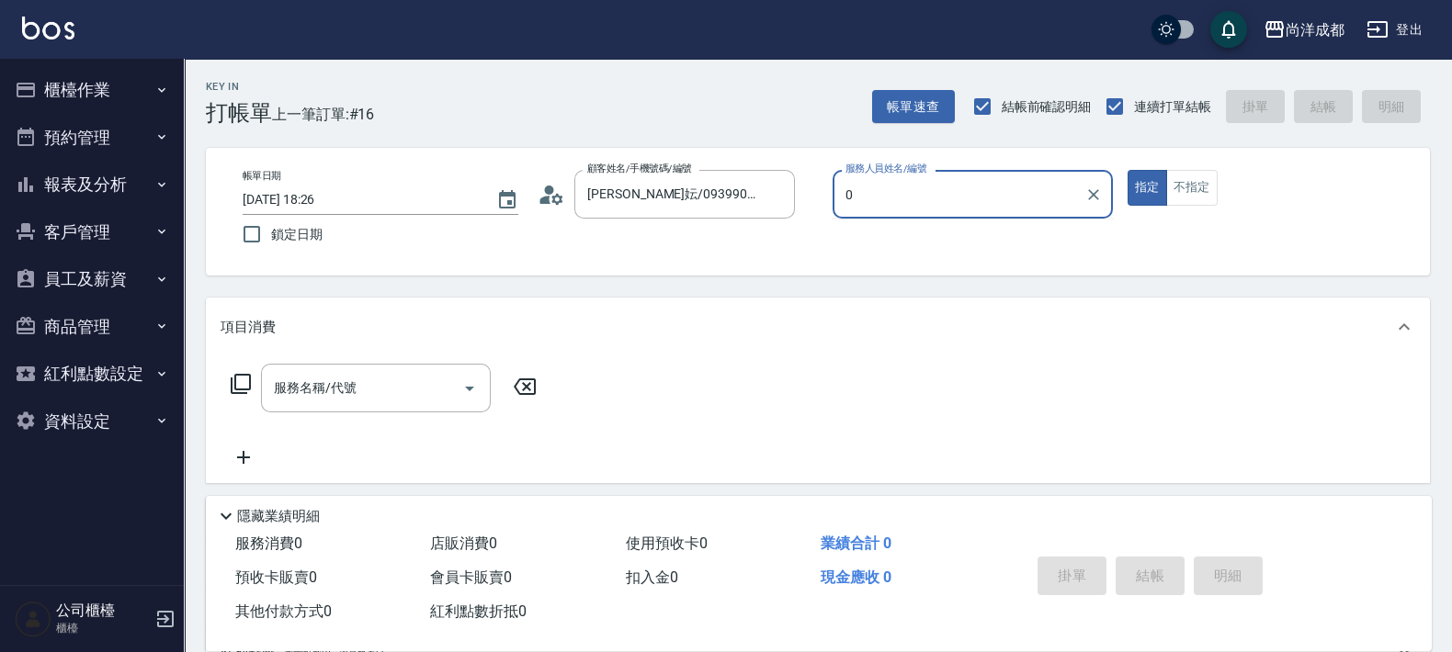
click at [1127, 170] on button "指定" at bounding box center [1147, 188] width 40 height 36
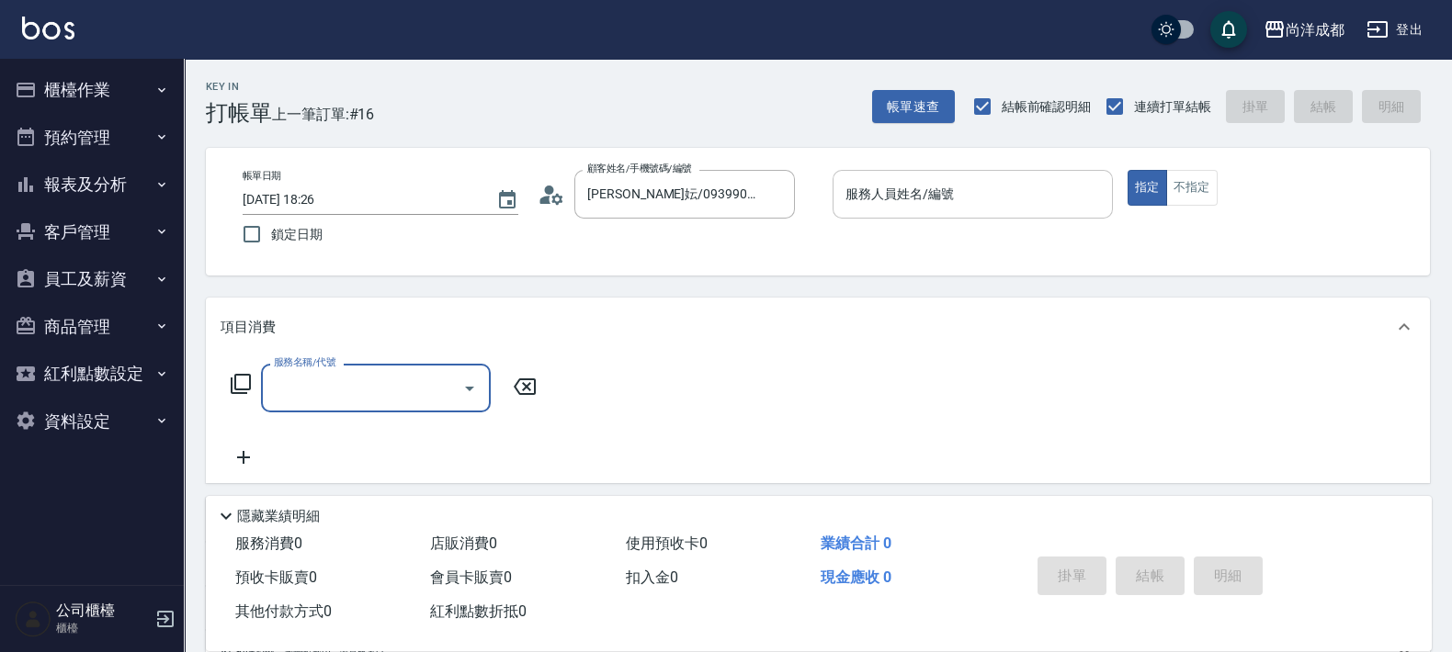
click at [1001, 202] on input "服務人員姓名/編號" at bounding box center [973, 194] width 264 height 32
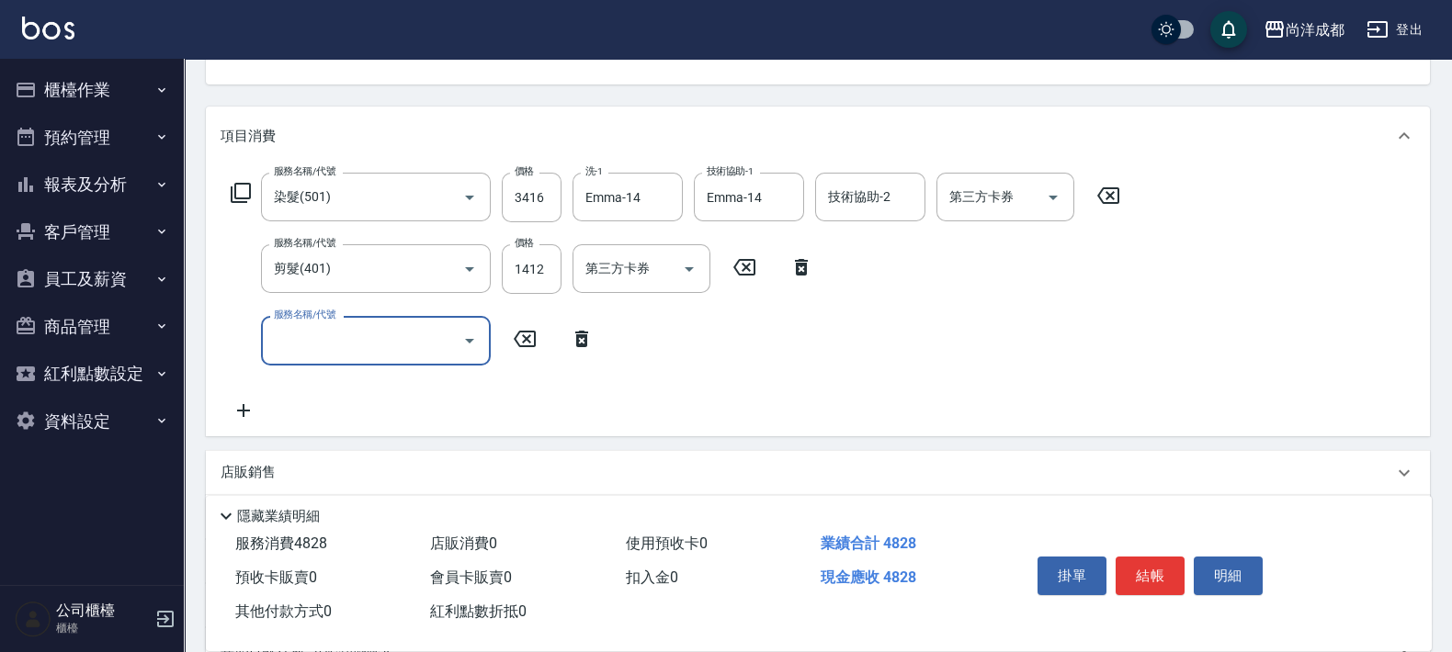
scroll to position [285, 0]
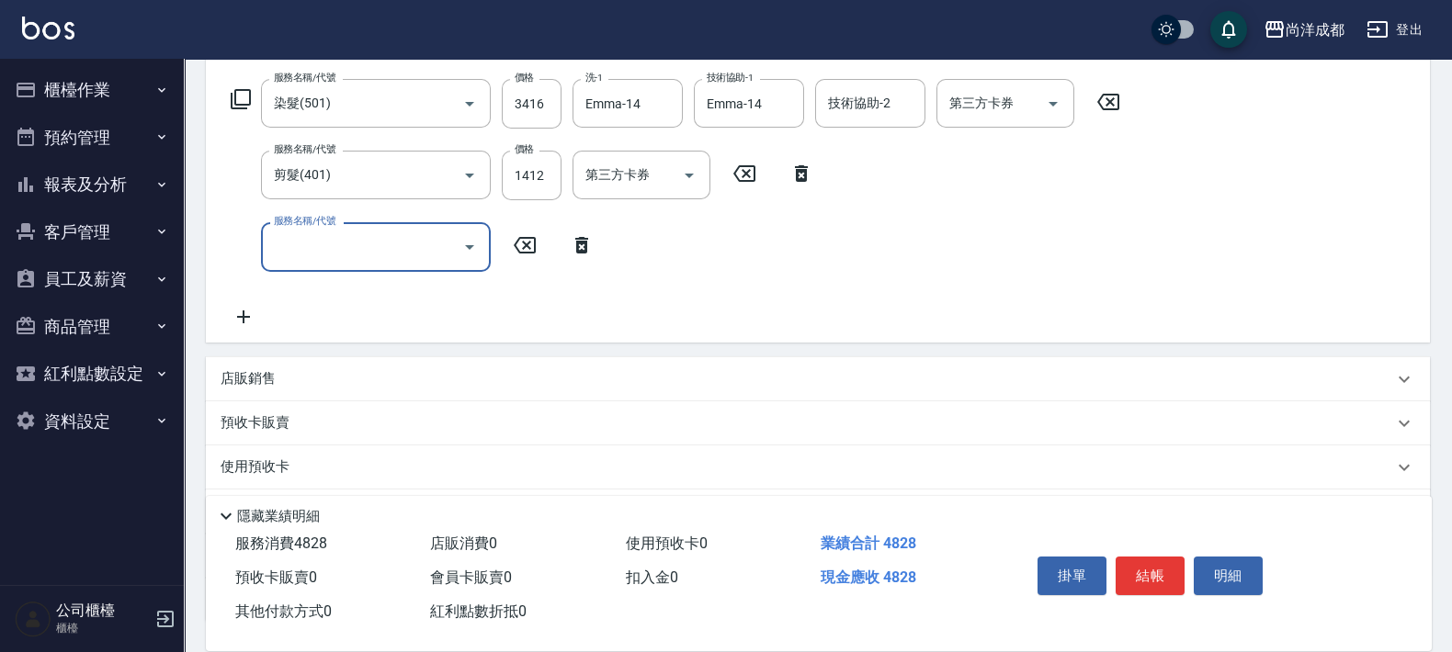
click at [591, 238] on icon at bounding box center [582, 245] width 46 height 22
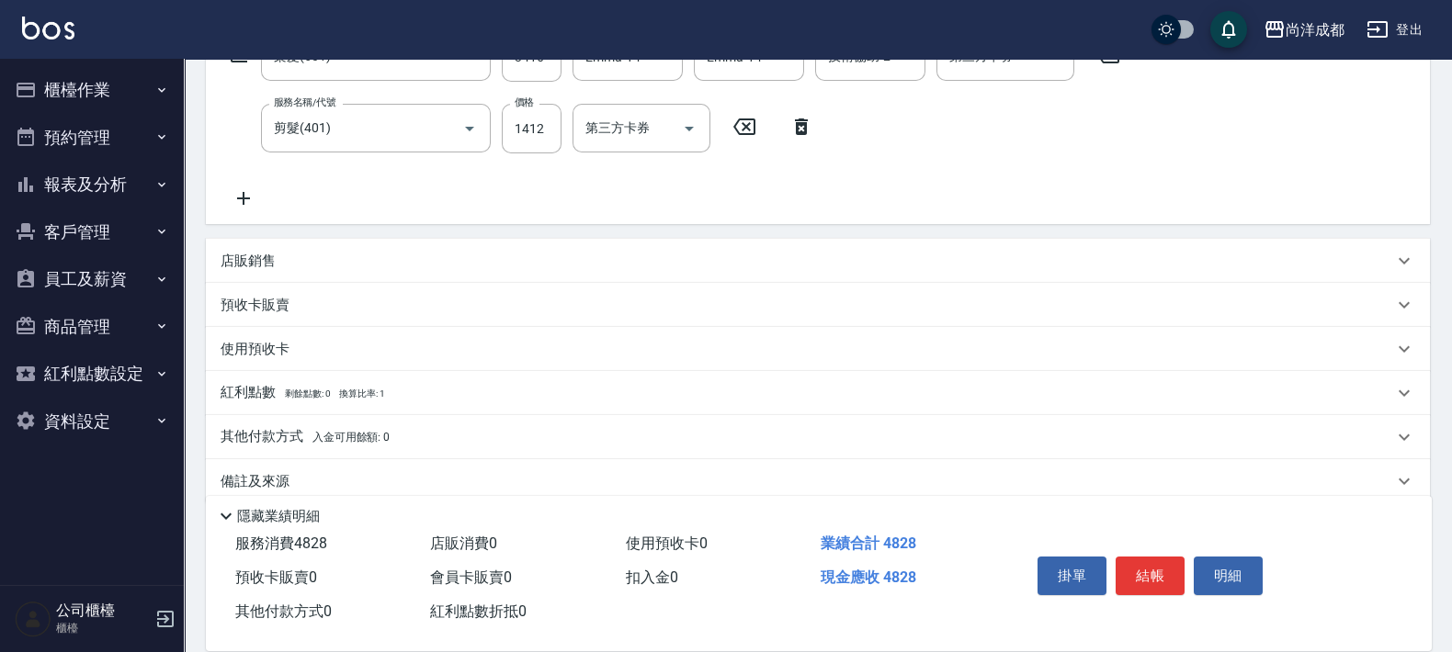
scroll to position [357, 0]
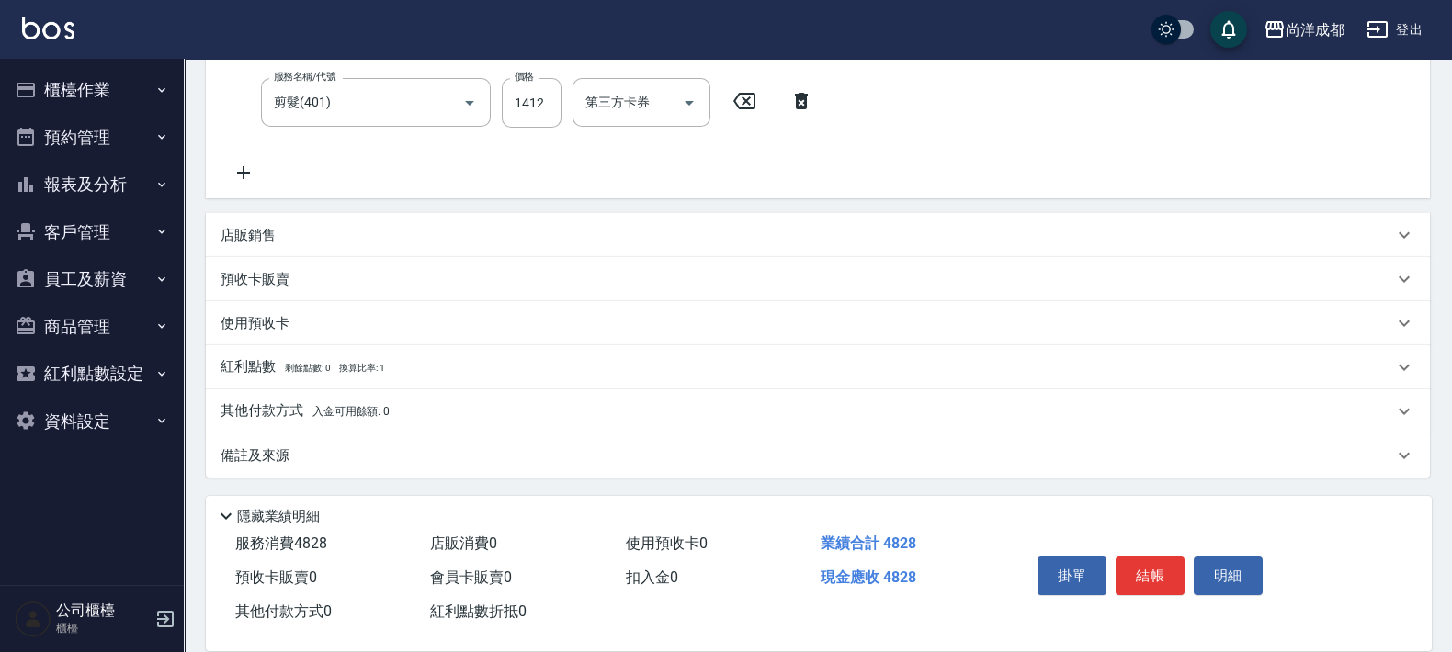
click at [256, 410] on p "其他付款方式 入金可用餘額: 0" at bounding box center [305, 412] width 169 height 20
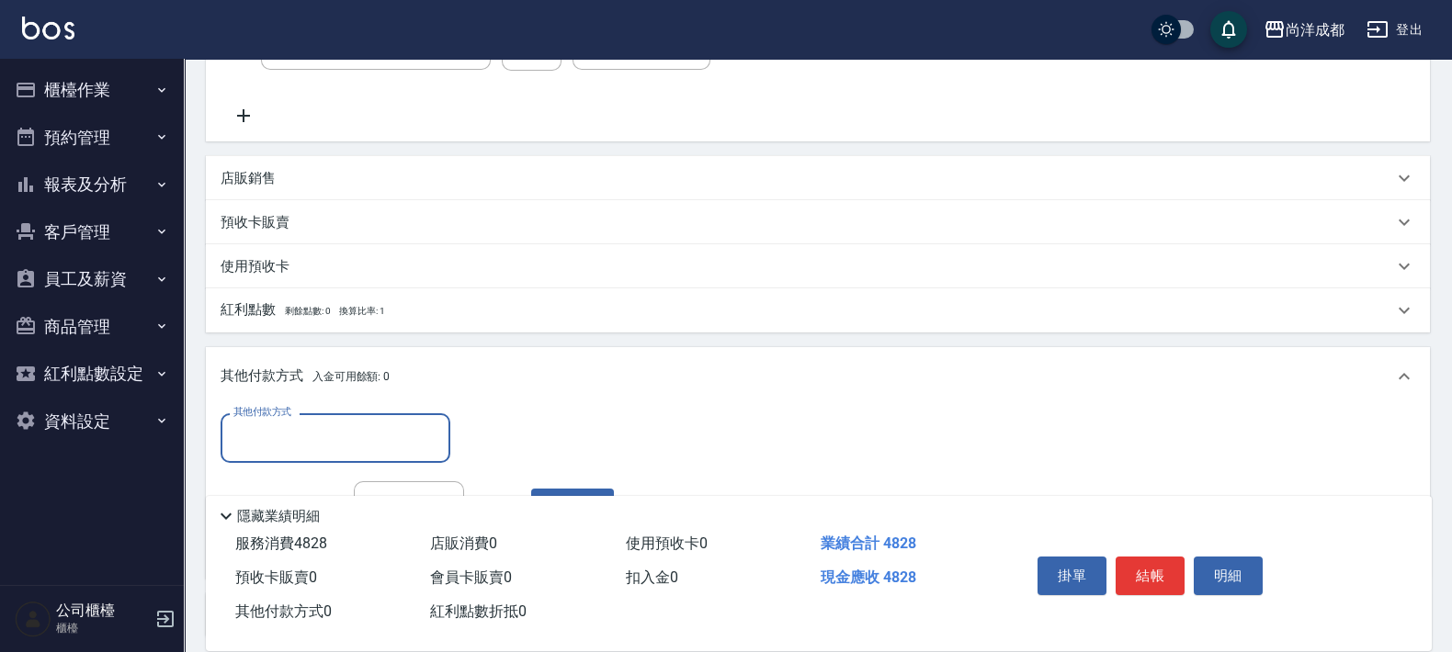
scroll to position [573, 0]
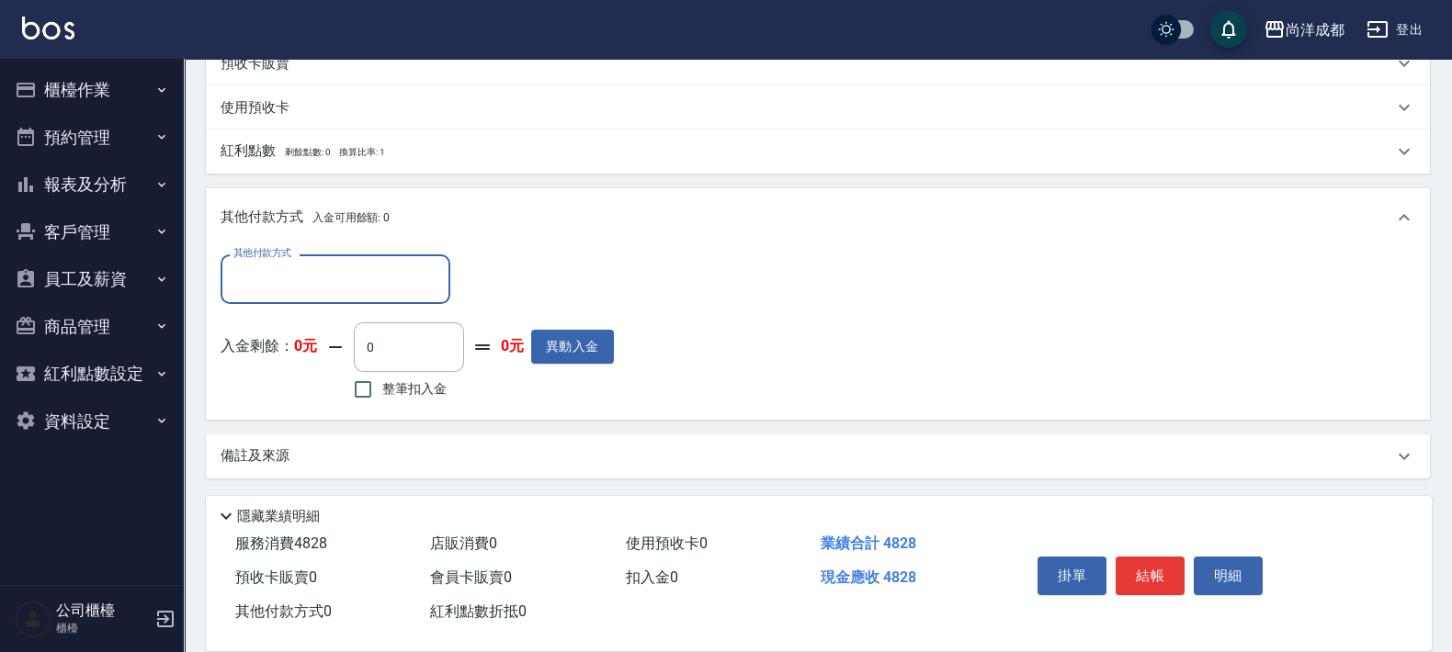
click at [390, 268] on input "其他付款方式" at bounding box center [335, 279] width 213 height 32
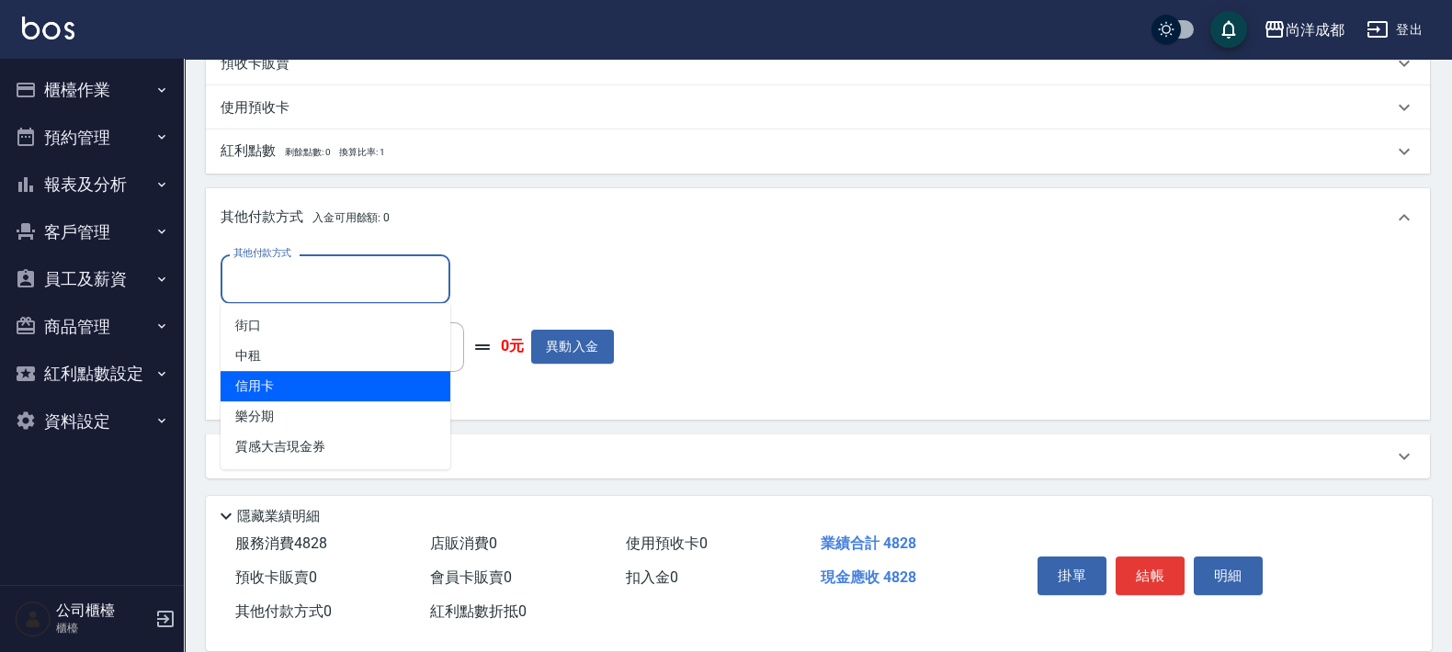
click at [275, 380] on span "信用卡" at bounding box center [336, 386] width 230 height 30
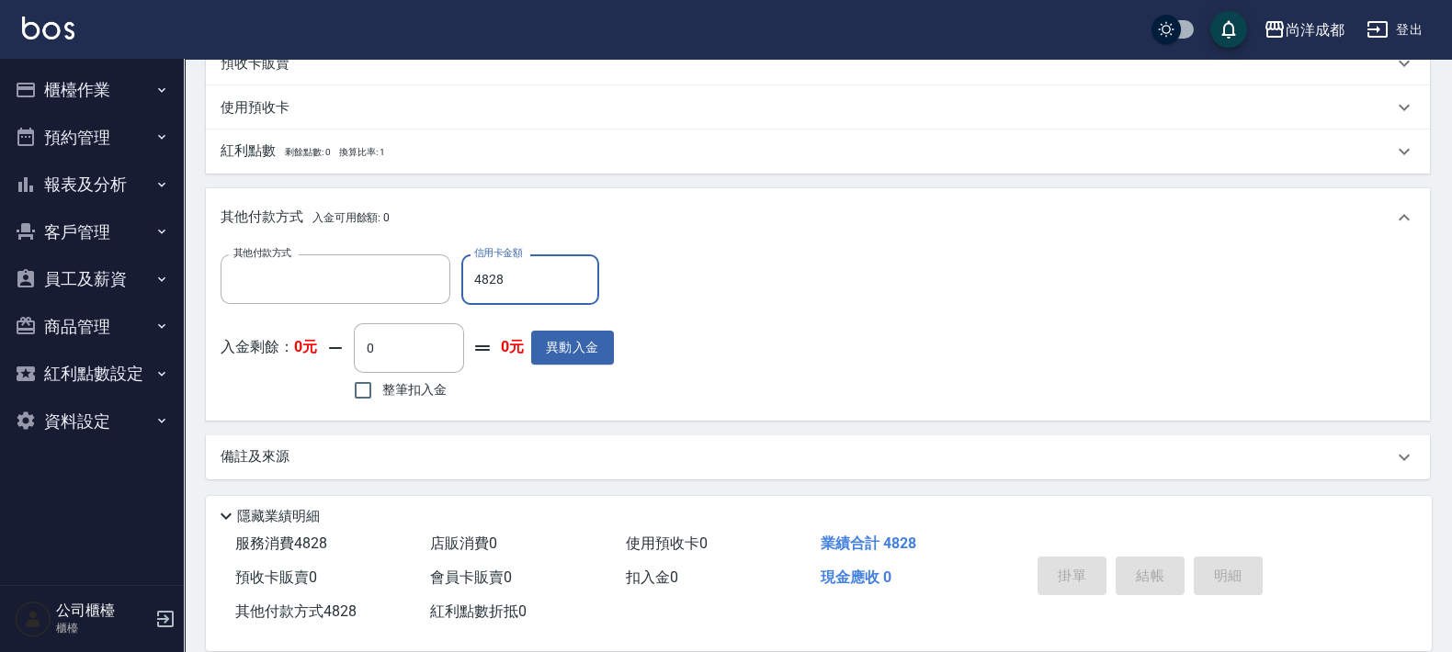
scroll to position [0, 0]
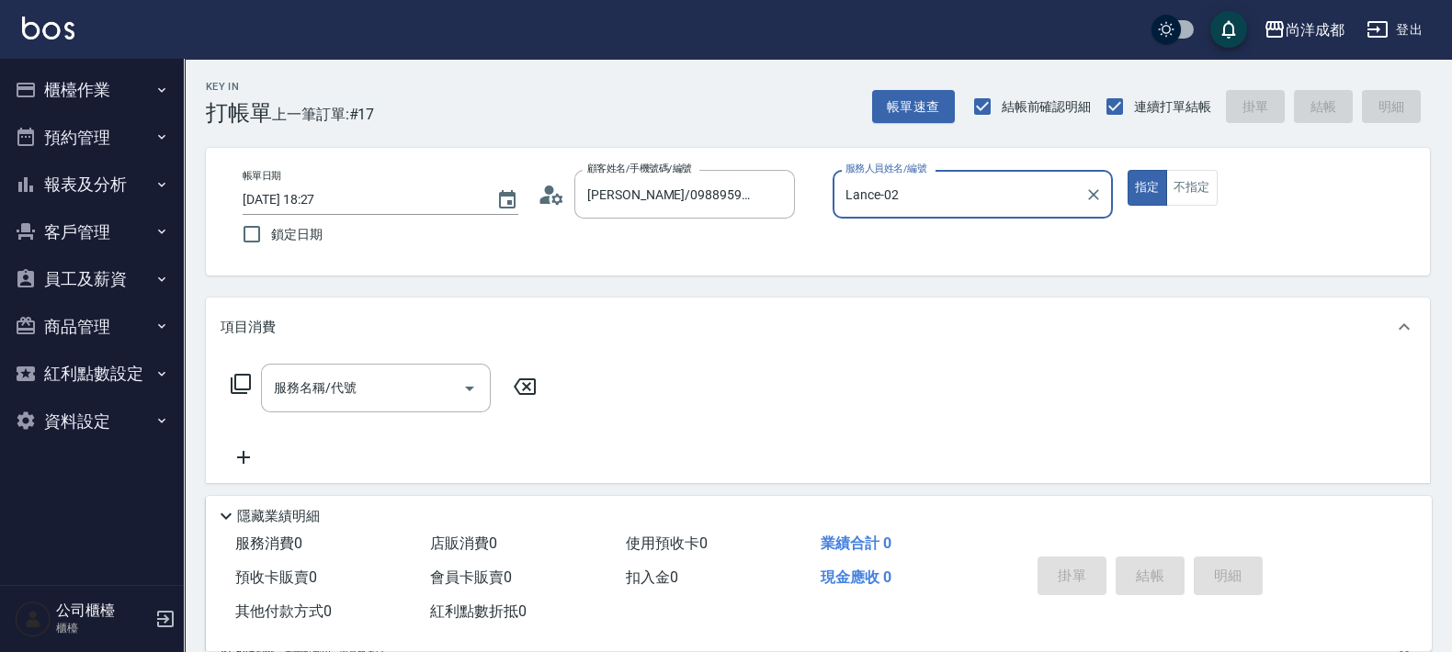
click at [1127, 170] on button "指定" at bounding box center [1147, 188] width 40 height 36
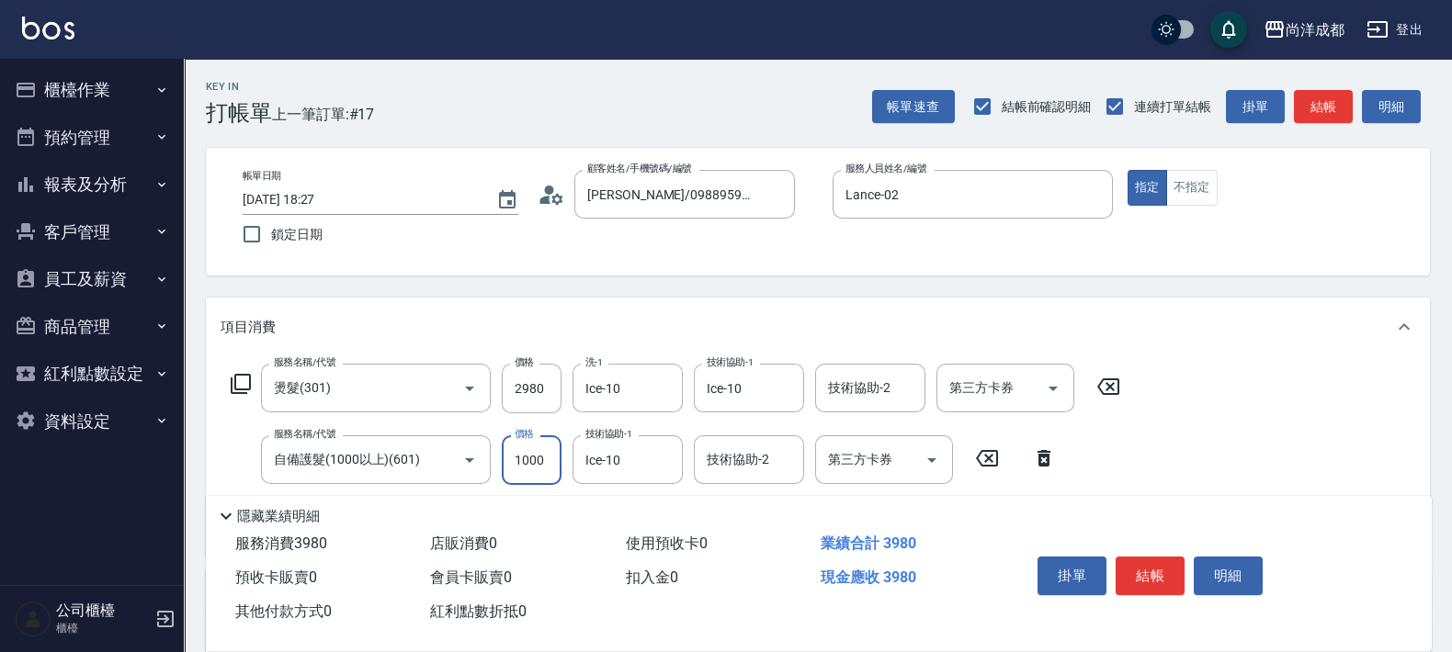
click at [544, 459] on input "1000" at bounding box center [532, 461] width 60 height 50
click at [547, 450] on input "908" at bounding box center [532, 461] width 60 height 50
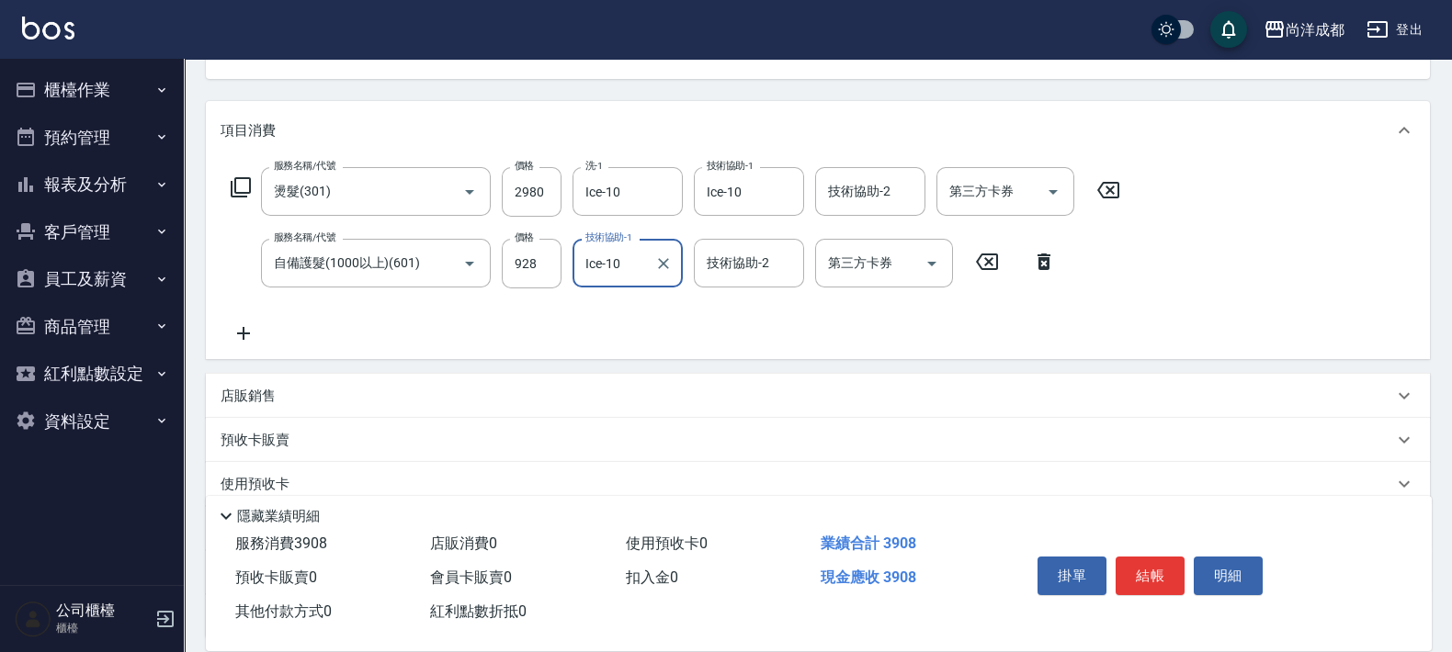
scroll to position [357, 0]
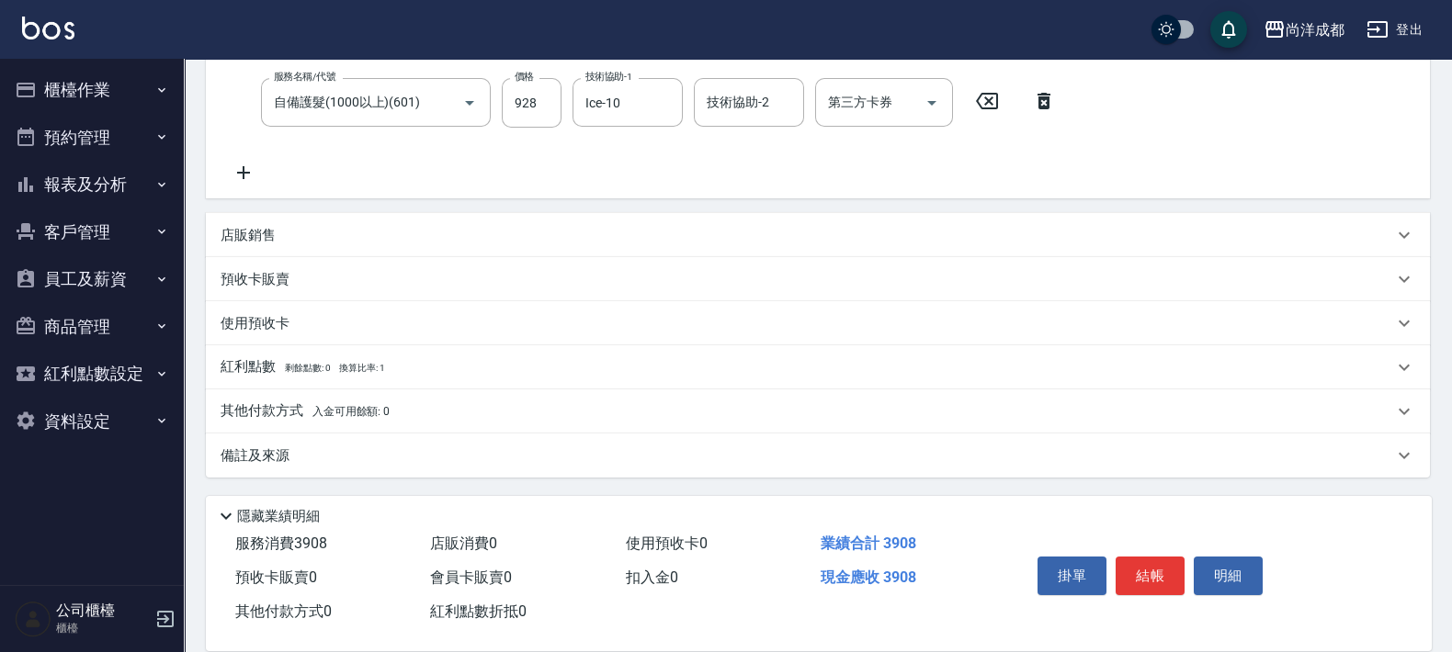
click at [272, 406] on p "其他付款方式 入金可用餘額: 0" at bounding box center [305, 412] width 169 height 20
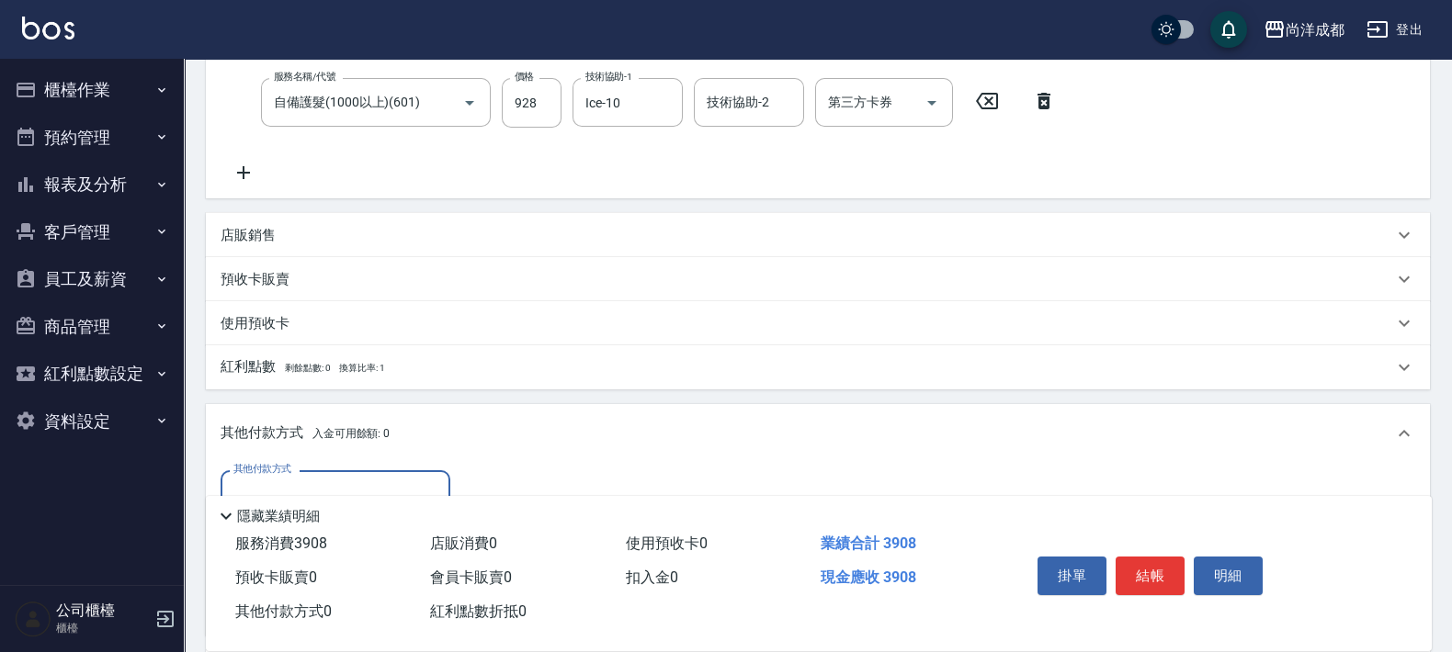
scroll to position [573, 0]
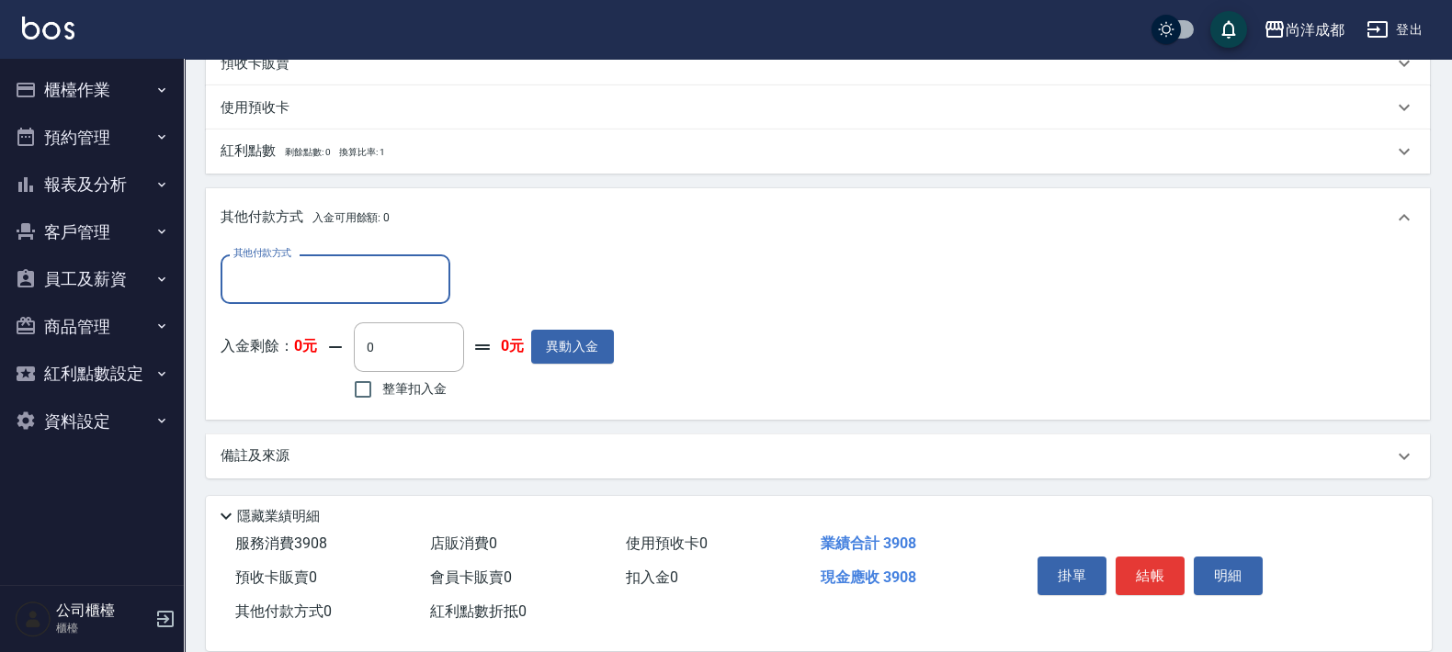
drag, startPoint x: 394, startPoint y: 284, endPoint x: 372, endPoint y: 298, distance: 26.0
click at [388, 286] on input "其他付款方式" at bounding box center [335, 279] width 213 height 32
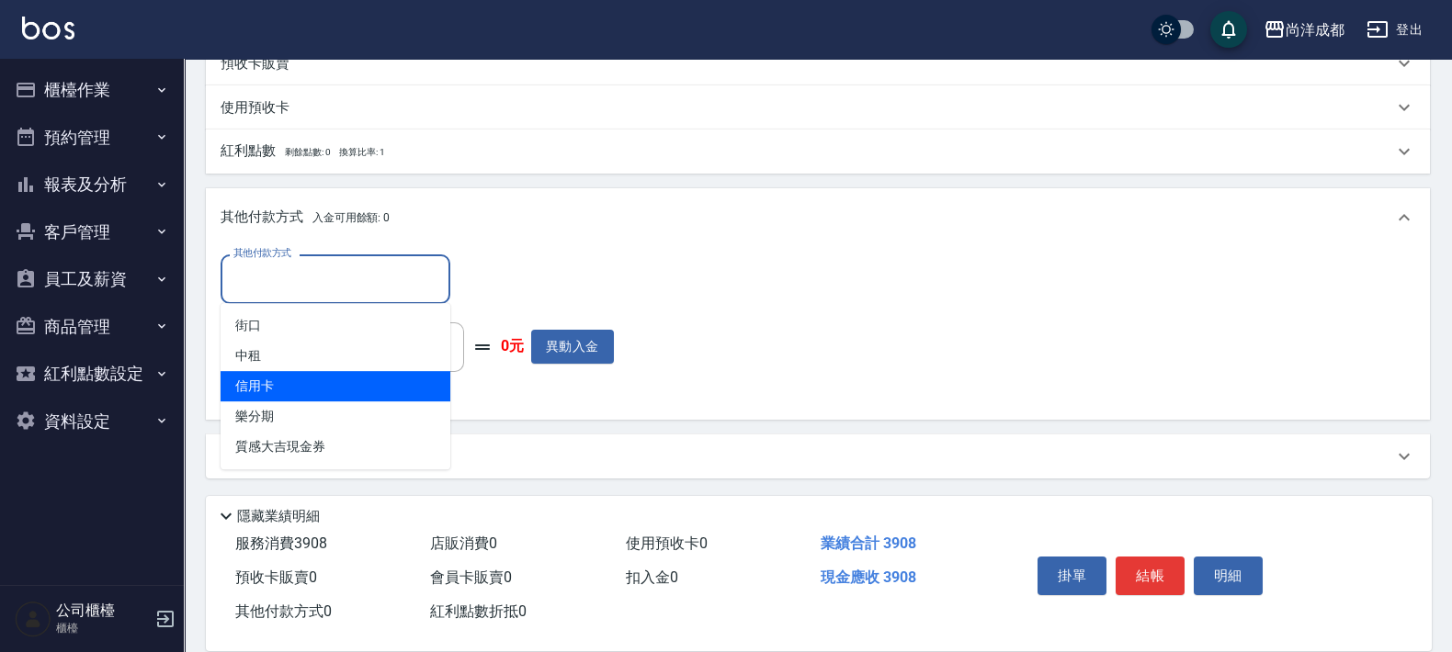
click at [266, 381] on span "信用卡" at bounding box center [336, 386] width 230 height 30
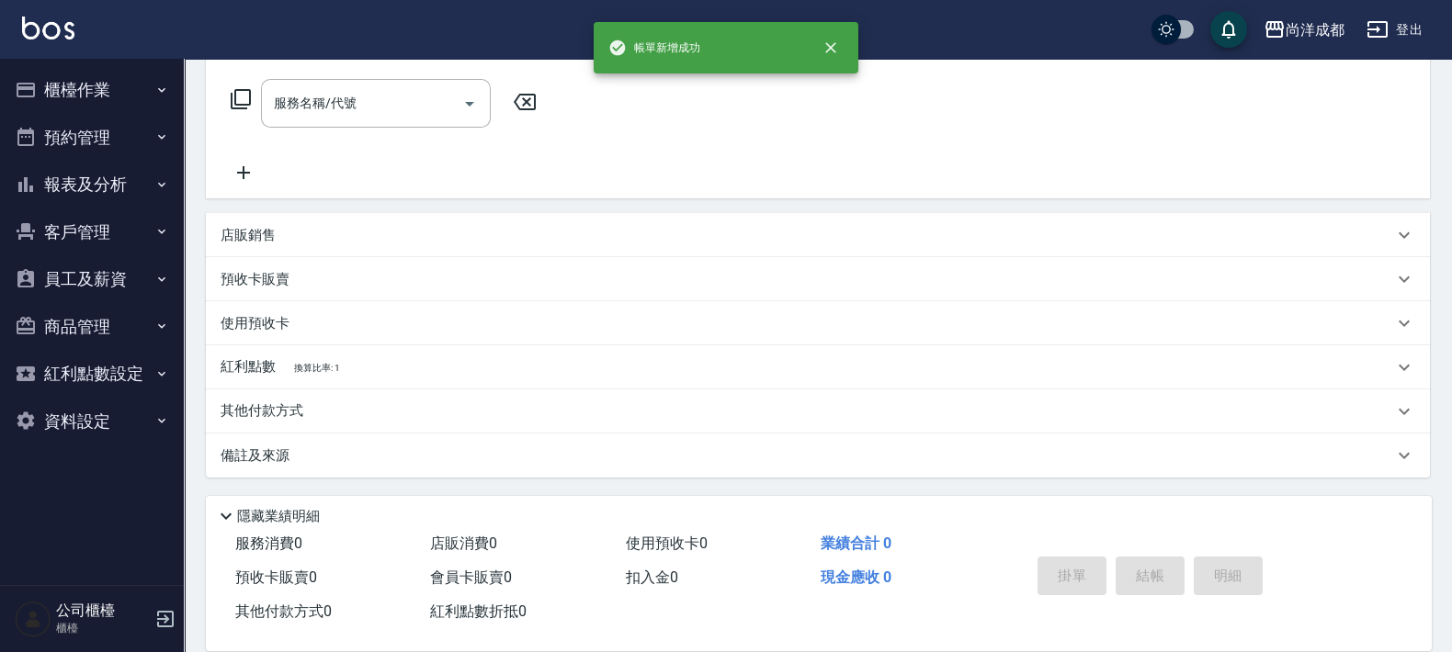
scroll to position [0, 0]
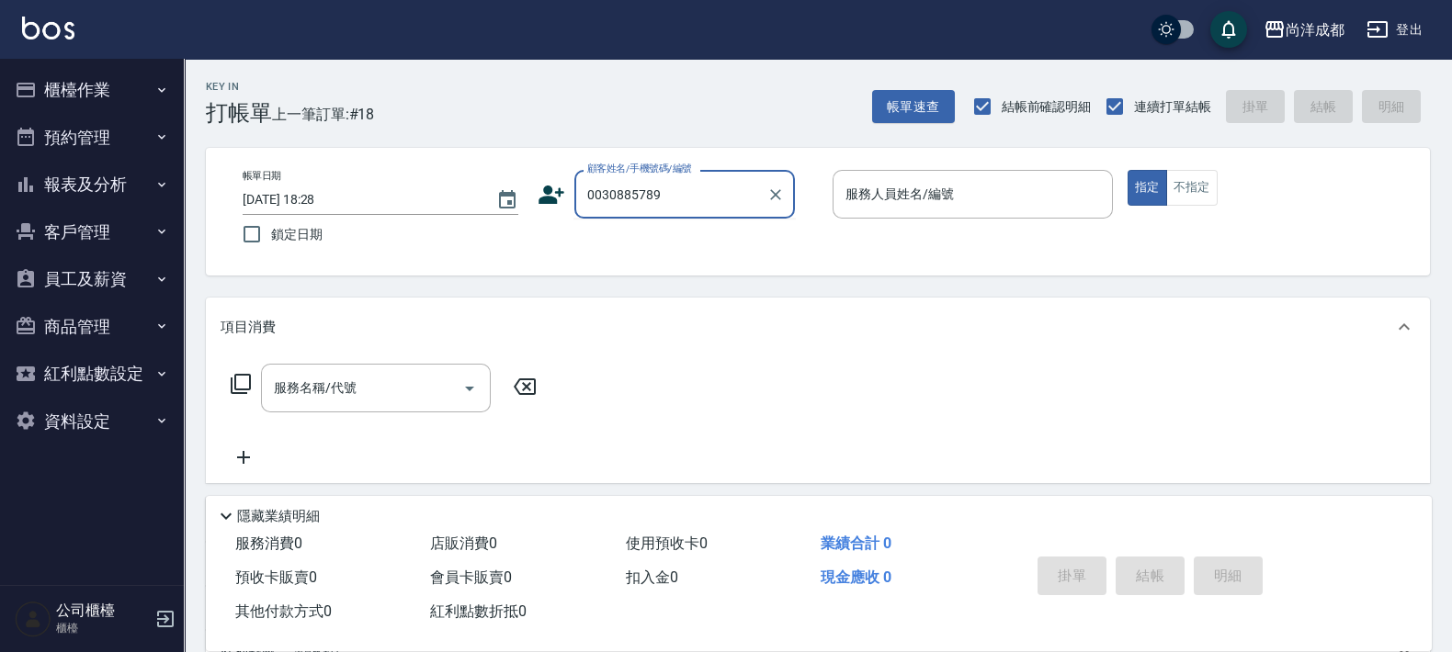
drag, startPoint x: 683, startPoint y: 184, endPoint x: 423, endPoint y: 238, distance: 265.6
click at [436, 249] on div "帳單日期 [DATE] 18:28 鎖定日期 顧客姓名/手機號碼/編號 0030885789 顧客姓名/手機號碼/編號 服務人員姓名/編號 服務人員姓名/編號…" at bounding box center [818, 212] width 1180 height 84
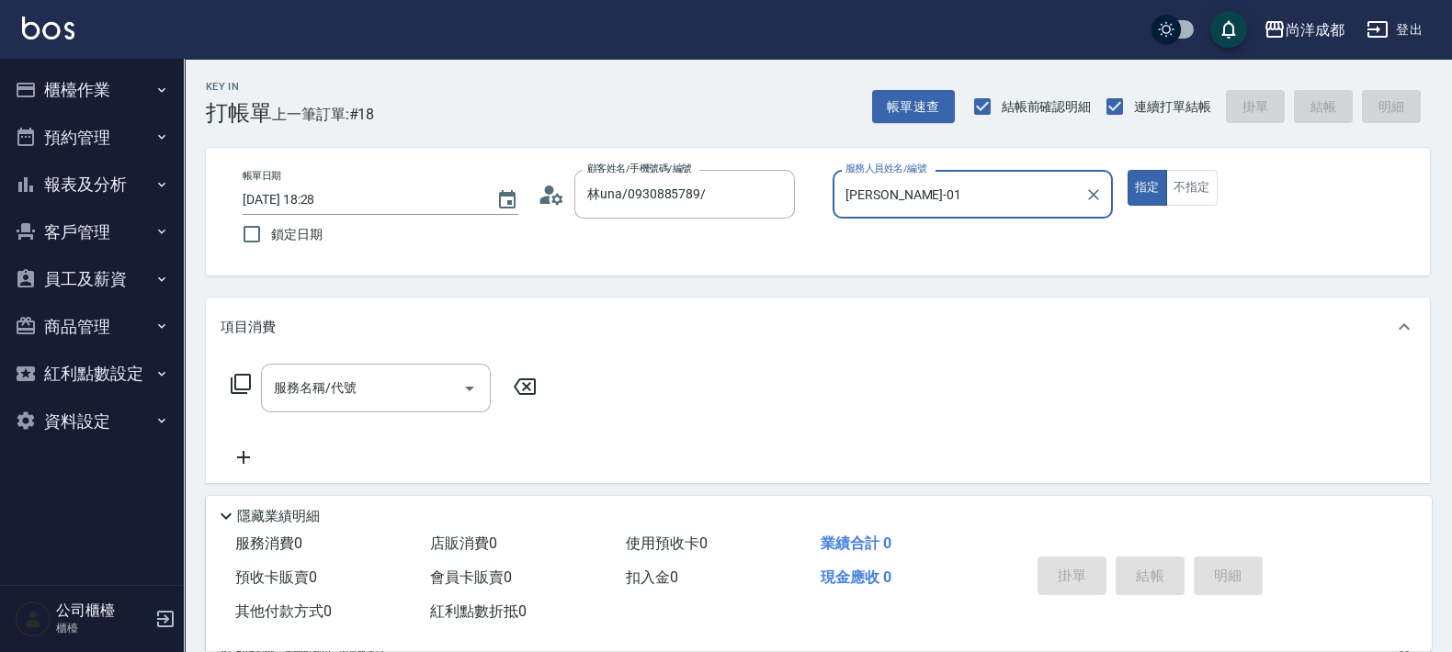
click at [1127, 170] on button "指定" at bounding box center [1147, 188] width 40 height 36
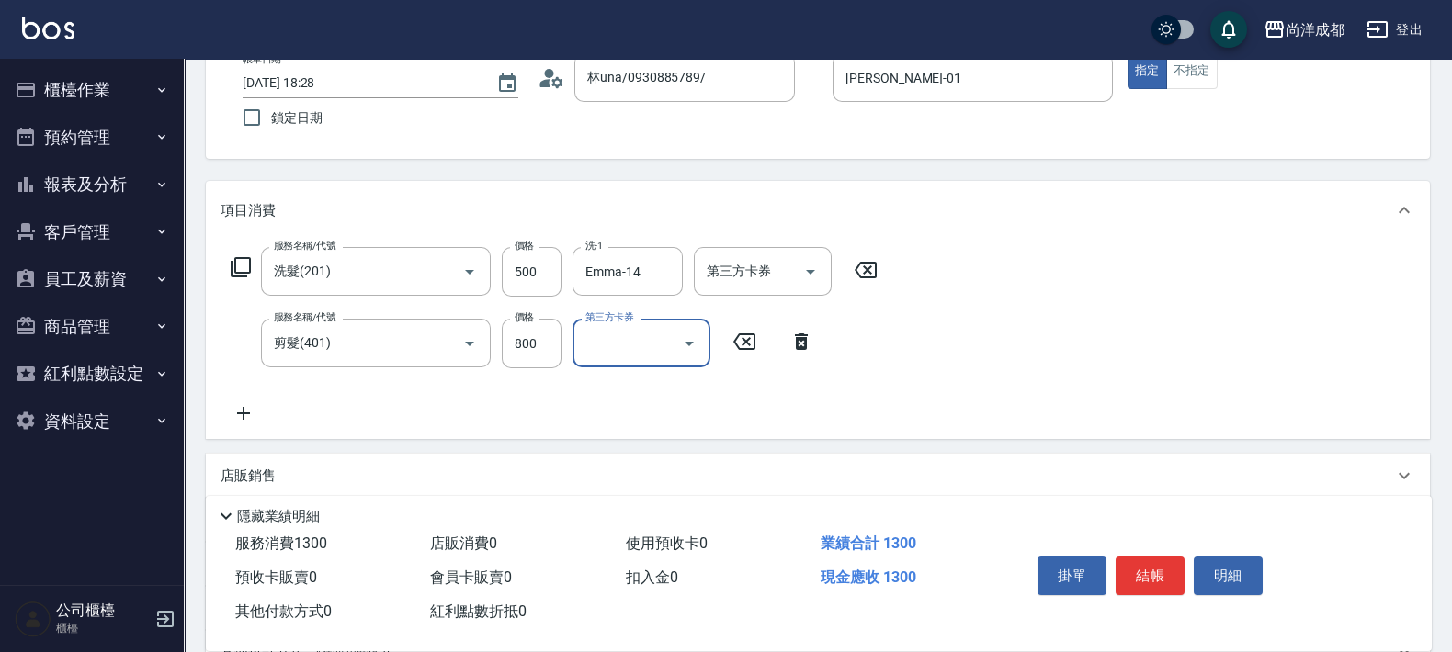
scroll to position [229, 0]
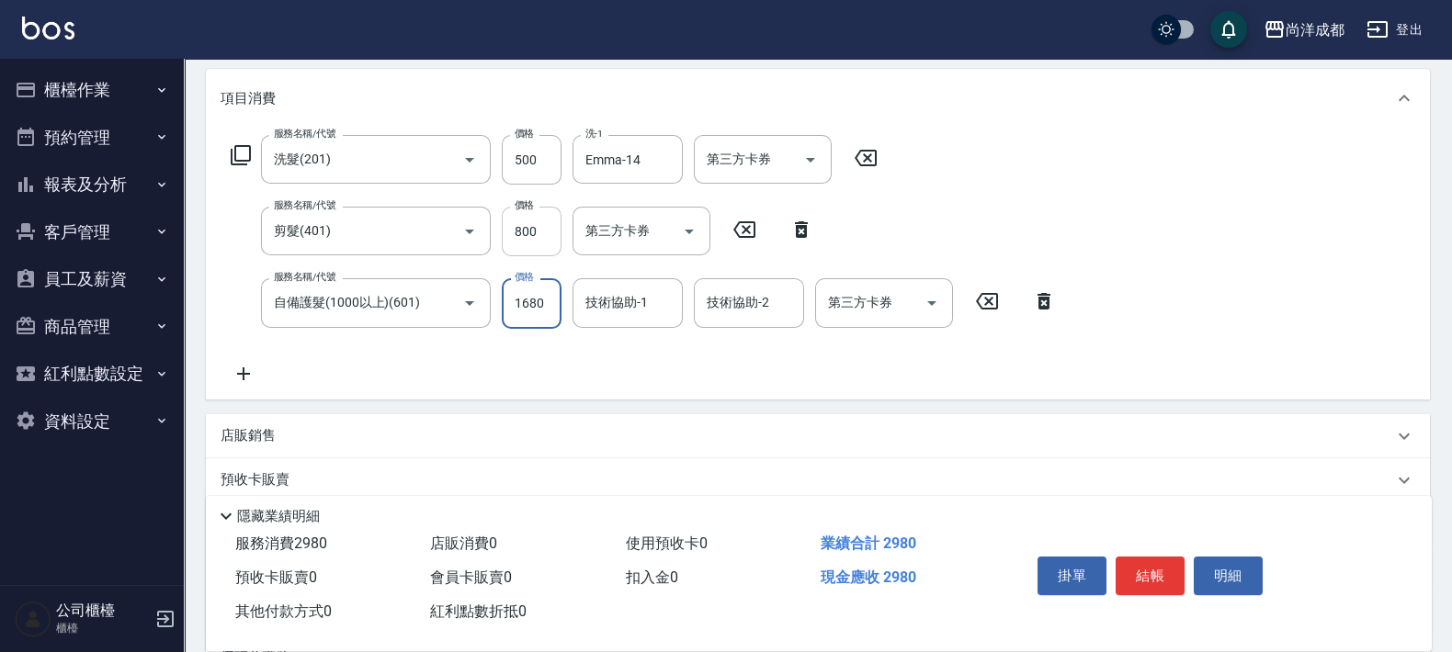
click at [542, 234] on input "800" at bounding box center [532, 232] width 60 height 50
click at [538, 224] on input "800" at bounding box center [532, 232] width 60 height 50
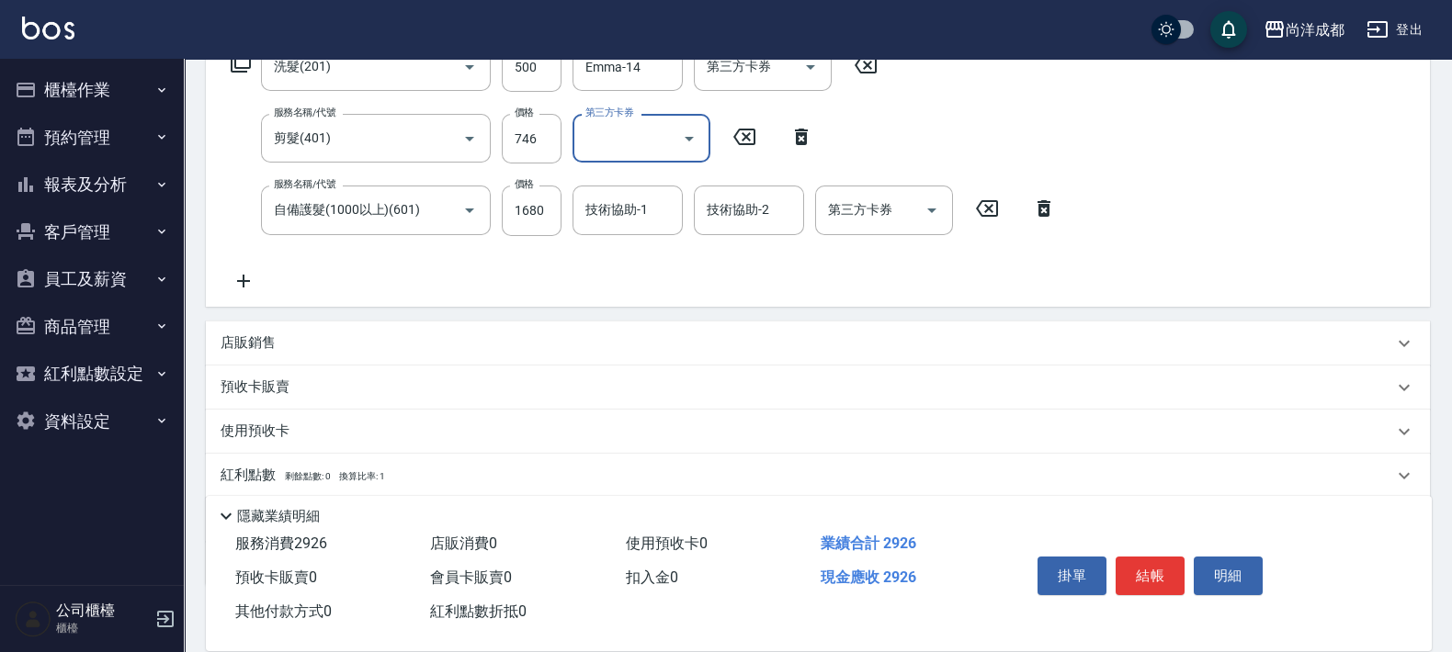
scroll to position [429, 0]
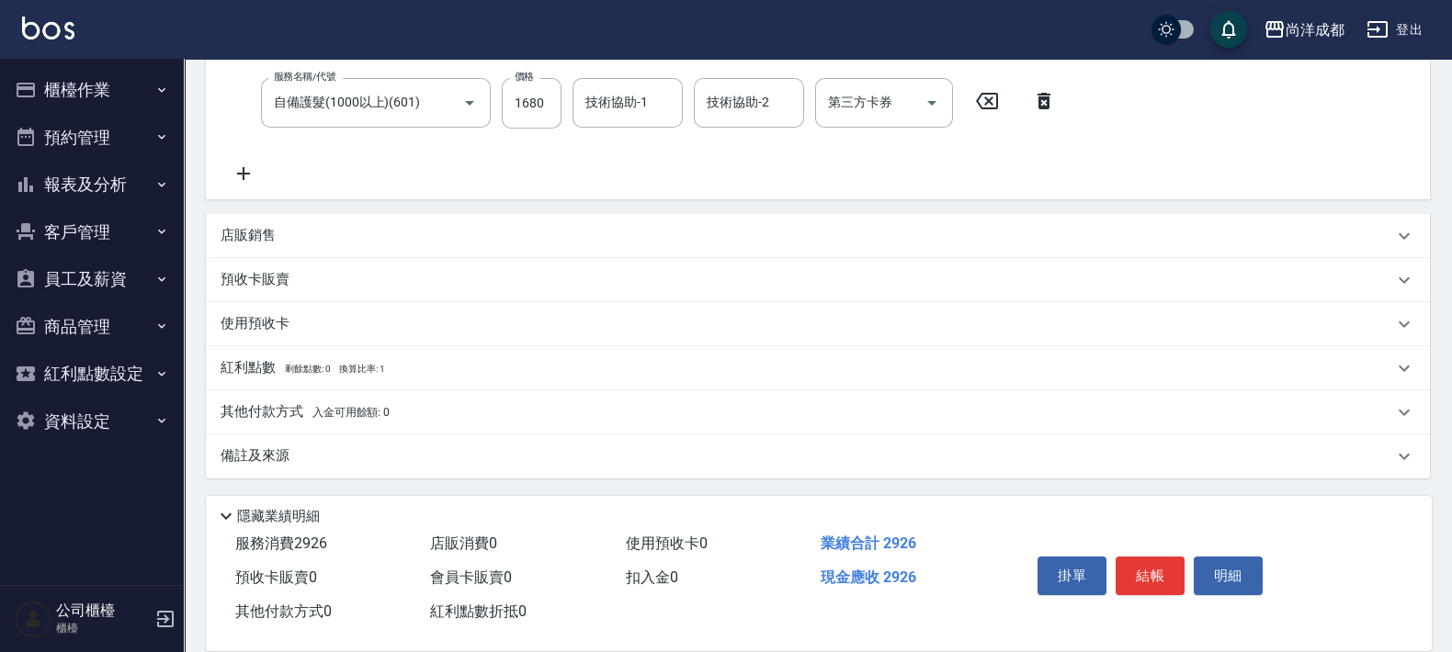
click at [258, 407] on p "其他付款方式 入金可用餘額: 0" at bounding box center [305, 412] width 169 height 20
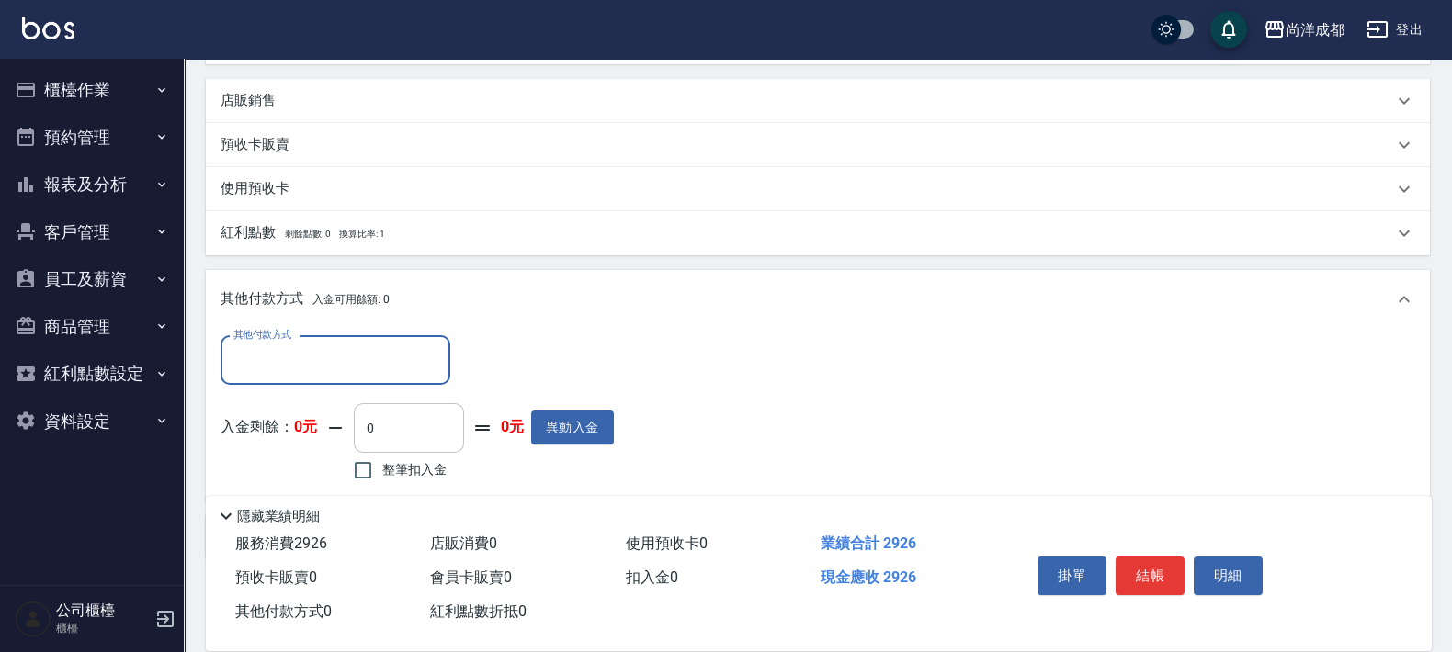
scroll to position [645, 0]
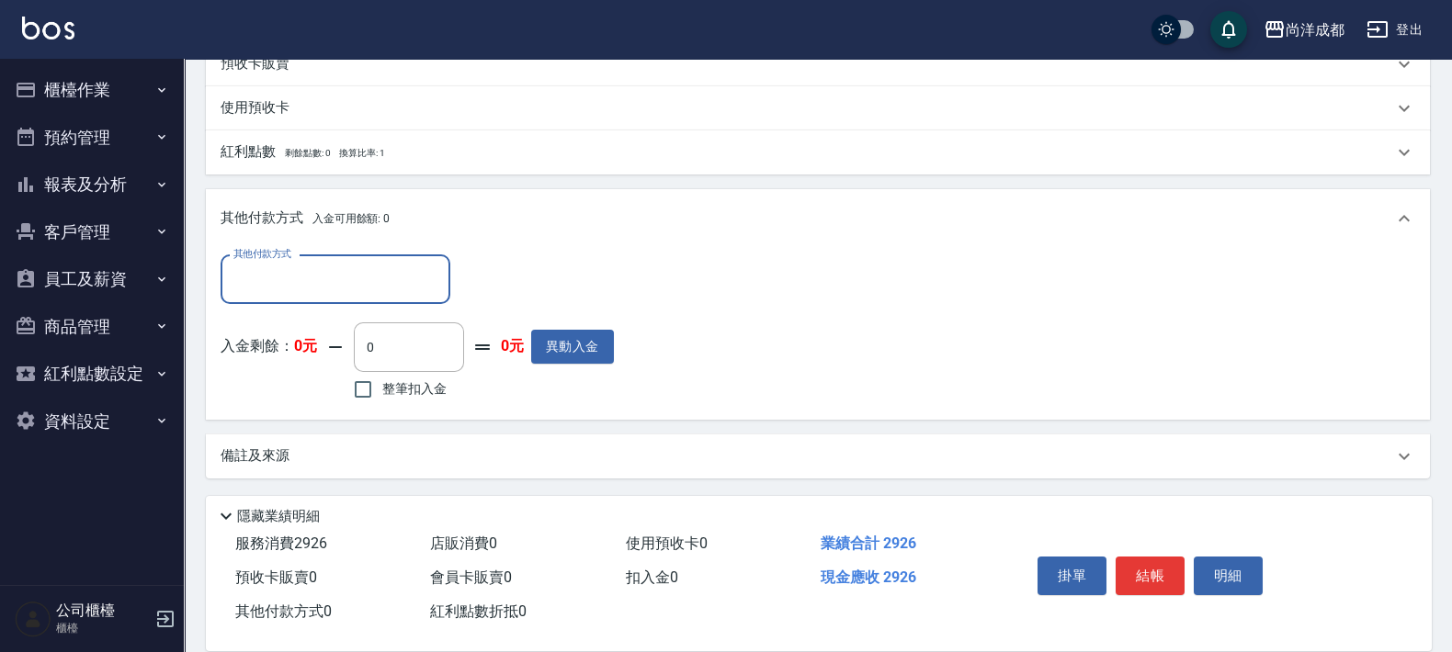
click at [349, 281] on input "其他付款方式" at bounding box center [335, 280] width 213 height 32
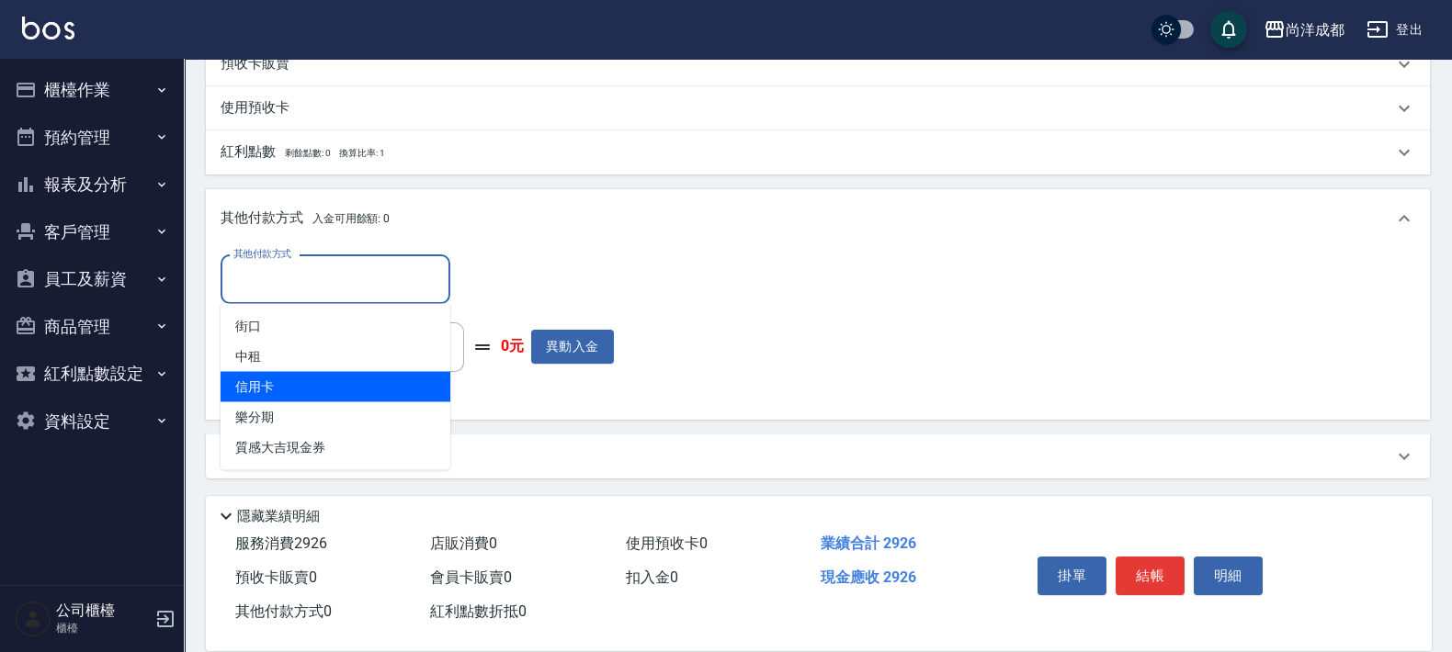
click at [314, 386] on span "信用卡" at bounding box center [336, 387] width 230 height 30
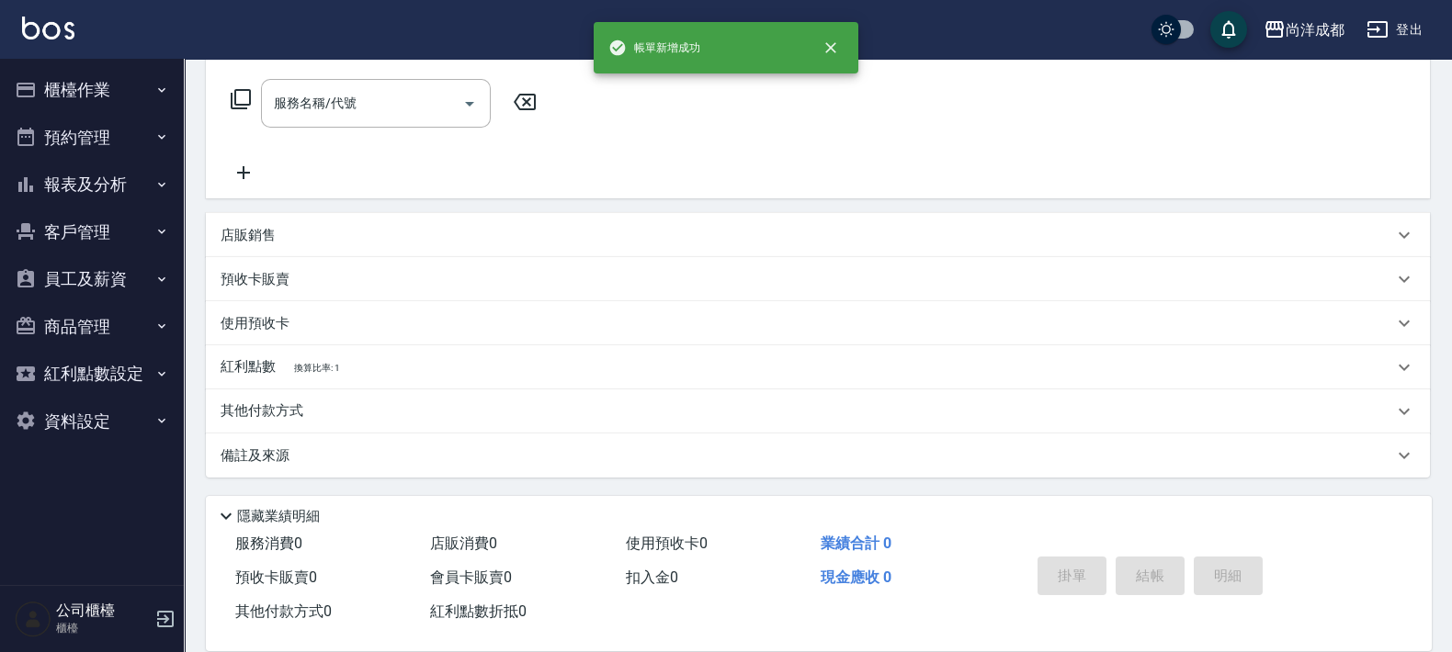
scroll to position [0, 0]
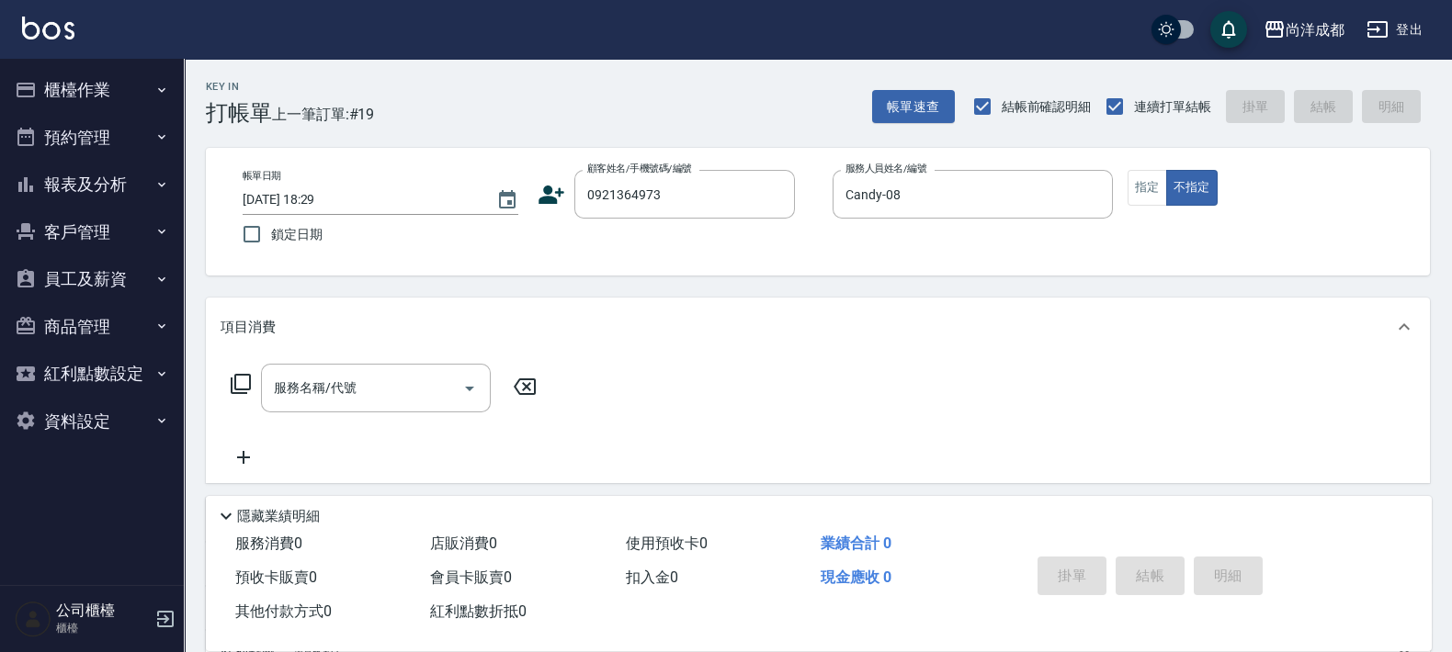
click at [554, 187] on icon at bounding box center [552, 195] width 28 height 28
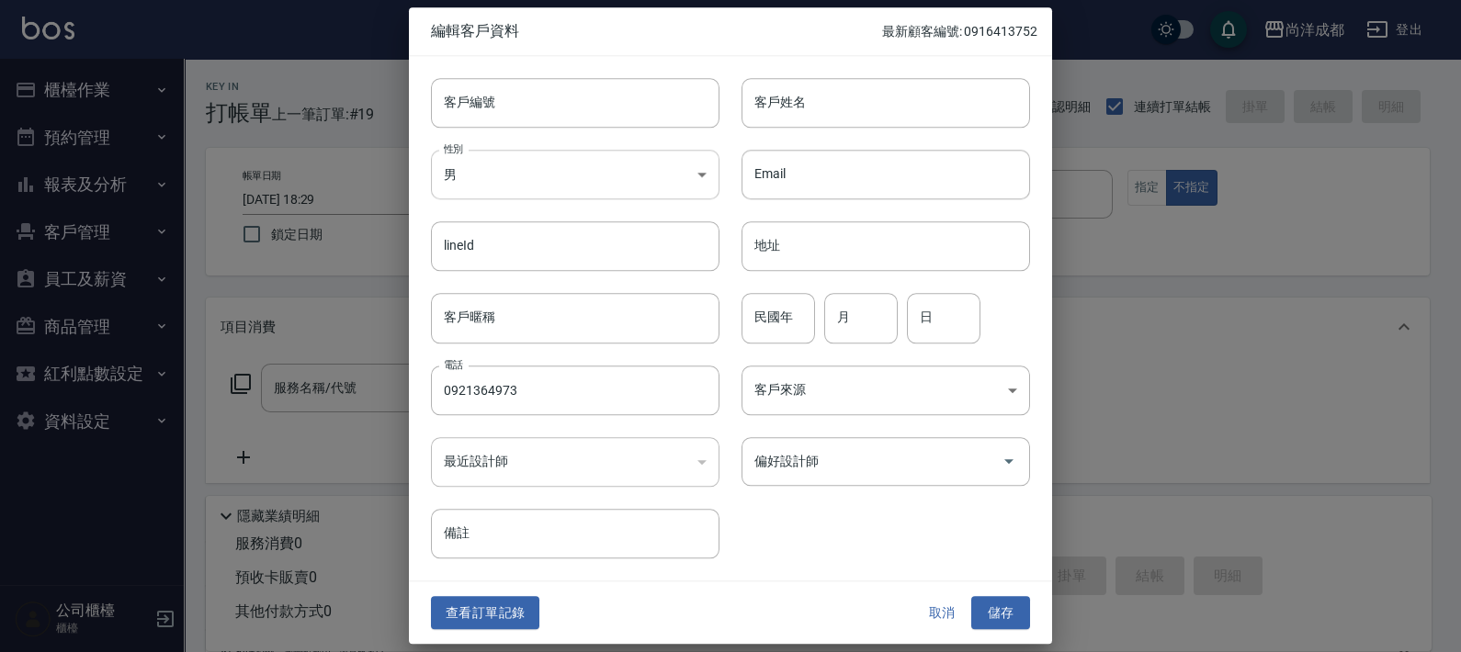
click at [612, 192] on body "尚洋成都 登出 櫃檯作業 打帳單 帳單列表 營業儀表板 高階收支登錄 材料自購登錄 每日結帳 排班表 預約管理 預約管理 單日預約紀錄 單週預約紀錄 報表及分…" at bounding box center [730, 468] width 1461 height 937
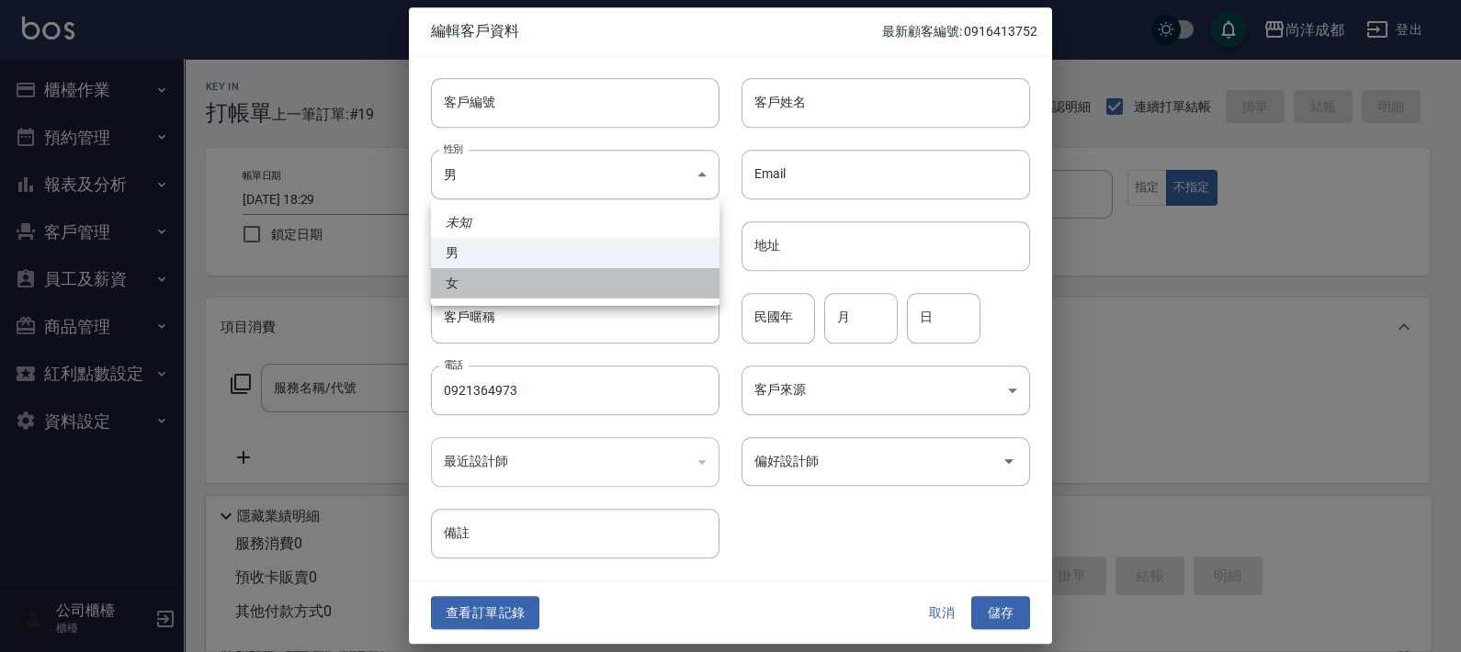
click at [498, 281] on li "女" at bounding box center [575, 283] width 289 height 30
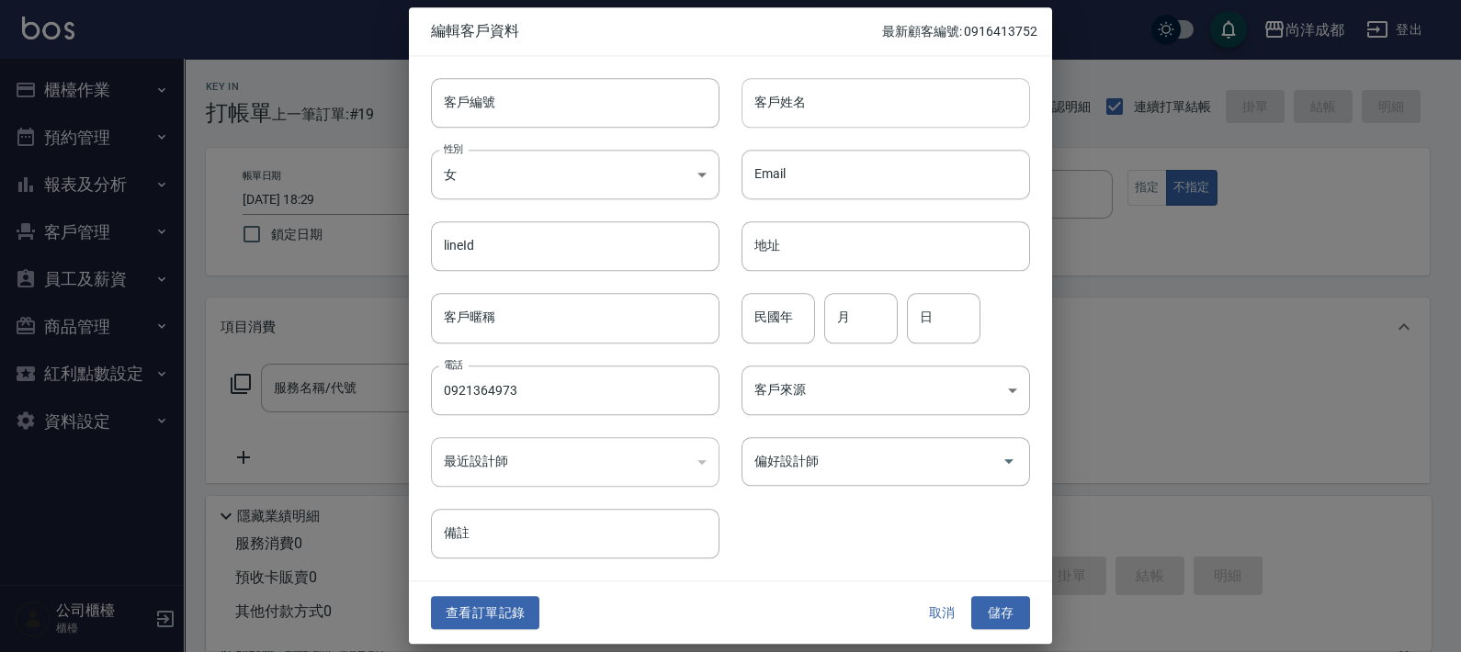
click at [918, 105] on input "客戶姓名" at bounding box center [886, 103] width 289 height 50
click at [806, 467] on input "偏好設計師" at bounding box center [872, 462] width 244 height 32
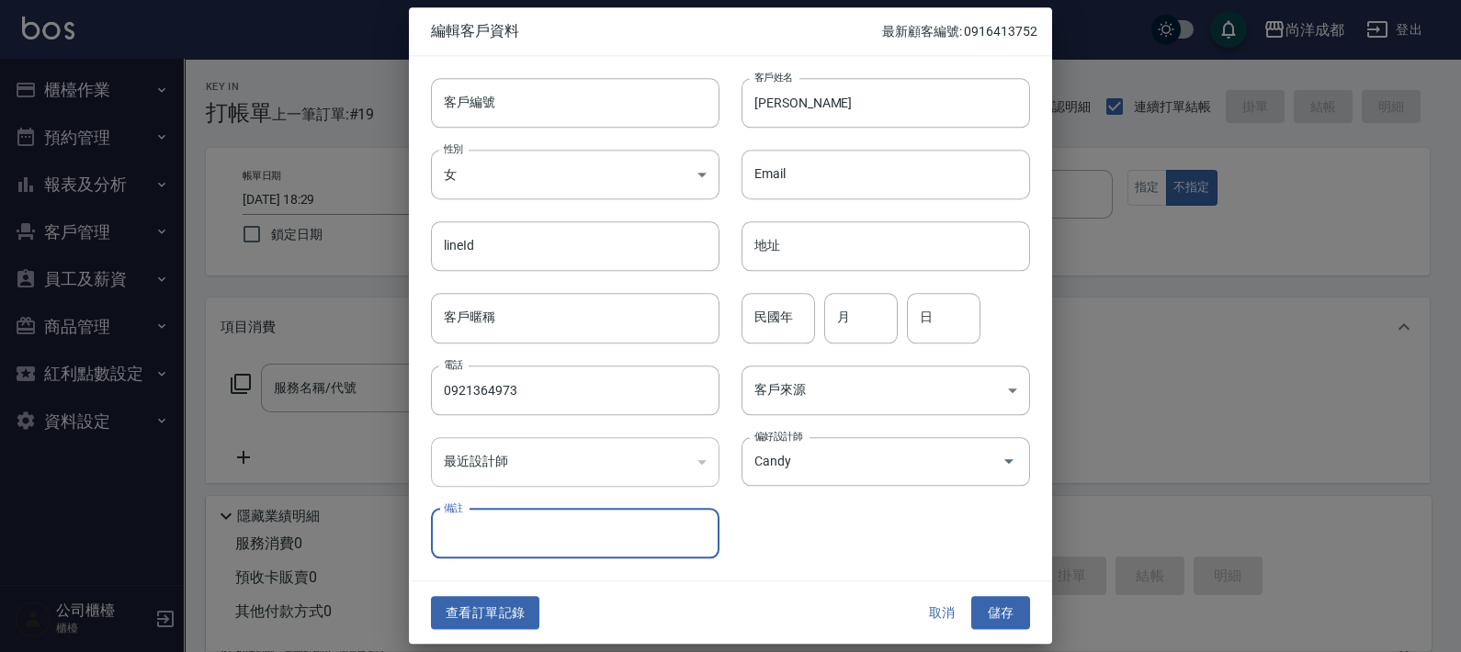
click at [978, 649] on div at bounding box center [730, 326] width 1461 height 652
click at [1002, 608] on button "儲存" at bounding box center [1000, 613] width 59 height 34
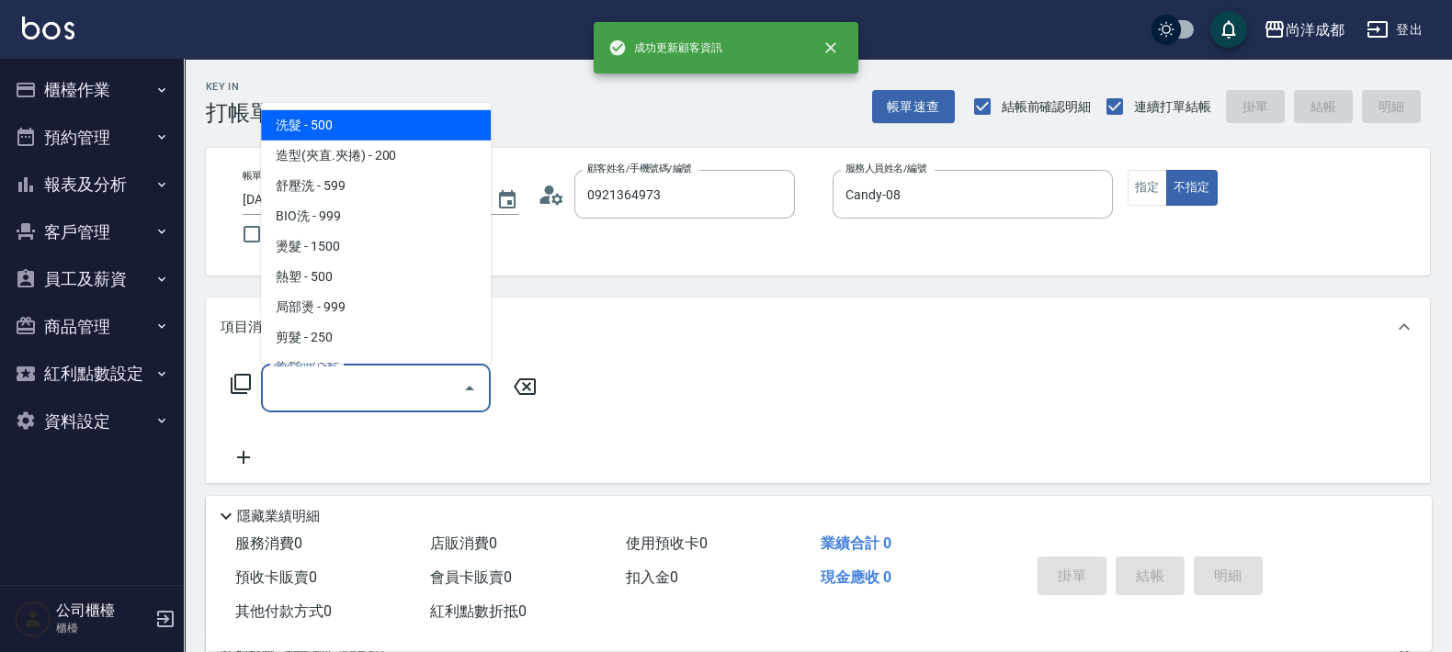
click at [395, 383] on input "服務名稱/代號" at bounding box center [362, 388] width 186 height 32
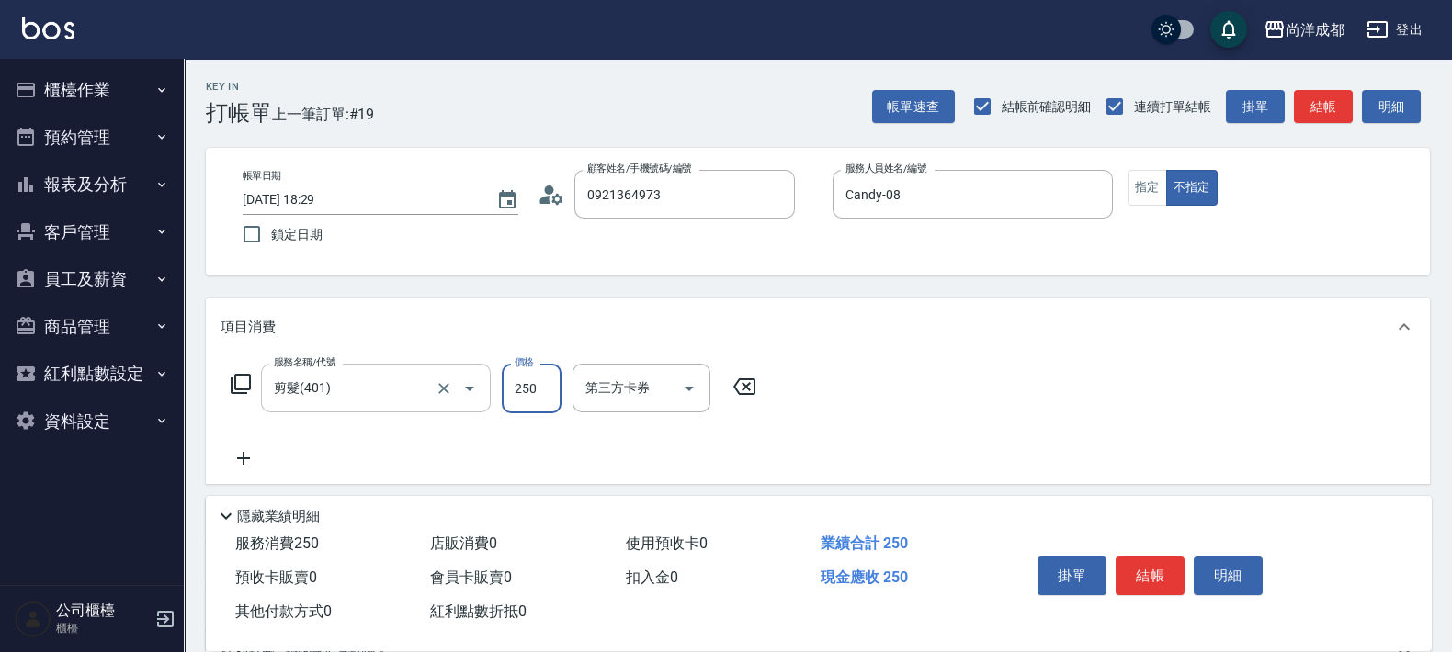
click at [375, 399] on input "剪髮(401)" at bounding box center [350, 388] width 162 height 32
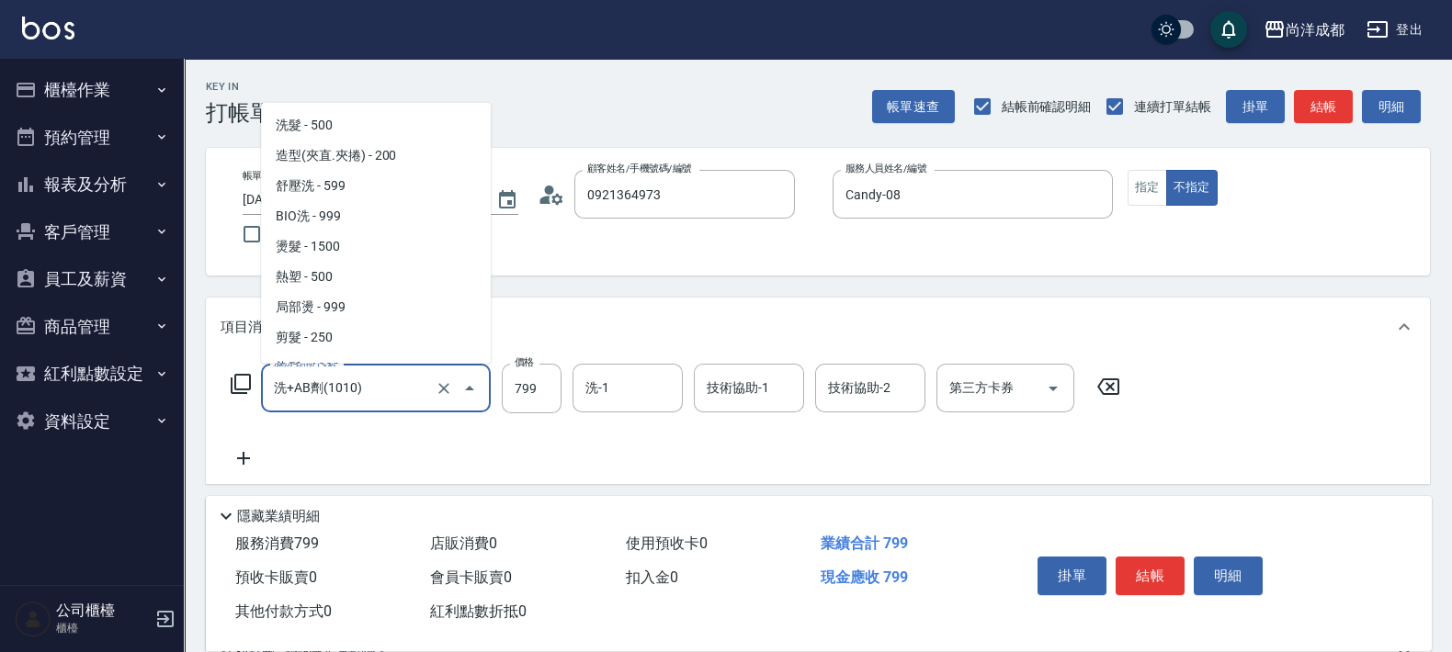
scroll to position [1109, 0]
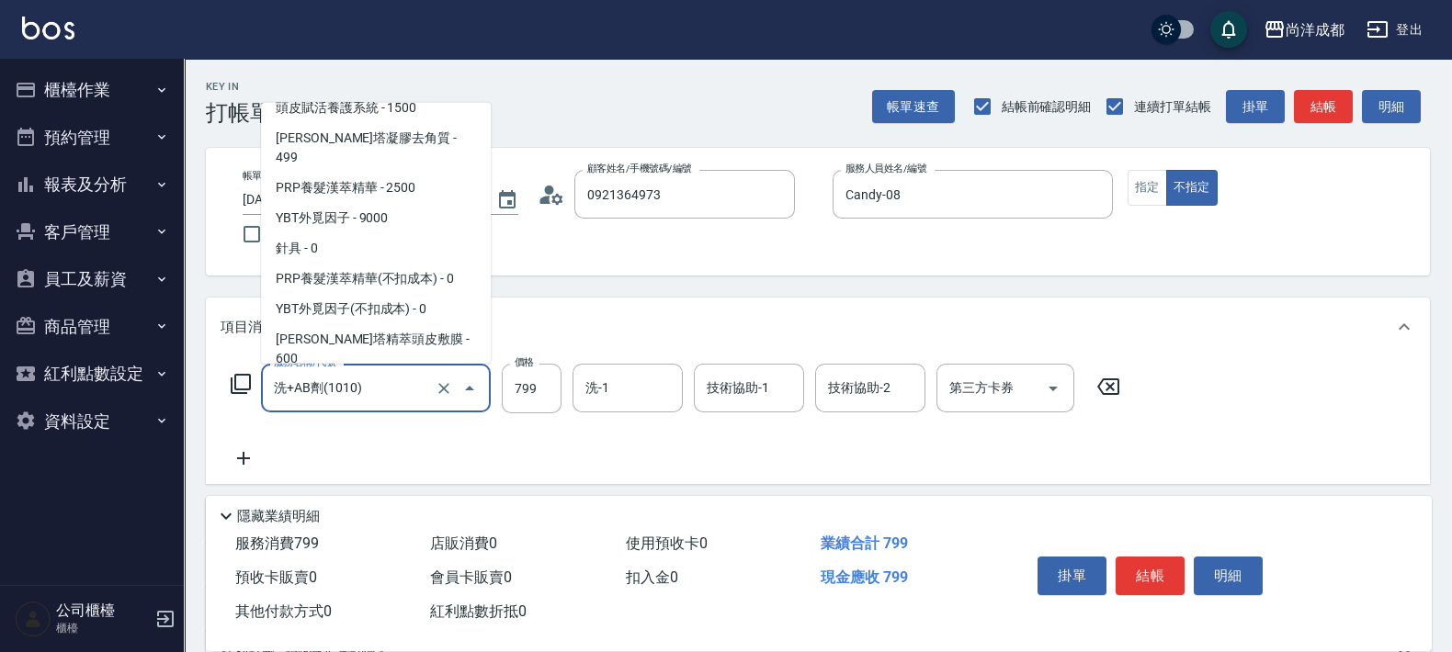
drag, startPoint x: 388, startPoint y: 391, endPoint x: 234, endPoint y: 403, distance: 154.0
click at [234, 403] on div "服務名稱/代號 洗+AB劑(1010) 服務名稱/代號 價格 799 價格 洗-1 洗-1 技術協助-1 技術協助-1 技術協助-2 技術協助-2 第三方卡券…" at bounding box center [676, 389] width 911 height 50
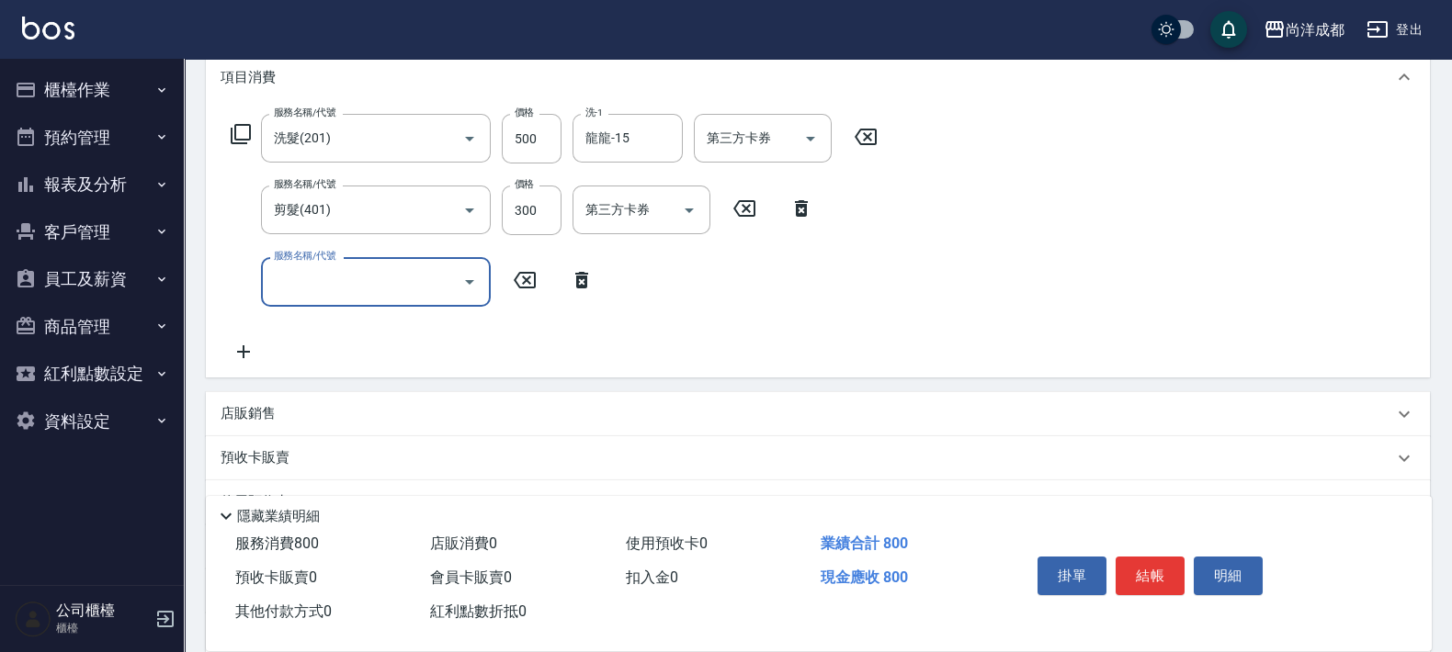
scroll to position [345, 0]
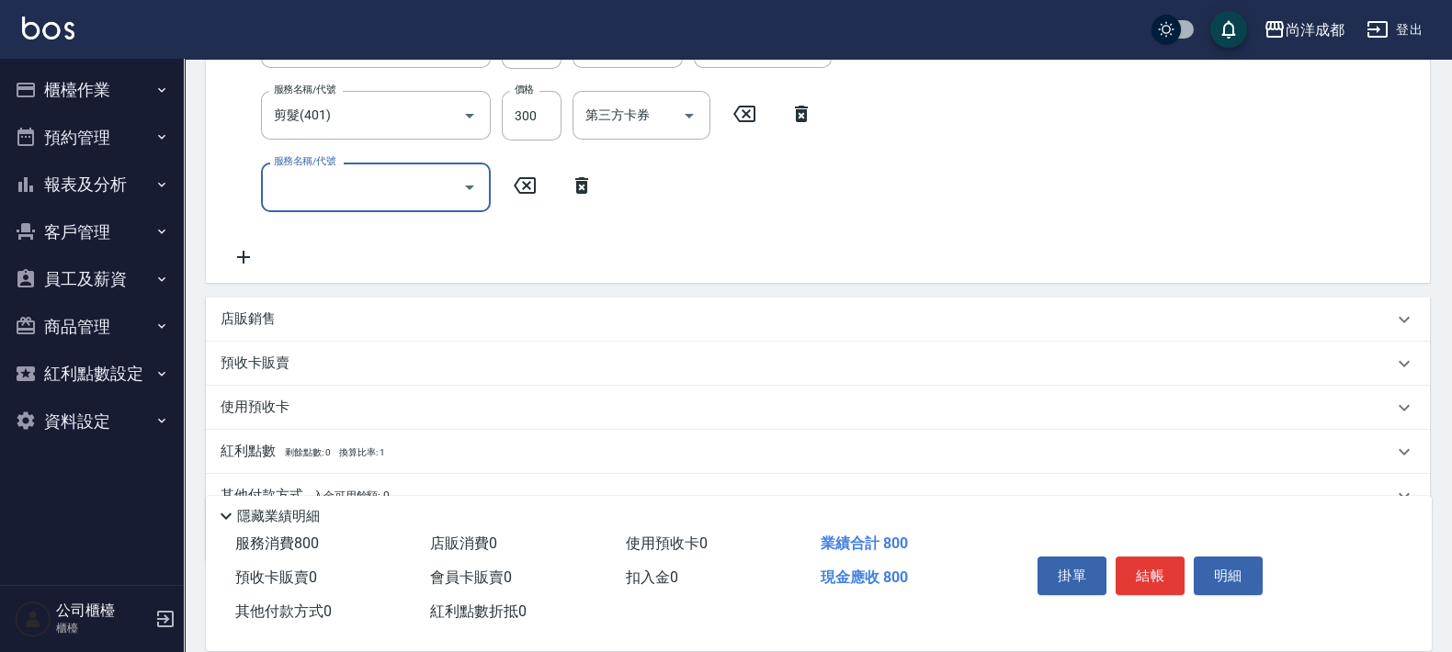
click at [470, 178] on icon "Open" at bounding box center [470, 187] width 22 height 22
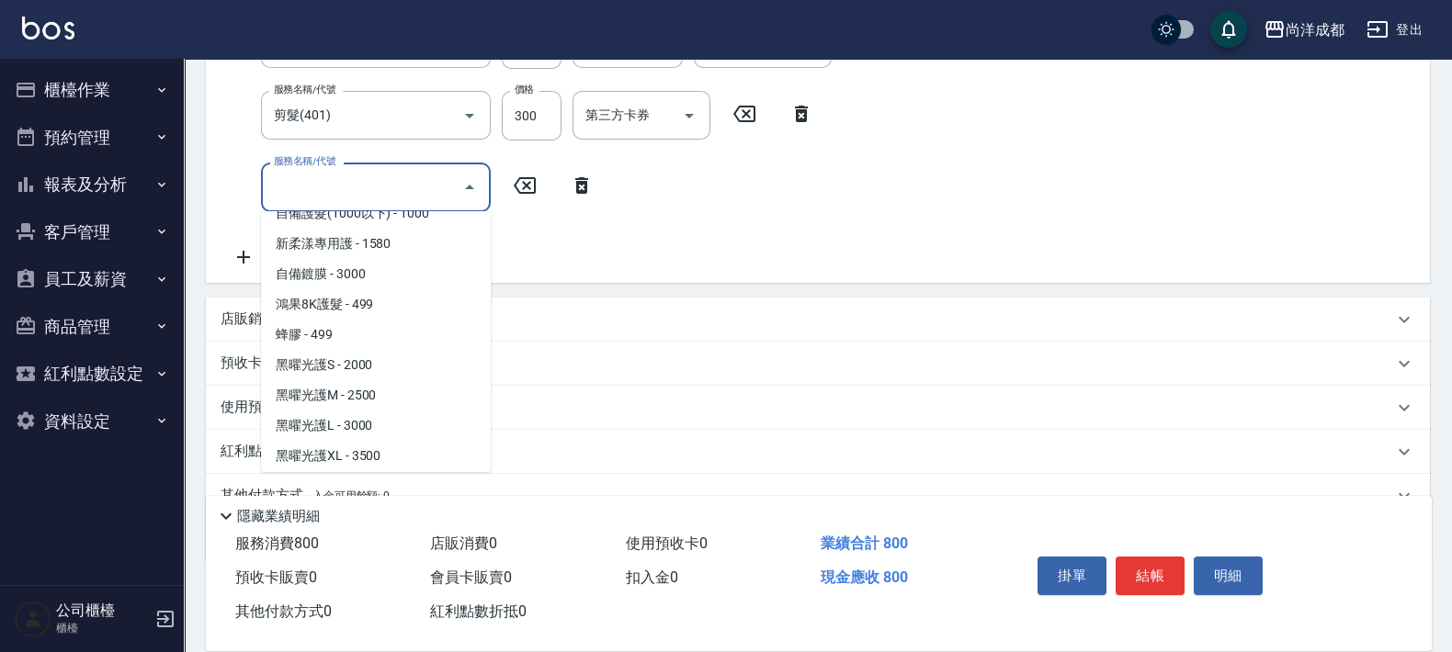
scroll to position [487, 0]
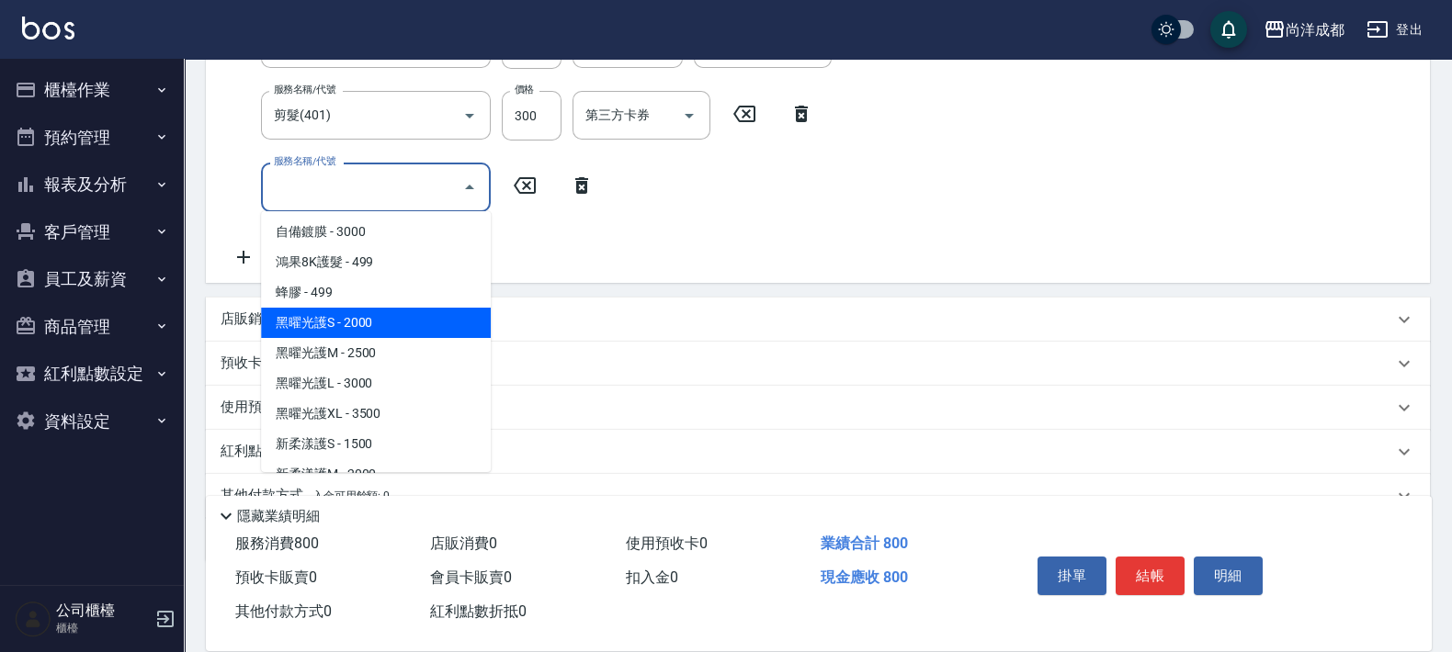
drag, startPoint x: 481, startPoint y: 311, endPoint x: 487, endPoint y: 345, distance: 35.5
click at [487, 345] on ul "洗髮 - 500 造型(夾直.夾捲) - 200 舒壓洗 - 599 BIO洗 - 999 燙髮 - 1500 熱塑 - 500 局部燙 - 999 剪髮 -…" at bounding box center [376, 341] width 230 height 261
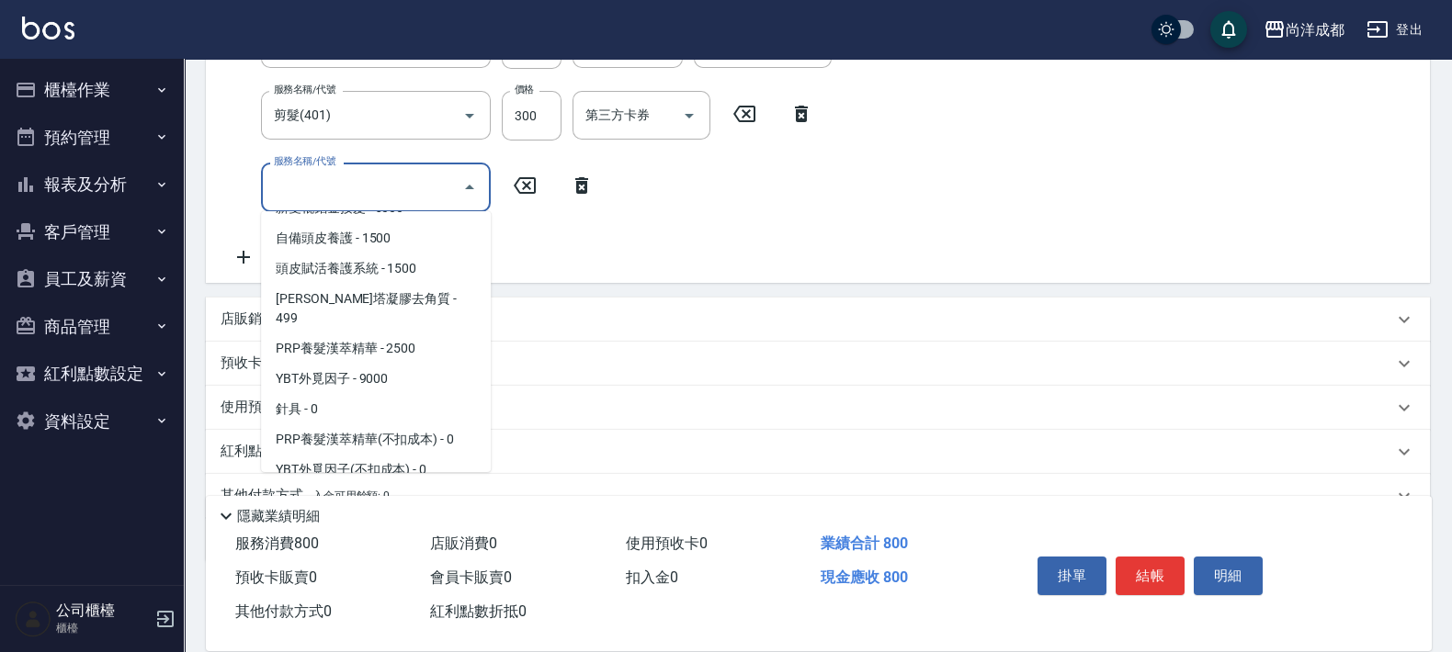
scroll to position [1047, 0]
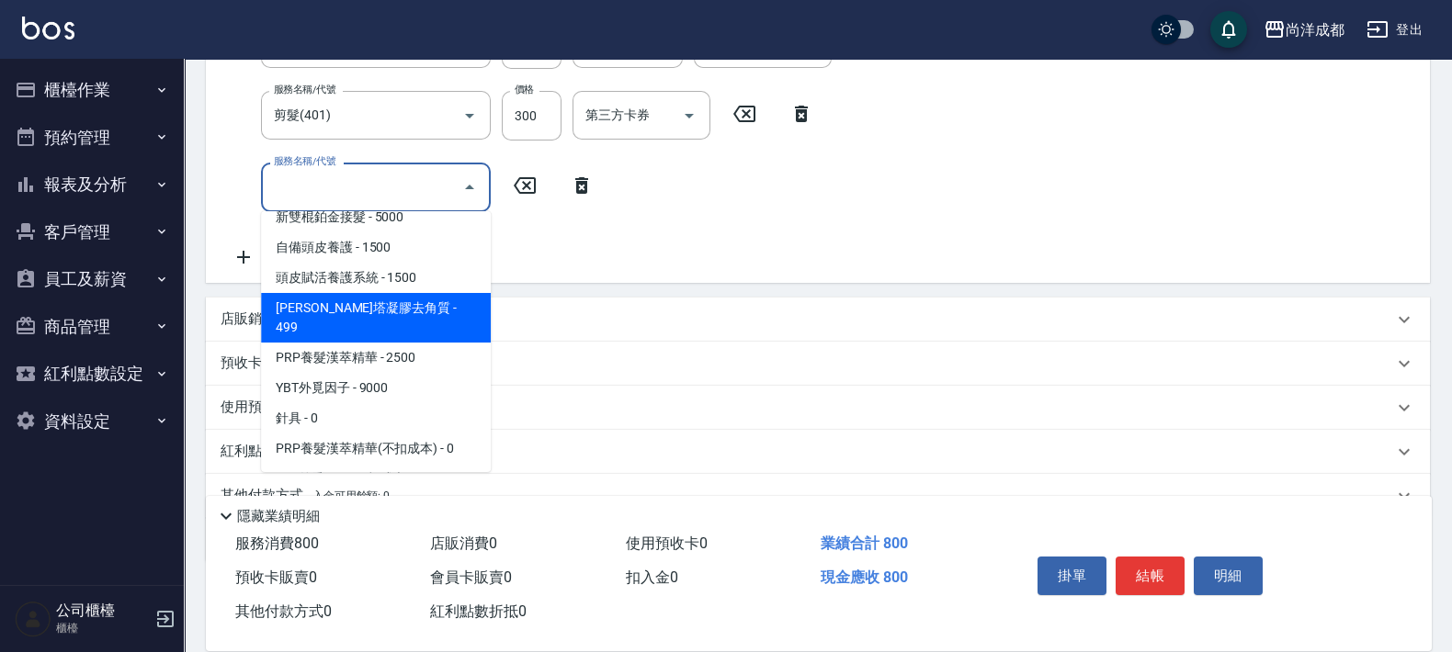
click at [326, 293] on span "[PERSON_NAME]塔凝膠去角質 - 499" at bounding box center [376, 318] width 230 height 50
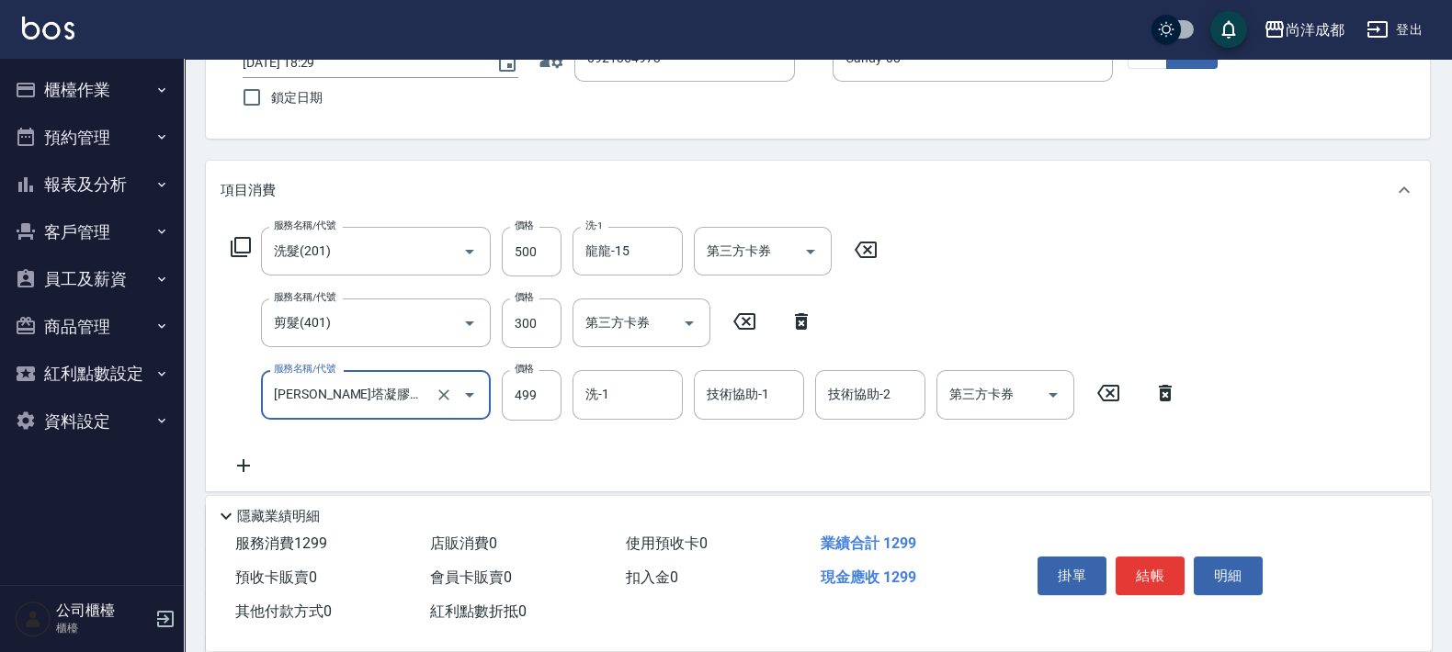
scroll to position [114, 0]
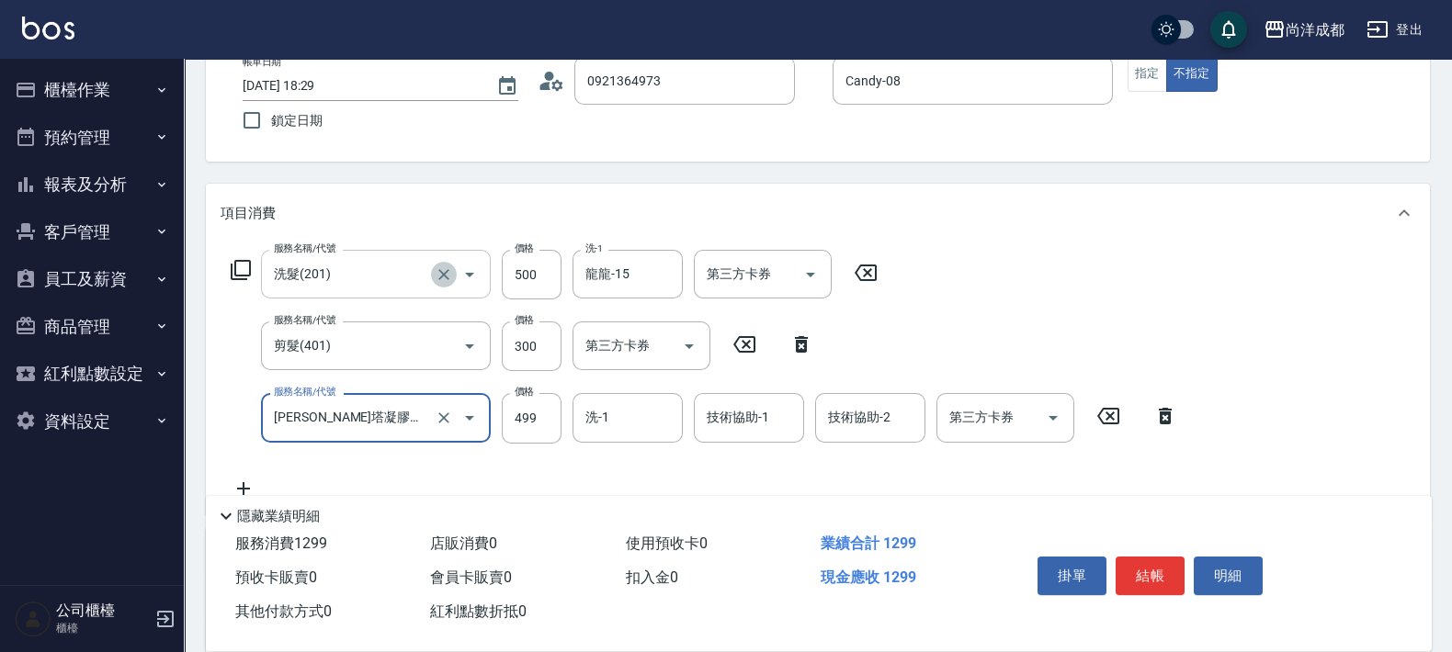
click at [449, 276] on icon "Clear" at bounding box center [444, 275] width 18 height 18
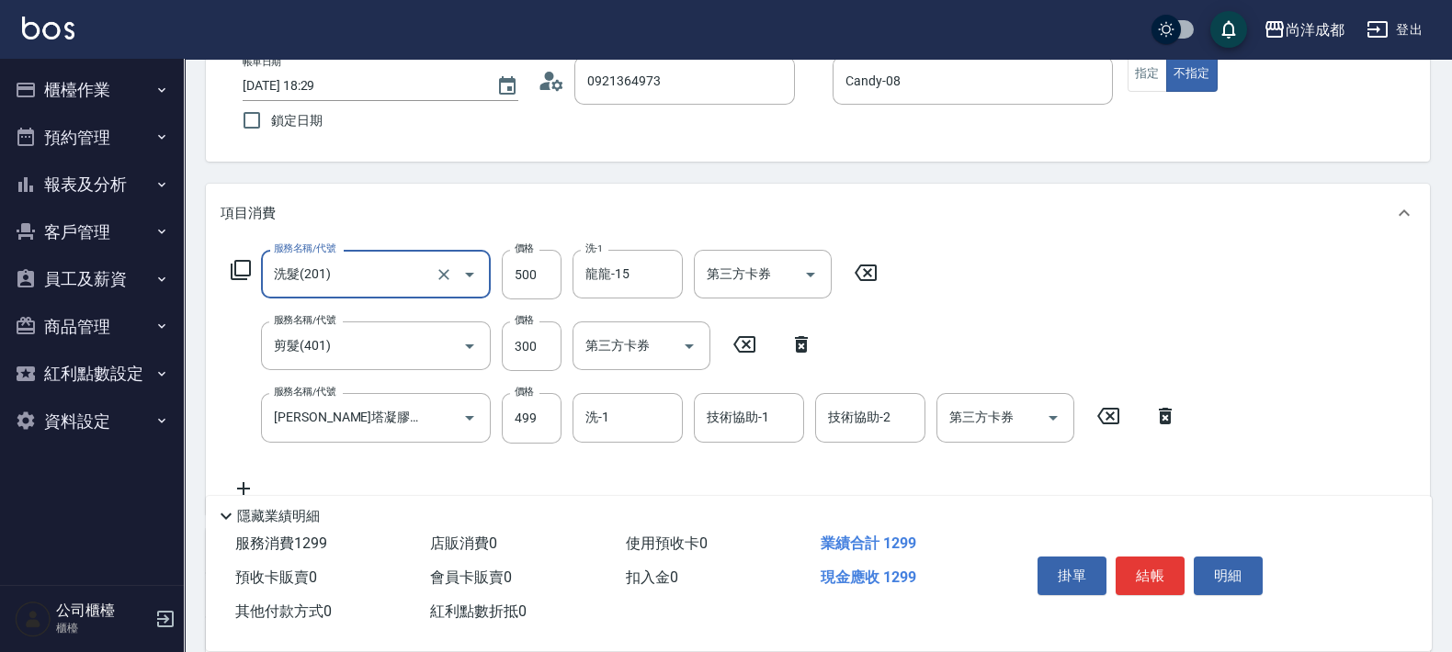
click at [859, 271] on icon at bounding box center [866, 273] width 46 height 22
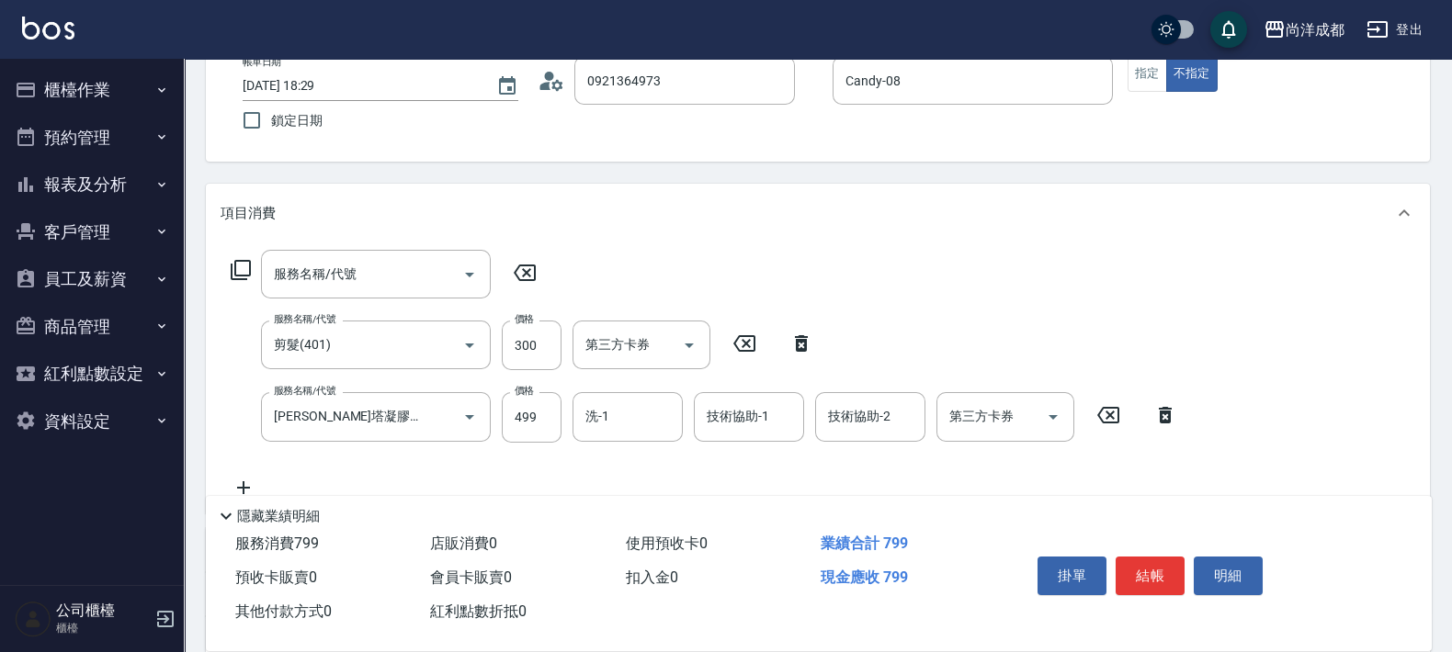
click at [524, 275] on icon at bounding box center [525, 273] width 22 height 17
drag, startPoint x: 796, startPoint y: 341, endPoint x: 781, endPoint y: 345, distance: 15.2
click at [795, 342] on icon at bounding box center [801, 344] width 46 height 22
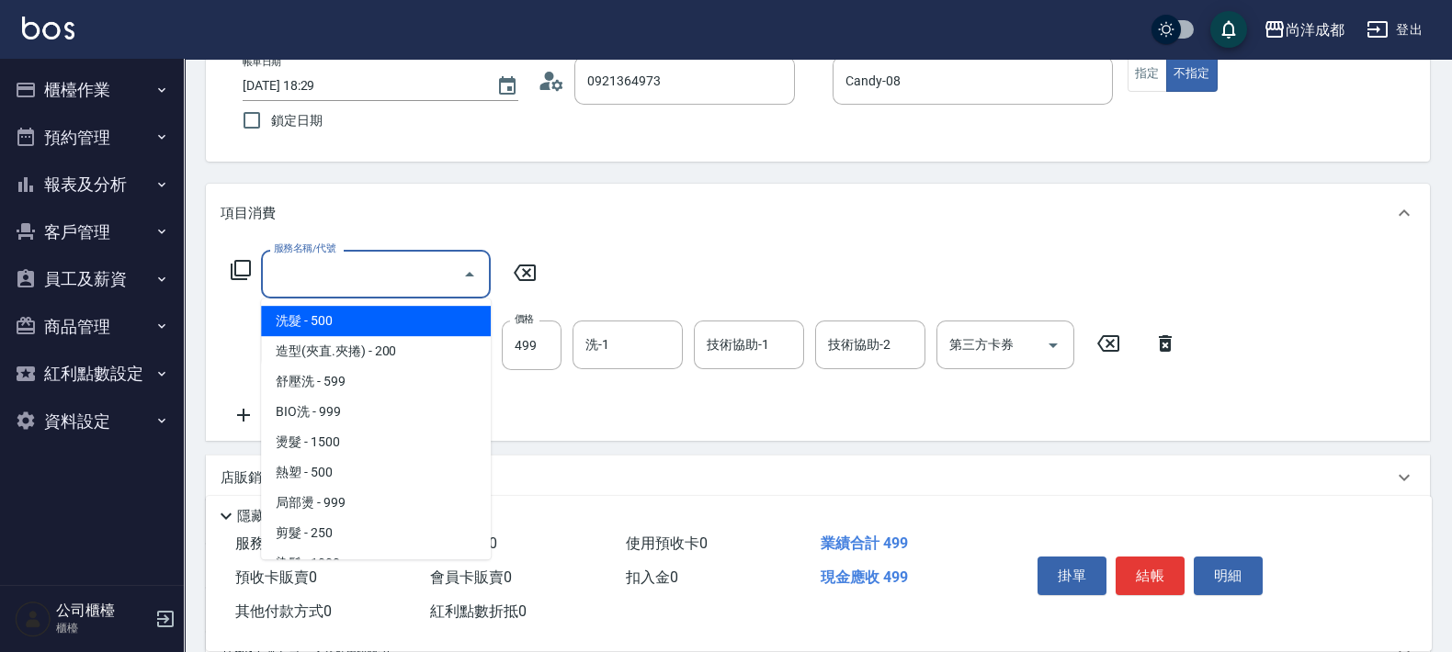
click at [425, 268] on input "服務名稱/代號" at bounding box center [362, 274] width 186 height 32
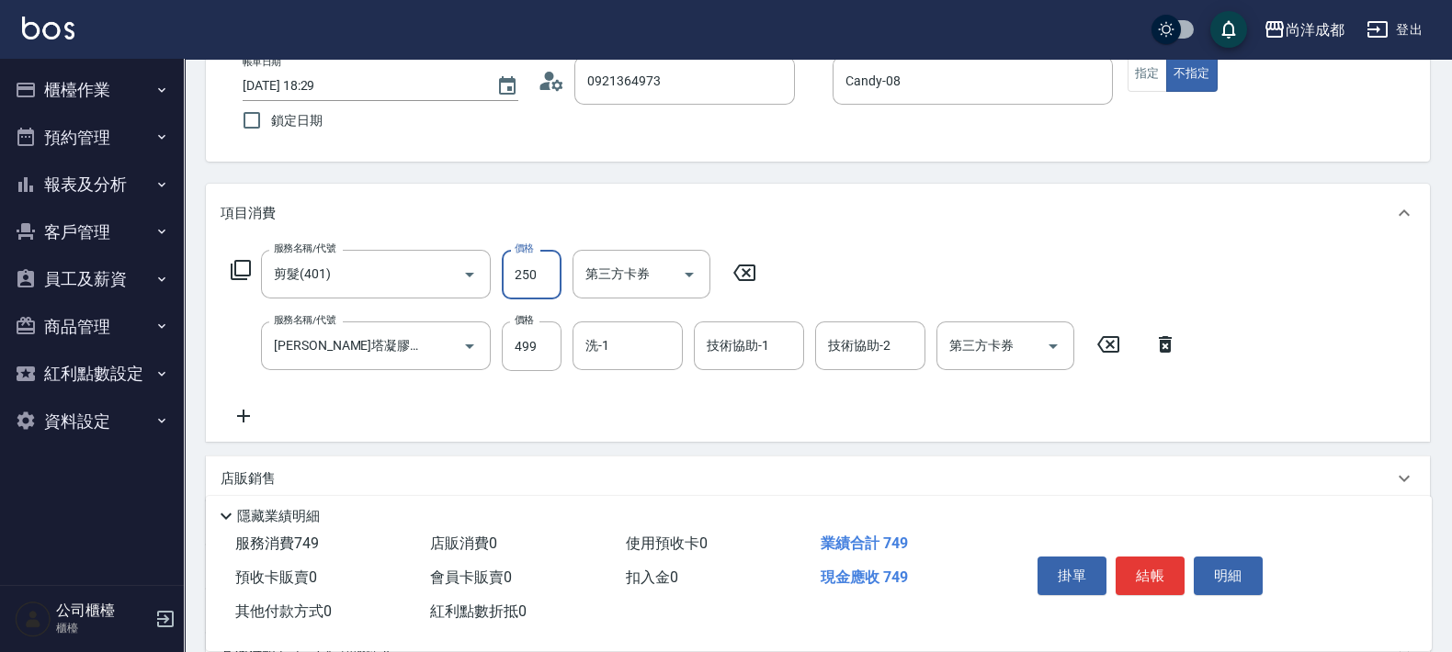
click at [554, 266] on input "250" at bounding box center [532, 275] width 60 height 50
click at [668, 331] on div "洗-1" at bounding box center [627, 346] width 110 height 49
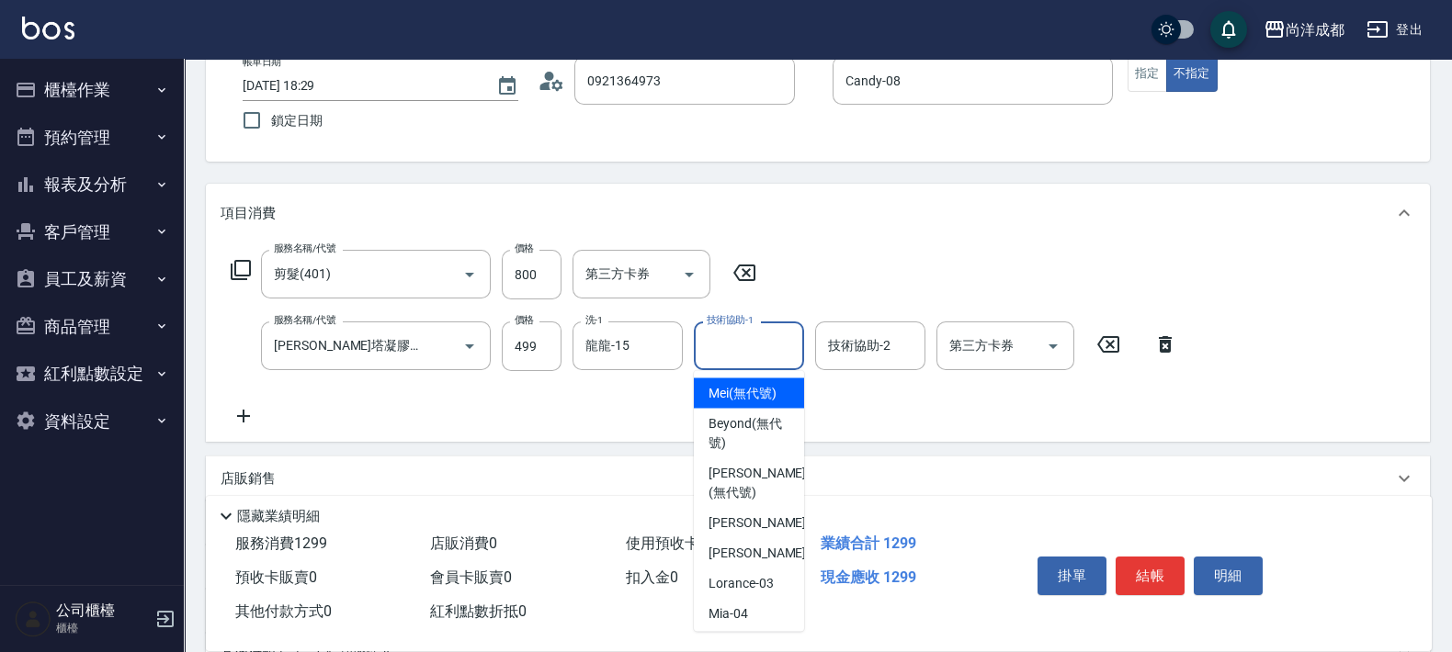
click at [847, 266] on div "服務名稱/代號 剪髮(401) 服務名稱/代號 價格 800 價格 第三方卡券 第三方卡券 服務名稱/代號 [PERSON_NAME]塔凝膠去角質(1003)…" at bounding box center [705, 338] width 968 height 177
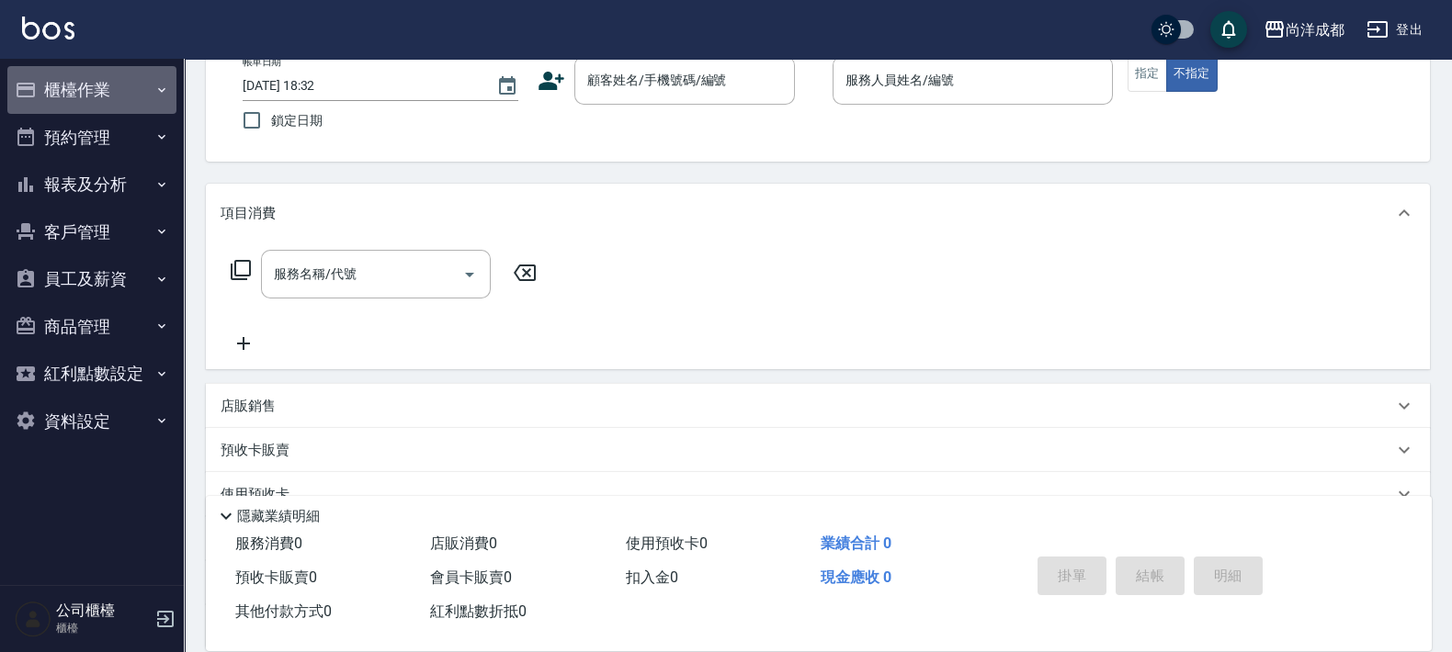
click at [108, 85] on button "櫃檯作業" at bounding box center [91, 90] width 169 height 48
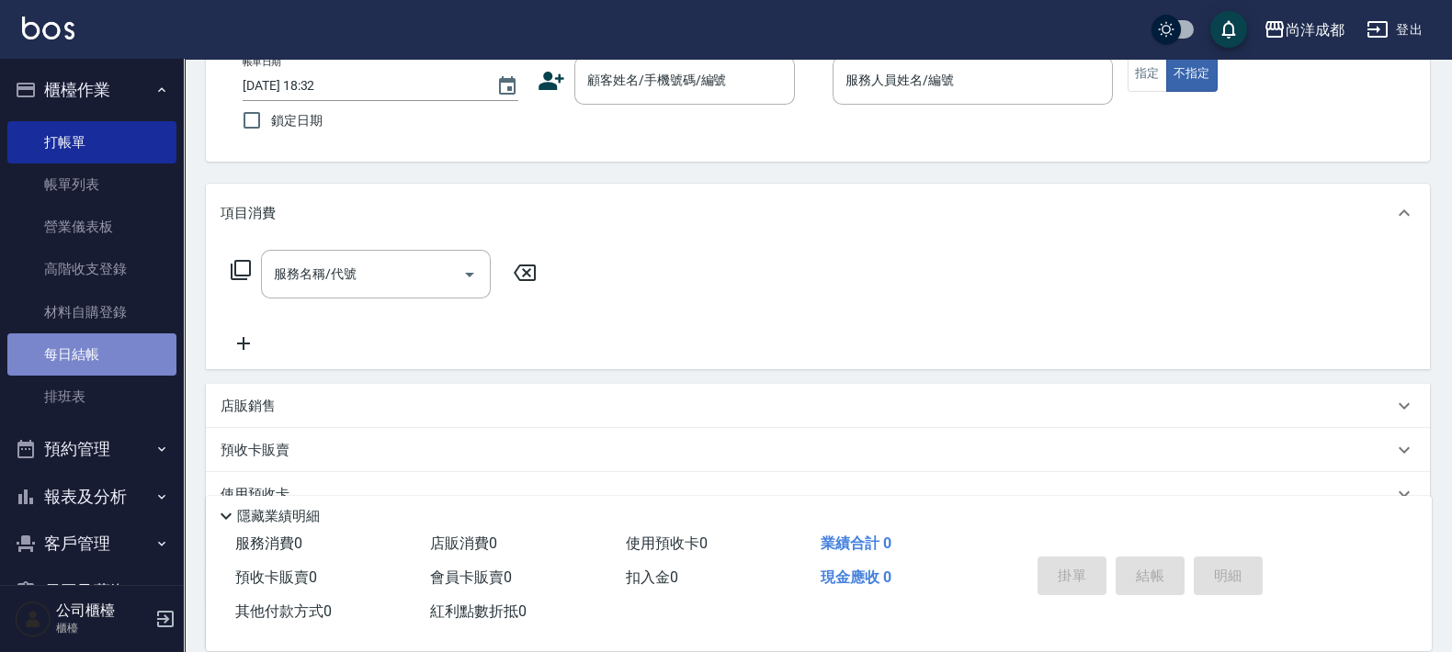
click at [105, 350] on link "每日結帳" at bounding box center [91, 355] width 169 height 42
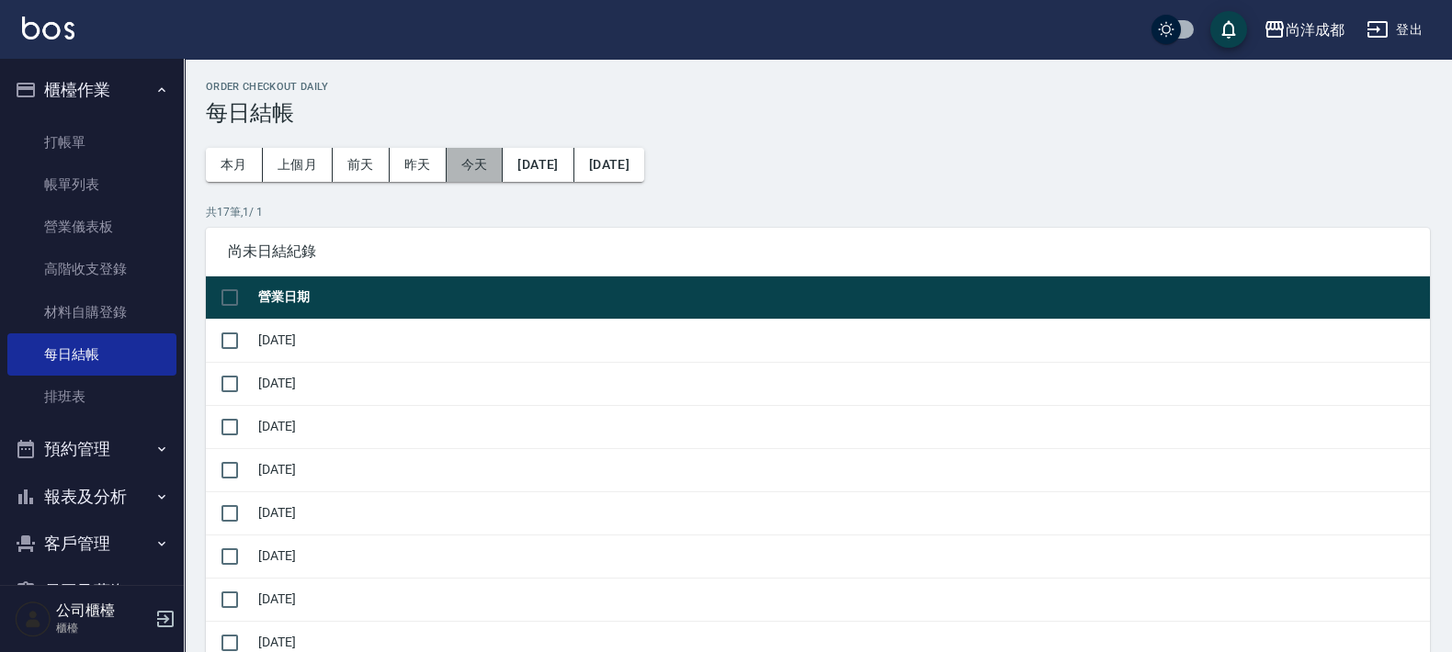
click at [469, 172] on button "今天" at bounding box center [475, 165] width 57 height 34
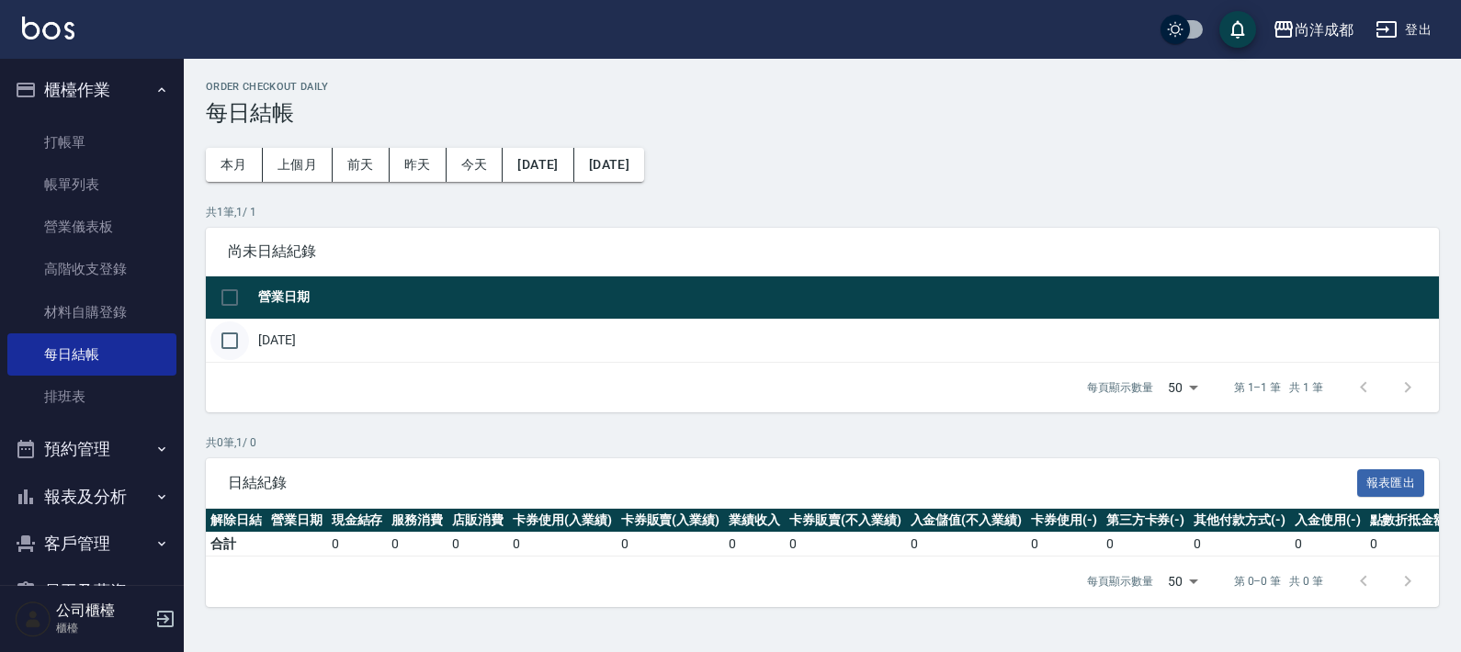
click at [239, 332] on input "checkbox" at bounding box center [229, 341] width 39 height 39
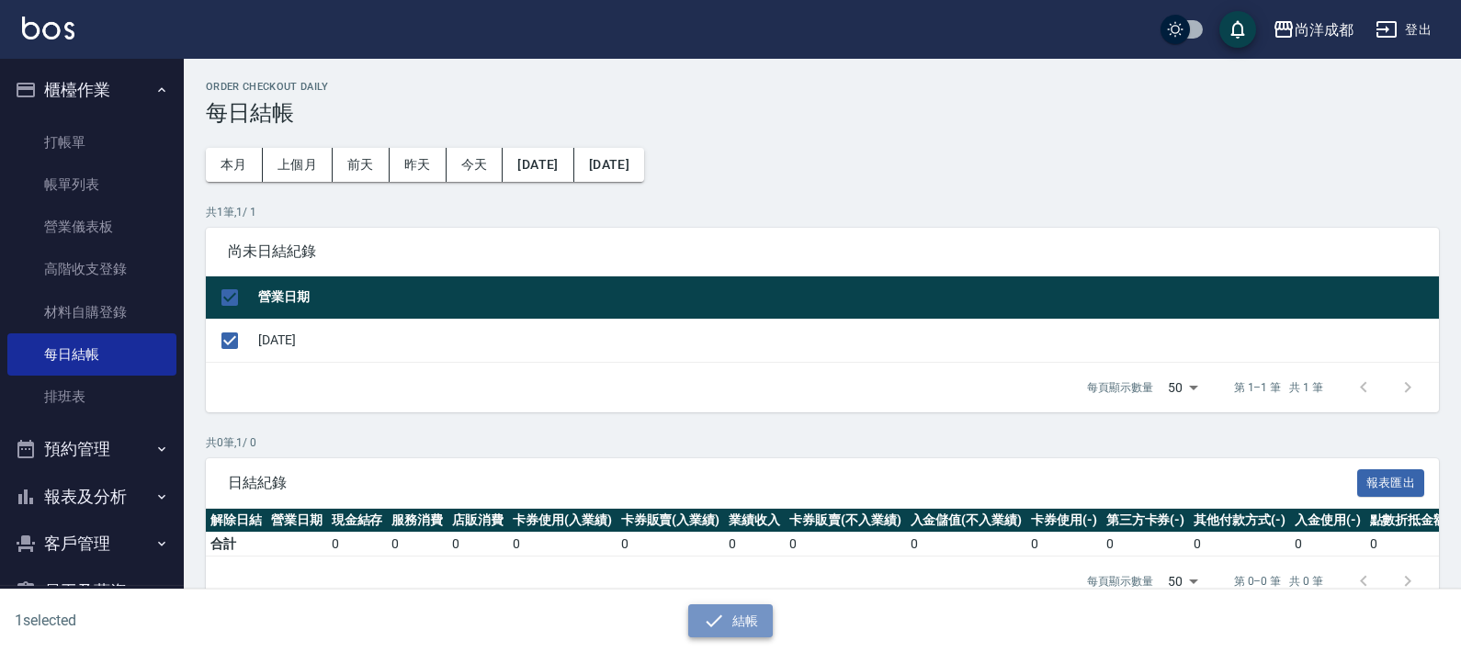
click at [735, 632] on button "結帳" at bounding box center [730, 622] width 85 height 34
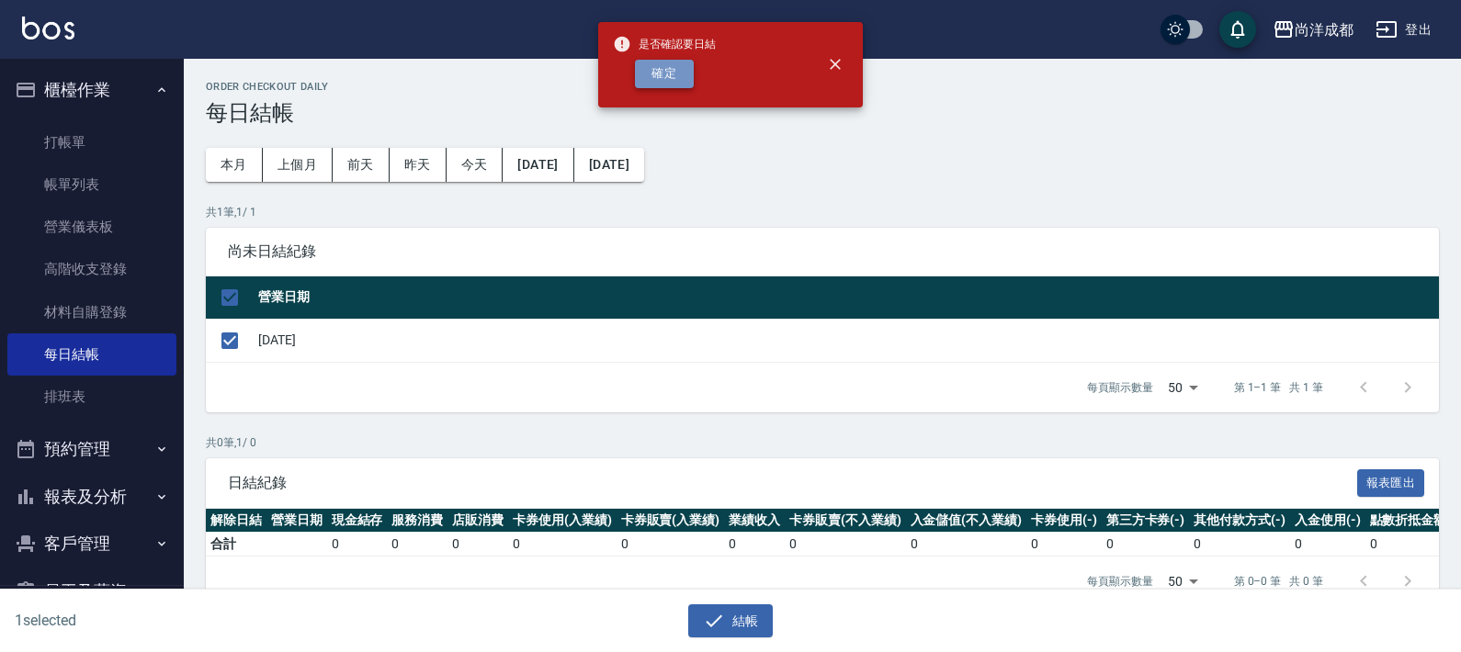
click at [682, 76] on button "確定" at bounding box center [664, 74] width 59 height 28
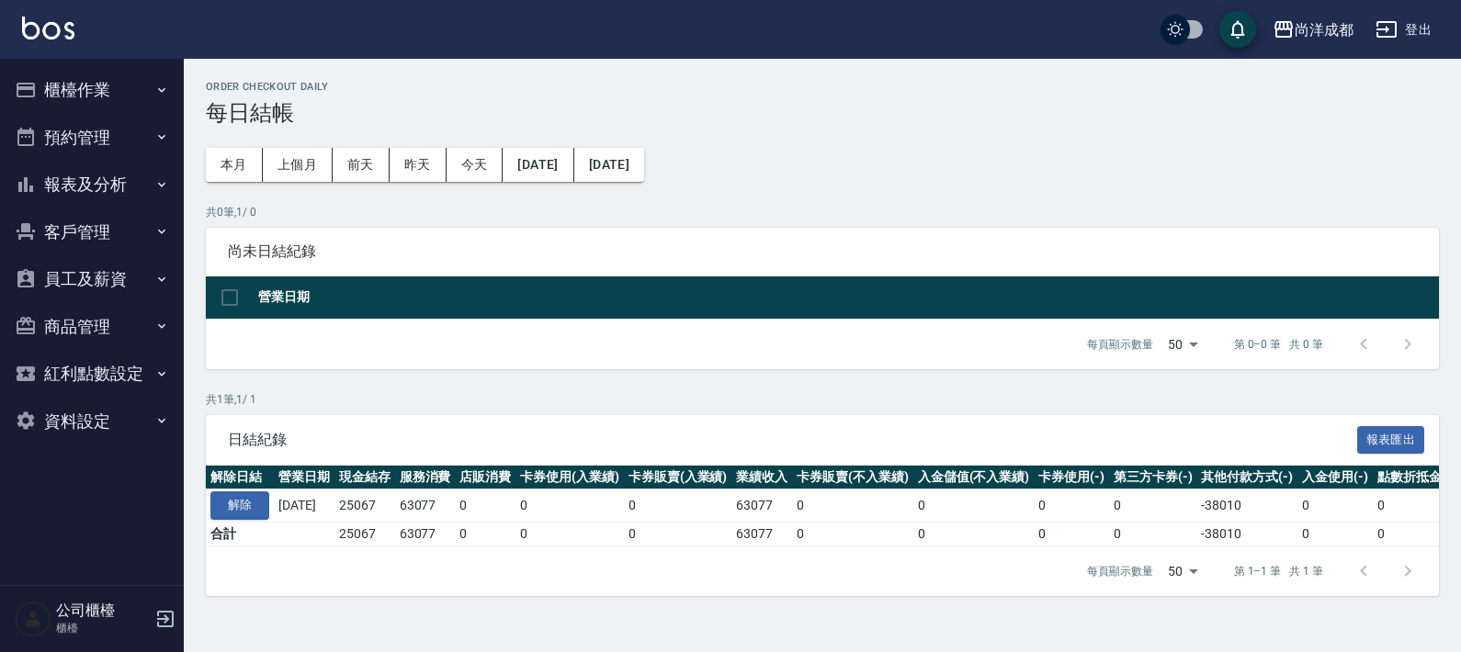
click at [101, 174] on button "報表及分析" at bounding box center [91, 185] width 169 height 48
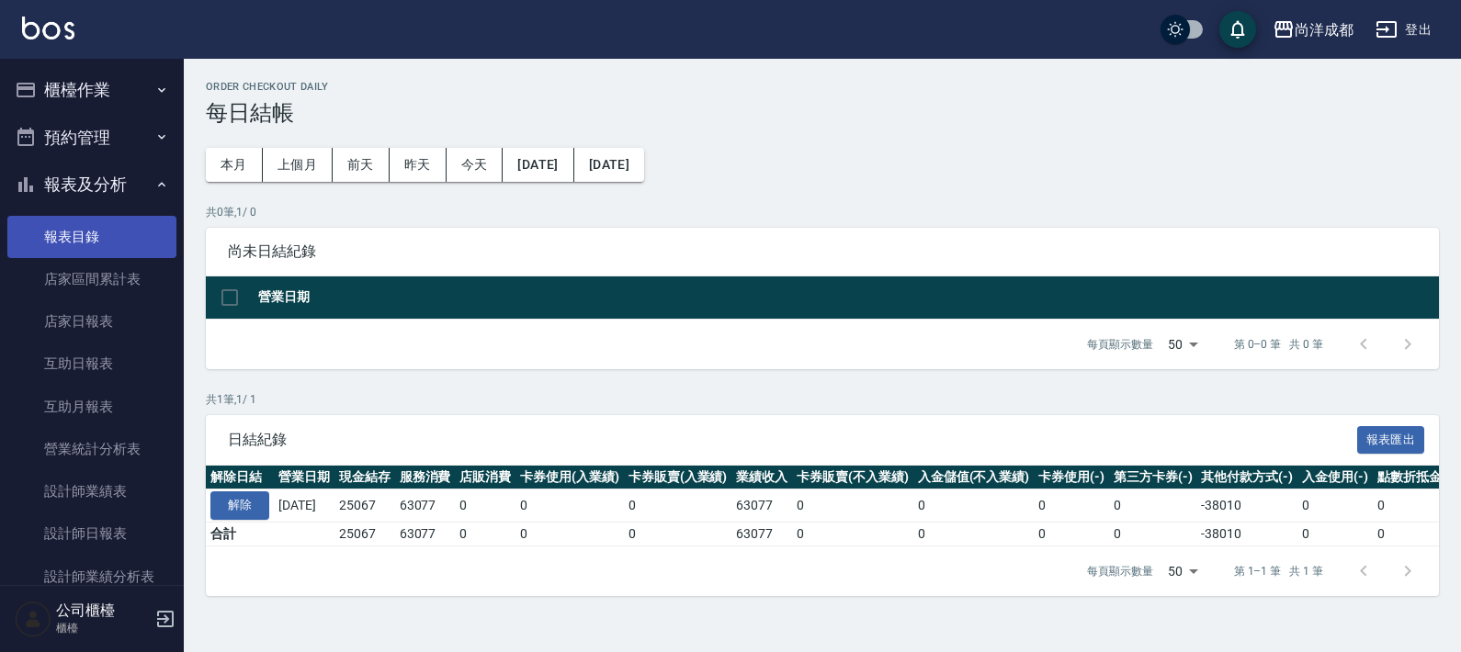
click at [101, 240] on link "報表目錄" at bounding box center [91, 237] width 169 height 42
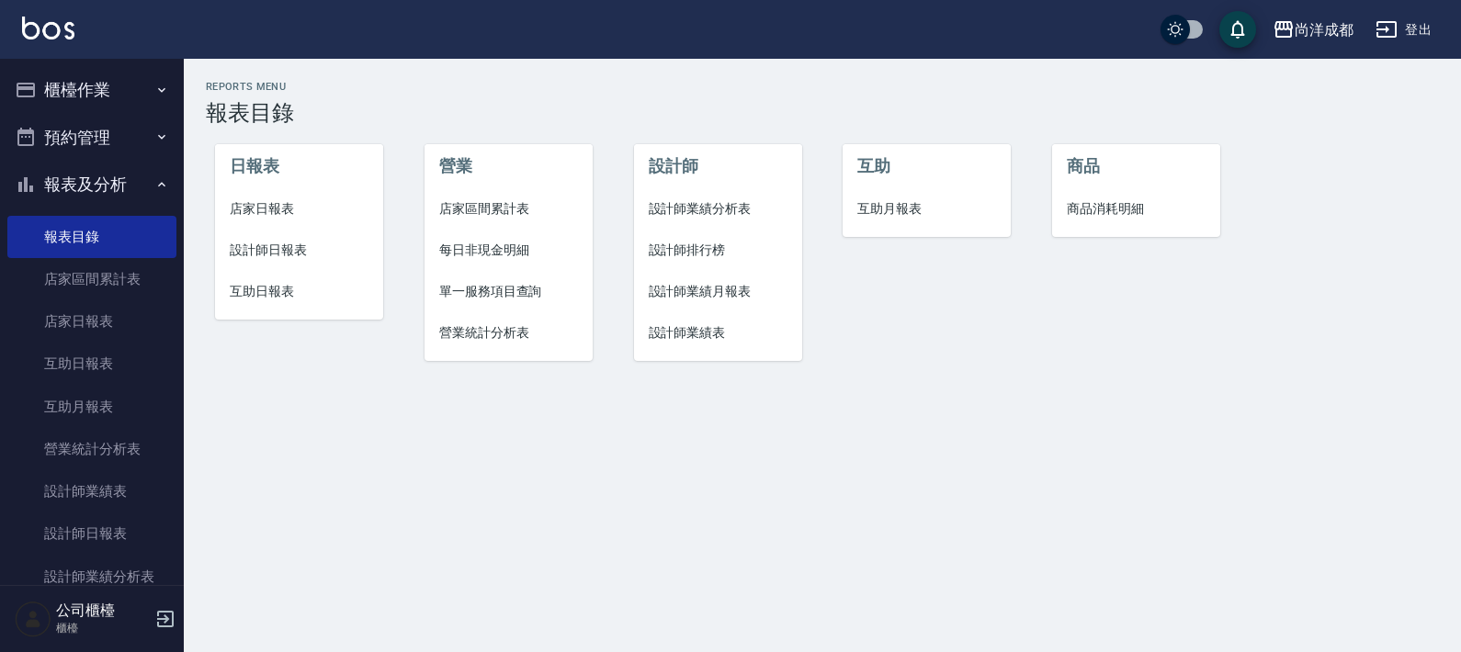
click at [280, 255] on span "設計師日報表" at bounding box center [299, 250] width 139 height 19
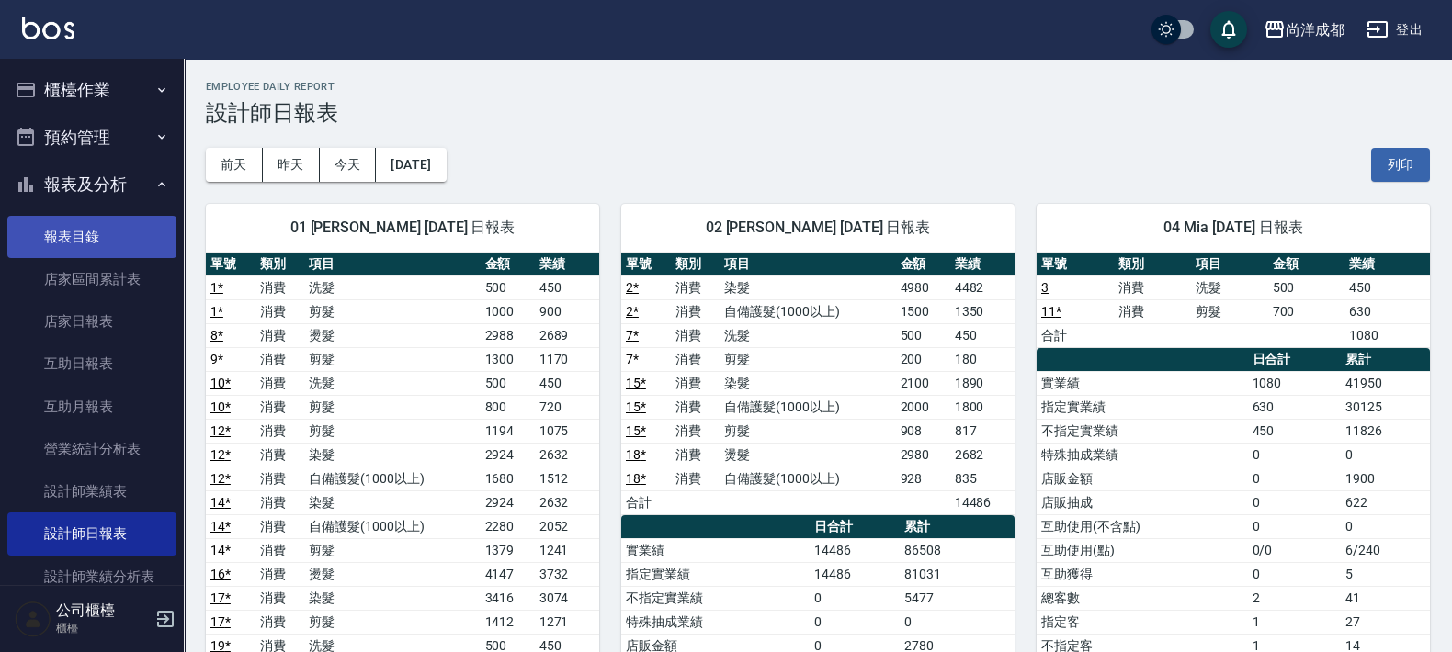
click at [47, 253] on link "報表目錄" at bounding box center [91, 237] width 169 height 42
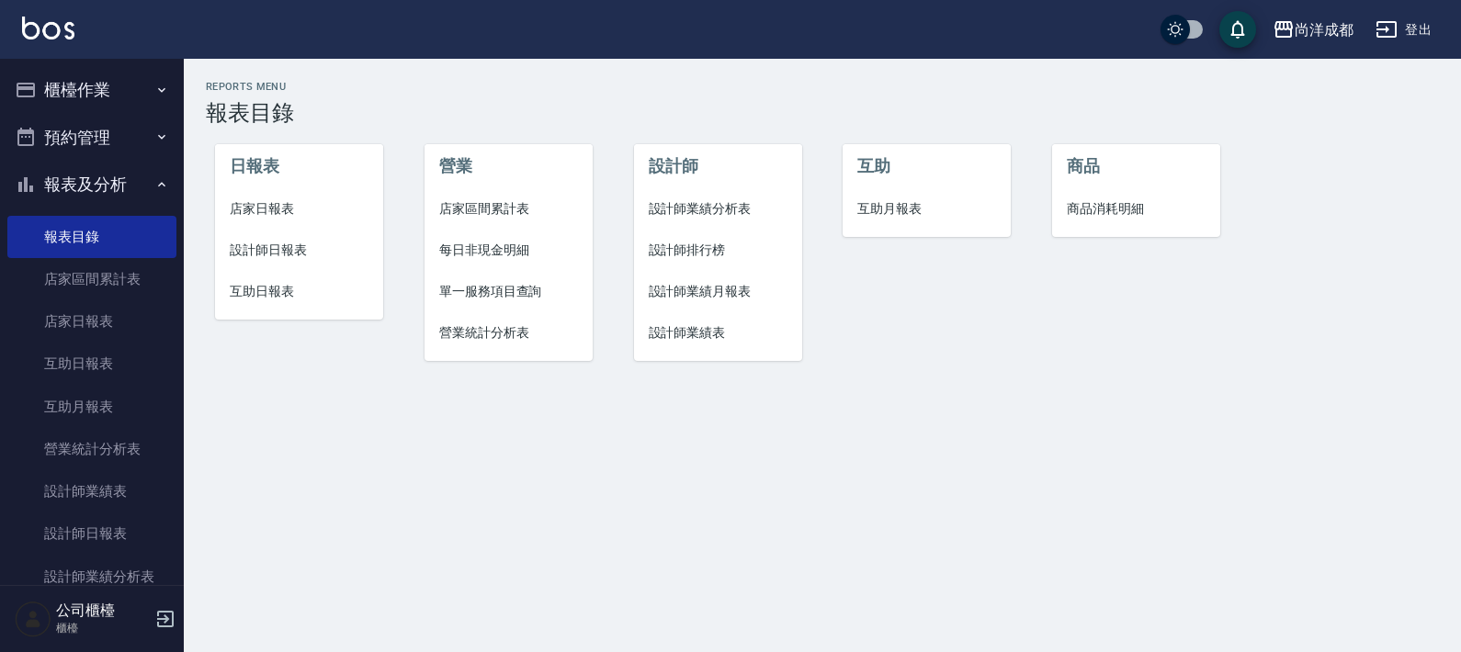
click at [281, 289] on span "互助日報表" at bounding box center [299, 291] width 139 height 19
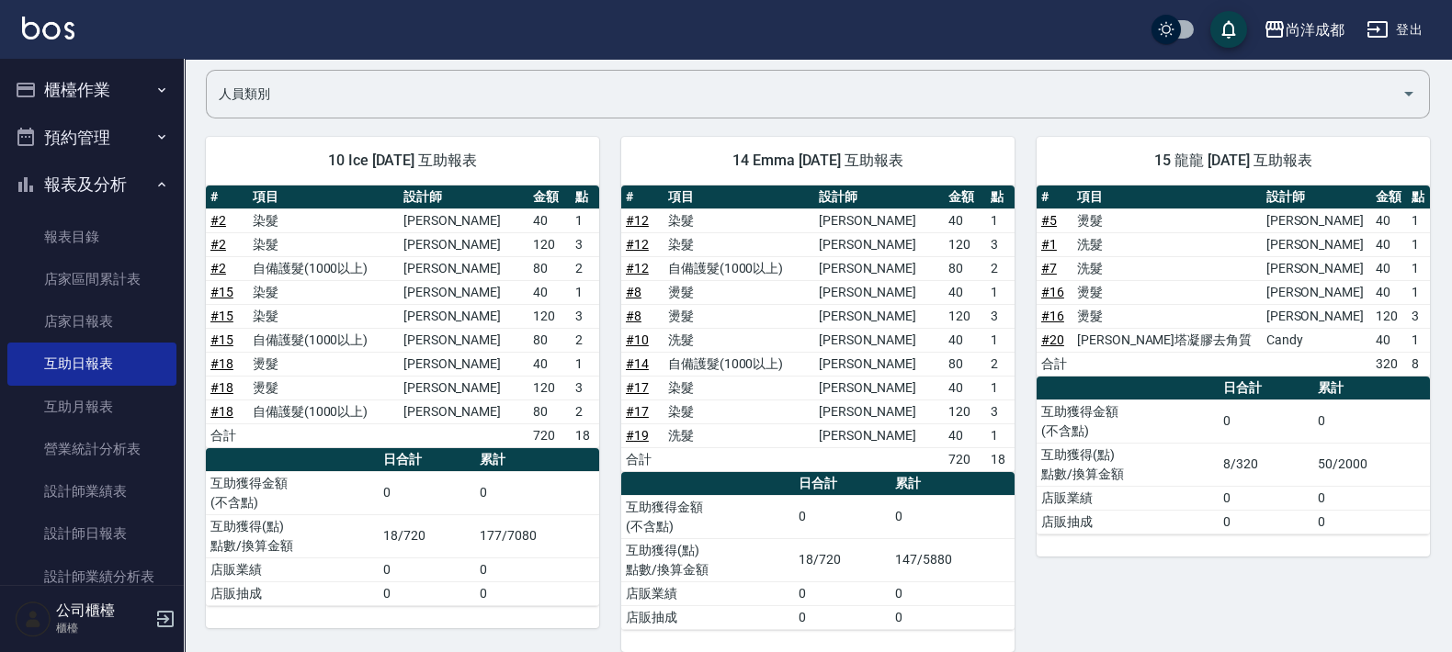
scroll to position [153, 0]
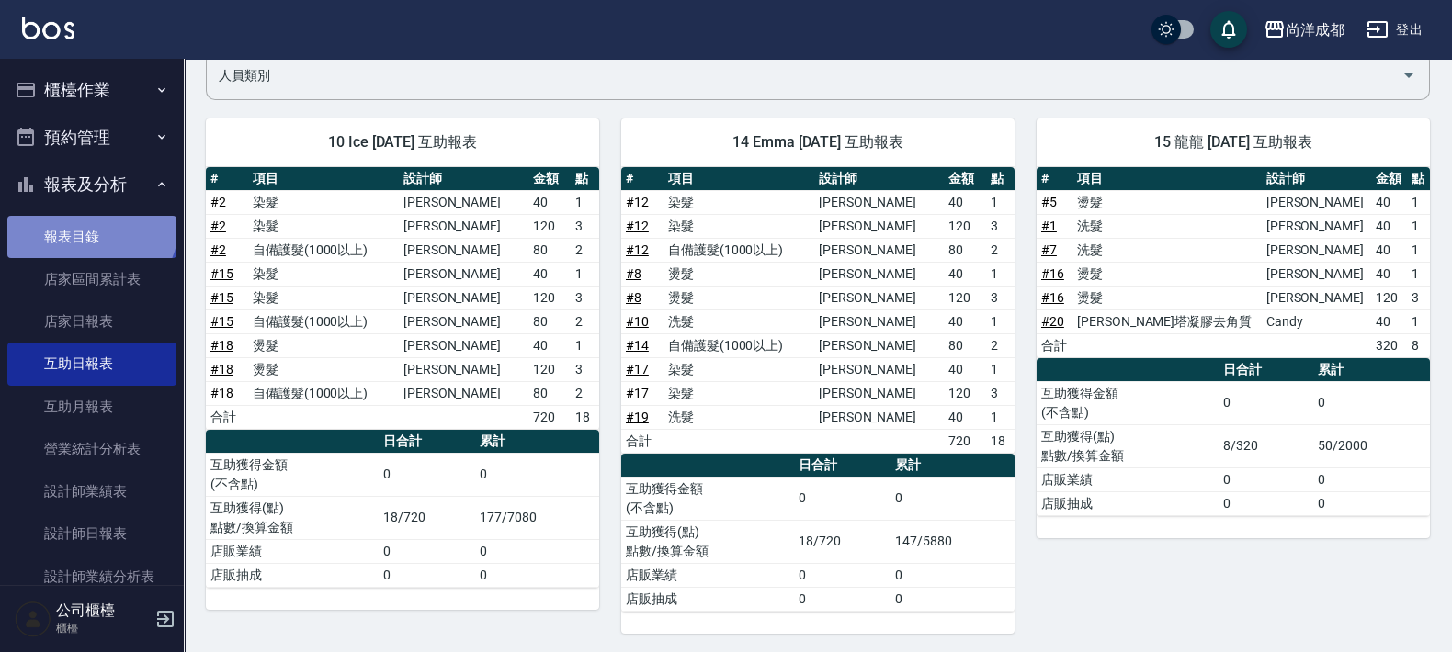
click at [89, 222] on link "報表目錄" at bounding box center [91, 237] width 169 height 42
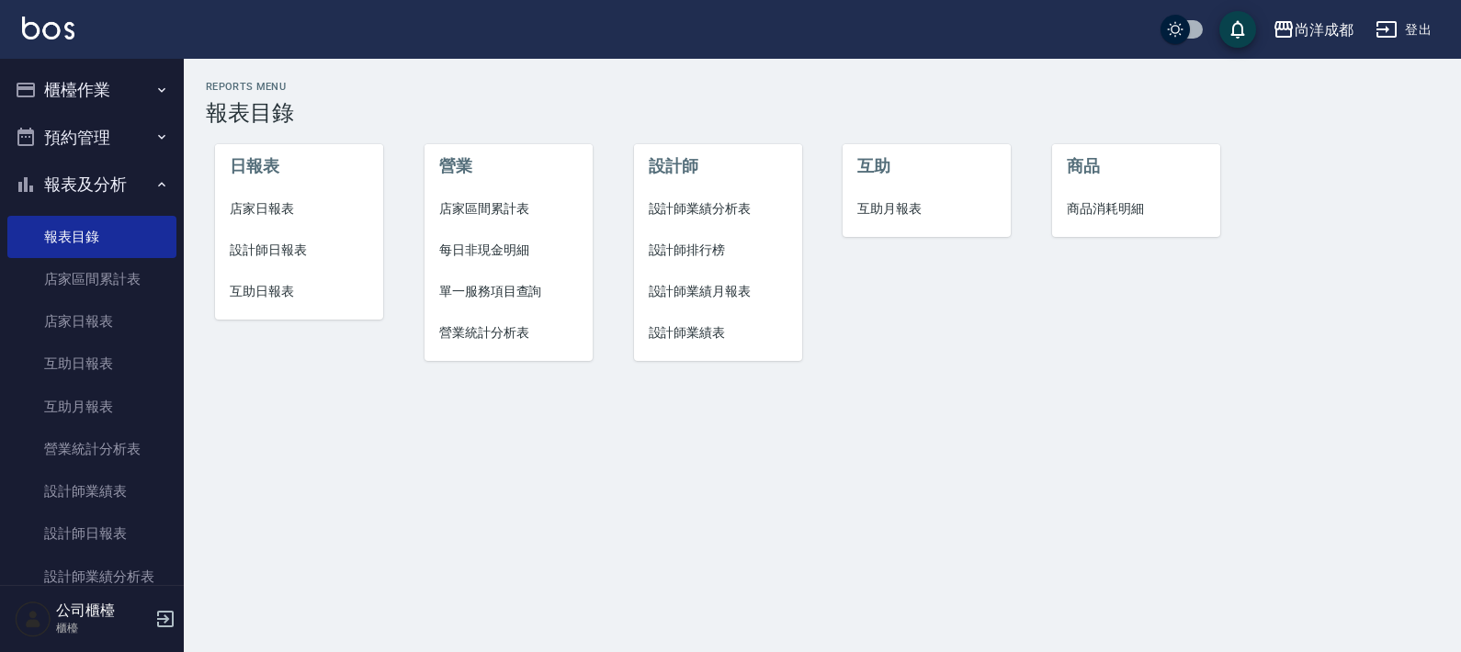
click at [232, 207] on span "店家日報表" at bounding box center [299, 208] width 139 height 19
